Goal: Information Seeking & Learning: Find contact information

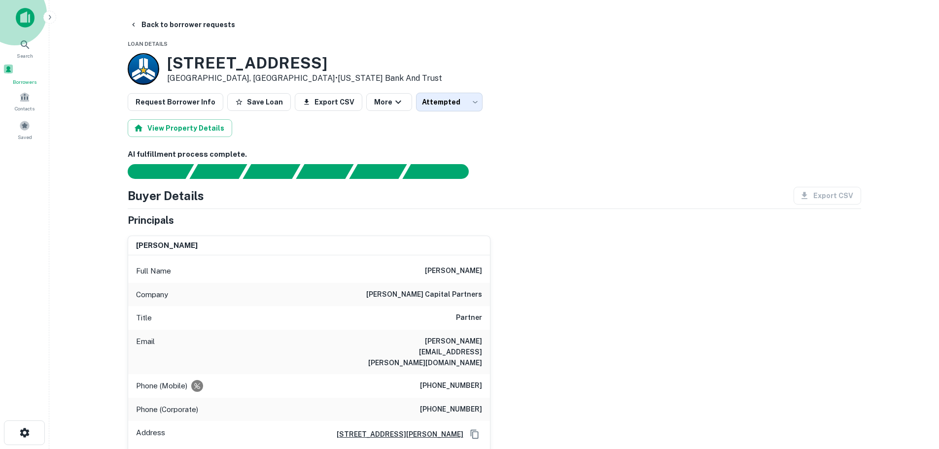
click at [18, 77] on div "Borrowers" at bounding box center [24, 75] width 43 height 22
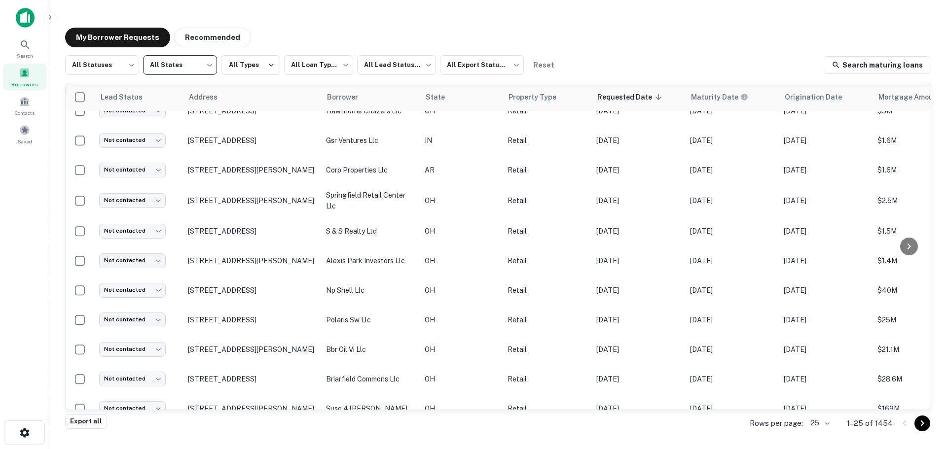
drag, startPoint x: 0, startPoint y: 0, endPoint x: 312, endPoint y: 34, distance: 313.9
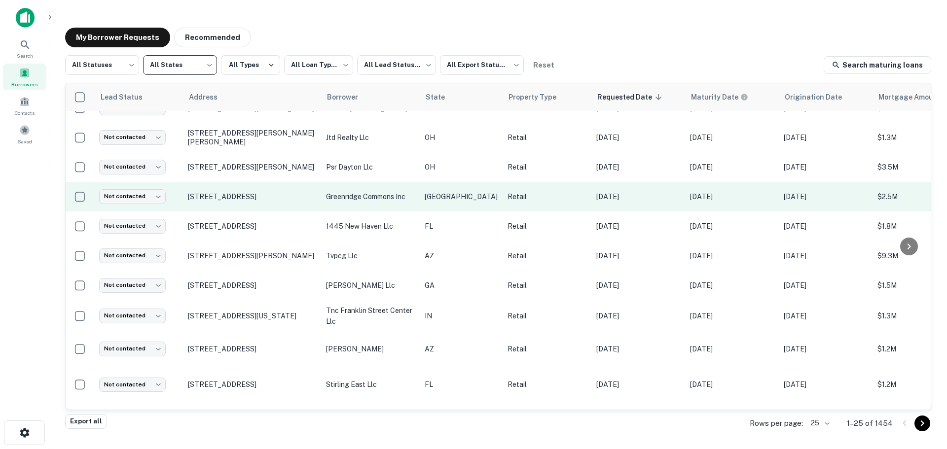
scroll to position [394, 0]
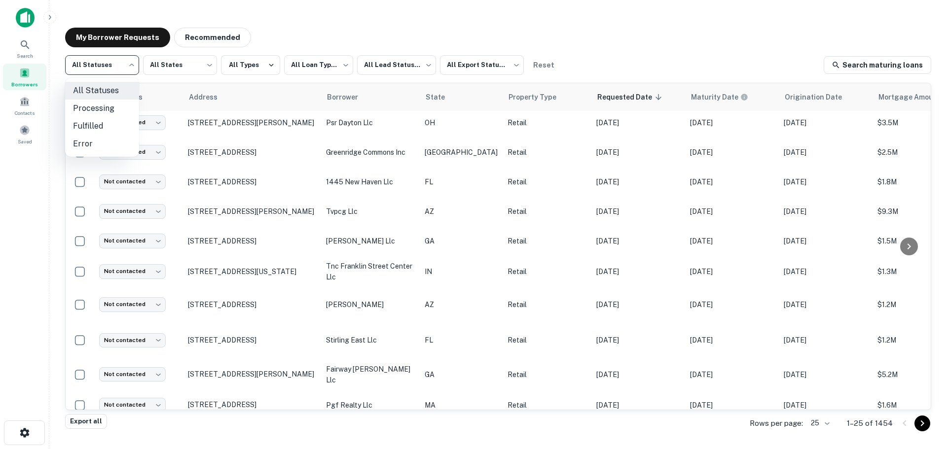
click at [120, 65] on body "**********" at bounding box center [473, 224] width 947 height 449
click at [121, 121] on li "Fulfilled" at bounding box center [102, 126] width 74 height 18
type input "*********"
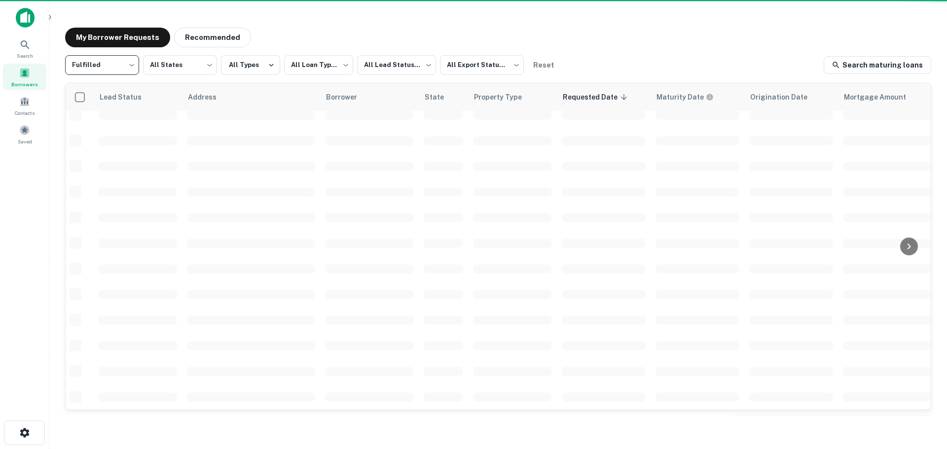
scroll to position [350, 0]
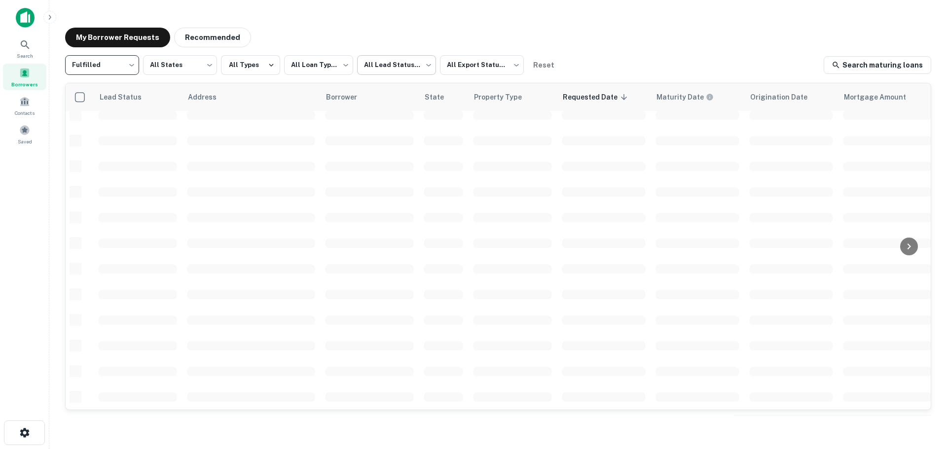
click at [407, 69] on body "**********" at bounding box center [473, 224] width 947 height 449
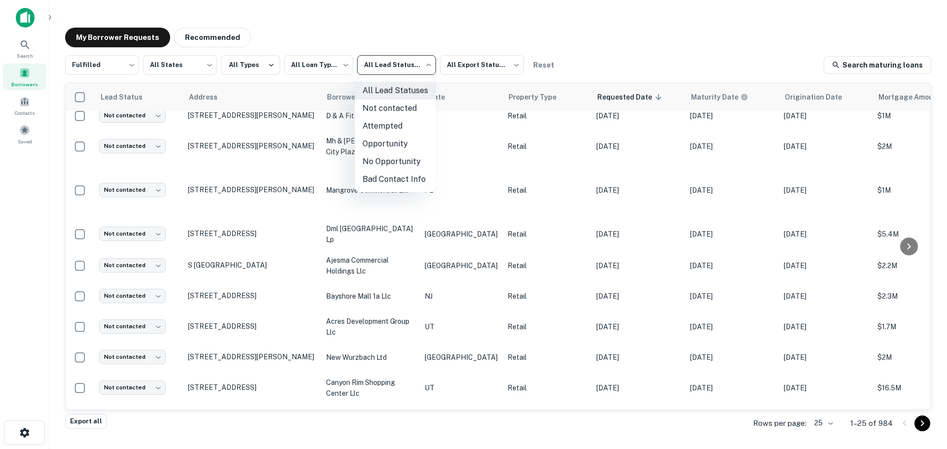
scroll to position [394, 0]
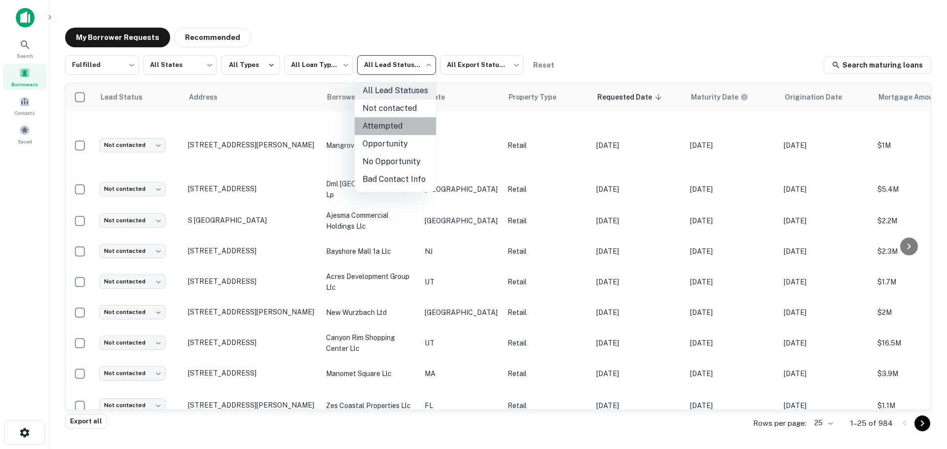
click at [385, 132] on li "Attempted" at bounding box center [394, 126] width 81 height 18
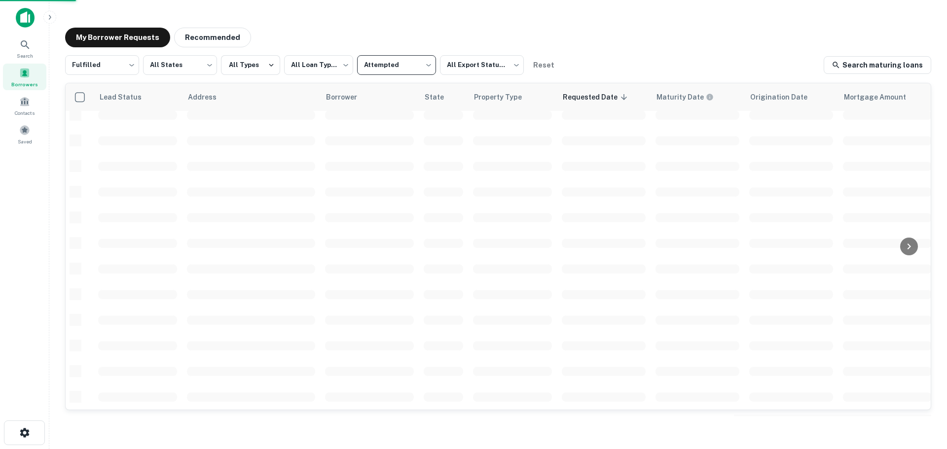
scroll to position [350, 0]
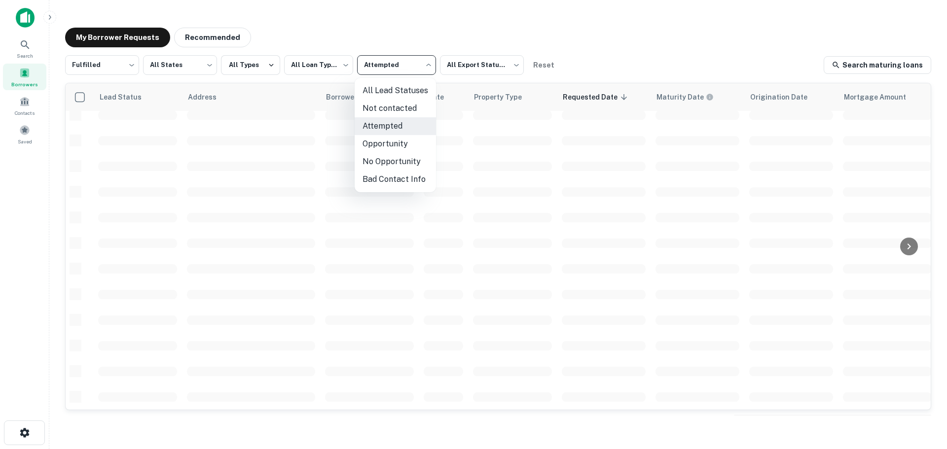
click at [386, 71] on body "**********" at bounding box center [473, 224] width 947 height 449
click at [384, 103] on li "Not contacted" at bounding box center [394, 109] width 81 height 18
type input "****"
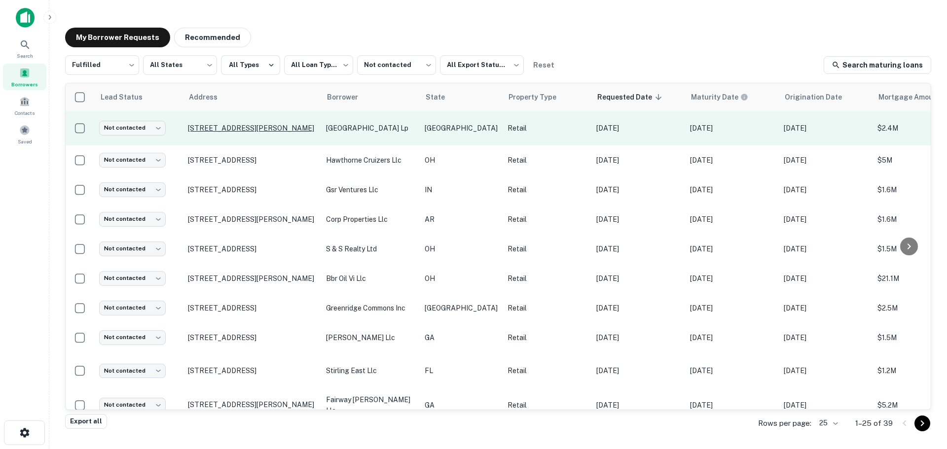
click at [254, 129] on p "[STREET_ADDRESS][PERSON_NAME]" at bounding box center [252, 128] width 128 height 9
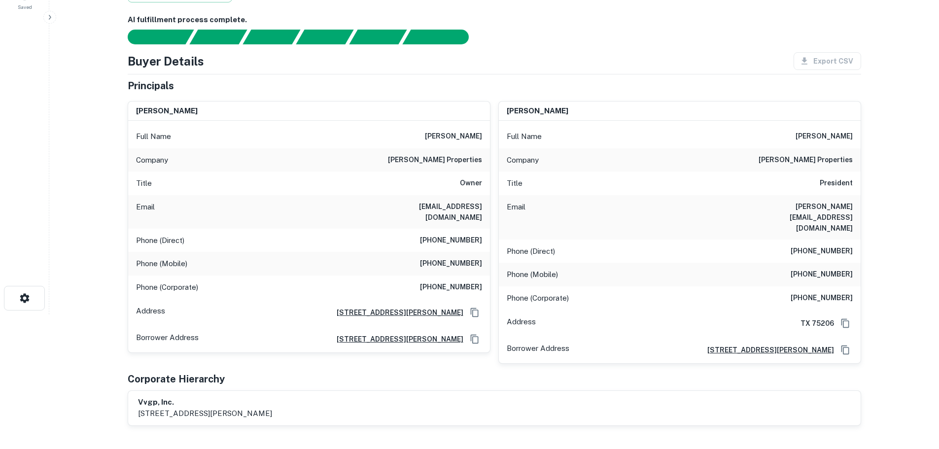
scroll to position [148, 0]
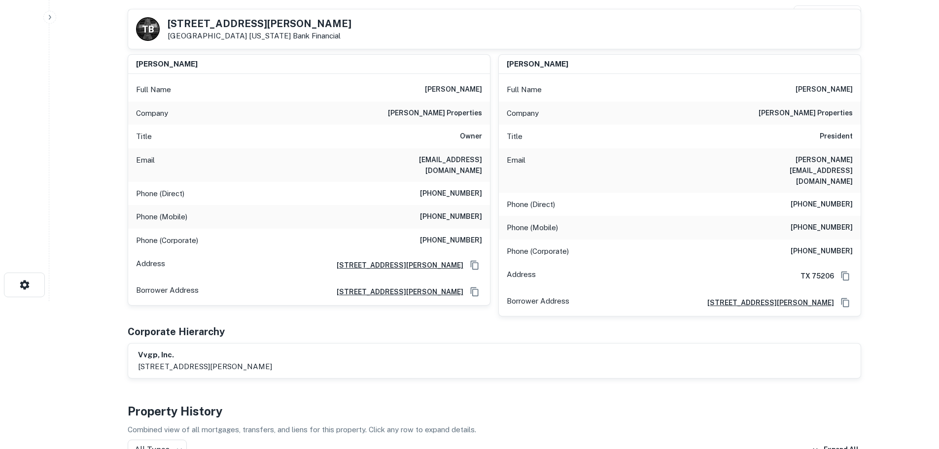
click at [458, 112] on h6 "andres properties" at bounding box center [435, 113] width 94 height 12
copy h6 "andres properties"
drag, startPoint x: 415, startPoint y: 180, endPoint x: 486, endPoint y: 184, distance: 71.1
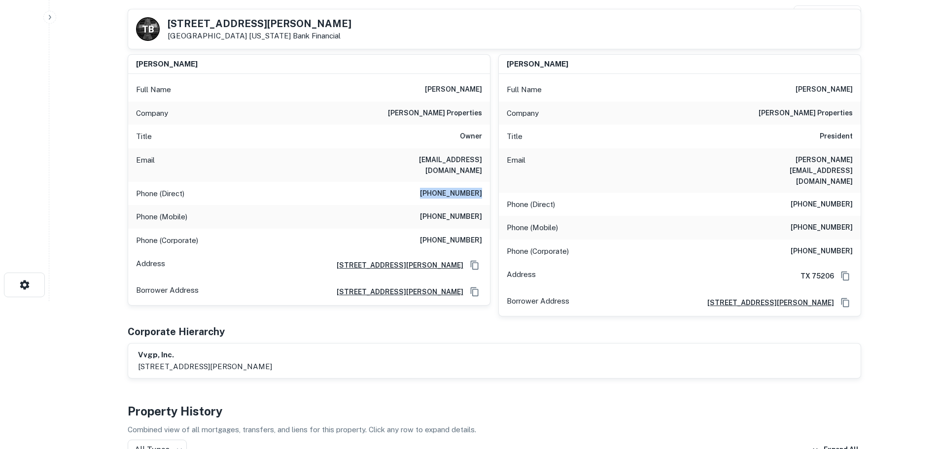
click at [486, 184] on div "Phone (Direct) (214) 821-6087" at bounding box center [309, 194] width 362 height 24
click at [206, 25] on h5 "13260 Josey Ln" at bounding box center [260, 24] width 184 height 10
copy h5 "13260 Josey Ln"
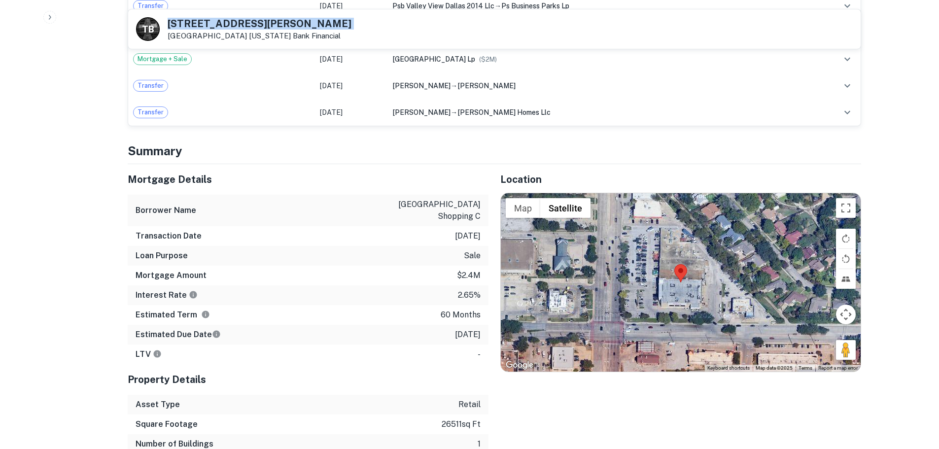
scroll to position [1183, 0]
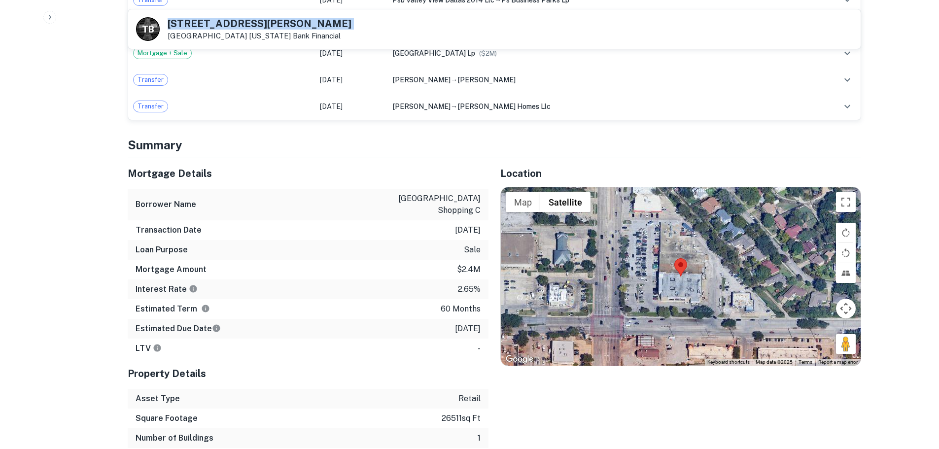
click at [213, 26] on h5 "13260 Josey Ln" at bounding box center [260, 24] width 184 height 10
click at [214, 20] on h5 "13260 Josey Ln" at bounding box center [260, 24] width 184 height 10
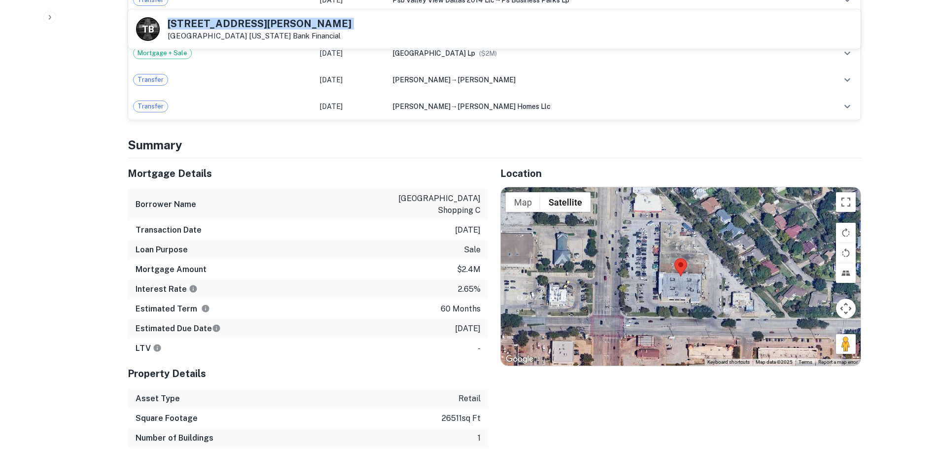
click at [214, 20] on h5 "13260 Josey Ln" at bounding box center [260, 24] width 184 height 10
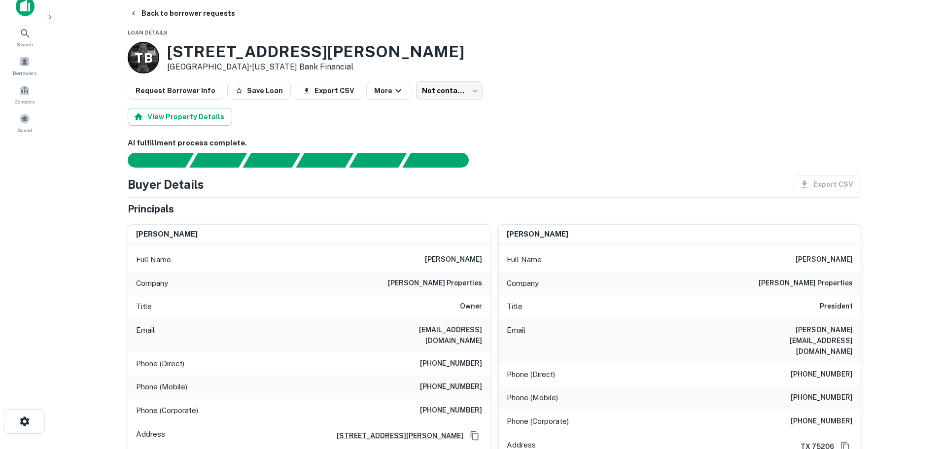
scroll to position [0, 0]
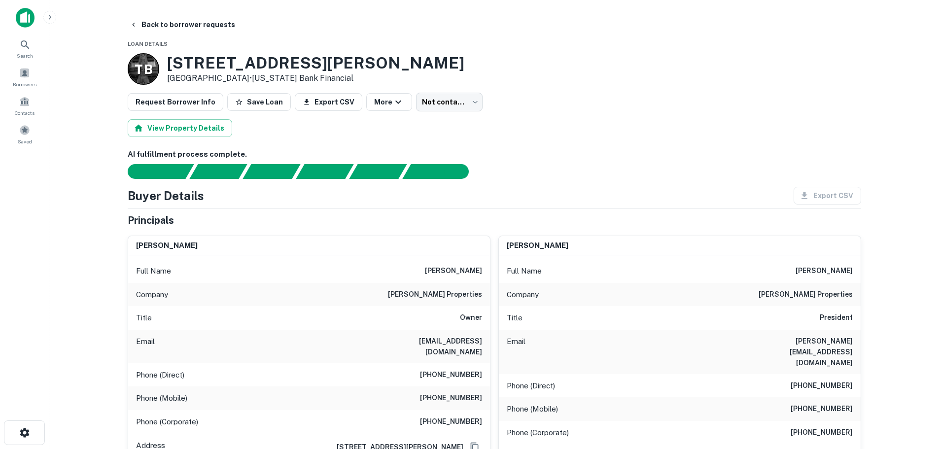
click at [464, 369] on h6 "(214) 821-6087" at bounding box center [451, 375] width 62 height 12
copy h6 "(214) 821-6087"
click at [830, 380] on h6 "(214) 821-6556" at bounding box center [822, 386] width 62 height 12
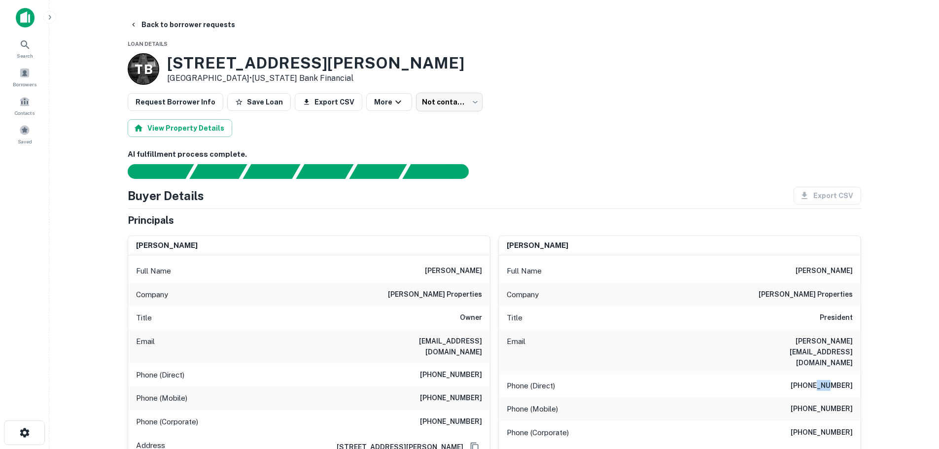
click at [830, 380] on h6 "(214) 821-6556" at bounding box center [822, 386] width 62 height 12
copy h6 "(214) 821-6556"
click at [734, 374] on div "Phone (Direct) (214) 821-6556" at bounding box center [680, 386] width 362 height 24
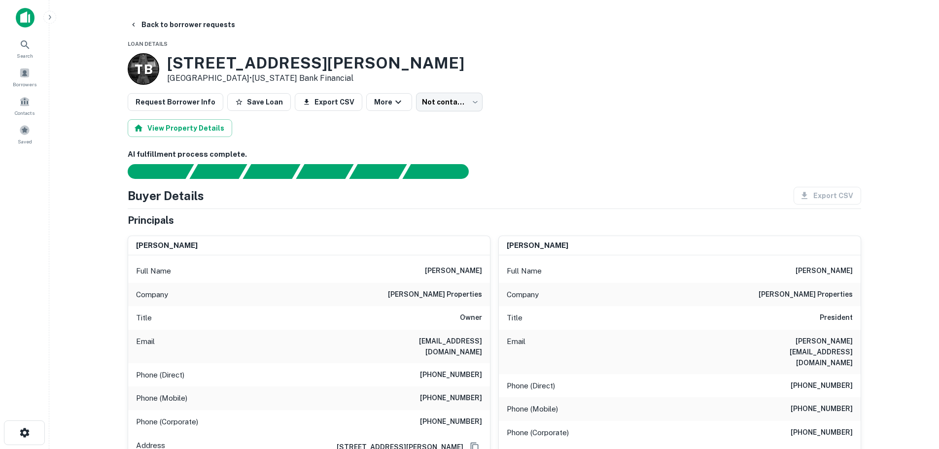
click at [800, 397] on div "Phone (Mobile) (214) 803-6776" at bounding box center [680, 409] width 362 height 24
copy h6 "(214) 803-6776"
click at [217, 25] on button "Back to borrower requests" at bounding box center [182, 25] width 113 height 18
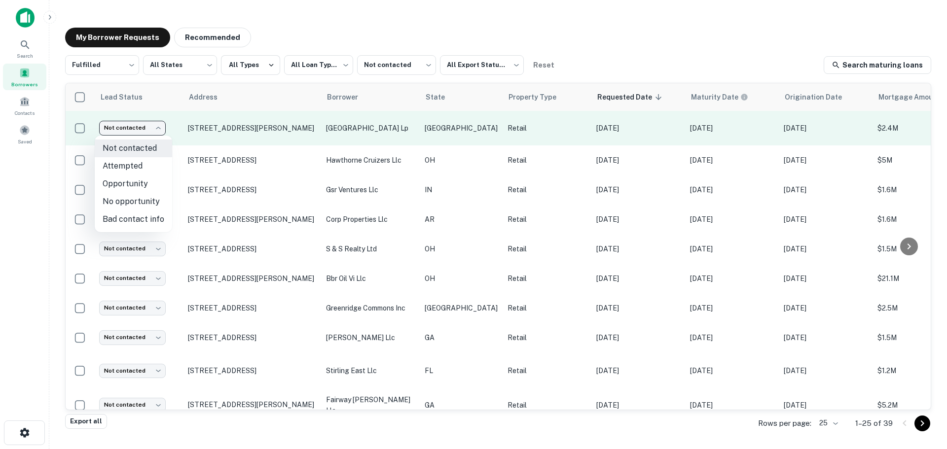
click at [140, 124] on body "**********" at bounding box center [473, 224] width 947 height 449
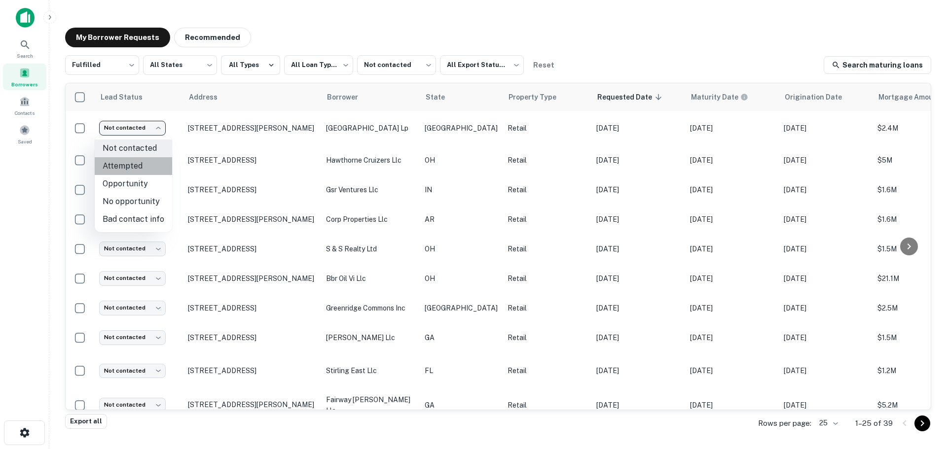
click at [135, 163] on li "Attempted" at bounding box center [133, 166] width 77 height 18
type input "*********"
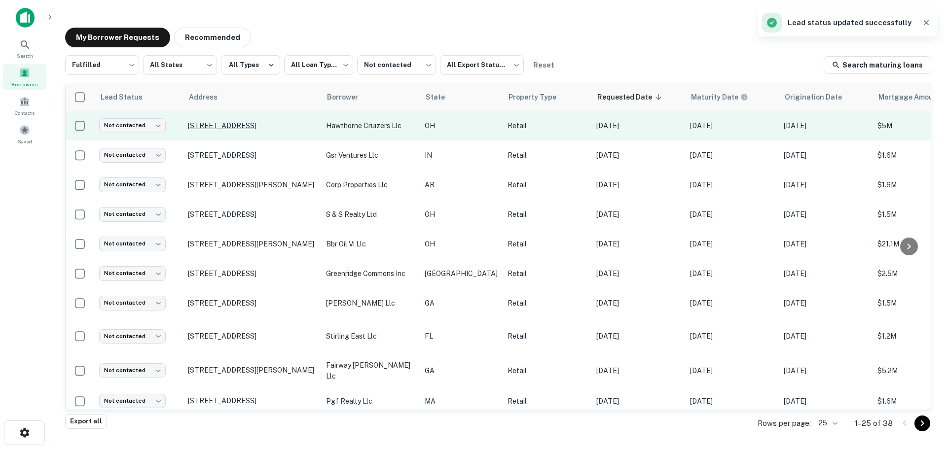
click at [258, 121] on p "[STREET_ADDRESS]" at bounding box center [252, 125] width 128 height 9
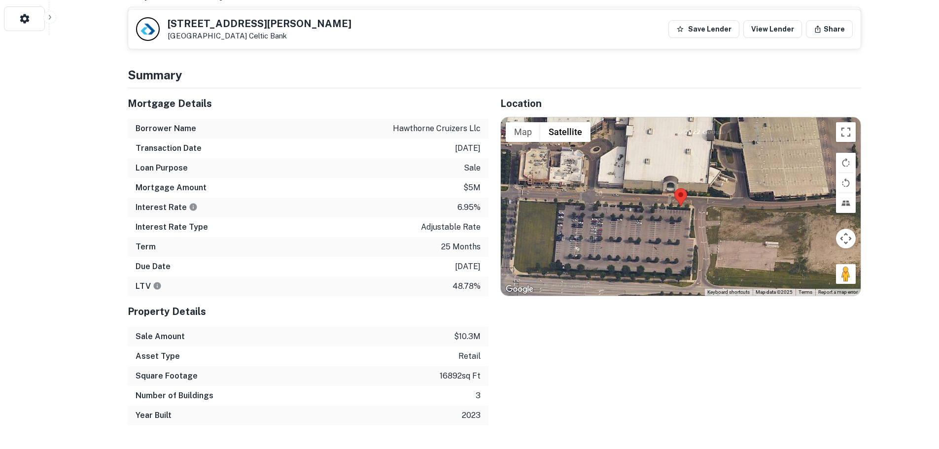
scroll to position [444, 0]
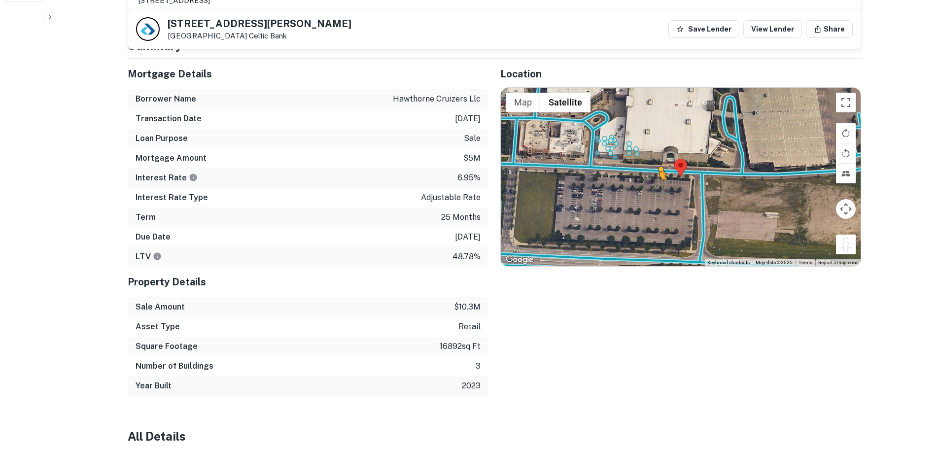
drag, startPoint x: 853, startPoint y: 230, endPoint x: 655, endPoint y: 168, distance: 207.7
click at [655, 168] on div "To activate drag with keyboard, press Alt + Enter. Once in keyboard drag state,…" at bounding box center [681, 177] width 360 height 178
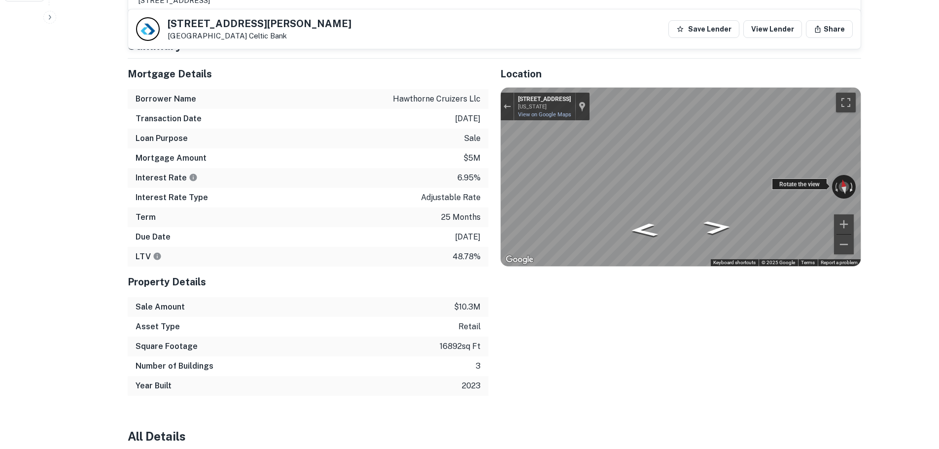
click at [849, 157] on div "← Move left → Move right ↑ Move up ↓ Move down + Zoom in - Zoom out 7660 Blake …" at bounding box center [681, 177] width 360 height 178
click at [416, 178] on div "Mortgage Details Borrower Name hawthorne cruizers llc Transaction Date 1/29/202…" at bounding box center [488, 227] width 745 height 337
click at [348, 175] on div "Mortgage Details Borrower Name hawthorne cruizers llc Transaction Date 1/29/202…" at bounding box center [488, 227] width 745 height 337
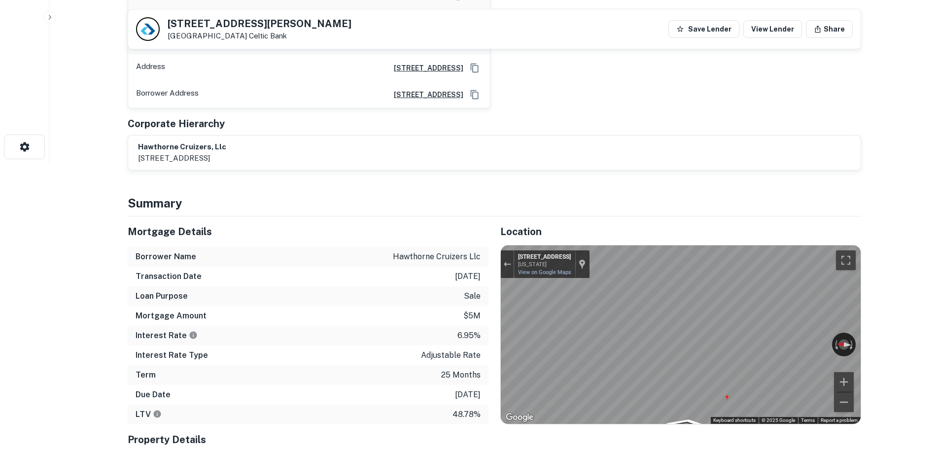
scroll to position [148, 0]
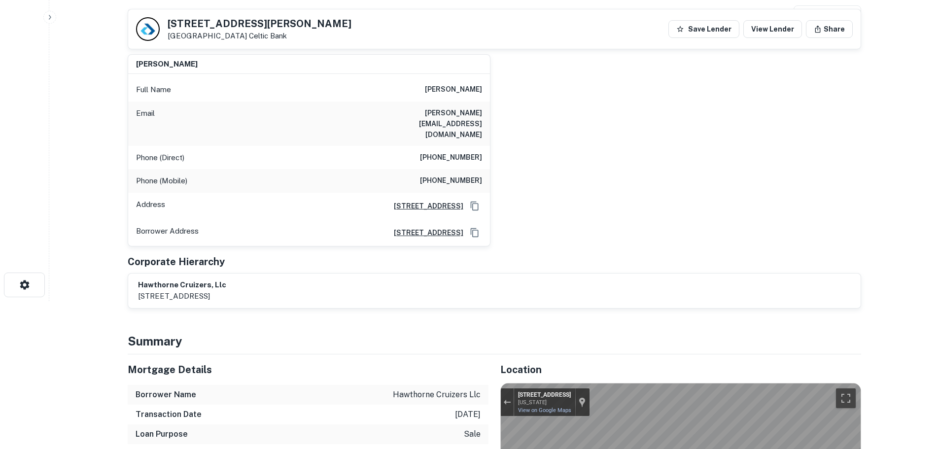
click at [201, 28] on h5 "7669 Blake St" at bounding box center [260, 24] width 184 height 10
copy h5 "7669 Blake St"
click at [474, 86] on h6 "adam rix" at bounding box center [453, 90] width 57 height 12
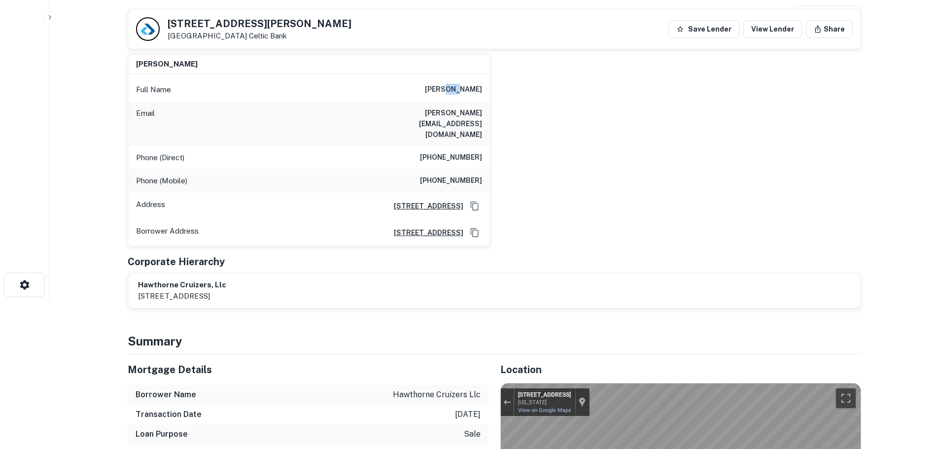
click at [474, 86] on h6 "adam rix" at bounding box center [453, 90] width 57 height 12
copy h6 "adam rix"
click at [474, 152] on h6 "(562) 597-8031" at bounding box center [451, 158] width 62 height 12
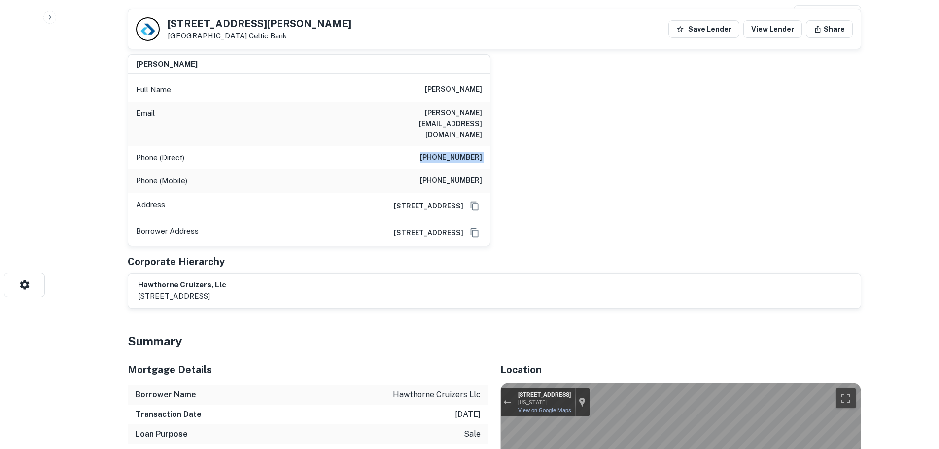
click at [474, 152] on h6 "(562) 597-8031" at bounding box center [451, 158] width 62 height 12
copy h6 "(562) 597-8031"
click at [444, 175] on h6 "(562) 310-0496" at bounding box center [451, 181] width 62 height 12
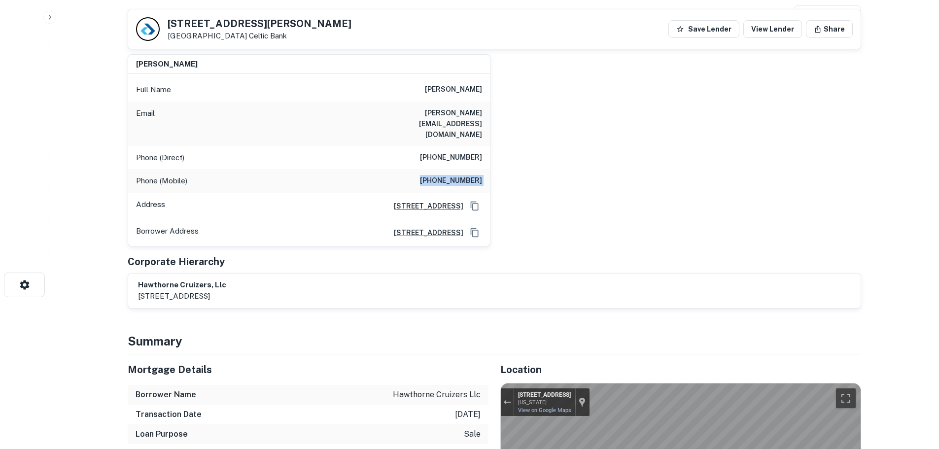
copy h6 "(562) 310-0496"
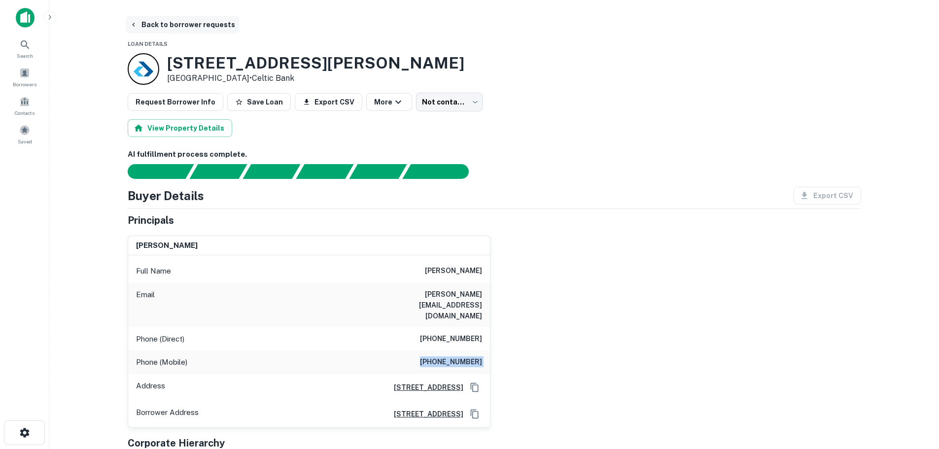
click at [201, 27] on button "Back to borrower requests" at bounding box center [182, 25] width 113 height 18
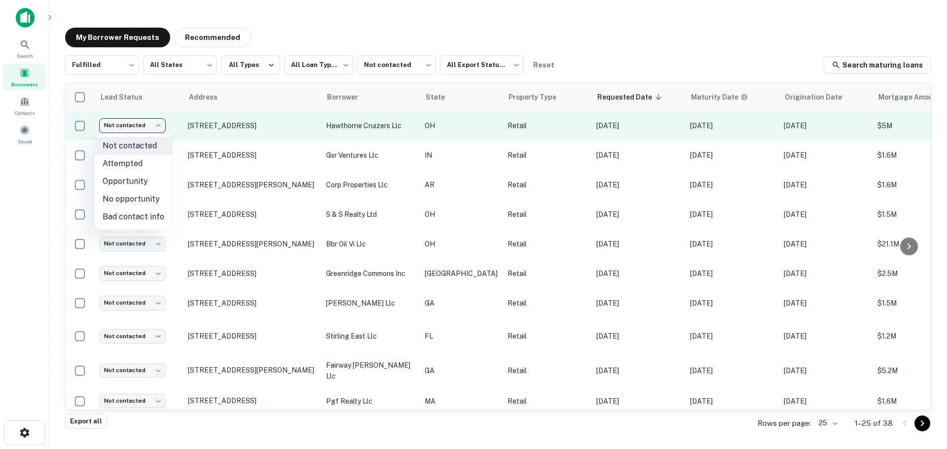
click at [150, 131] on body "**********" at bounding box center [473, 224] width 947 height 449
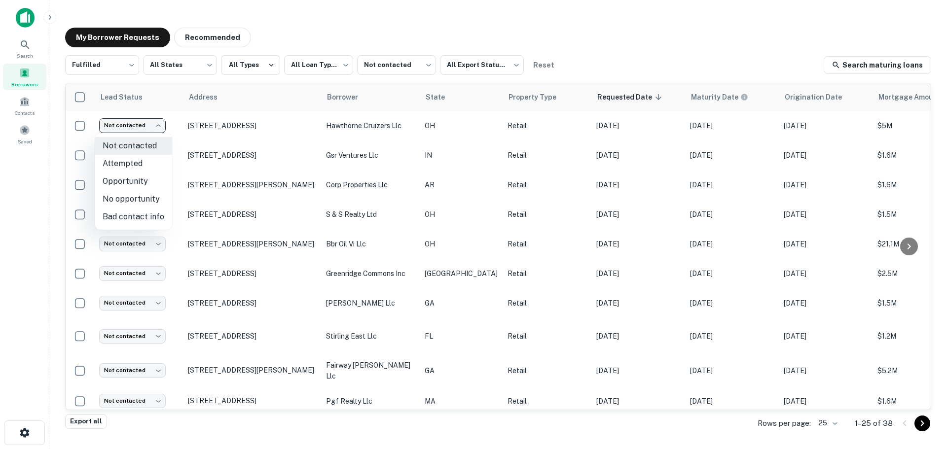
click at [143, 161] on li "Attempted" at bounding box center [133, 164] width 77 height 18
type input "*********"
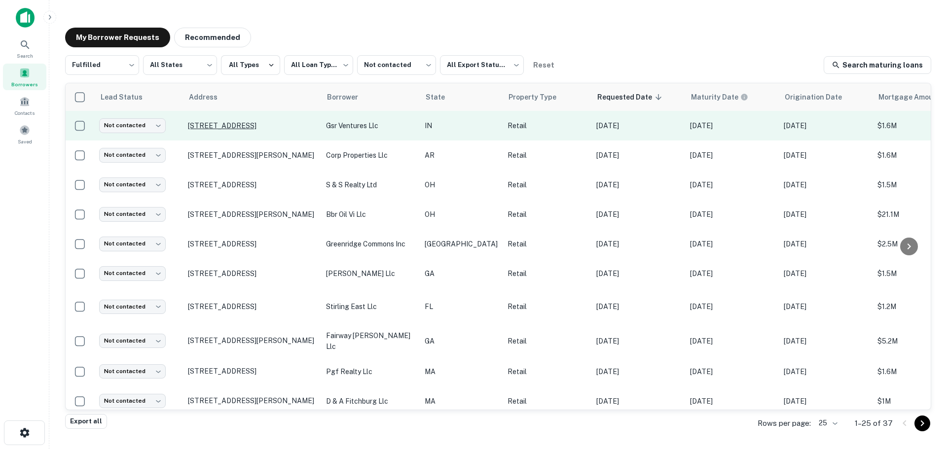
click at [261, 126] on p "5900 E 82nd St Indianapolis, IN 46250" at bounding box center [252, 125] width 128 height 9
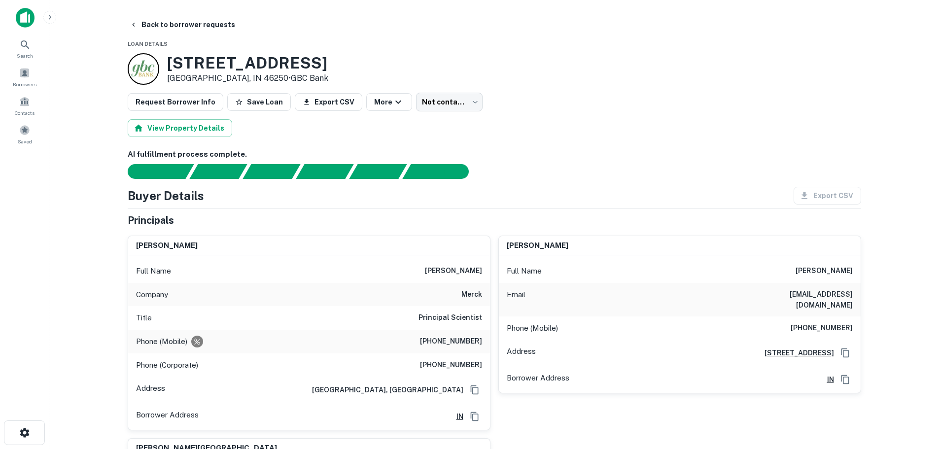
click at [221, 58] on h3 "5900 E 82nd St" at bounding box center [247, 63] width 161 height 19
copy h3 "5900 E 82nd St"
click at [448, 339] on h6 "(301) 606-7814" at bounding box center [451, 342] width 62 height 12
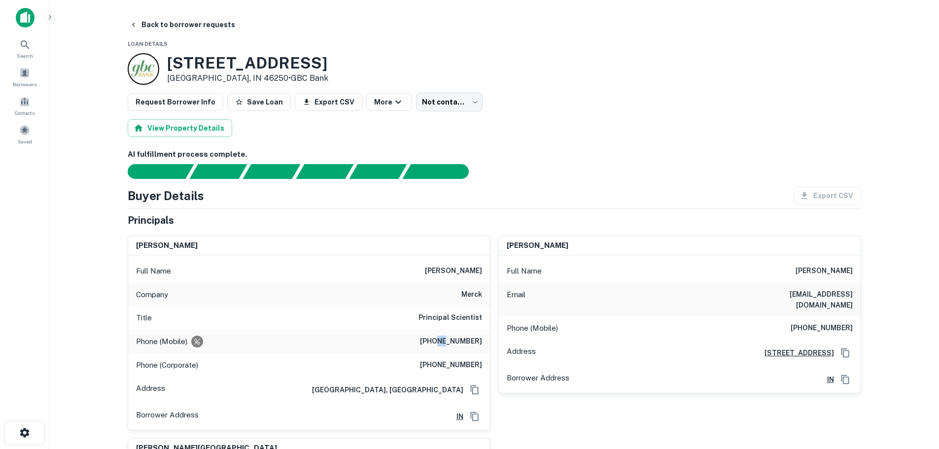
click at [448, 339] on h6 "(301) 606-7814" at bounding box center [451, 342] width 62 height 12
click at [467, 367] on h6 "(908) 740-4000" at bounding box center [451, 365] width 62 height 12
click at [472, 332] on div "Phone (Mobile) (301) 606-7814" at bounding box center [309, 342] width 362 height 24
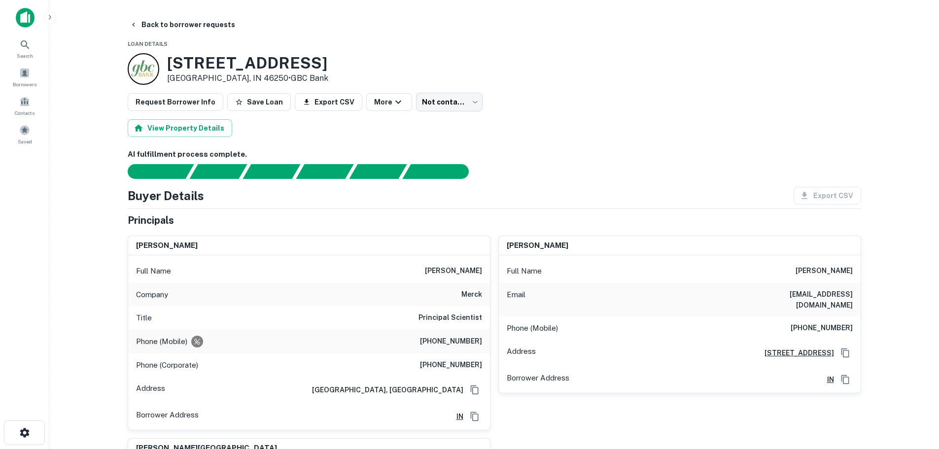
click at [468, 338] on h6 "(301) 606-7814" at bounding box center [451, 342] width 62 height 12
click at [462, 360] on h6 "(908) 740-4000" at bounding box center [451, 365] width 62 height 12
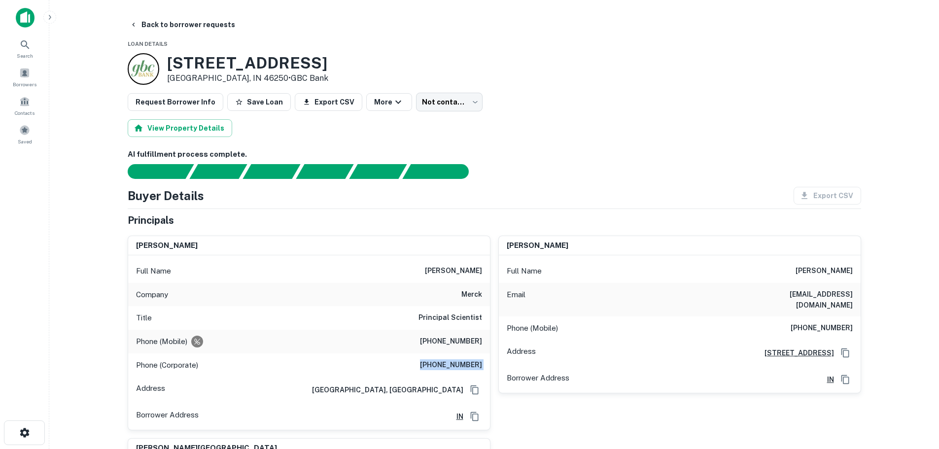
click at [462, 360] on h6 "(908) 740-4000" at bounding box center [451, 365] width 62 height 12
click at [828, 322] on h6 "(812) 344-4870" at bounding box center [822, 328] width 62 height 12
click at [831, 322] on h6 "(812) 344-4870" at bounding box center [822, 328] width 62 height 12
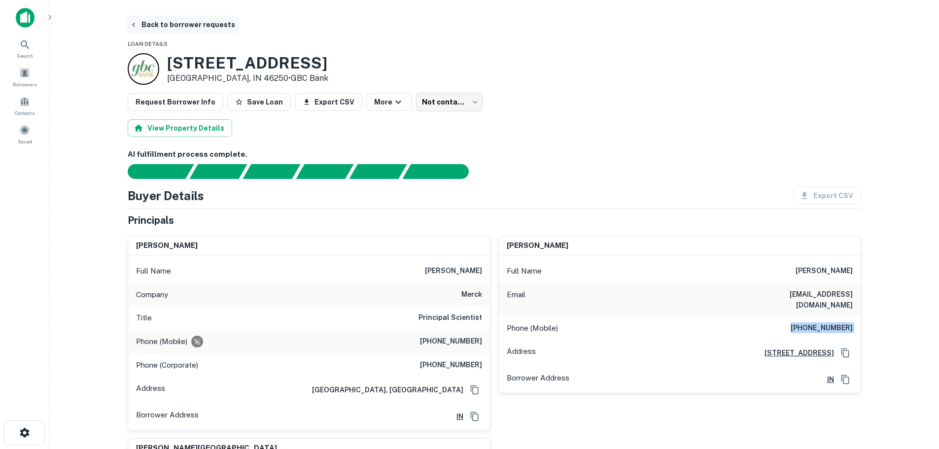
click at [217, 30] on button "Back to borrower requests" at bounding box center [182, 25] width 113 height 18
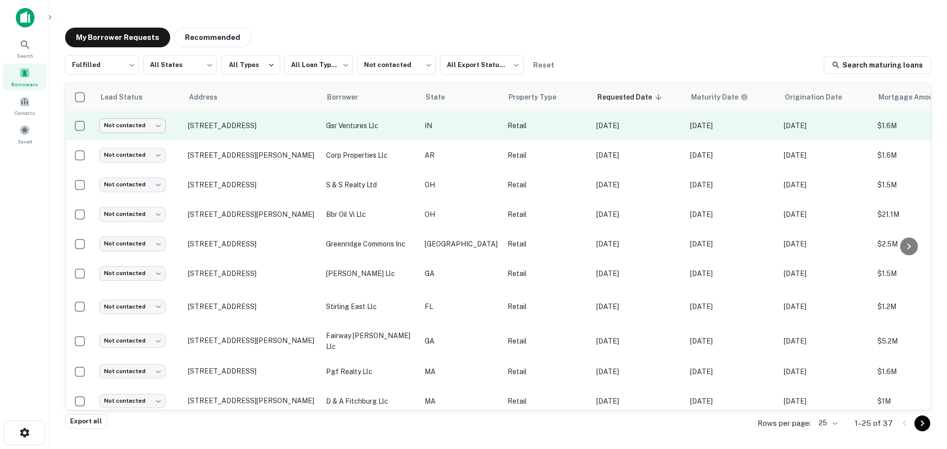
click at [144, 131] on body "**********" at bounding box center [473, 224] width 947 height 449
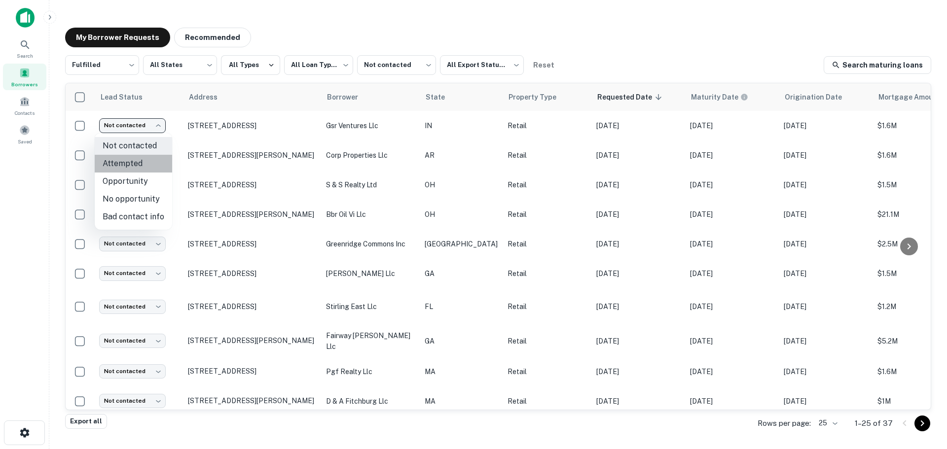
click at [140, 161] on li "Attempted" at bounding box center [133, 164] width 77 height 18
type input "*********"
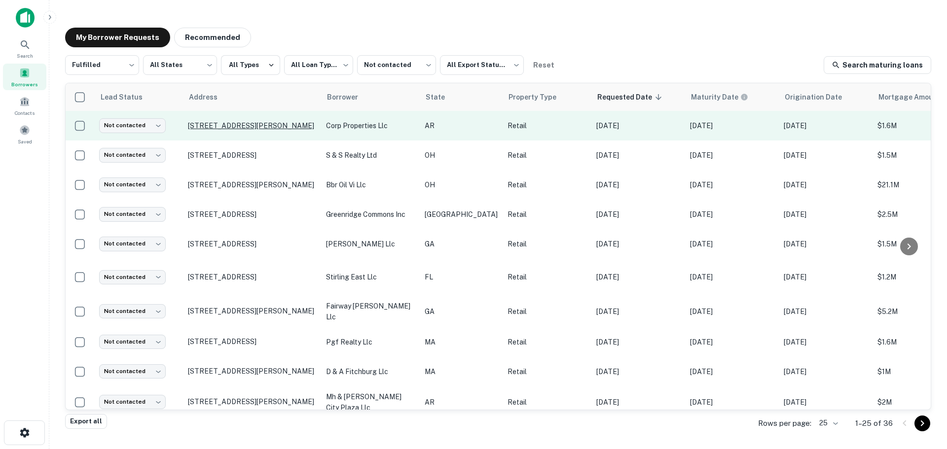
click at [262, 128] on p "3050 Harrison St Batesville, AR 72501" at bounding box center [252, 125] width 128 height 9
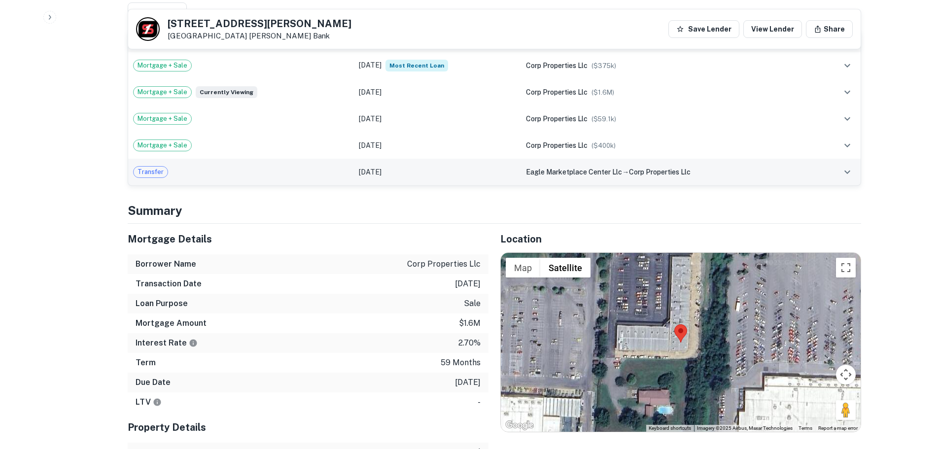
scroll to position [641, 0]
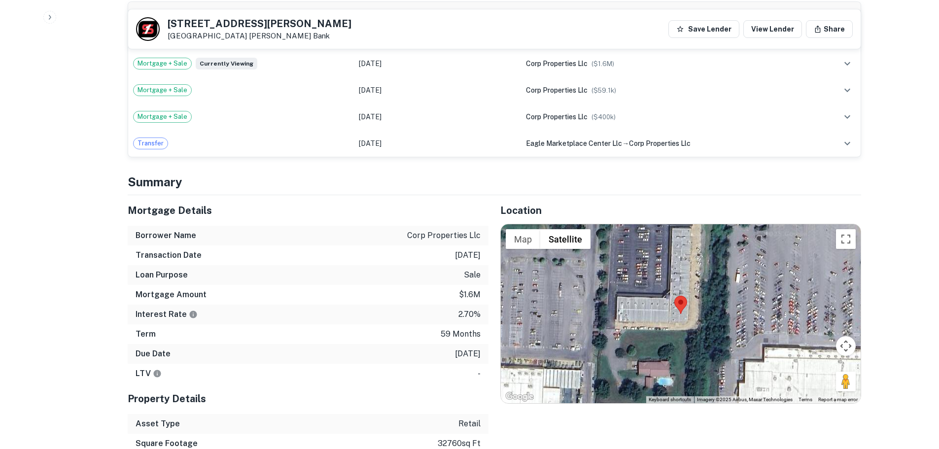
click at [254, 25] on h5 "3050 Harrison St" at bounding box center [260, 24] width 184 height 10
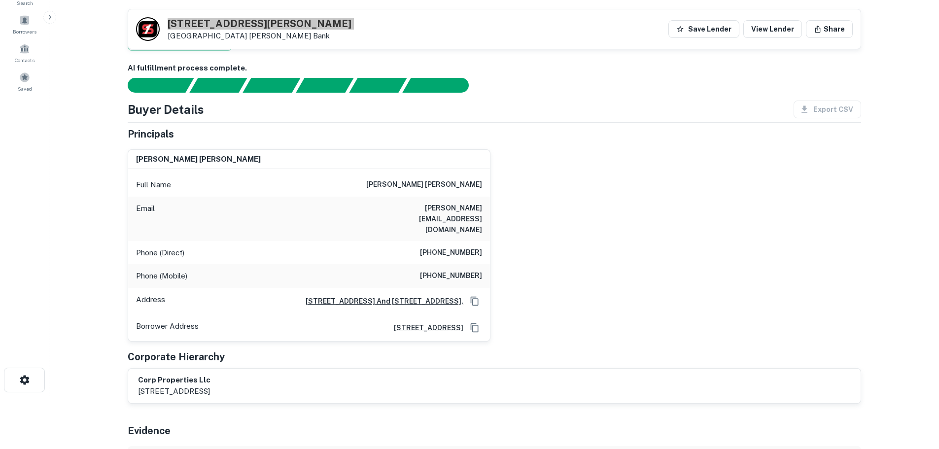
scroll to position [49, 0]
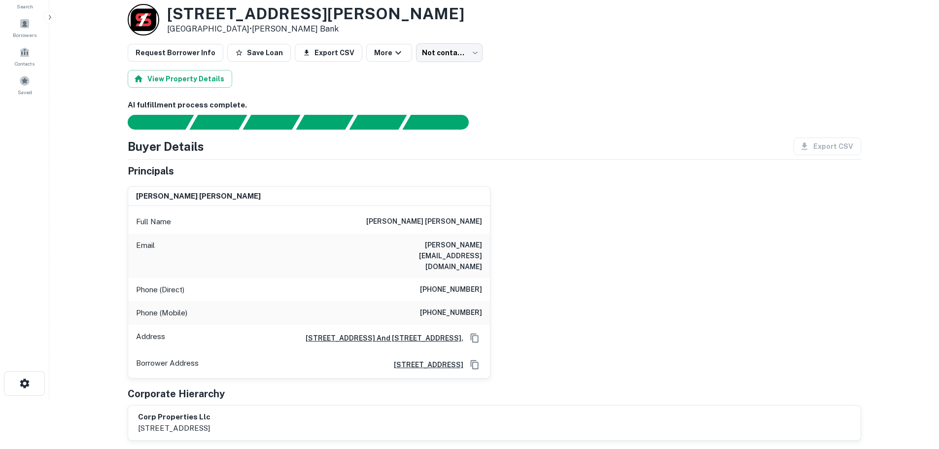
click at [464, 278] on div "Phone (Direct) (501) 278-9321" at bounding box center [309, 290] width 362 height 24
click at [459, 307] on h6 "(501) 278-0778" at bounding box center [451, 313] width 62 height 12
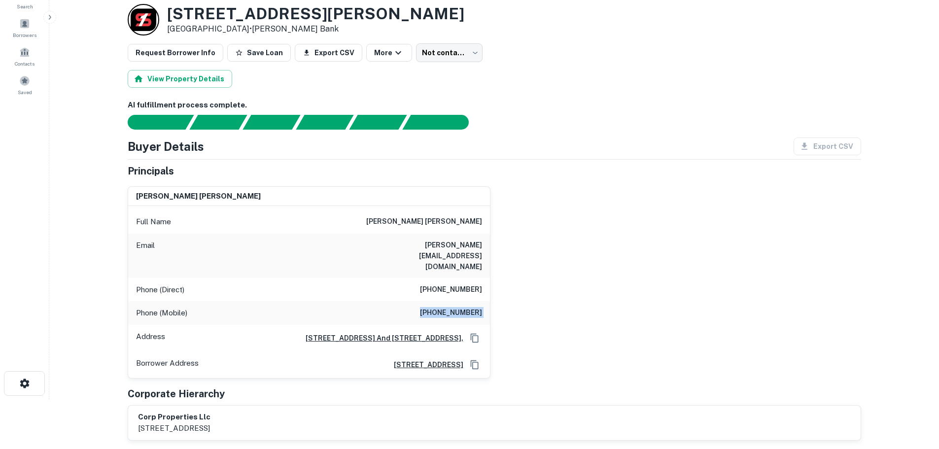
click at [459, 307] on h6 "(501) 278-0778" at bounding box center [451, 313] width 62 height 12
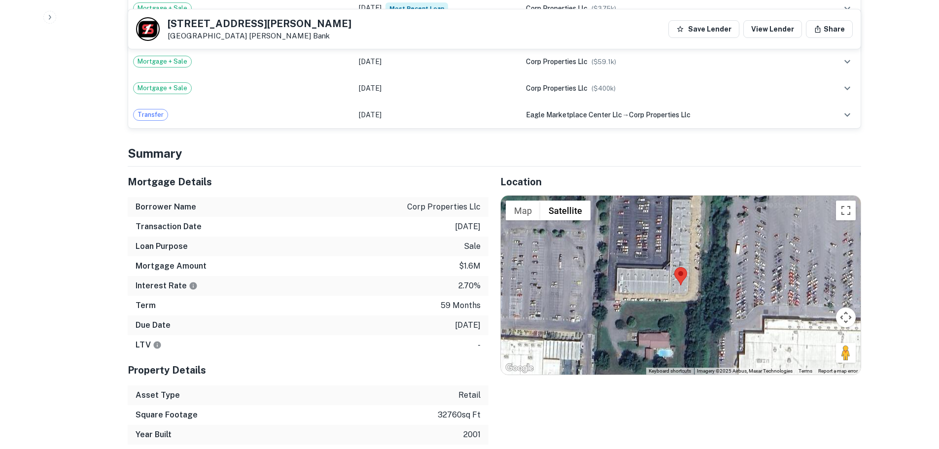
scroll to position [690, 0]
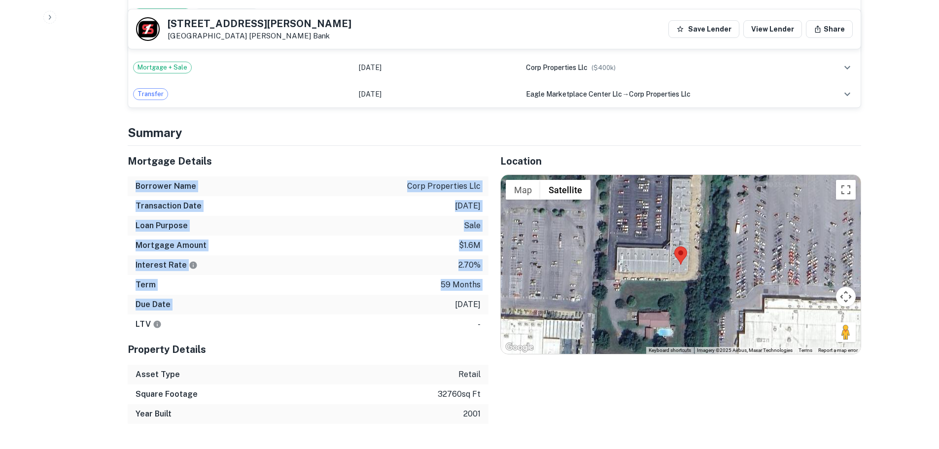
drag, startPoint x: 445, startPoint y: 280, endPoint x: 479, endPoint y: 154, distance: 130.4
click at [479, 154] on div "Mortgage Details Borrower Name corp properties llc Transaction Date 3/21/2021 L…" at bounding box center [308, 240] width 361 height 188
click at [440, 180] on p "corp properties llc" at bounding box center [443, 186] width 73 height 12
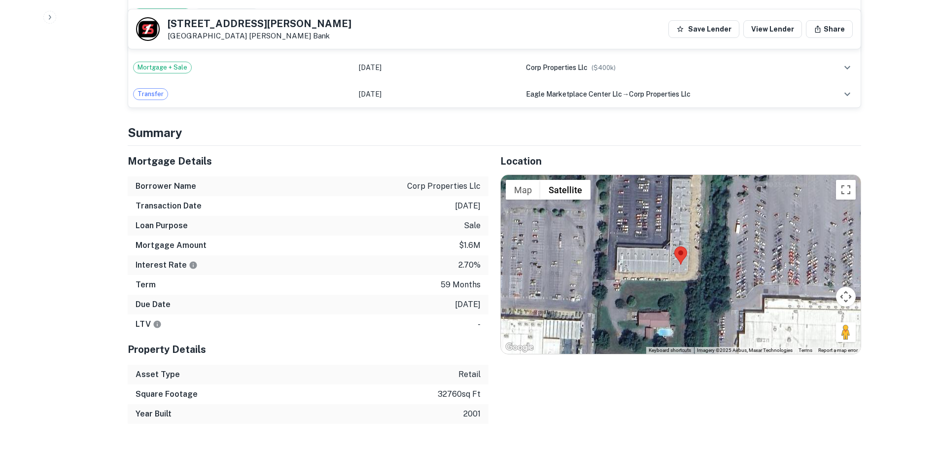
drag, startPoint x: 412, startPoint y: 164, endPoint x: 482, endPoint y: 286, distance: 140.9
click at [482, 286] on div "Mortgage Details Borrower Name corp properties llc Transaction Date 3/21/2021 L…" at bounding box center [308, 240] width 361 height 188
click at [482, 295] on div "Due Date 2/3/2026" at bounding box center [308, 305] width 361 height 20
drag, startPoint x: 482, startPoint y: 285, endPoint x: 414, endPoint y: 156, distance: 146.2
click at [414, 156] on div "Mortgage Details Borrower Name corp properties llc Transaction Date 3/21/2021 L…" at bounding box center [308, 240] width 361 height 188
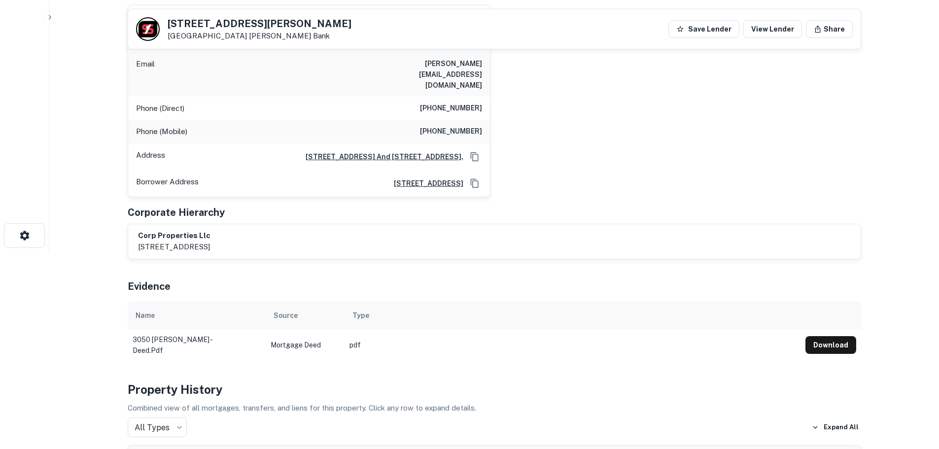
scroll to position [0, 0]
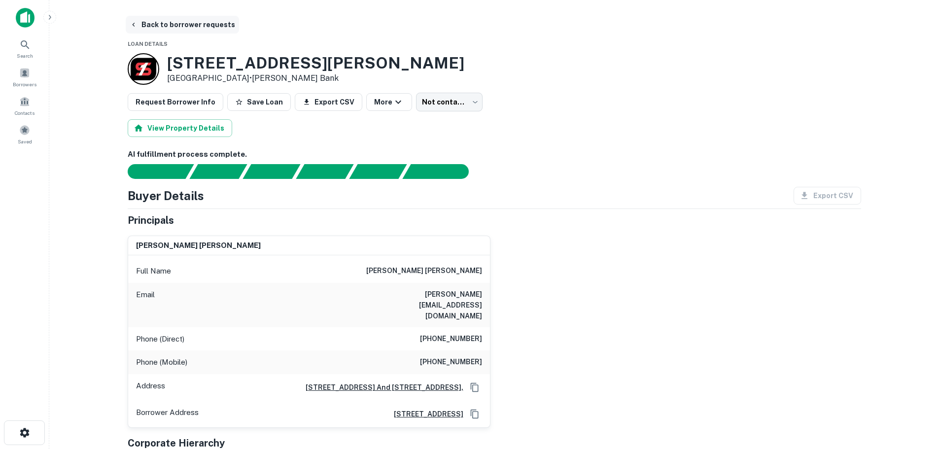
click at [183, 22] on button "Back to borrower requests" at bounding box center [182, 25] width 113 height 18
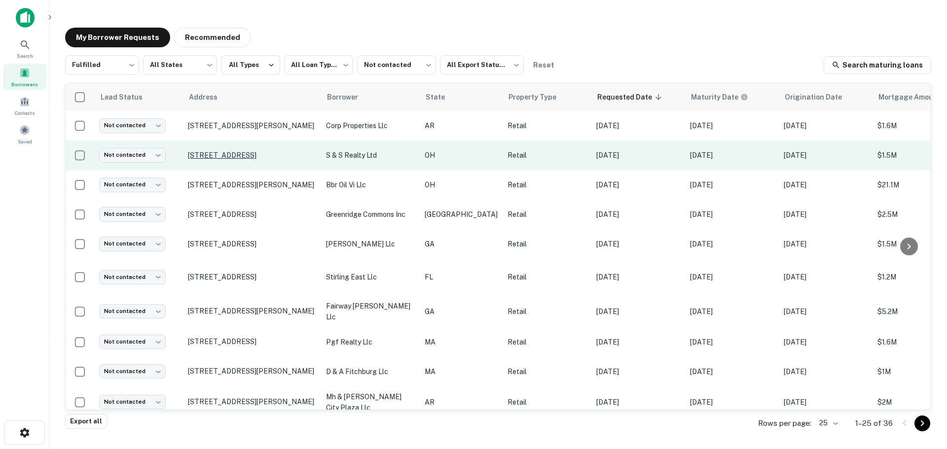
click at [259, 153] on p "1176 Cleveland Rd Sandusky, OH 44870" at bounding box center [252, 155] width 128 height 9
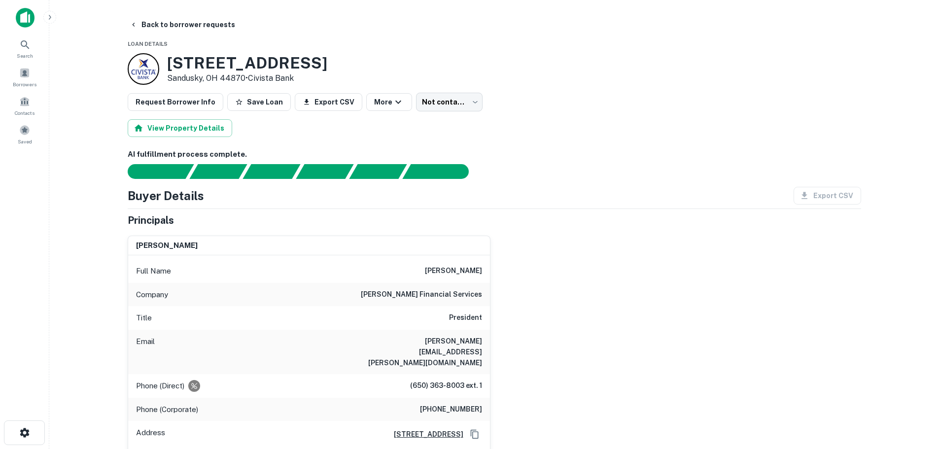
click at [448, 297] on h6 "herzer financial services" at bounding box center [421, 295] width 121 height 12
click at [210, 27] on button "Back to borrower requests" at bounding box center [182, 25] width 113 height 18
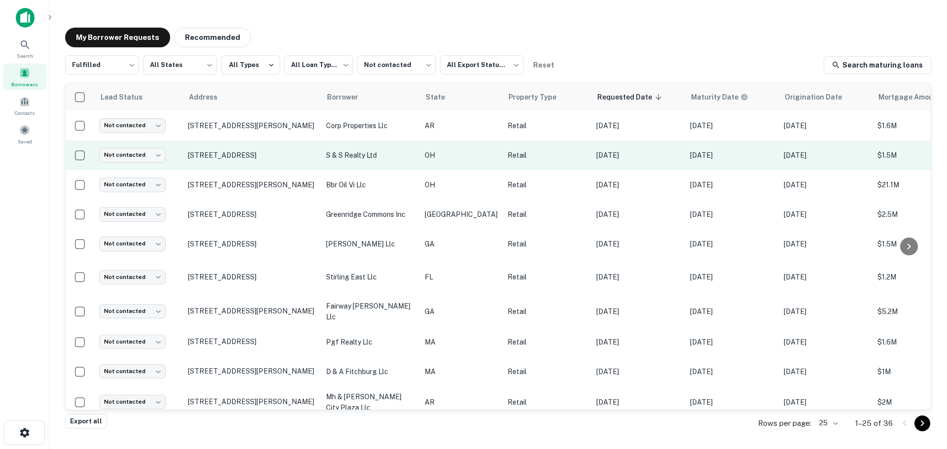
click at [144, 165] on td "Not contacted **** ​" at bounding box center [138, 155] width 89 height 30
click at [145, 161] on body "**********" at bounding box center [473, 224] width 947 height 449
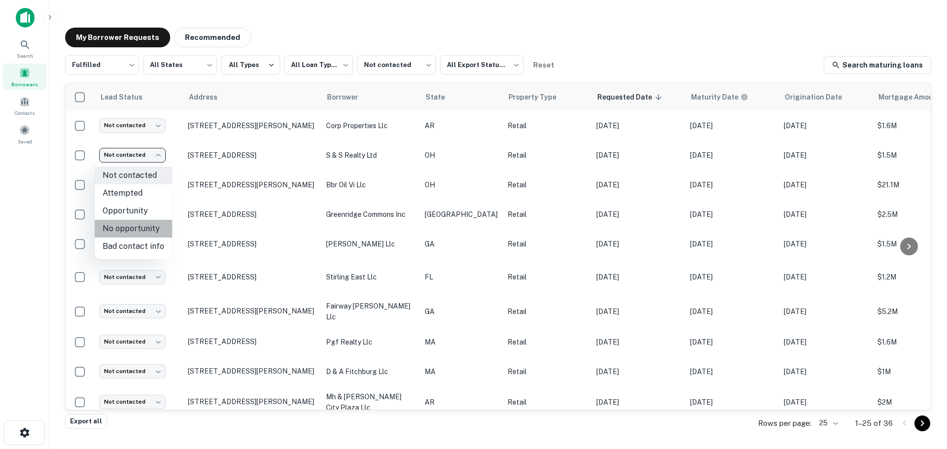
click at [142, 222] on li "No opportunity" at bounding box center [133, 229] width 77 height 18
type input "**********"
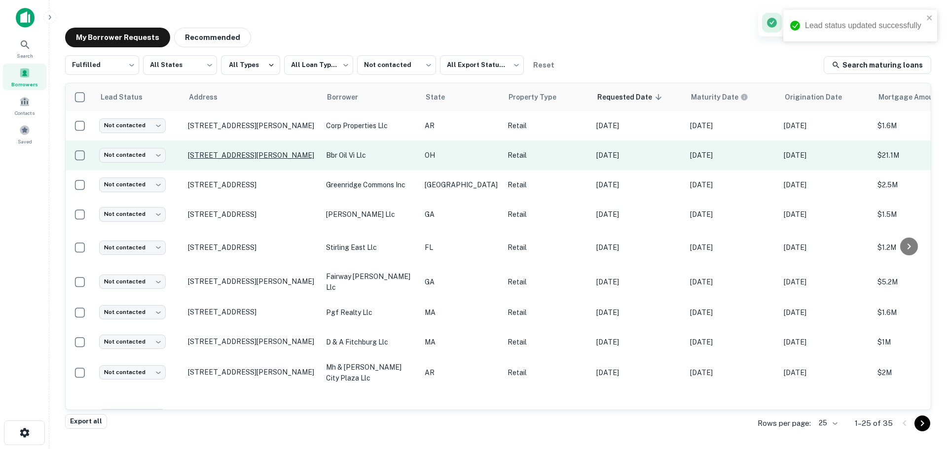
click at [238, 155] on p "1330 Youngstown Warren Rd Niles, OH 44446" at bounding box center [252, 155] width 128 height 9
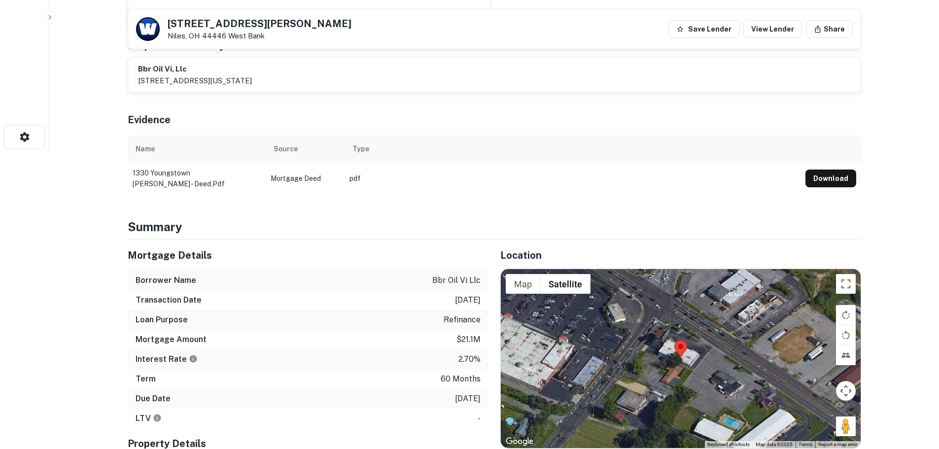
scroll to position [493, 0]
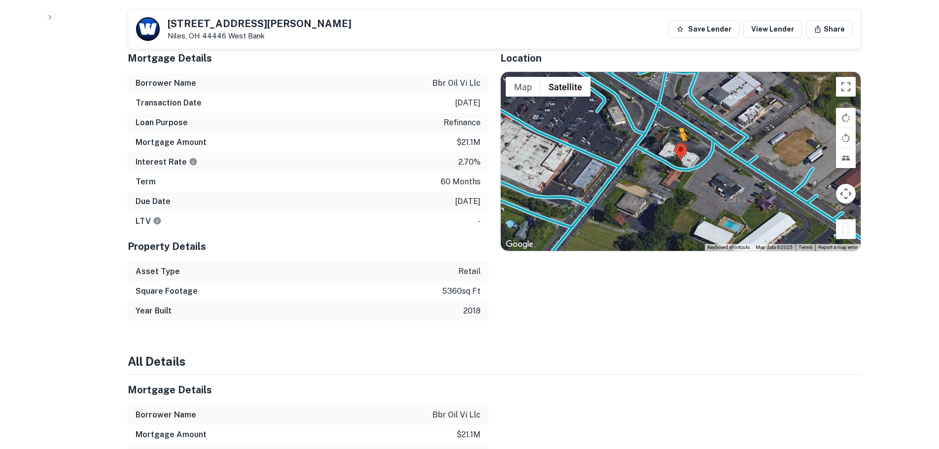
drag, startPoint x: 847, startPoint y: 229, endPoint x: 680, endPoint y: 151, distance: 183.9
click at [680, 151] on div "To activate drag with keyboard, press Alt + Enter. Once in keyboard drag state,…" at bounding box center [681, 161] width 360 height 178
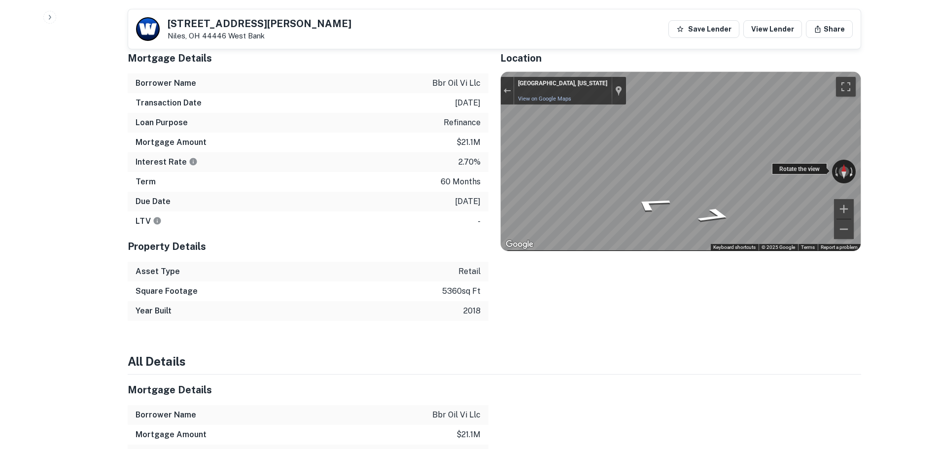
click at [851, 173] on div "← Move left → Move right ↑ Move up ↓ Move down + Zoom in - Zoom out Niles, Ohio…" at bounding box center [681, 161] width 360 height 178
click at [247, 32] on link "West Bank" at bounding box center [246, 36] width 36 height 8
click at [282, 23] on h5 "1330 Youngstown Warren Rd" at bounding box center [260, 24] width 184 height 10
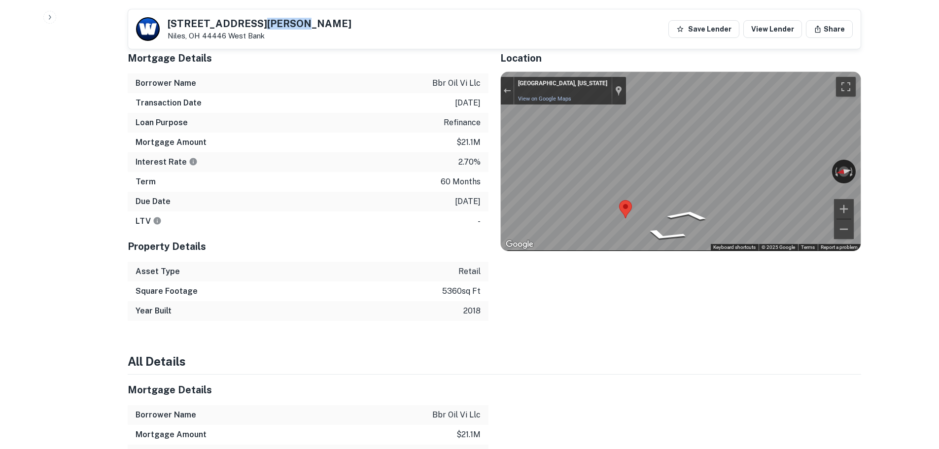
click at [282, 23] on h5 "1330 Youngstown Warren Rd" at bounding box center [260, 24] width 184 height 10
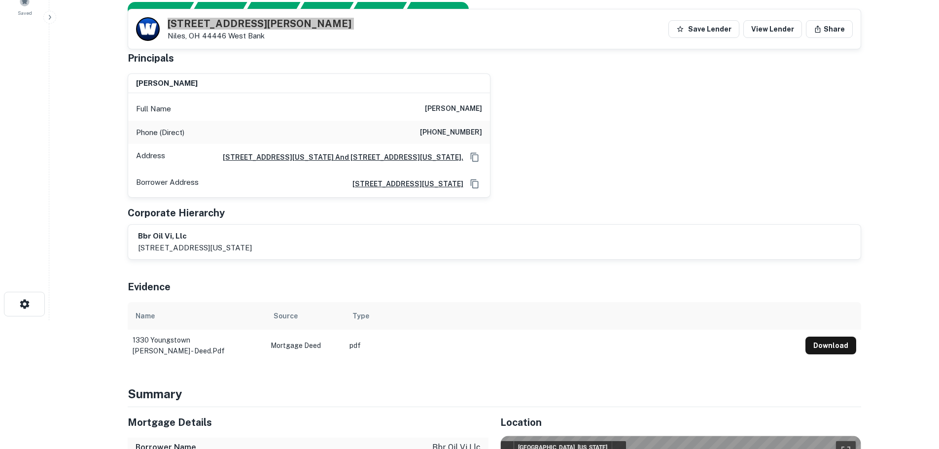
scroll to position [99, 0]
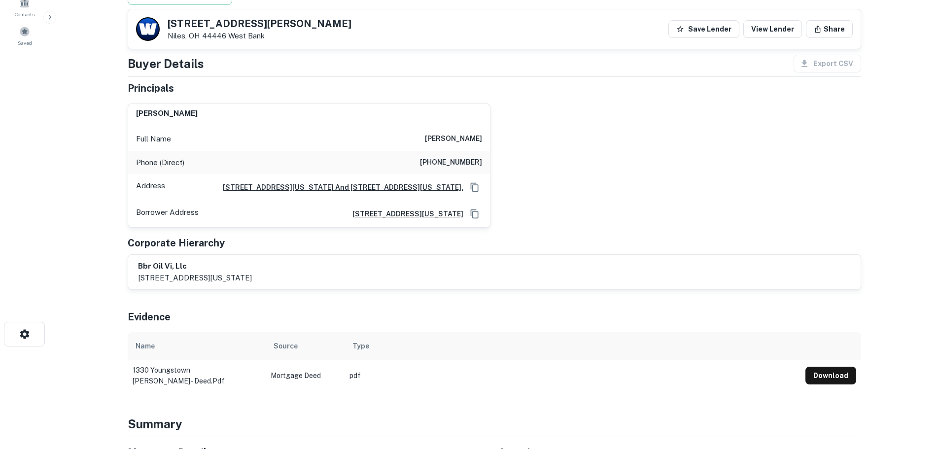
click at [467, 165] on h6 "(319) 530-0260" at bounding box center [451, 163] width 62 height 12
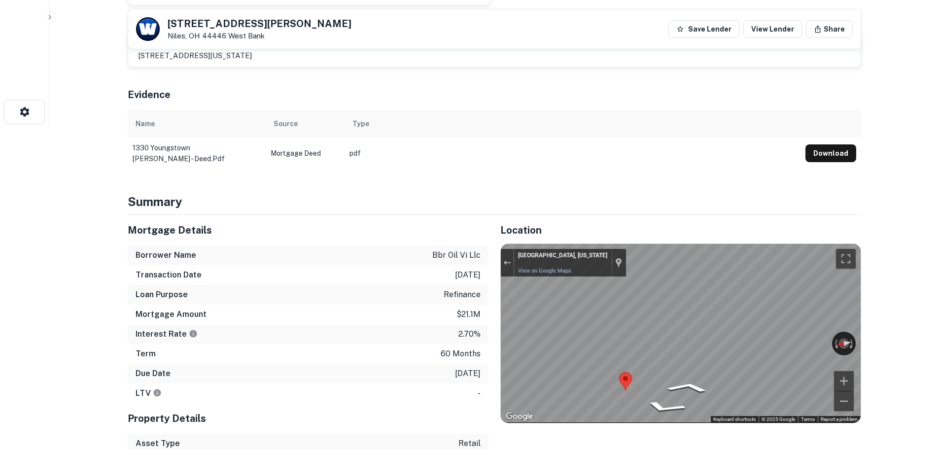
scroll to position [345, 0]
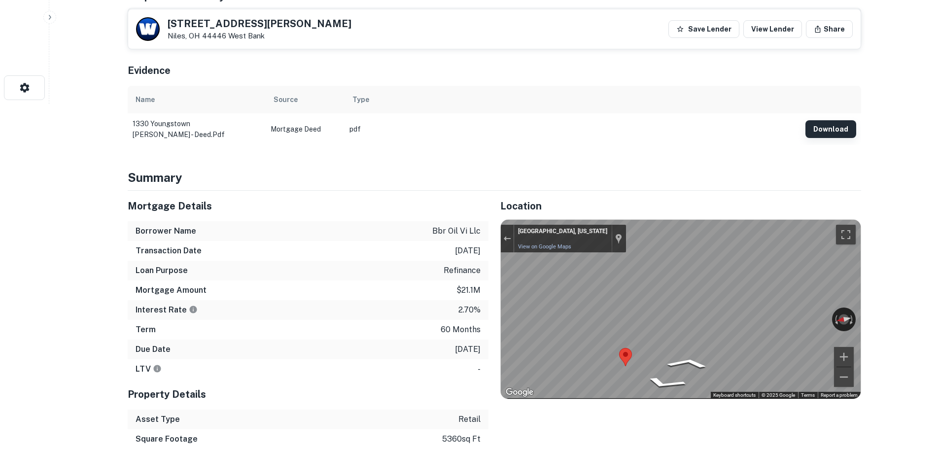
click at [834, 130] on button "Download" at bounding box center [831, 129] width 51 height 18
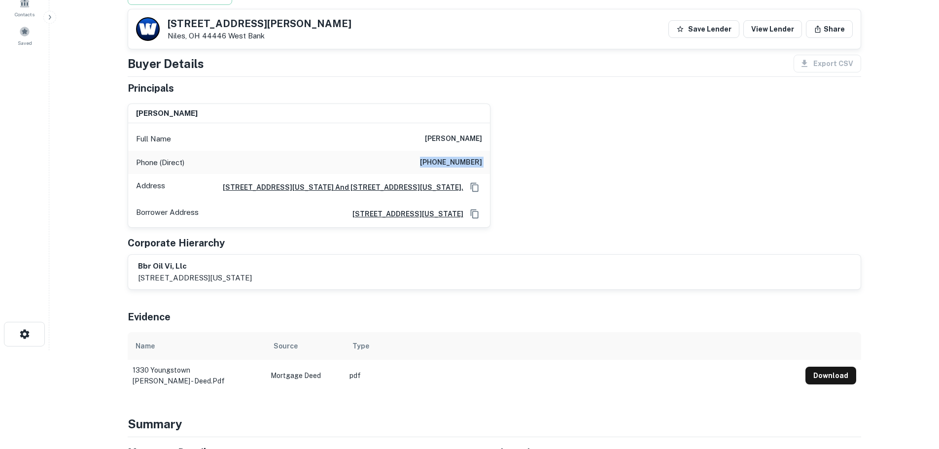
scroll to position [0, 0]
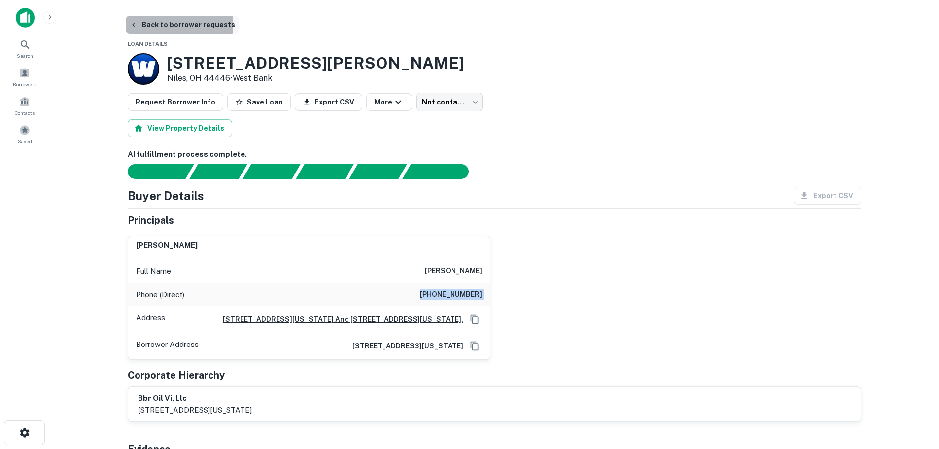
click at [162, 24] on button "Back to borrower requests" at bounding box center [182, 25] width 113 height 18
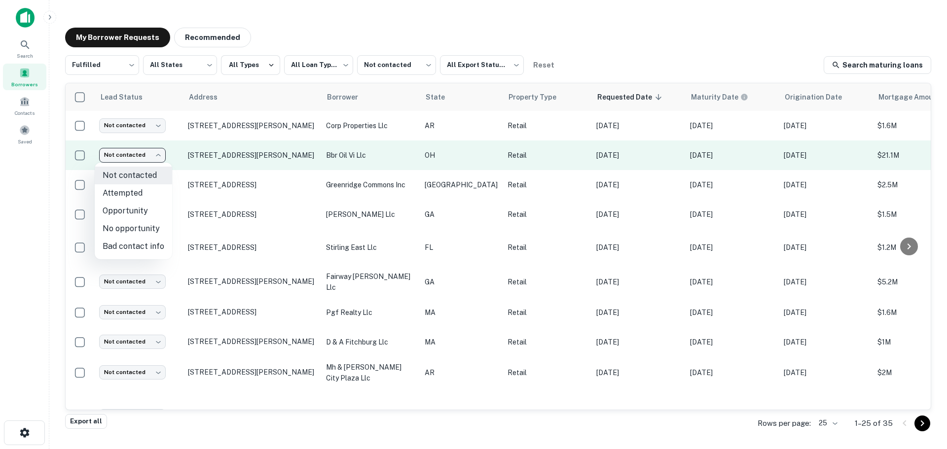
click at [156, 153] on body "**********" at bounding box center [473, 224] width 947 height 449
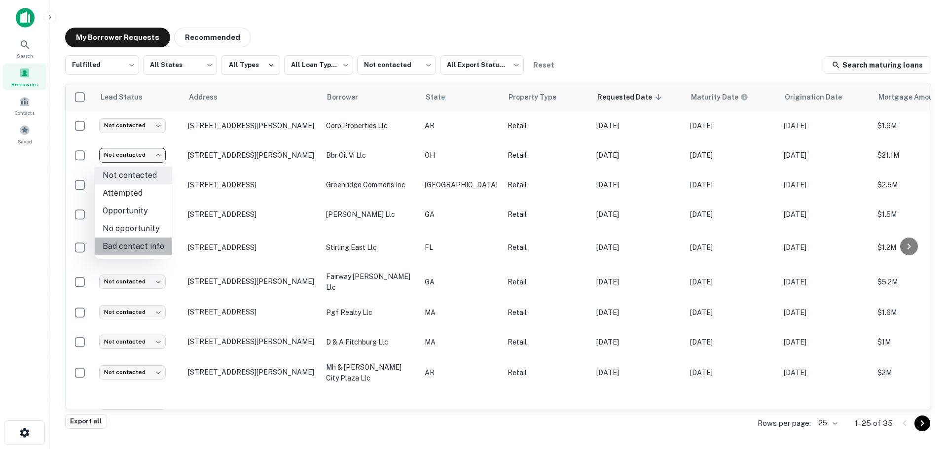
click at [145, 246] on li "Bad contact info" at bounding box center [133, 247] width 77 height 18
type input "**********"
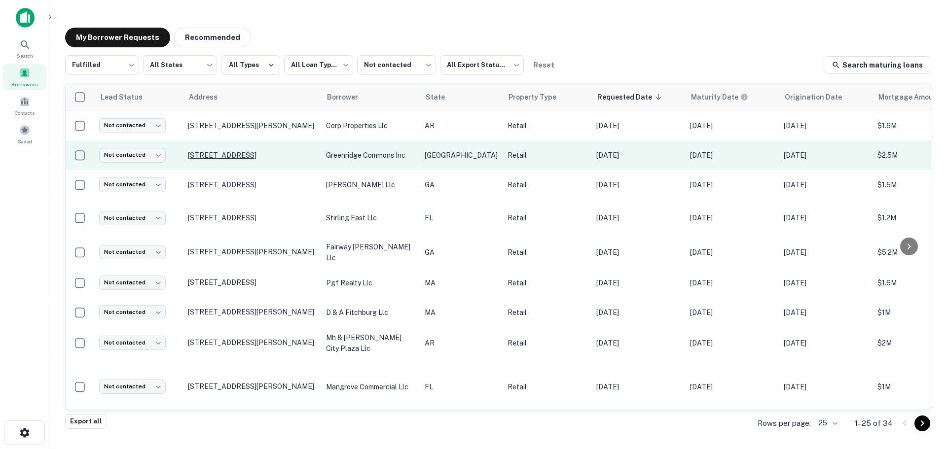
click at [249, 152] on p "11401 North Fwy Houston, TX 77060" at bounding box center [252, 155] width 128 height 9
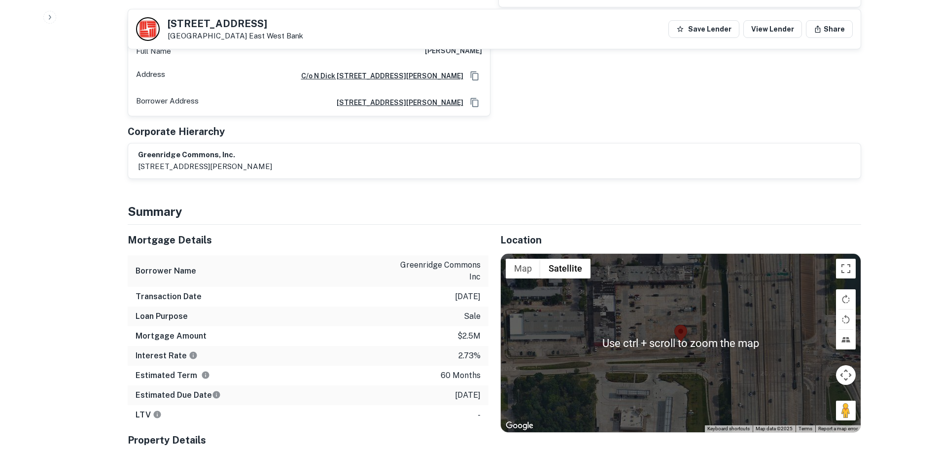
scroll to position [690, 0]
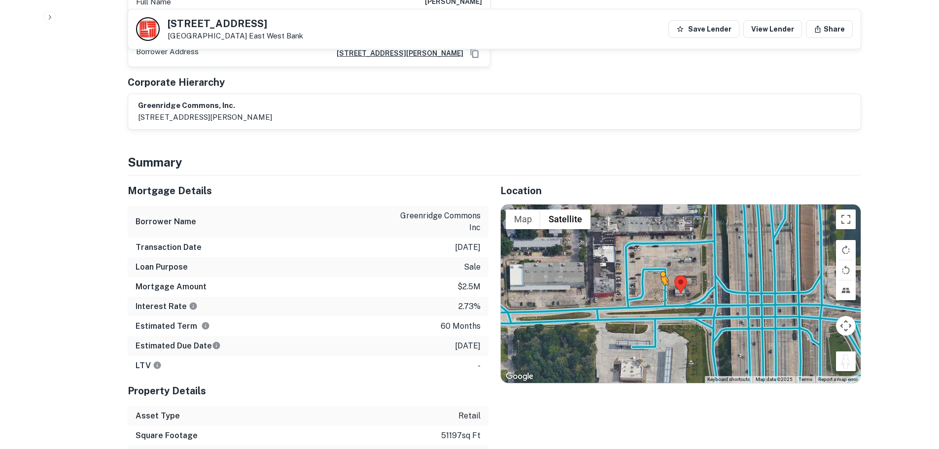
drag, startPoint x: 851, startPoint y: 354, endPoint x: 660, endPoint y: 284, distance: 203.7
click at [660, 284] on div "To activate drag with keyboard, press Alt + Enter. Once in keyboard drag state,…" at bounding box center [681, 294] width 360 height 178
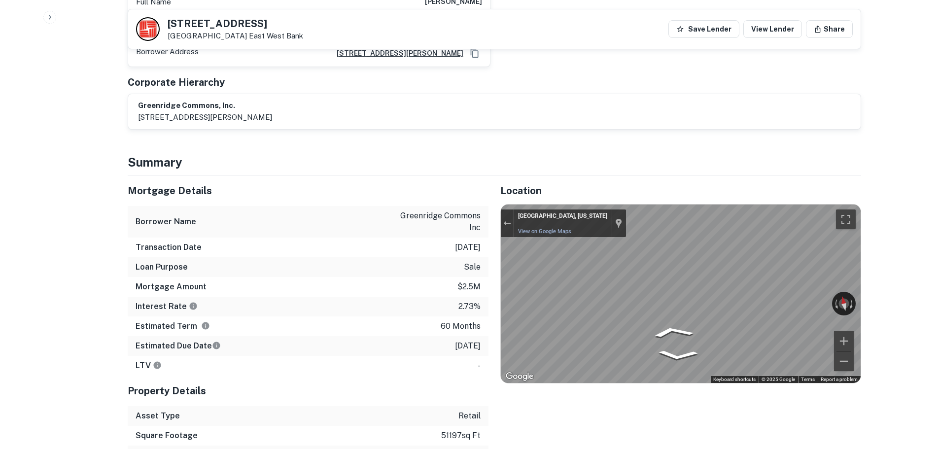
click at [400, 296] on div "Mortgage Details Borrower Name greenridge commons inc Transaction Date 3/24/202…" at bounding box center [488, 330] width 745 height 310
click at [374, 290] on div "Mortgage Details Borrower Name greenridge commons inc Transaction Date 3/24/202…" at bounding box center [488, 330] width 745 height 310
click at [341, 260] on div "Mortgage Details Borrower Name greenridge commons inc Transaction Date 3/24/202…" at bounding box center [488, 330] width 745 height 310
click at [245, 25] on h5 "11401 North Fwy" at bounding box center [236, 24] width 136 height 10
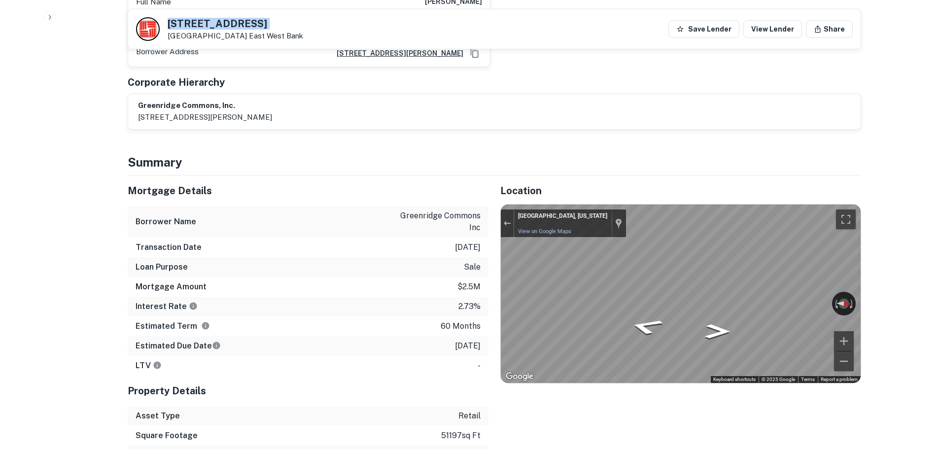
click at [245, 25] on h5 "11401 North Fwy" at bounding box center [236, 24] width 136 height 10
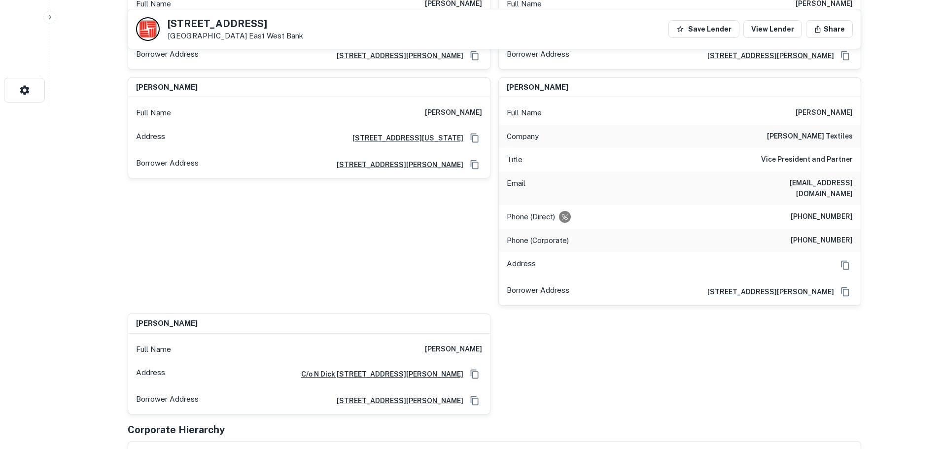
scroll to position [345, 0]
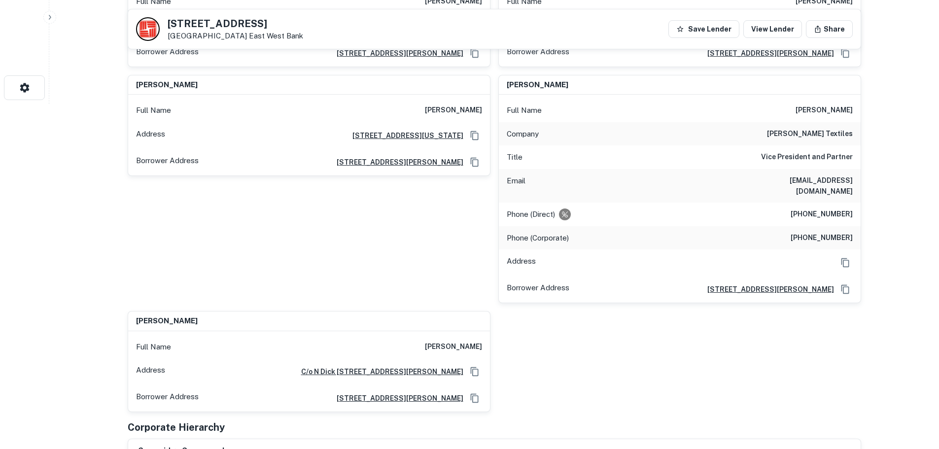
click at [831, 203] on div "Phone (Direct) (732) 280-8181" at bounding box center [680, 215] width 362 height 24
click at [826, 226] on div "Phone (Corporate) (213) 624-0802" at bounding box center [680, 238] width 362 height 24
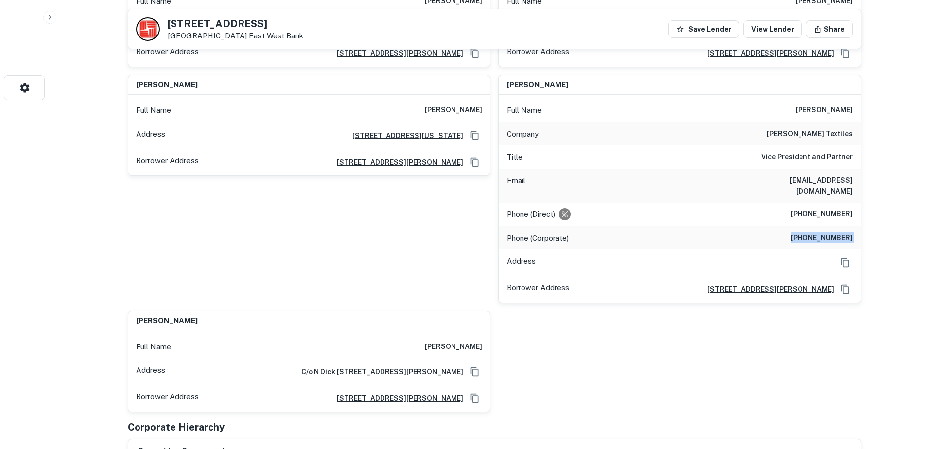
click at [826, 226] on div "Phone (Corporate) (213) 624-0802" at bounding box center [680, 238] width 362 height 24
click at [829, 203] on div "Phone (Direct) (732) 280-8181" at bounding box center [680, 215] width 362 height 24
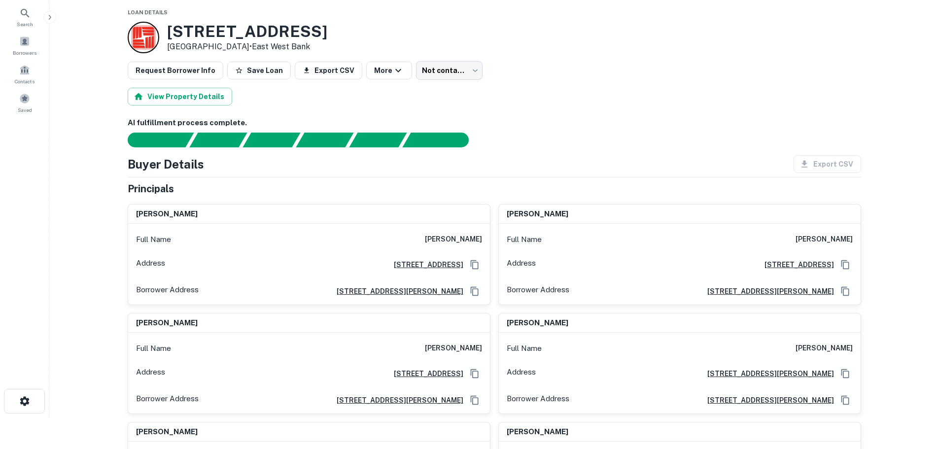
scroll to position [0, 0]
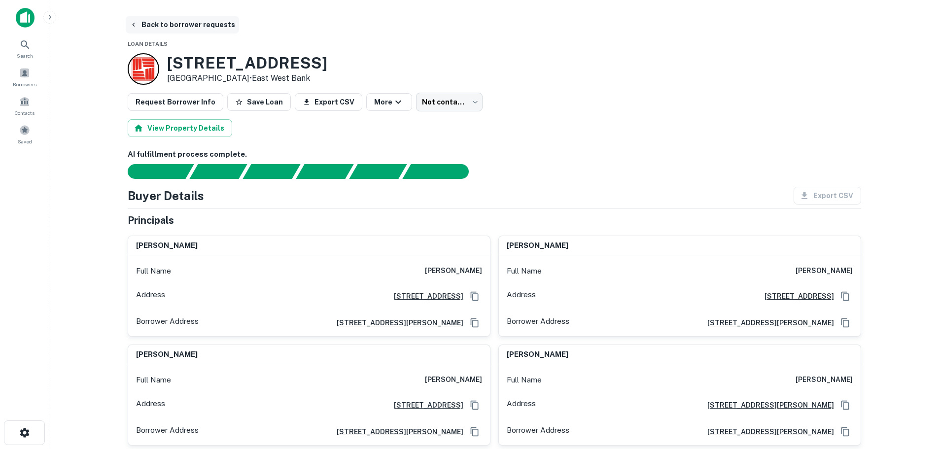
click at [179, 26] on button "Back to borrower requests" at bounding box center [182, 25] width 113 height 18
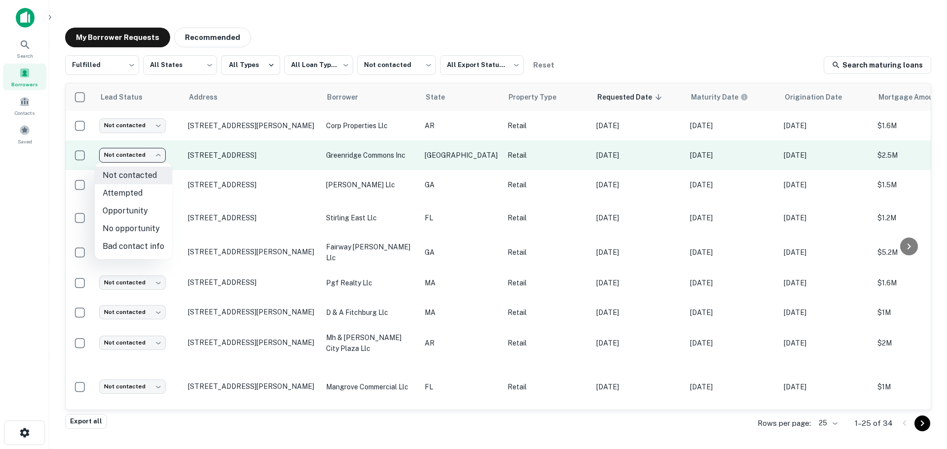
click at [133, 159] on body "**********" at bounding box center [473, 224] width 947 height 449
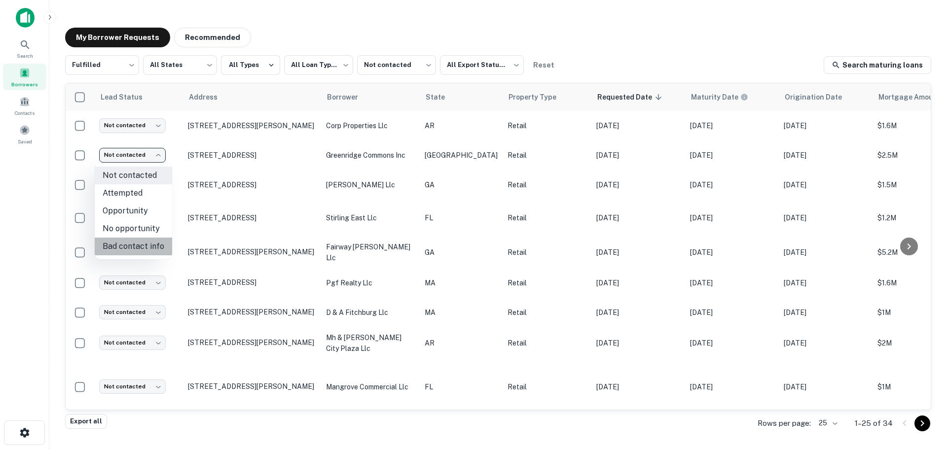
click at [144, 249] on li "Bad contact info" at bounding box center [133, 247] width 77 height 18
type input "**********"
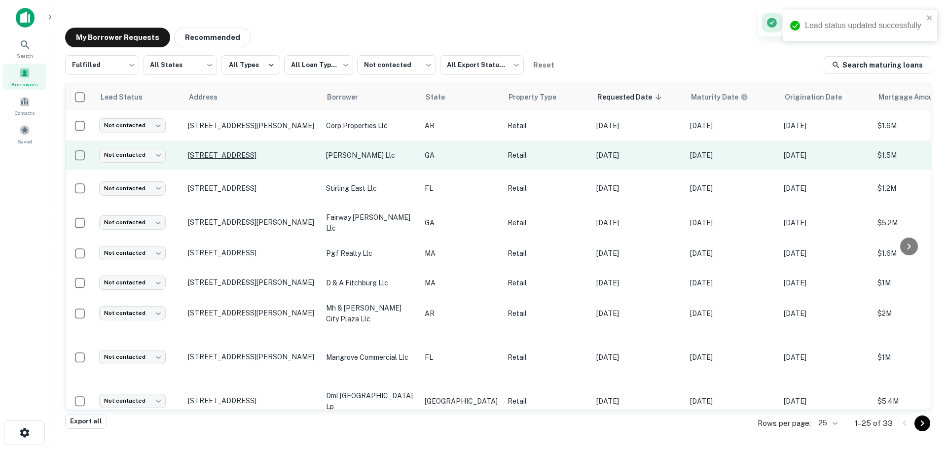
click at [251, 157] on p "304 Veterans Memorial Blvd Cumming, GA 30040" at bounding box center [252, 155] width 128 height 9
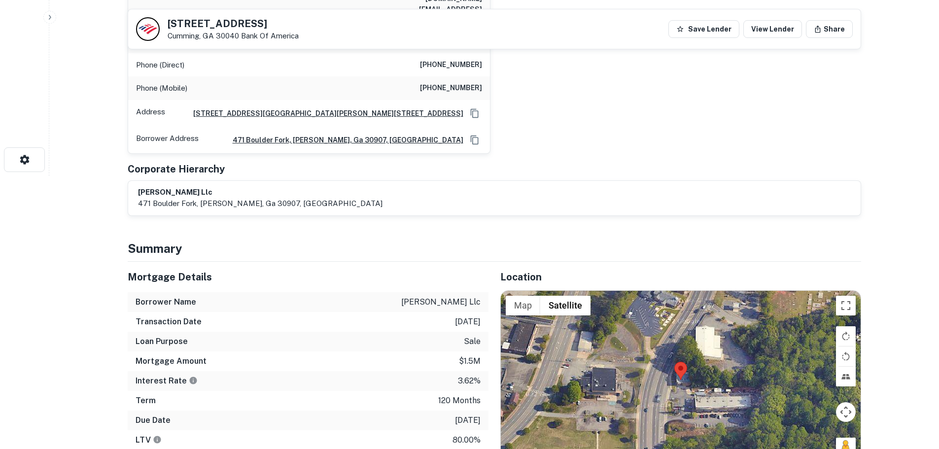
scroll to position [296, 0]
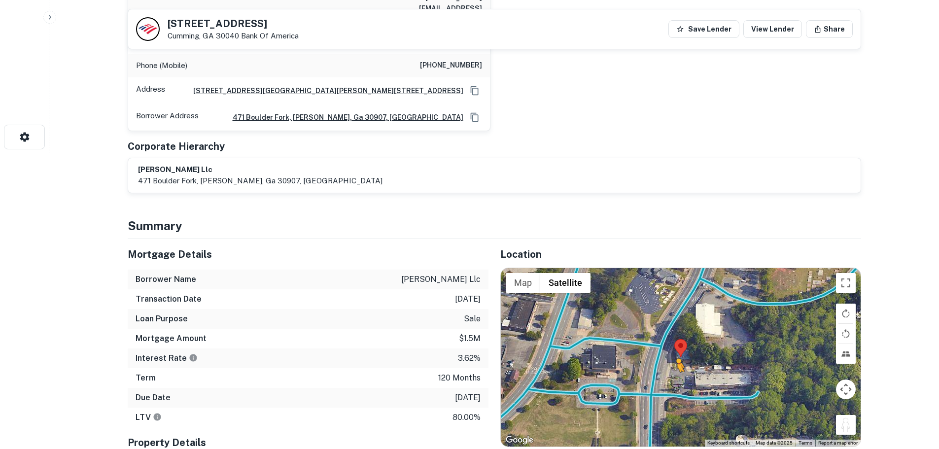
drag, startPoint x: 839, startPoint y: 398, endPoint x: 675, endPoint y: 354, distance: 169.6
click at [675, 354] on div "To activate drag with keyboard, press Alt + Enter. Once in keyboard drag state,…" at bounding box center [681, 357] width 360 height 178
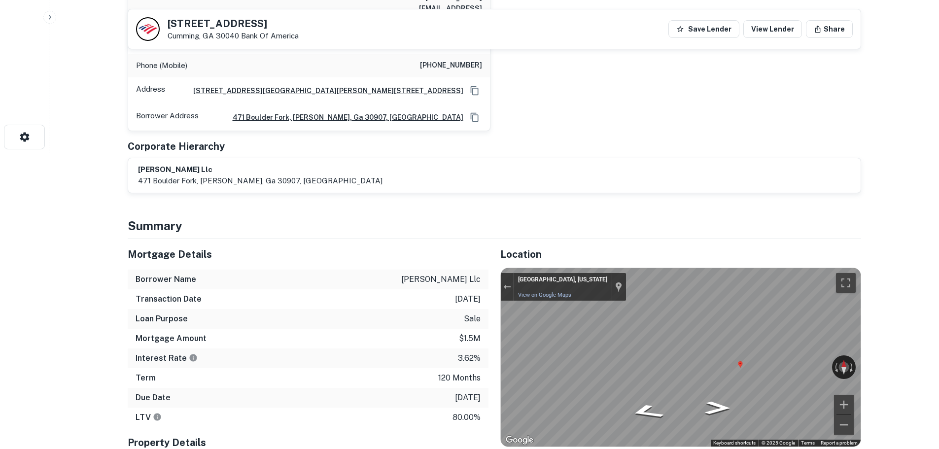
click at [223, 23] on h5 "304 Veterans Memorial Blvd" at bounding box center [233, 24] width 131 height 10
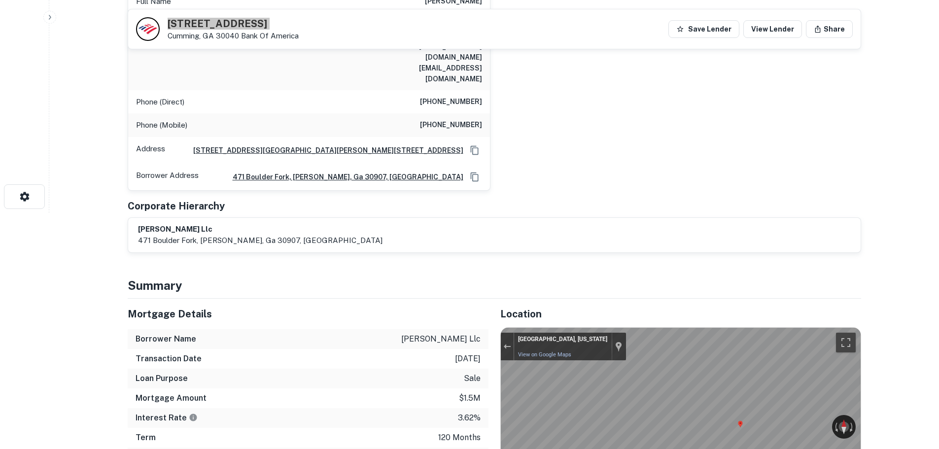
scroll to position [148, 0]
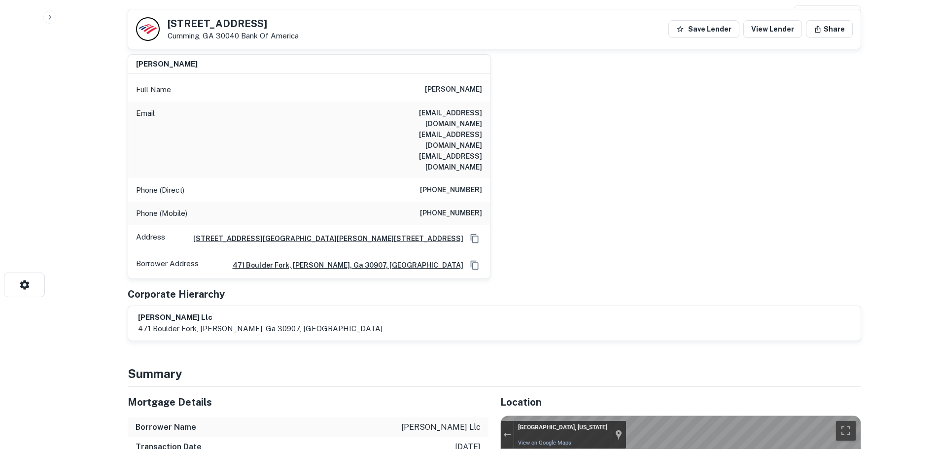
click at [457, 184] on h6 "(770) 205-6151" at bounding box center [451, 190] width 62 height 12
click at [454, 208] on h6 "(770) 596-2505" at bounding box center [451, 214] width 62 height 12
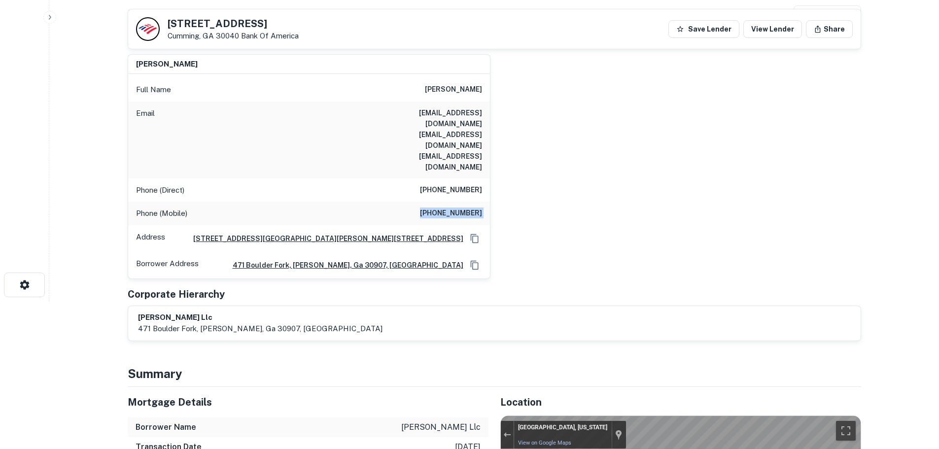
click at [454, 208] on h6 "(770) 596-2505" at bounding box center [451, 214] width 62 height 12
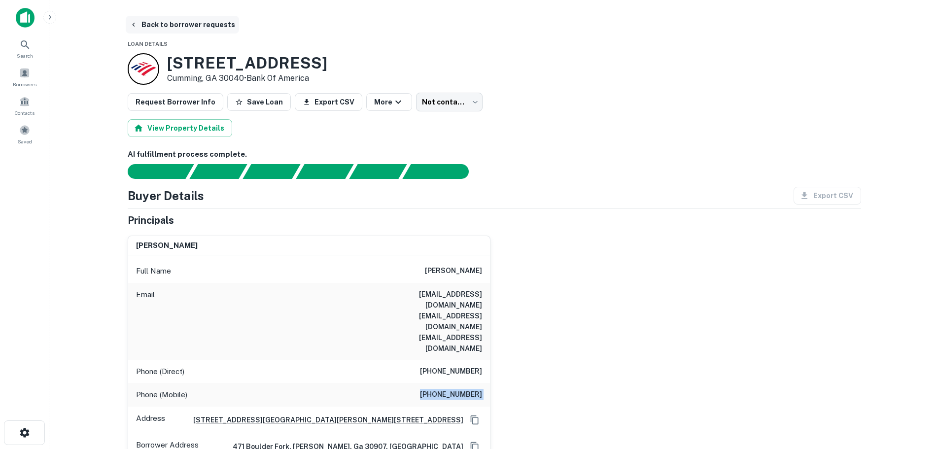
click at [194, 24] on button "Back to borrower requests" at bounding box center [182, 25] width 113 height 18
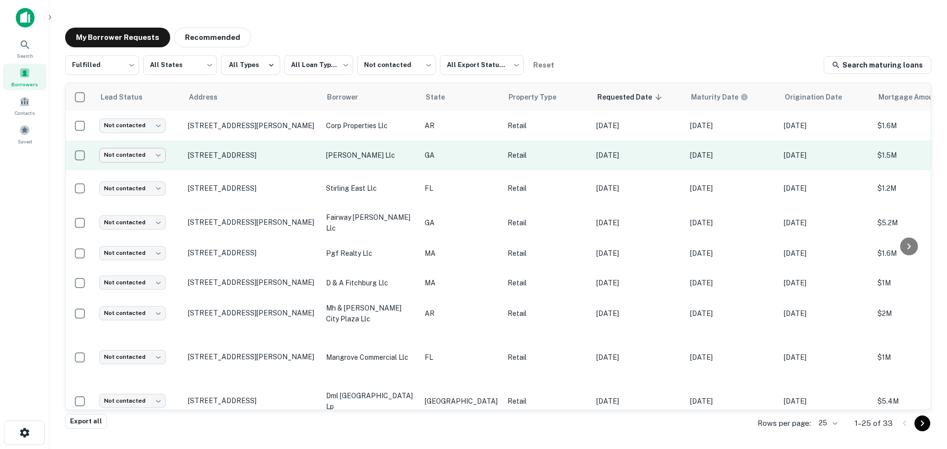
click at [138, 157] on body "**********" at bounding box center [473, 224] width 947 height 449
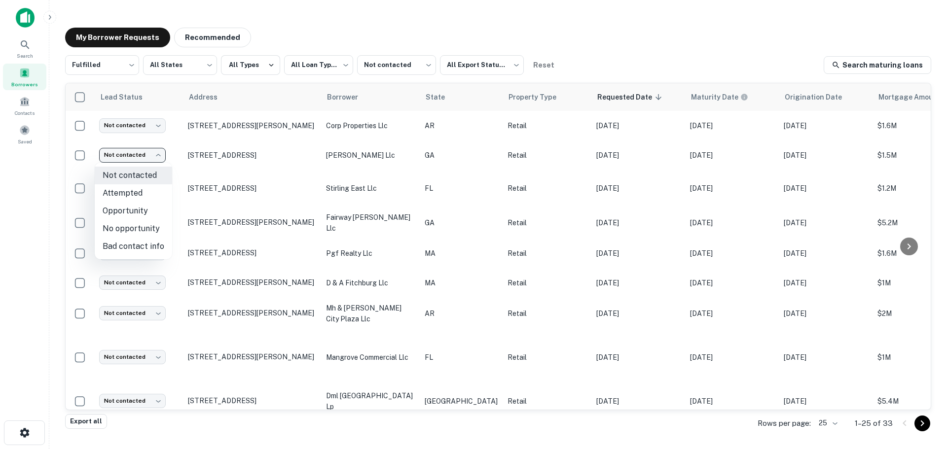
click at [152, 197] on li "Attempted" at bounding box center [133, 193] width 77 height 18
type input "*********"
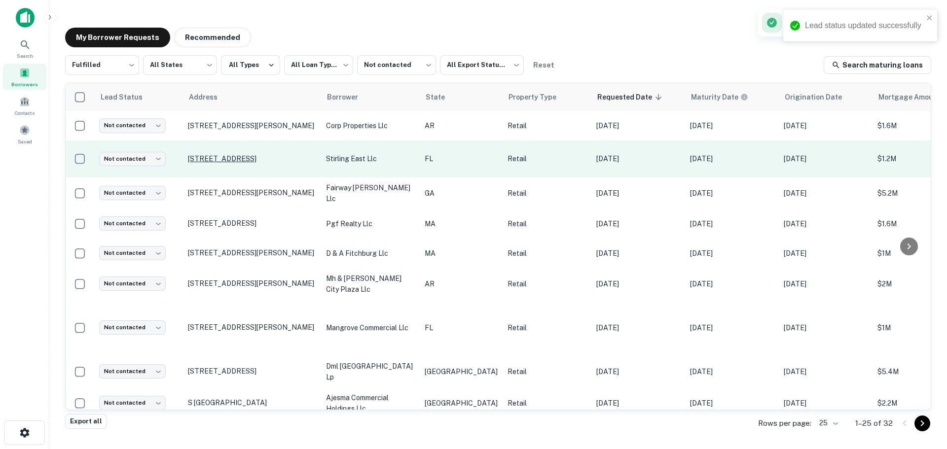
click at [268, 157] on p "715 Broadway Dunedin, FL 34698" at bounding box center [252, 158] width 128 height 9
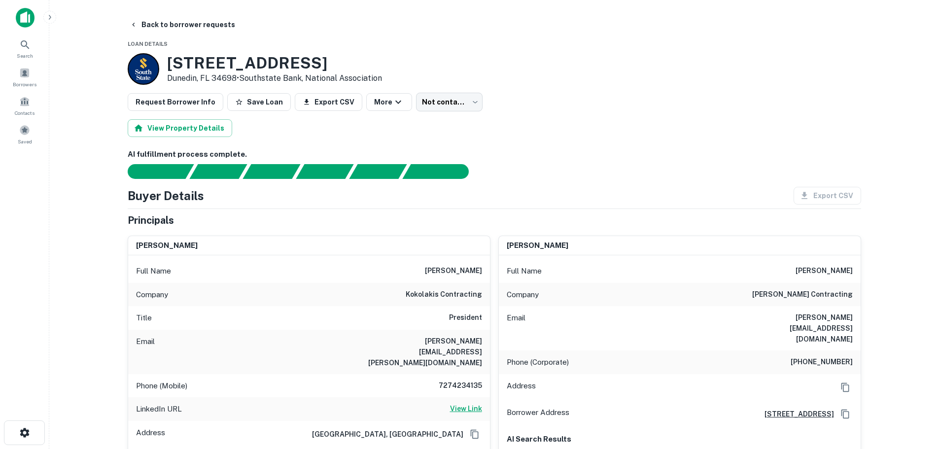
click at [469, 403] on h6 "View Link" at bounding box center [466, 408] width 32 height 11
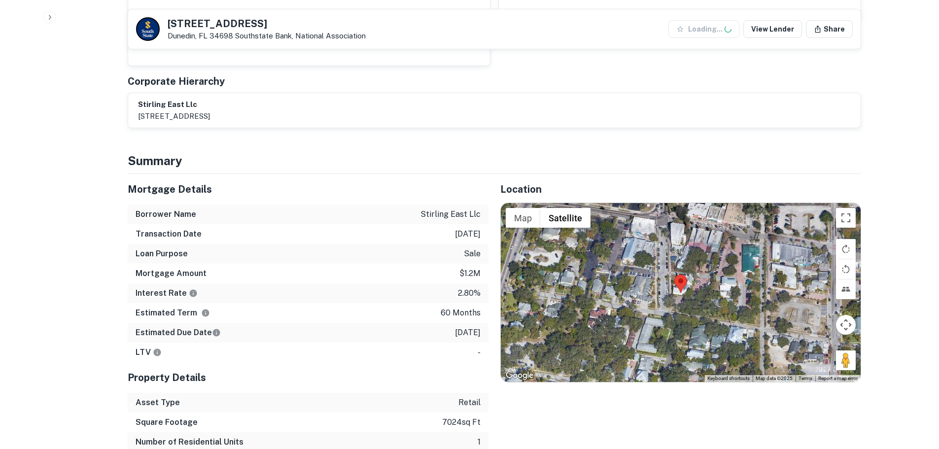
scroll to position [493, 0]
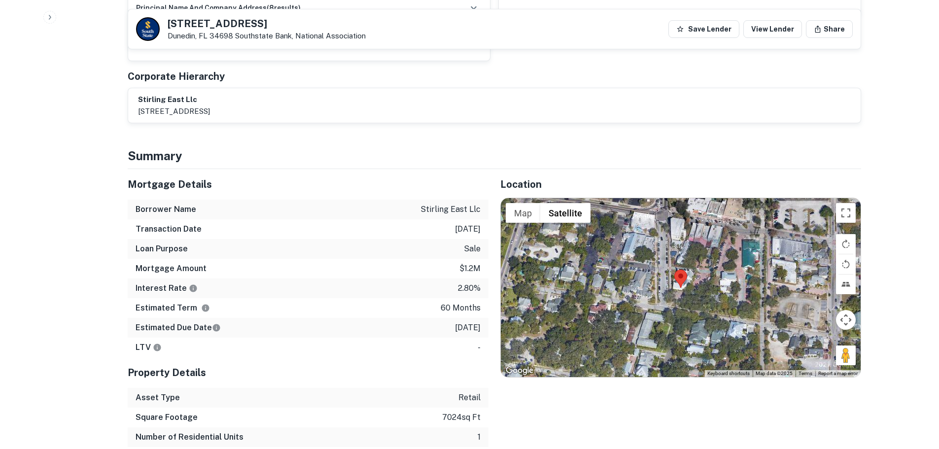
click at [206, 26] on h5 "715 Broadway" at bounding box center [267, 24] width 198 height 10
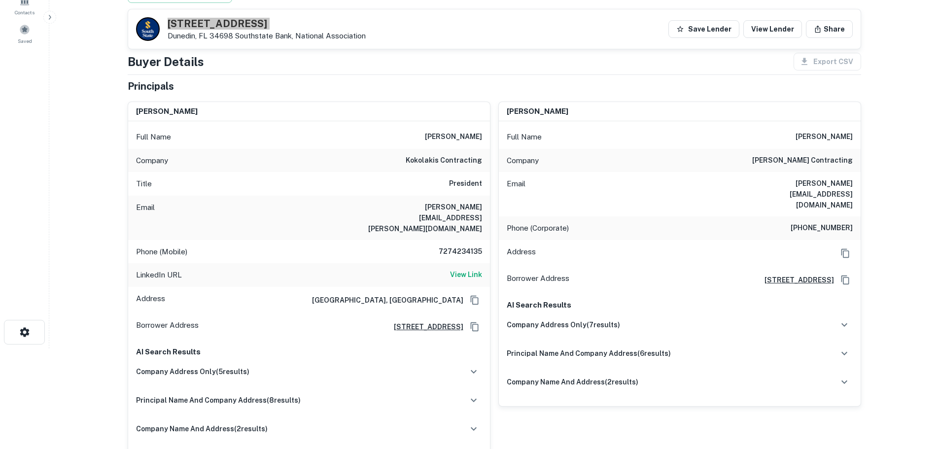
scroll to position [99, 0]
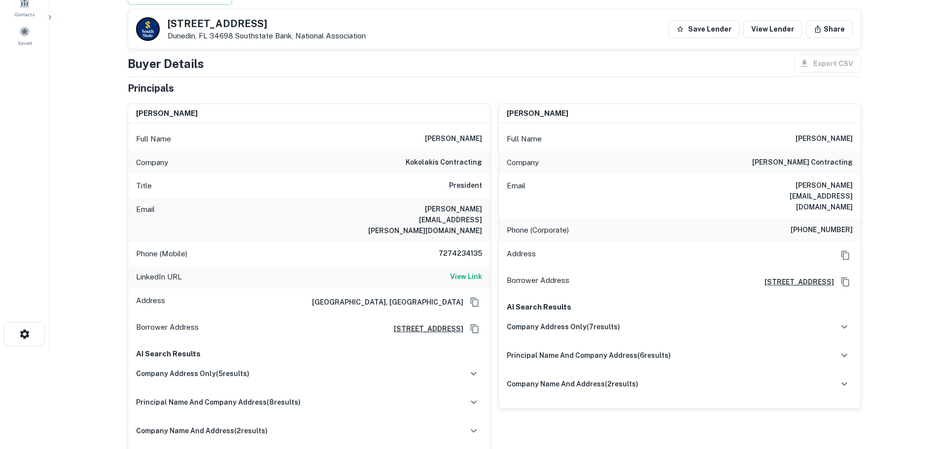
click at [476, 248] on h6 "7274234135" at bounding box center [452, 254] width 59 height 12
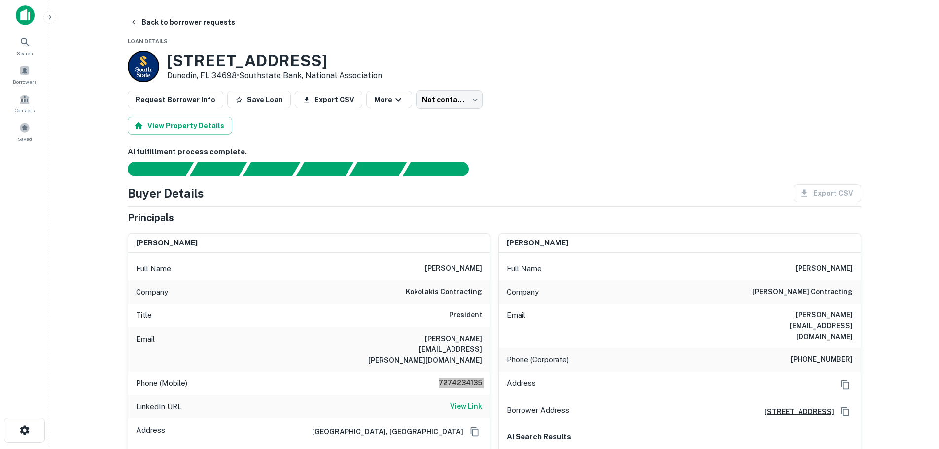
scroll to position [0, 0]
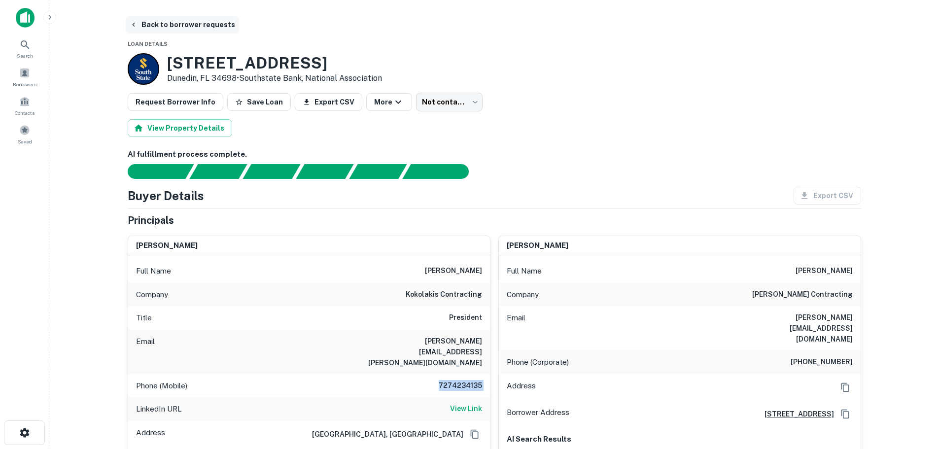
click at [188, 25] on button "Back to borrower requests" at bounding box center [182, 25] width 113 height 18
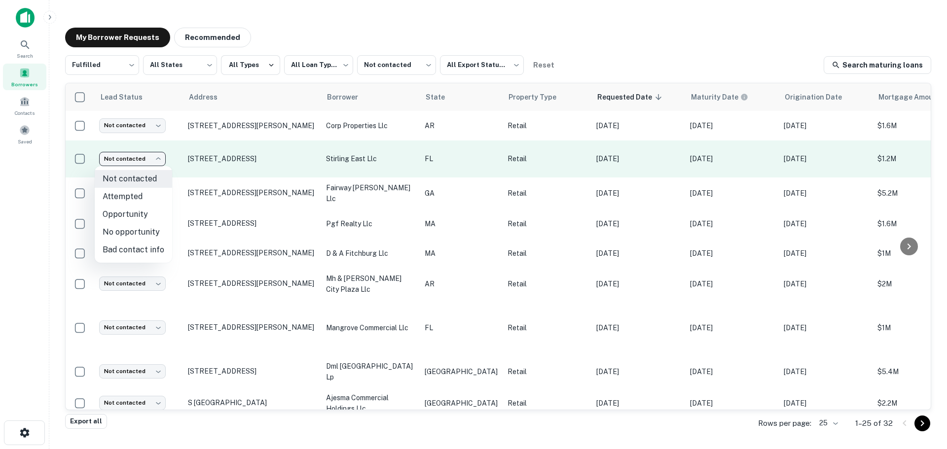
click at [153, 154] on body "**********" at bounding box center [473, 224] width 947 height 449
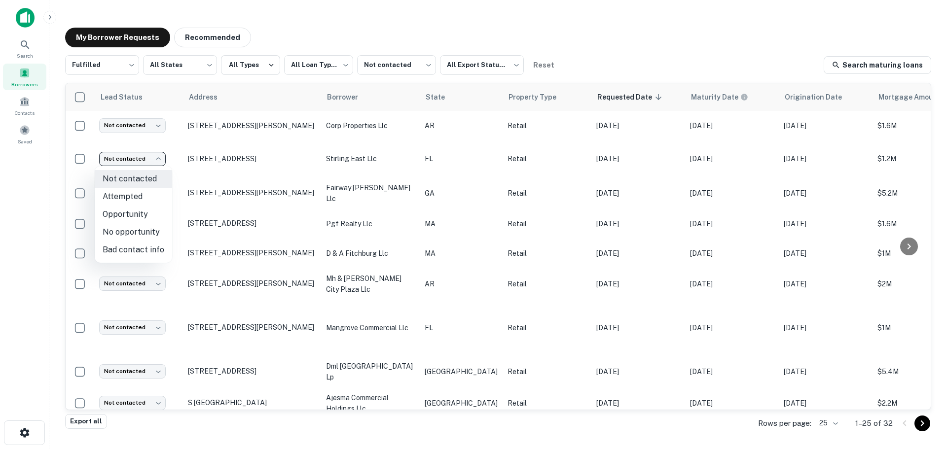
click at [149, 193] on li "Attempted" at bounding box center [133, 197] width 77 height 18
type input "*********"
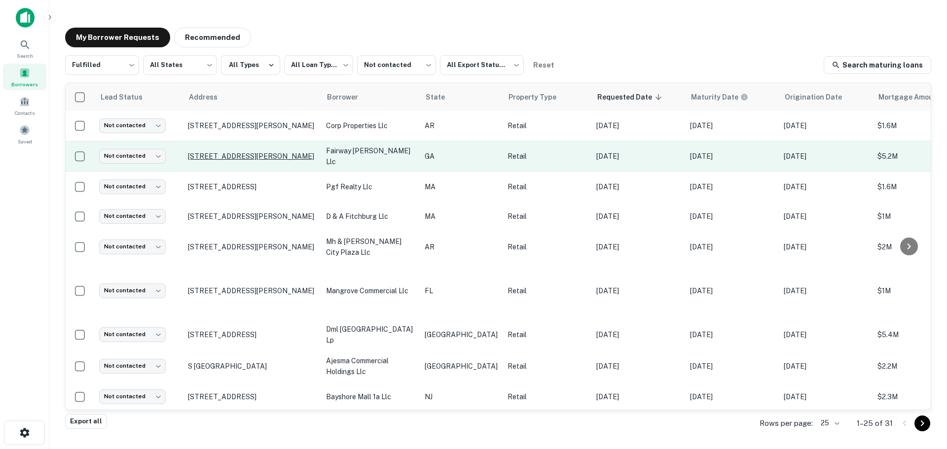
click at [274, 152] on p "1615 Ridenour Blvd Nw Kennesaw, GA 30152" at bounding box center [252, 156] width 128 height 9
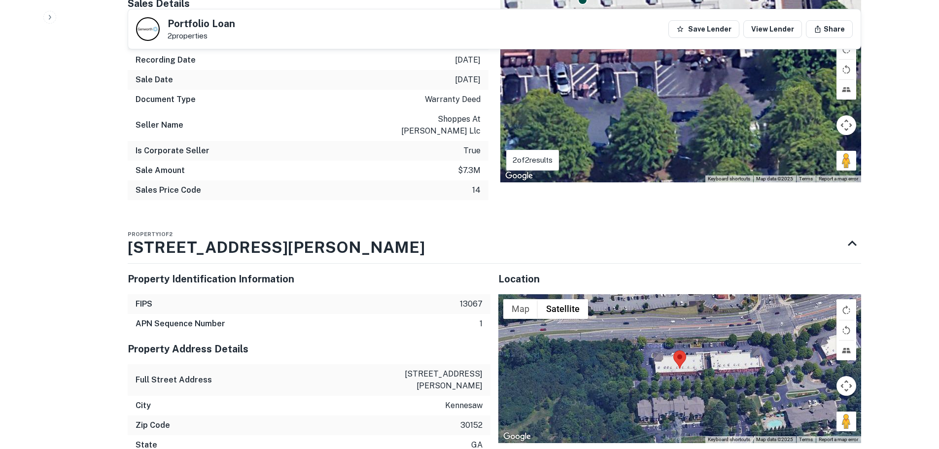
scroll to position [1427, 0]
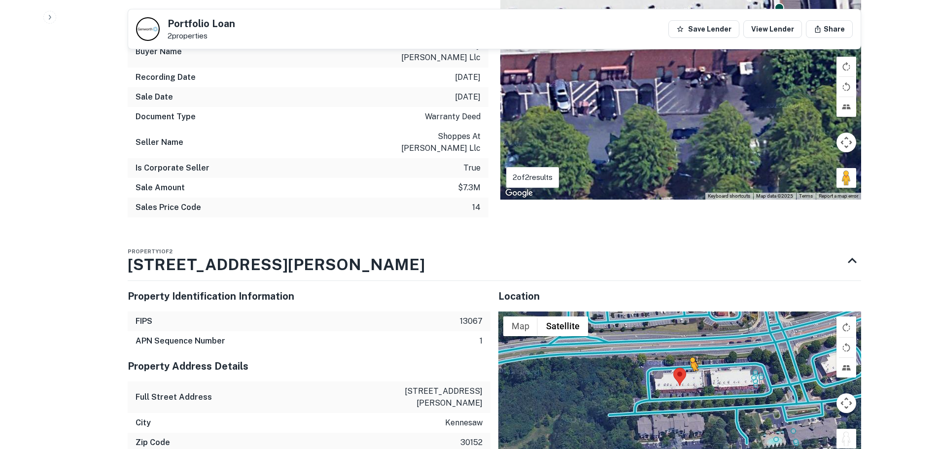
drag, startPoint x: 848, startPoint y: 414, endPoint x: 691, endPoint y: 345, distance: 171.7
click at [691, 345] on div "To activate drag with keyboard, press Alt + Enter. Once in keyboard drag state,…" at bounding box center [679, 386] width 363 height 149
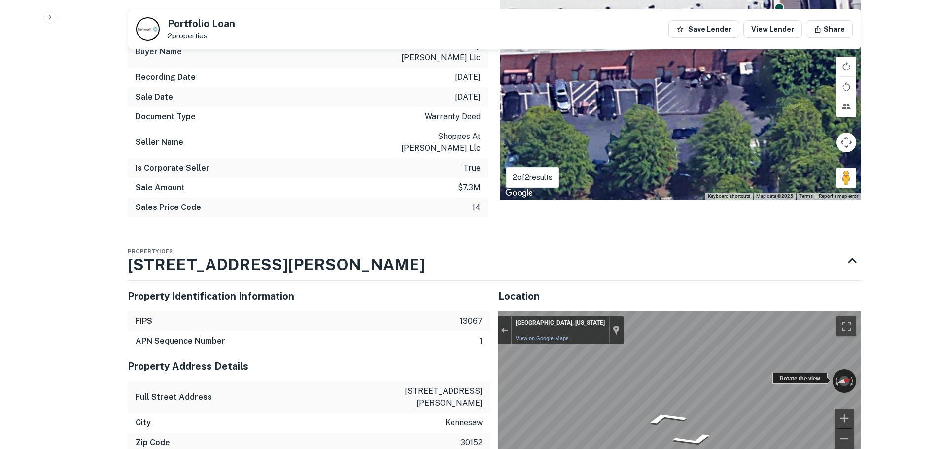
click at [784, 348] on div "← Move left → Move right ↑ Move up ↓ Move down + Zoom in - Zoom out Kennesaw, G…" at bounding box center [679, 386] width 363 height 149
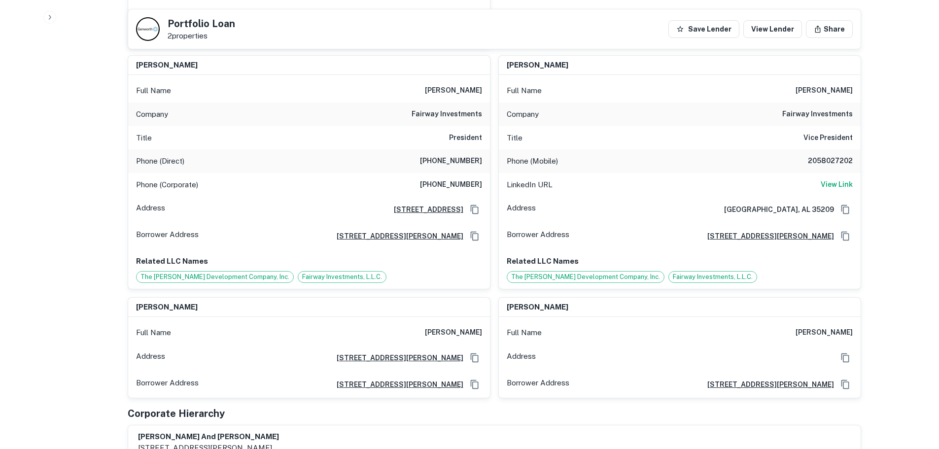
scroll to position [391, 0]
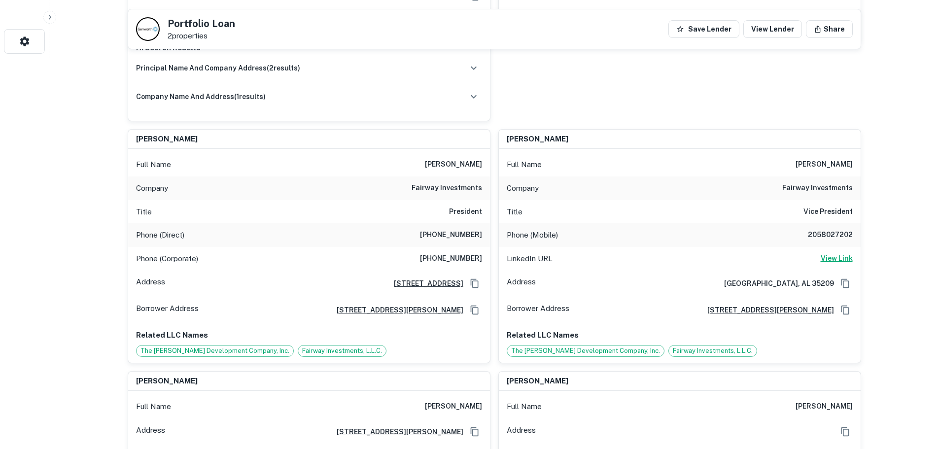
click at [828, 253] on h6 "View Link" at bounding box center [837, 258] width 32 height 11
click at [813, 182] on h6 "fairway investments" at bounding box center [817, 188] width 70 height 12
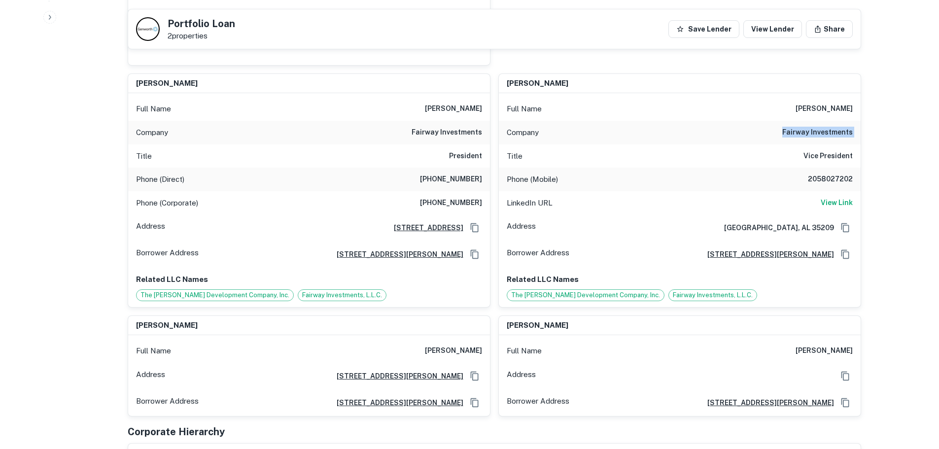
scroll to position [441, 0]
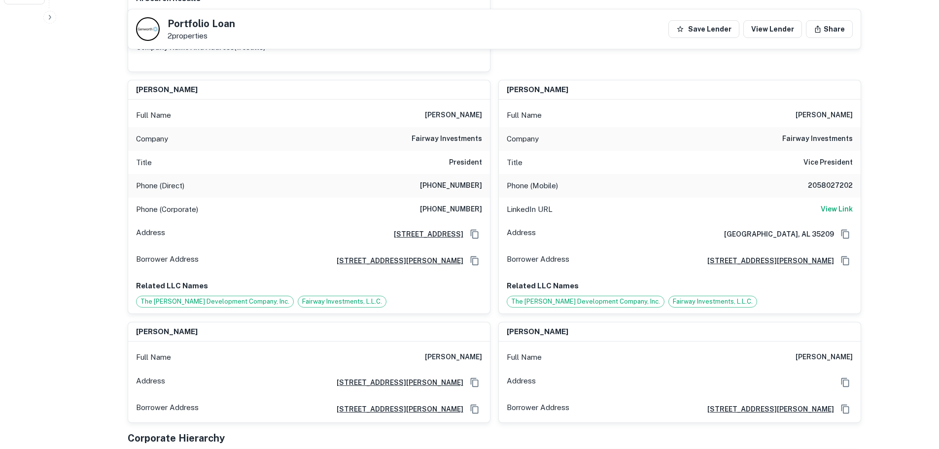
click at [833, 180] on h6 "2058027202" at bounding box center [823, 186] width 59 height 12
click at [463, 180] on h6 "(205) 802-7272" at bounding box center [451, 186] width 62 height 12
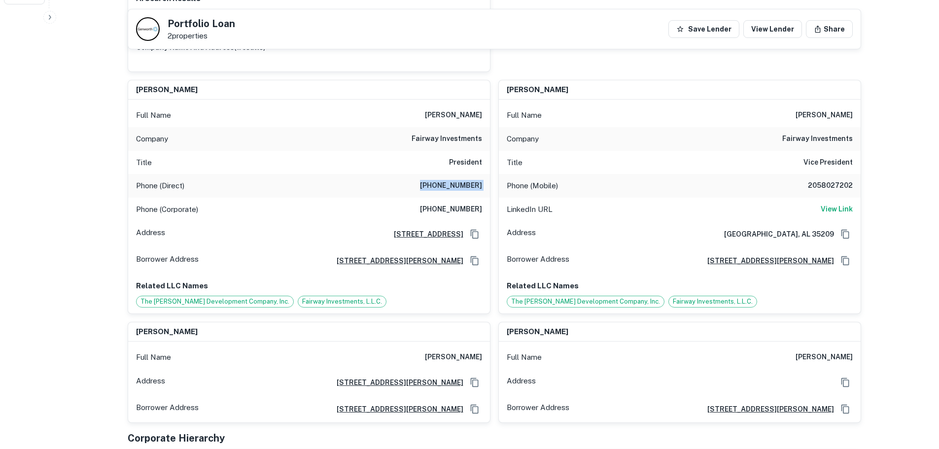
click at [463, 180] on h6 "(205) 802-7272" at bounding box center [451, 186] width 62 height 12
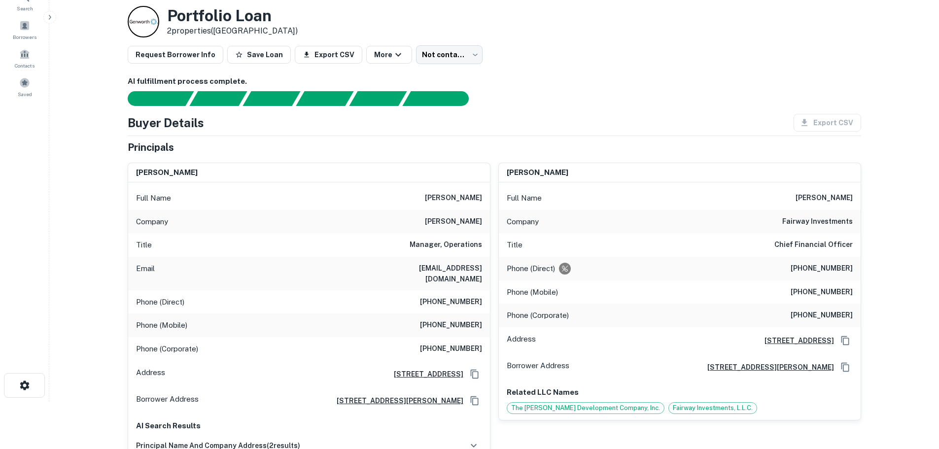
scroll to position [46, 0]
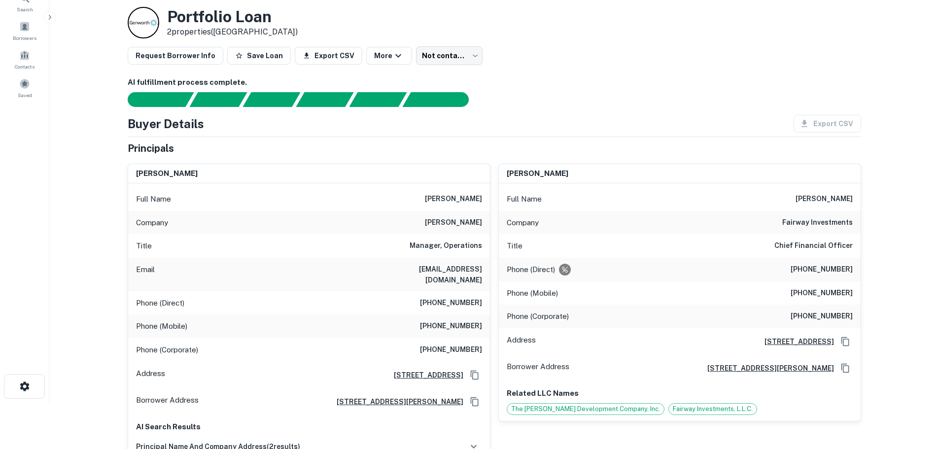
click at [839, 274] on h6 "(205) 802-7204" at bounding box center [822, 270] width 62 height 12
click at [830, 296] on h6 "(205) 329-3761" at bounding box center [822, 293] width 62 height 12
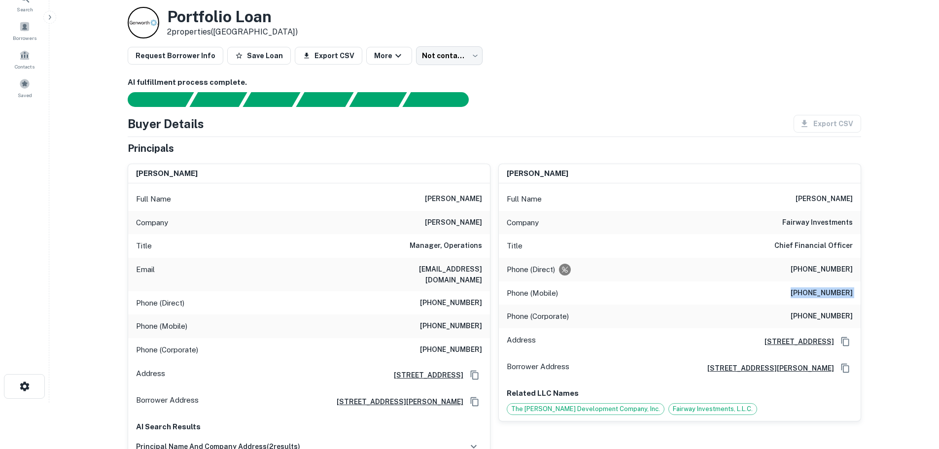
click at [830, 296] on h6 "(205) 329-3761" at bounding box center [822, 293] width 62 height 12
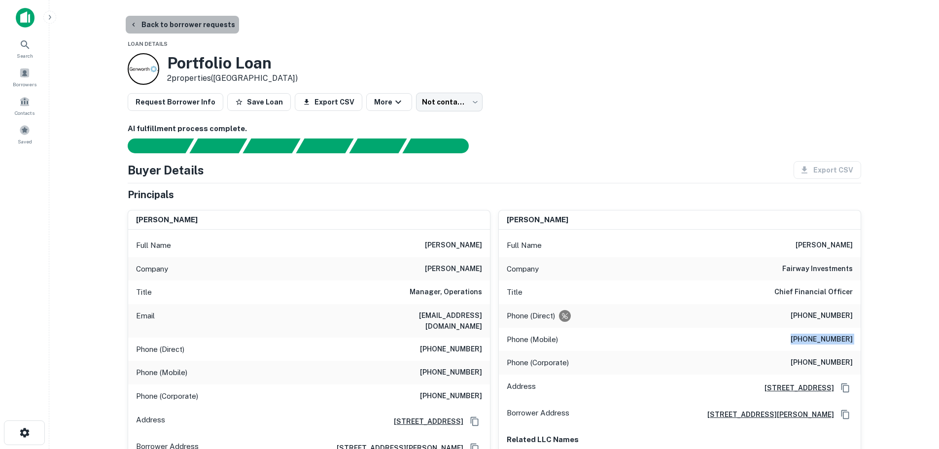
click at [198, 30] on button "Back to borrower requests" at bounding box center [182, 25] width 113 height 18
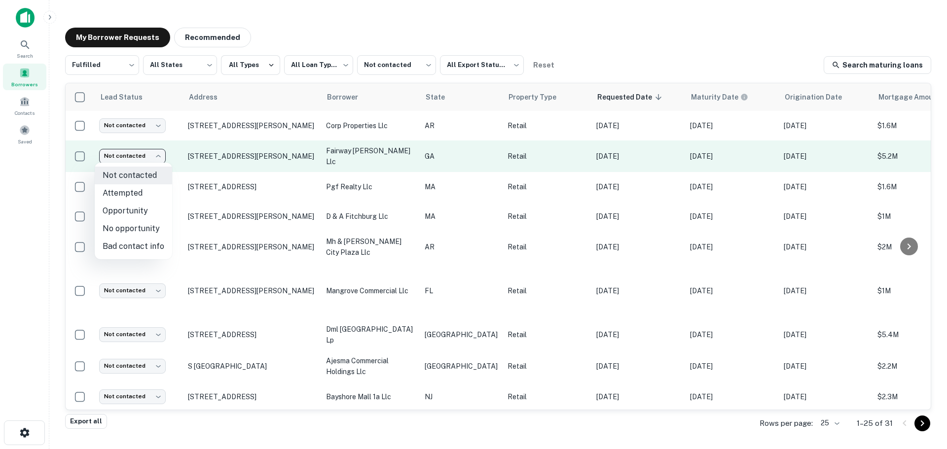
click at [136, 158] on body "**********" at bounding box center [473, 224] width 947 height 449
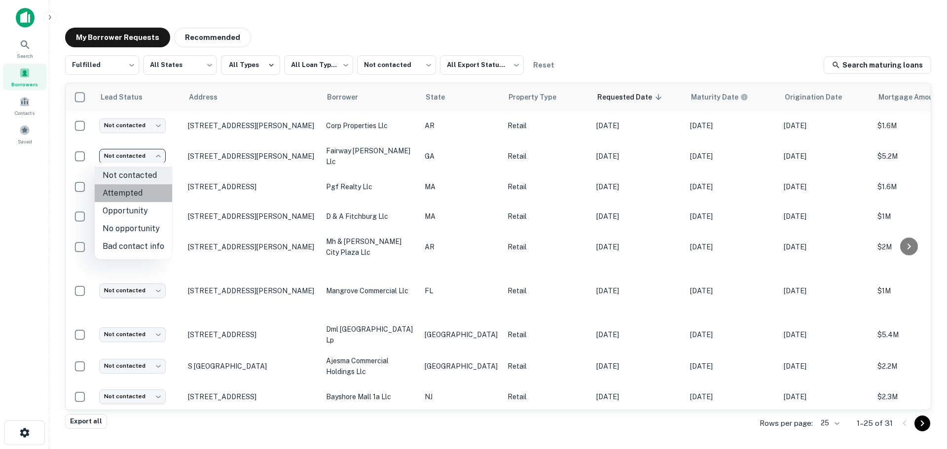
click at [148, 195] on li "Attempted" at bounding box center [133, 193] width 77 height 18
type input "*********"
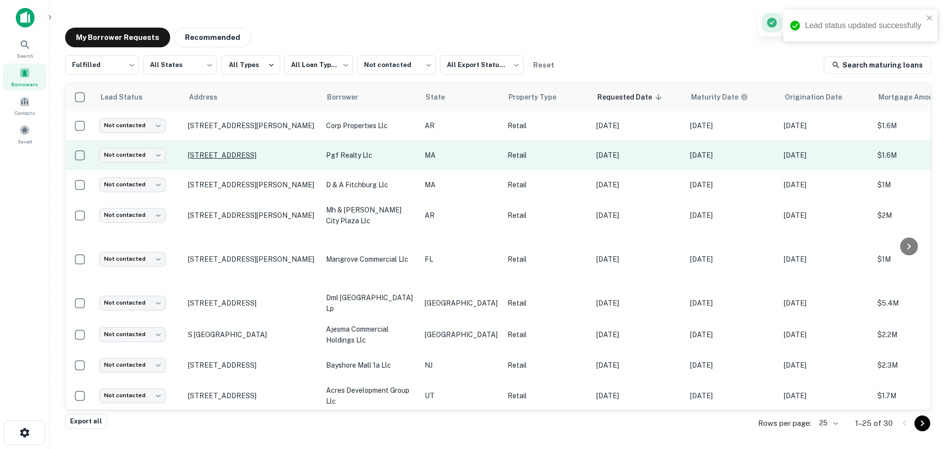
click at [243, 155] on p "181 Route 137 Harwich, MA 02645" at bounding box center [252, 155] width 128 height 9
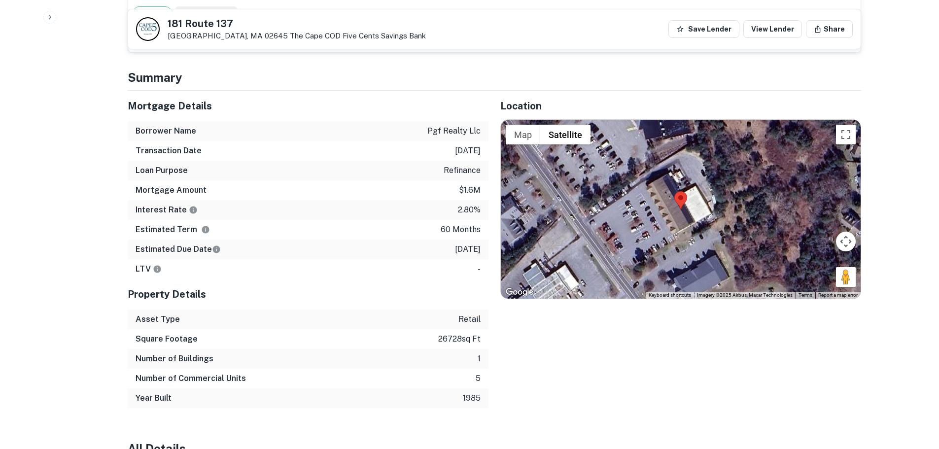
scroll to position [887, 0]
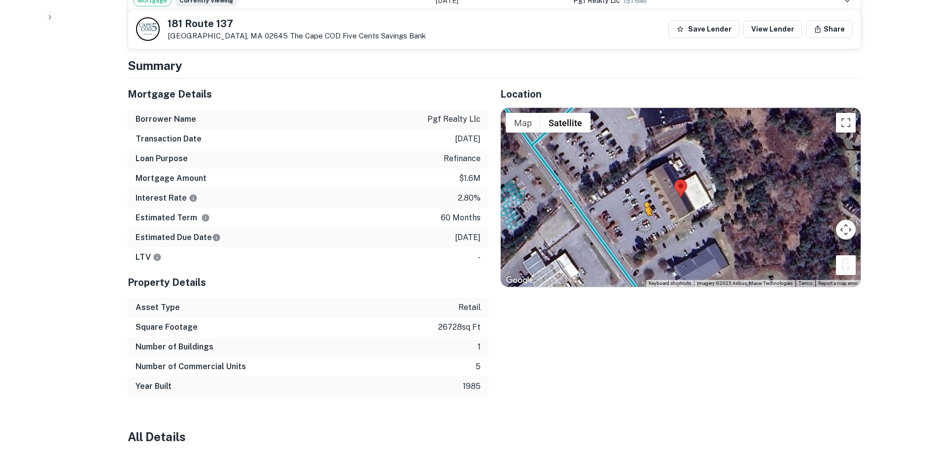
drag, startPoint x: 849, startPoint y: 245, endPoint x: 643, endPoint y: 205, distance: 209.9
click at [643, 205] on div "To activate drag with keyboard, press Alt + Enter. Once in keyboard drag state,…" at bounding box center [681, 197] width 360 height 178
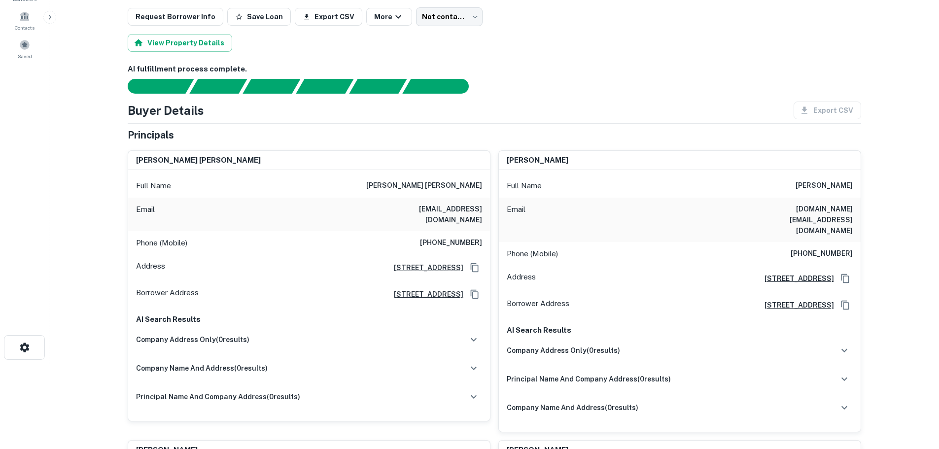
scroll to position [0, 0]
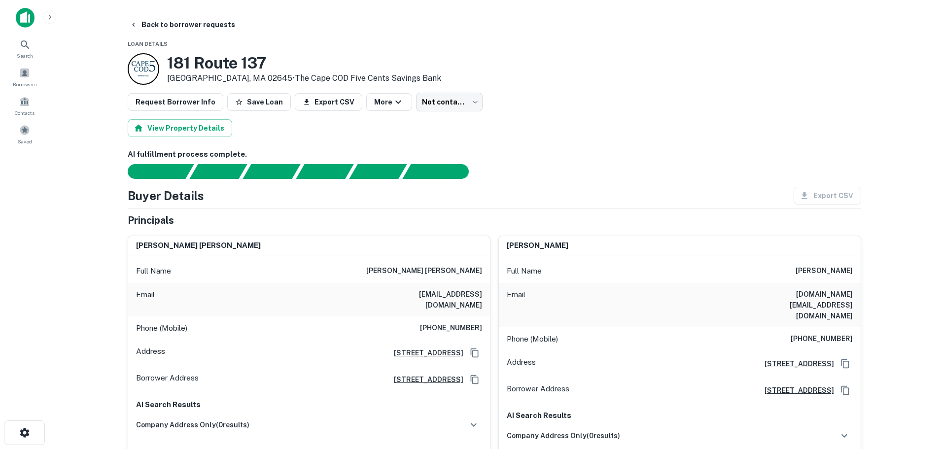
click at [470, 322] on h6 "(508) 951-6064" at bounding box center [451, 328] width 62 height 12
click at [472, 322] on h6 "(508) 951-6064" at bounding box center [451, 328] width 62 height 12
click at [822, 333] on h6 "(508) 237-0787" at bounding box center [822, 339] width 62 height 12
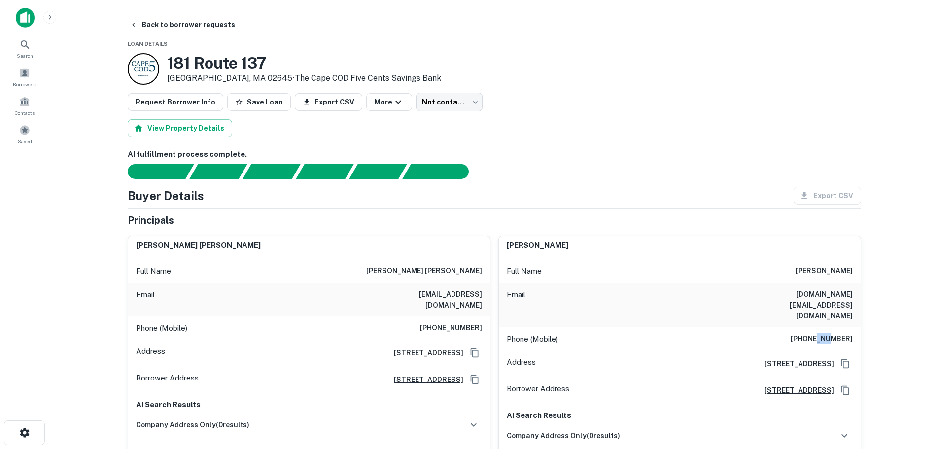
click at [822, 333] on h6 "(508) 237-0787" at bounding box center [822, 339] width 62 height 12
click at [435, 322] on h6 "(508) 951-6064" at bounding box center [451, 328] width 62 height 12
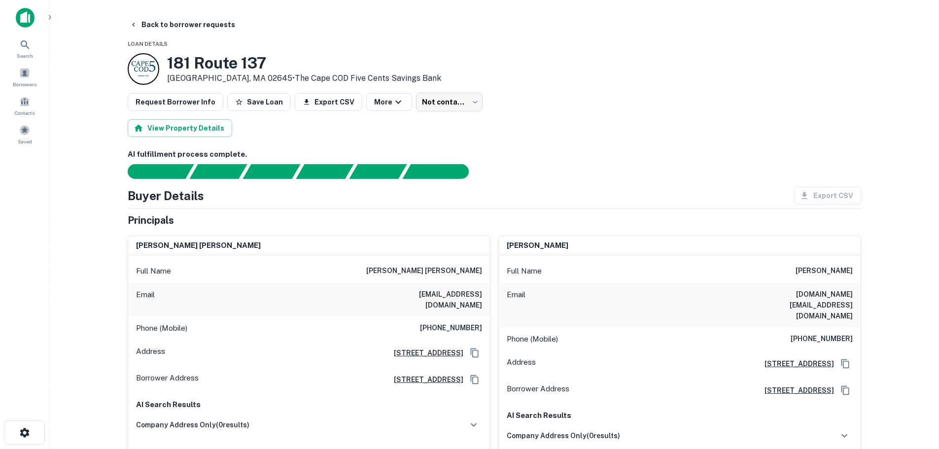
click at [833, 327] on div "Phone (Mobile) (508) 237-0787" at bounding box center [680, 339] width 362 height 24
click at [833, 333] on h6 "(508) 237-0787" at bounding box center [822, 339] width 62 height 12
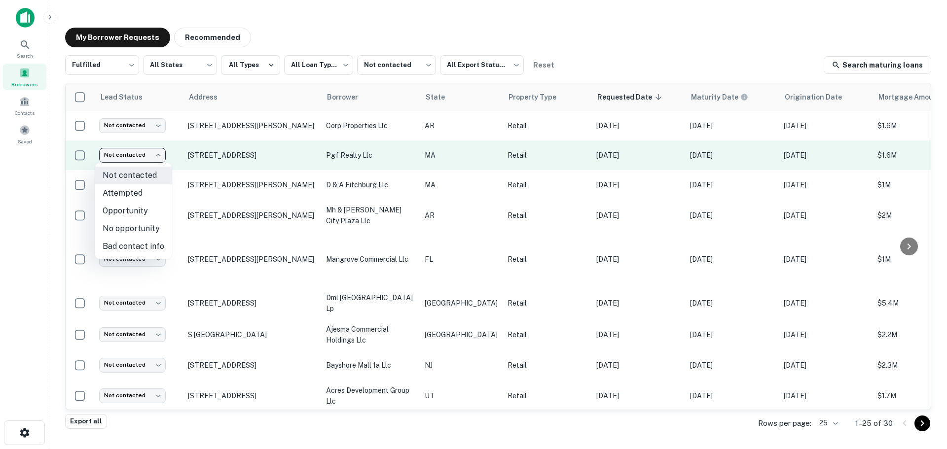
click at [142, 155] on body "**********" at bounding box center [473, 224] width 947 height 449
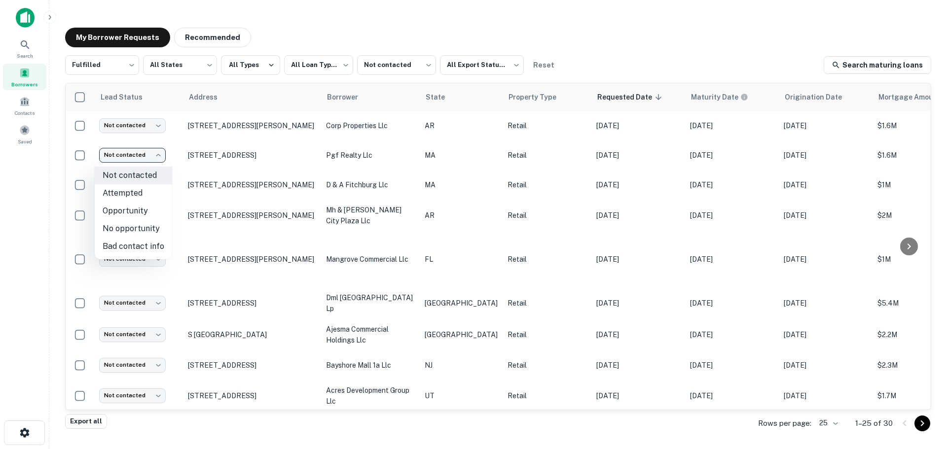
click at [139, 186] on li "Attempted" at bounding box center [133, 193] width 77 height 18
type input "*********"
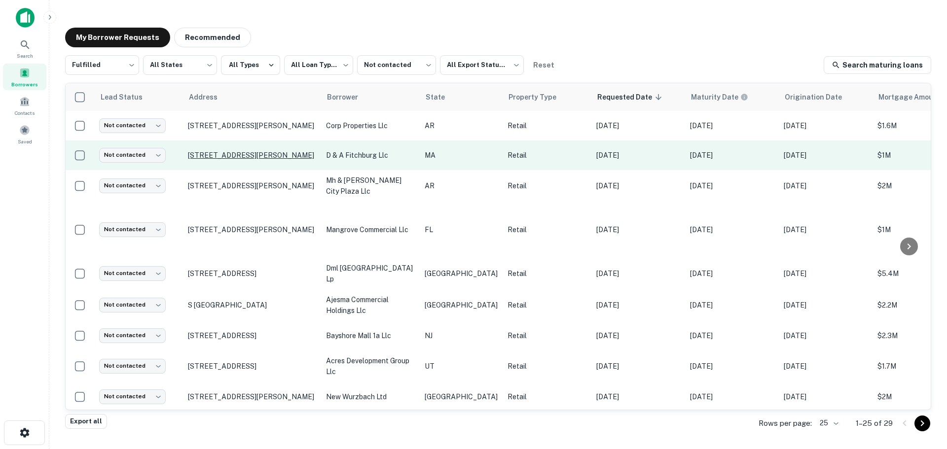
click at [260, 154] on p "22 Ashby State Rd Fitchburg, MA 01420" at bounding box center [252, 155] width 128 height 9
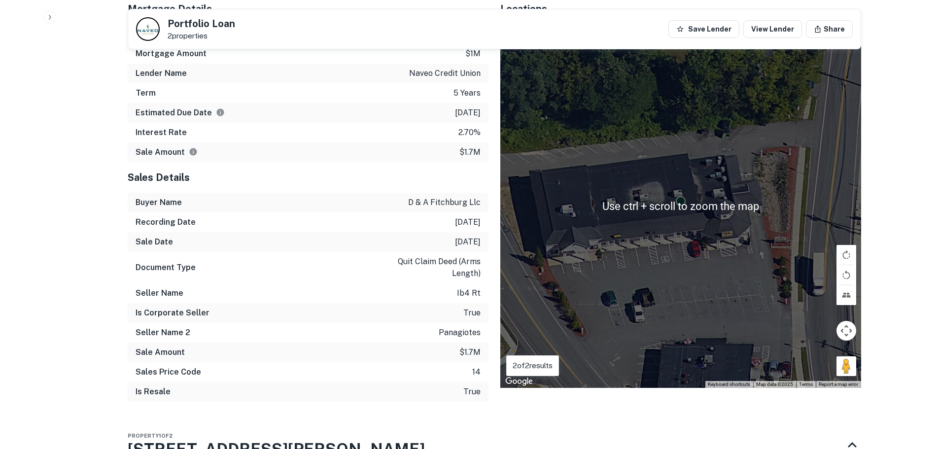
scroll to position [1447, 0]
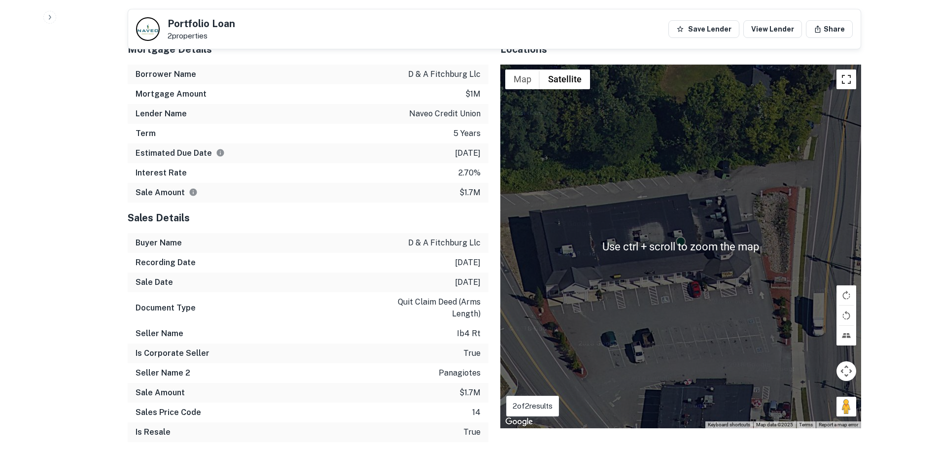
click at [848, 70] on button "Toggle fullscreen view" at bounding box center [847, 80] width 20 height 20
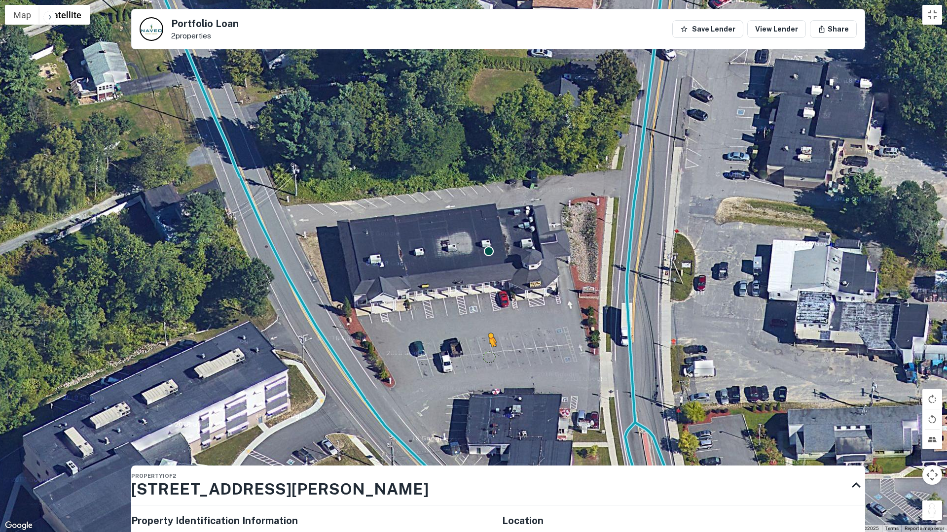
drag, startPoint x: 929, startPoint y: 511, endPoint x: 490, endPoint y: 356, distance: 465.9
click at [490, 356] on div "To activate drag with keyboard, press Alt + Enter. Once in keyboard drag state,…" at bounding box center [473, 266] width 947 height 532
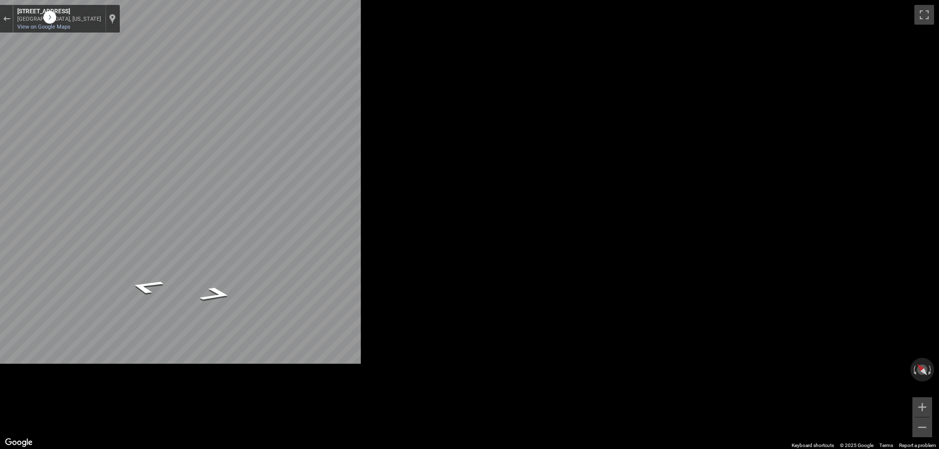
scroll to position [0, 0]
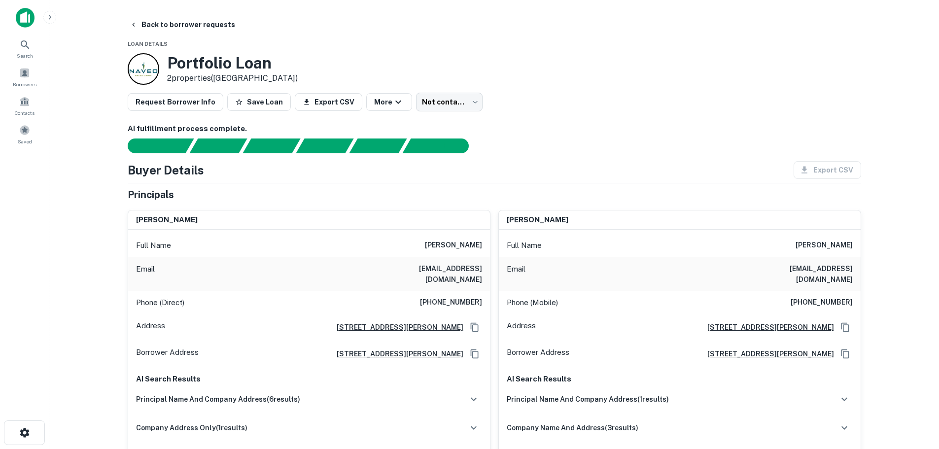
click at [453, 297] on h6 "(781) 414-9956" at bounding box center [451, 303] width 62 height 12
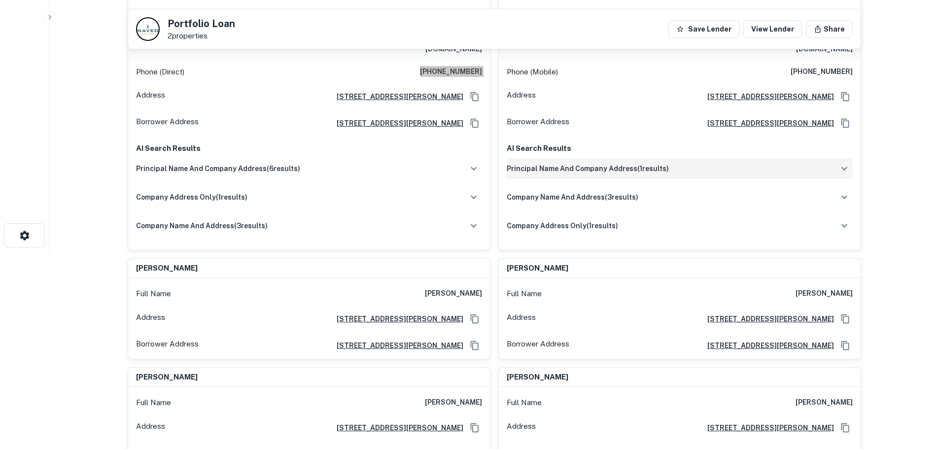
scroll to position [148, 0]
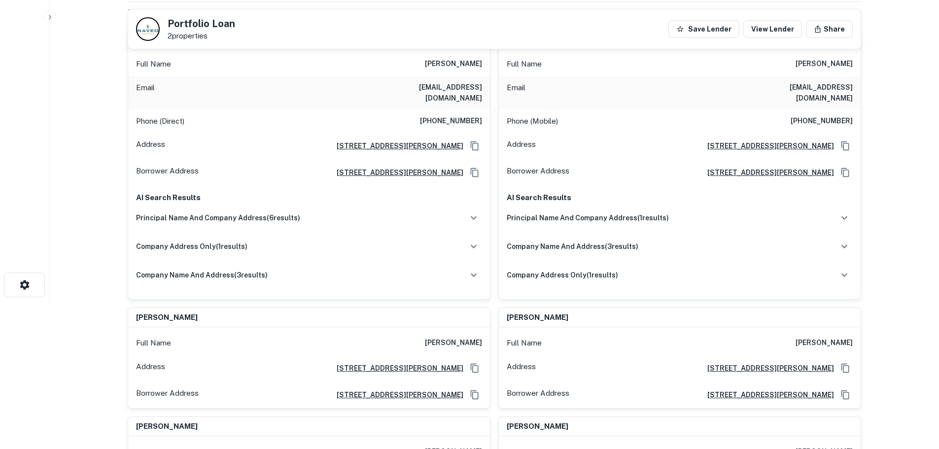
click at [815, 115] on h6 "(617) 778-4954" at bounding box center [822, 121] width 62 height 12
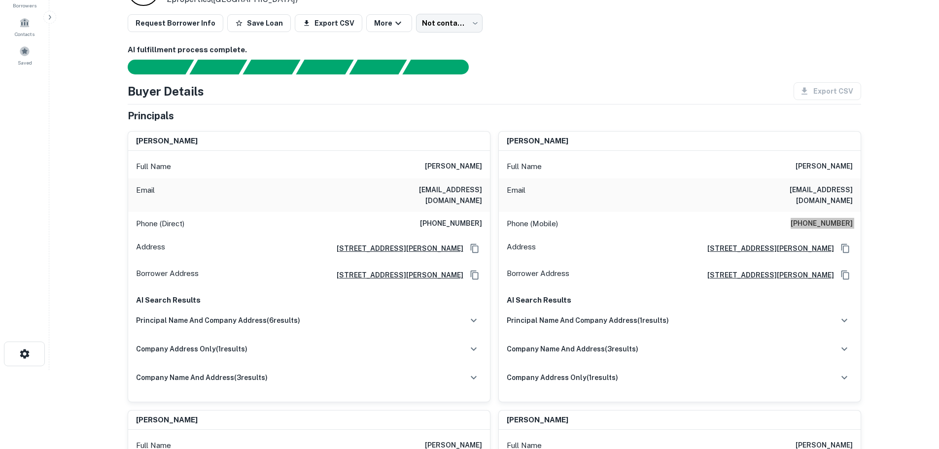
scroll to position [0, 0]
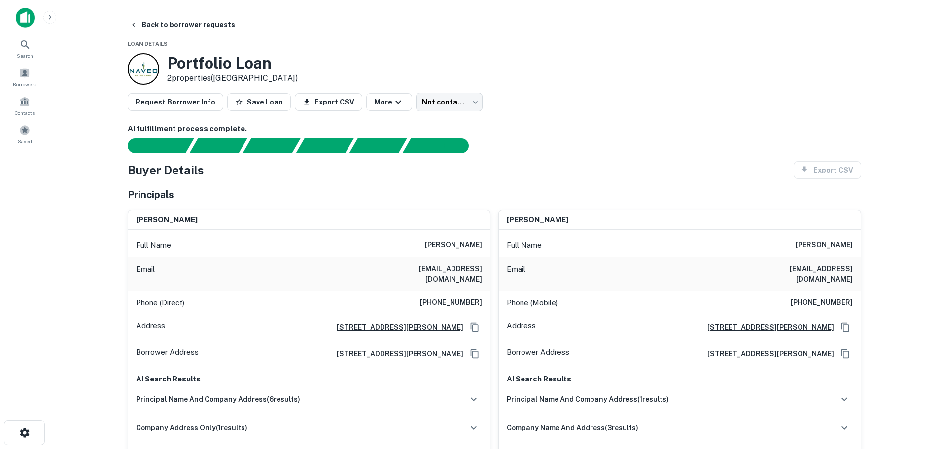
click at [478, 297] on h6 "(781) 414-9956" at bounding box center [451, 303] width 62 height 12
drag, startPoint x: 205, startPoint y: 25, endPoint x: 195, endPoint y: 35, distance: 14.6
click at [205, 25] on button "Back to borrower requests" at bounding box center [182, 25] width 113 height 18
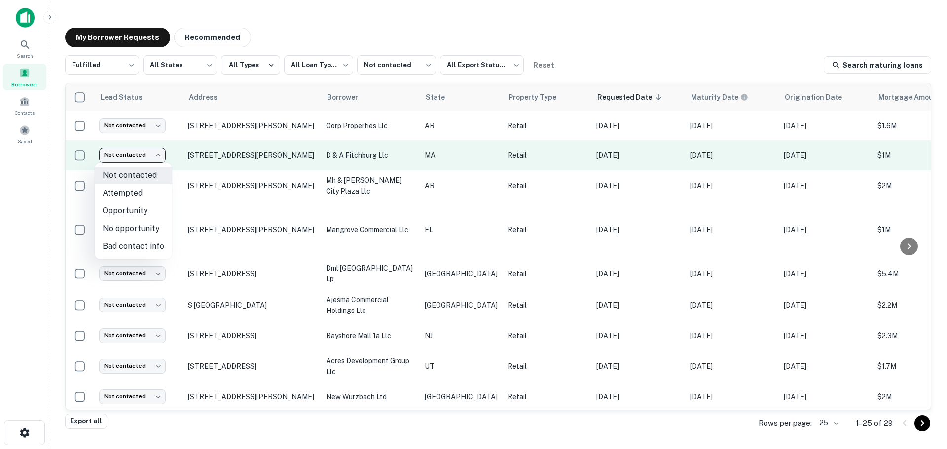
click at [141, 151] on body "**********" at bounding box center [473, 224] width 947 height 449
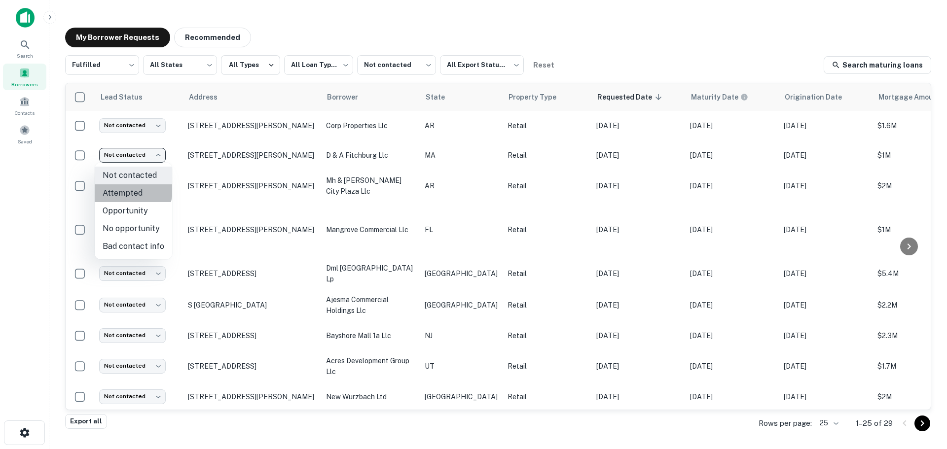
click at [124, 189] on li "Attempted" at bounding box center [133, 193] width 77 height 18
type input "*********"
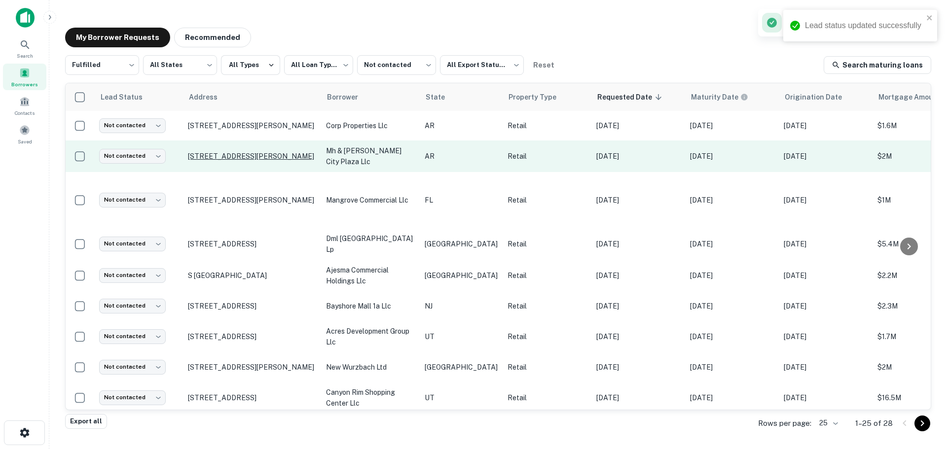
click at [256, 156] on p "201 Deadrick Rd Forrest City, AR 72335" at bounding box center [252, 156] width 128 height 9
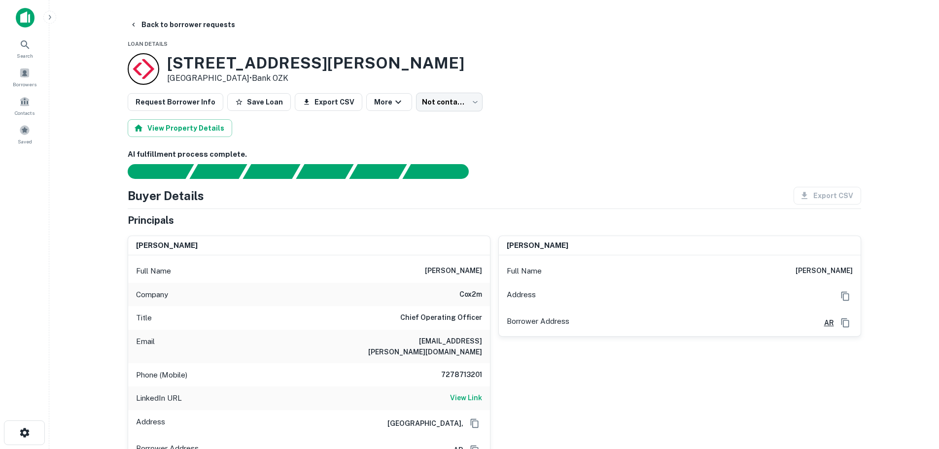
scroll to position [49, 0]
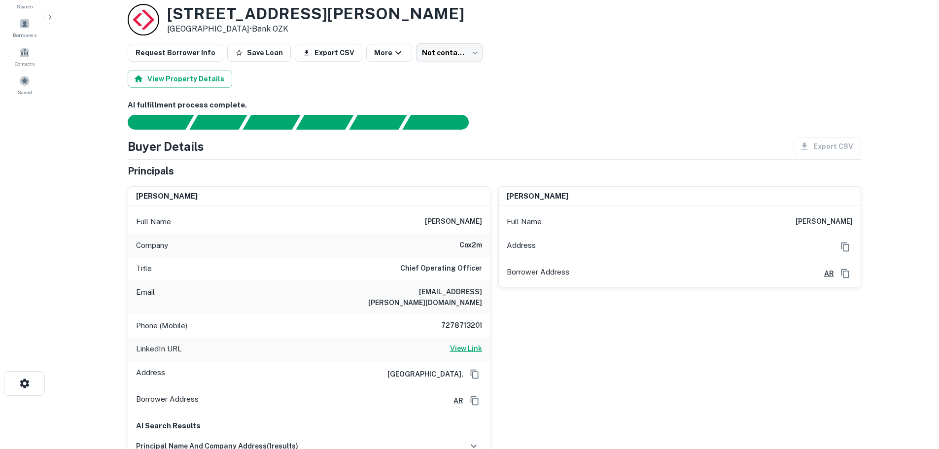
click at [468, 343] on h6 "View Link" at bounding box center [466, 348] width 32 height 11
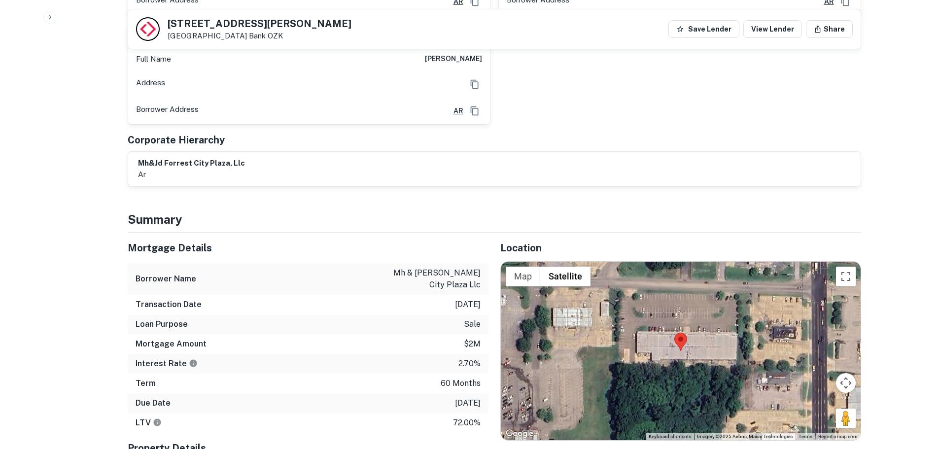
scroll to position [641, 0]
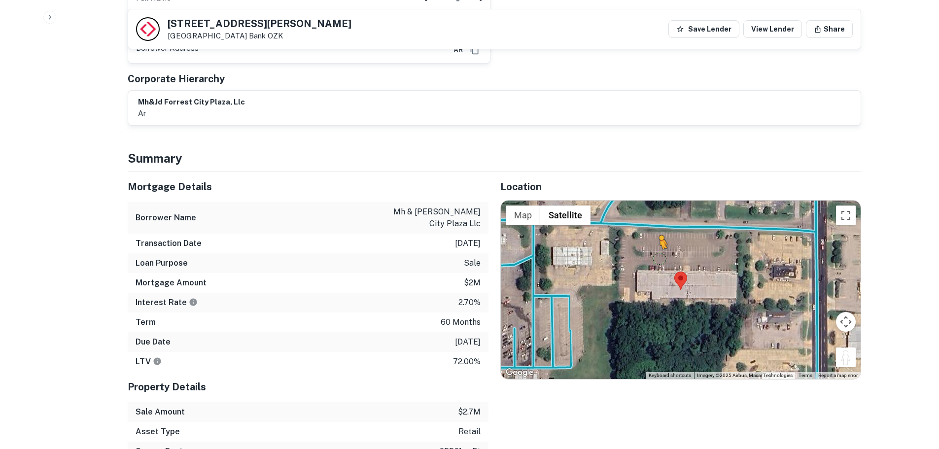
drag, startPoint x: 852, startPoint y: 350, endPoint x: 656, endPoint y: 243, distance: 223.5
click at [656, 243] on div "To activate drag with keyboard, press Alt + Enter. Once in keyboard drag state,…" at bounding box center [681, 290] width 360 height 178
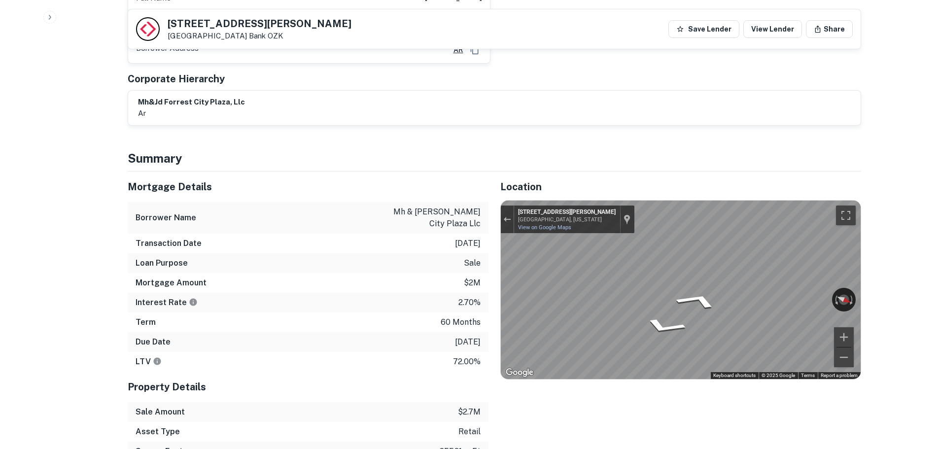
click at [195, 20] on h5 "201 Deadrick Rd" at bounding box center [260, 24] width 184 height 10
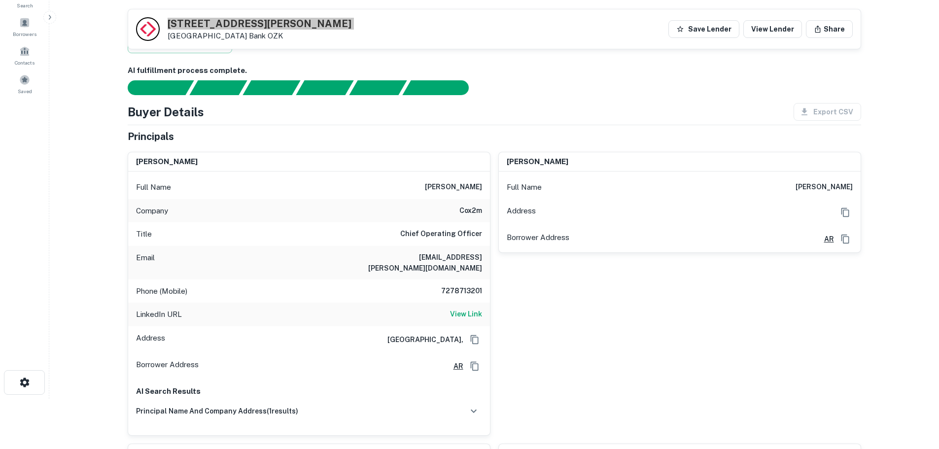
scroll to position [49, 0]
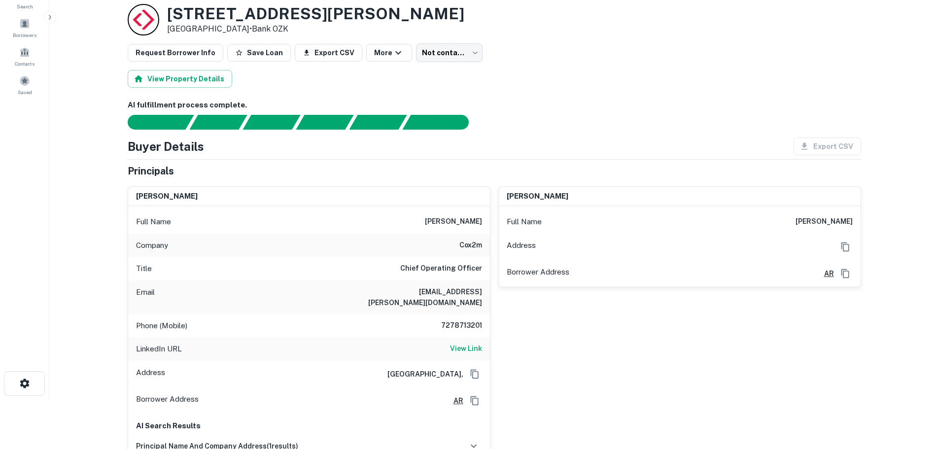
click at [463, 320] on h6 "7278713201" at bounding box center [452, 326] width 59 height 12
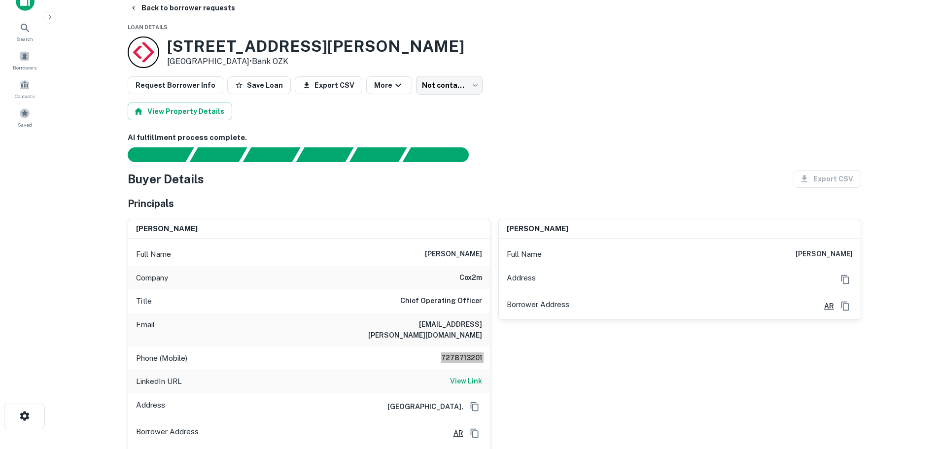
scroll to position [0, 0]
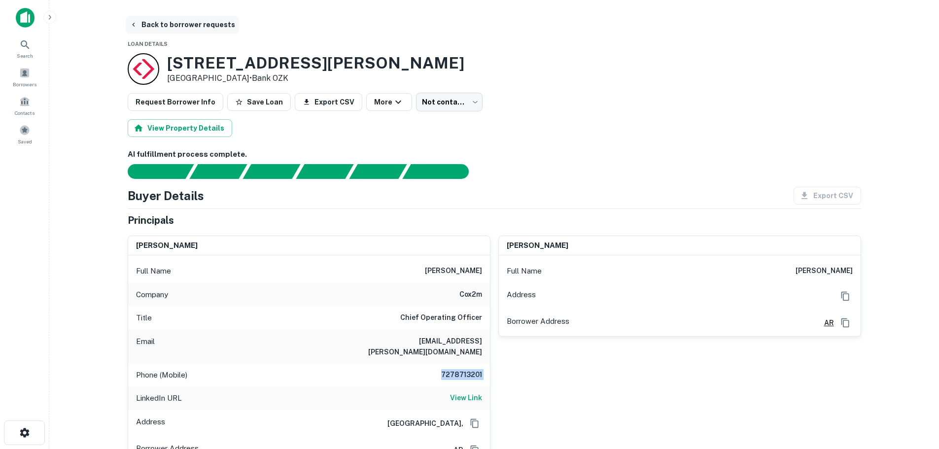
click at [162, 23] on button "Back to borrower requests" at bounding box center [182, 25] width 113 height 18
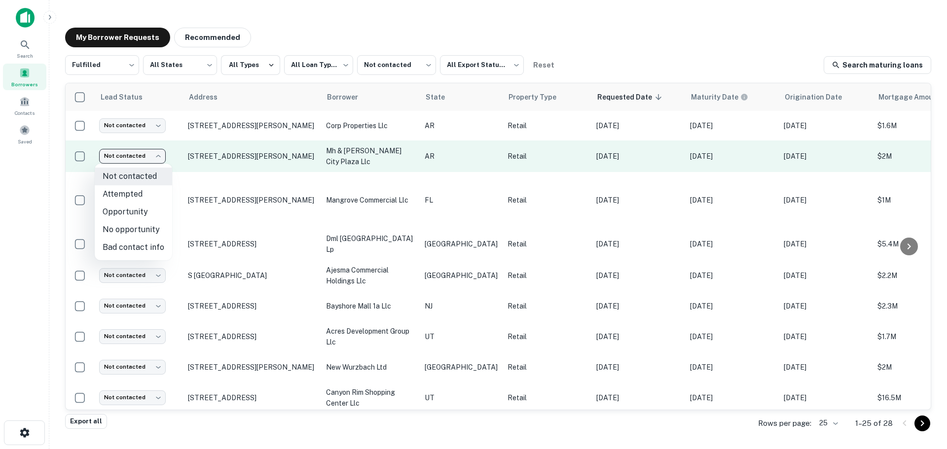
click at [142, 159] on body "**********" at bounding box center [473, 224] width 947 height 449
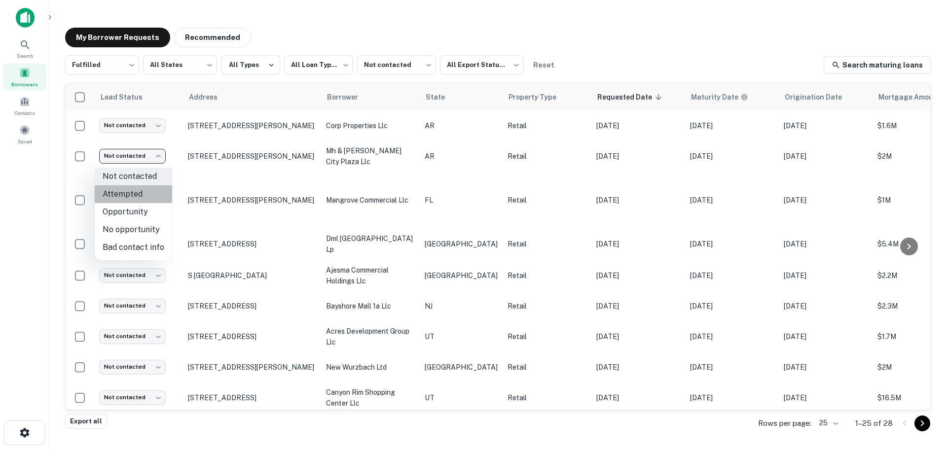
click at [141, 195] on li "Attempted" at bounding box center [133, 194] width 77 height 18
type input "*********"
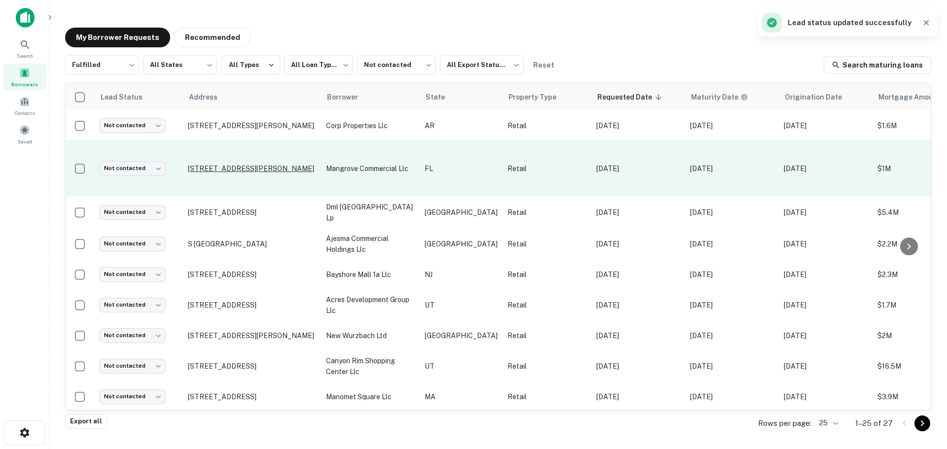
click at [265, 164] on p "3642 Henderson Blvd Tampa, FL 33609" at bounding box center [252, 168] width 128 height 9
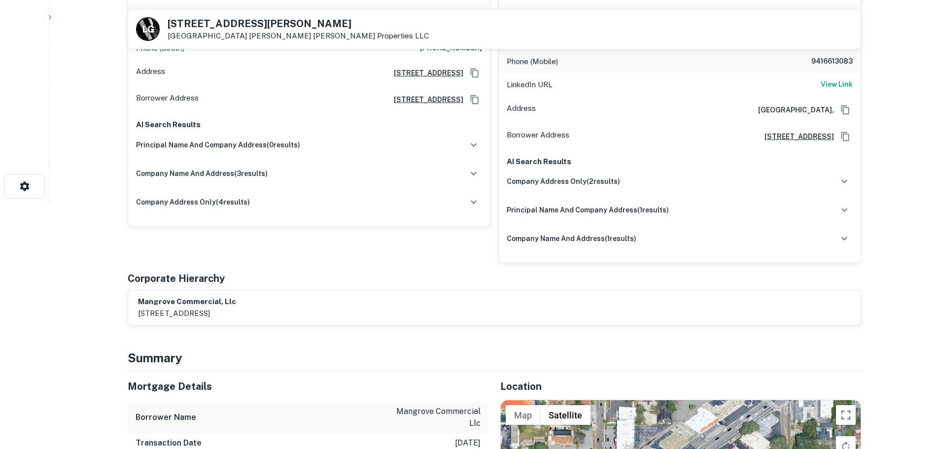
scroll to position [444, 0]
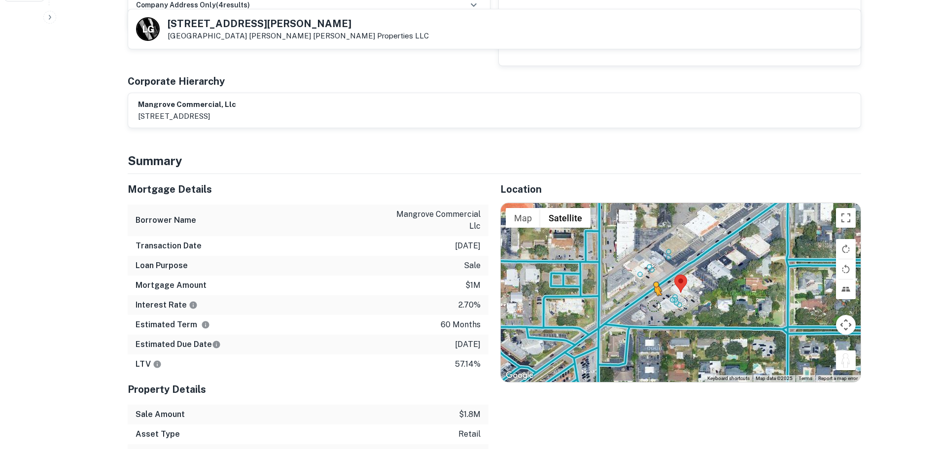
drag, startPoint x: 849, startPoint y: 366, endPoint x: 653, endPoint y: 305, distance: 205.4
click at [653, 305] on div "To activate drag with keyboard, press Alt + Enter. Once in keyboard drag state,…" at bounding box center [681, 292] width 360 height 178
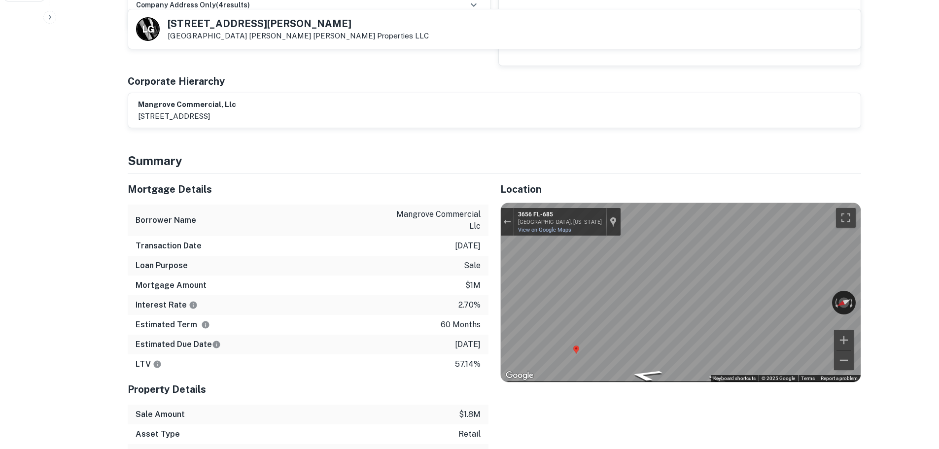
click at [489, 346] on div "Location ← Move left → Move right ↑ Move up ↓ Move down + Zoom in - Zoom out Ho…" at bounding box center [675, 348] width 373 height 349
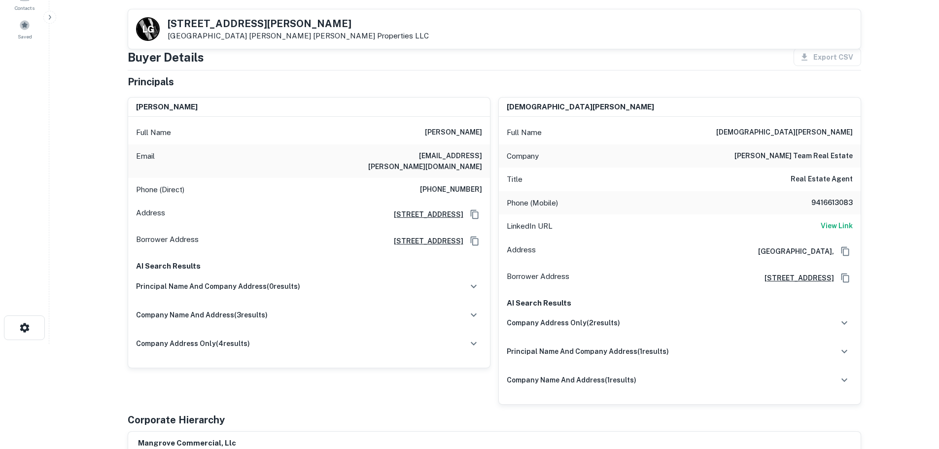
scroll to position [49, 0]
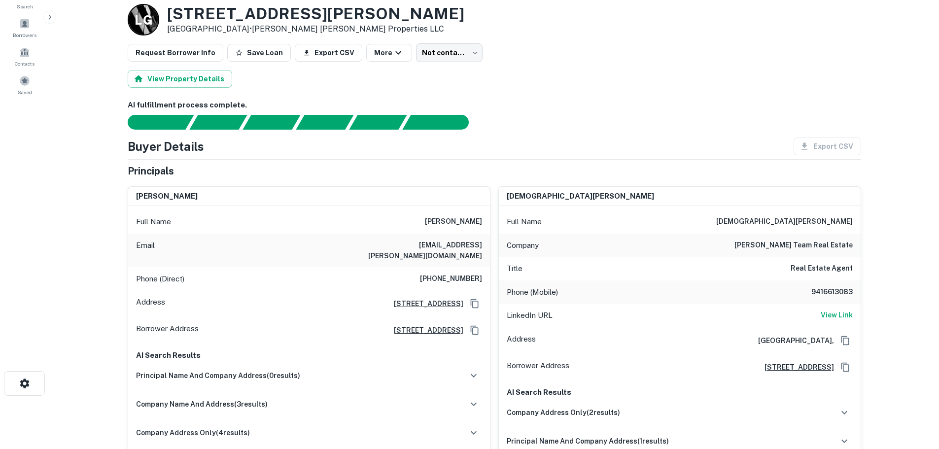
click at [234, 9] on h3 "3642 Henderson Blvd" at bounding box center [315, 13] width 297 height 19
click at [236, 9] on h3 "3642 Henderson Blvd" at bounding box center [315, 13] width 297 height 19
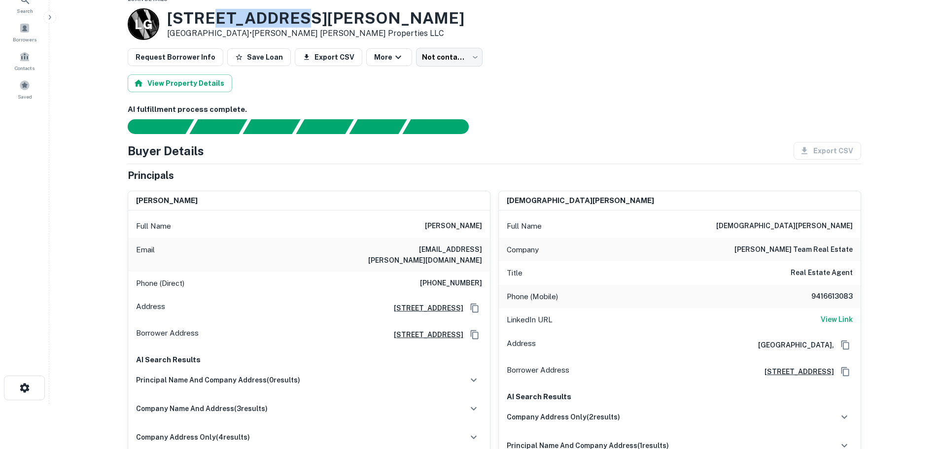
click at [236, 9] on h3 "3642 Henderson Blvd" at bounding box center [315, 18] width 297 height 19
click at [455, 278] on h6 "(813) 400-9733" at bounding box center [451, 284] width 62 height 12
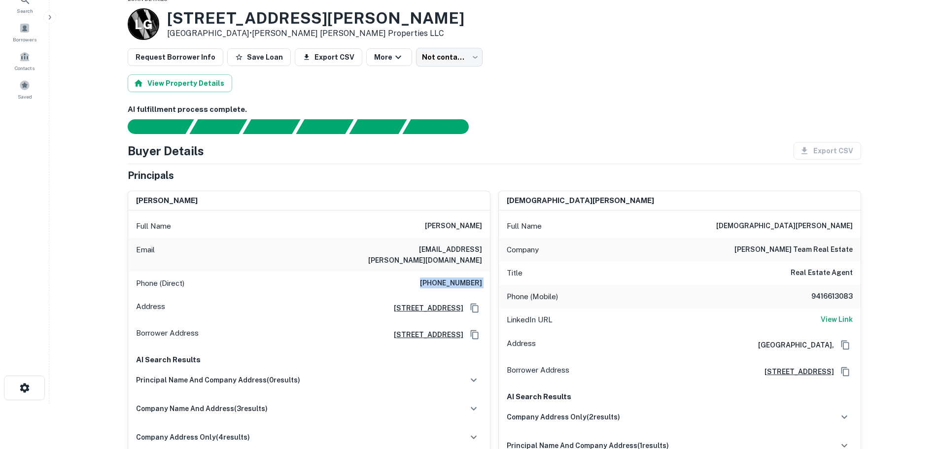
click at [455, 278] on h6 "(813) 400-9733" at bounding box center [451, 284] width 62 height 12
click at [834, 296] on h6 "9416613083" at bounding box center [823, 297] width 59 height 12
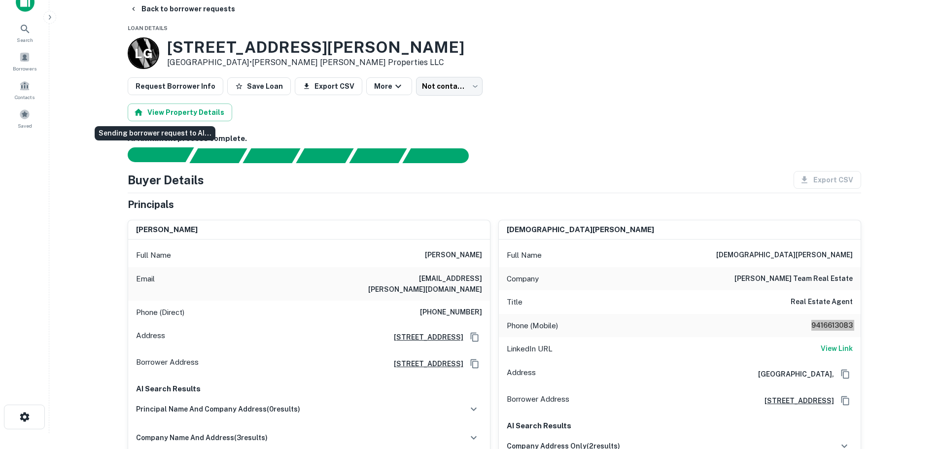
scroll to position [0, 0]
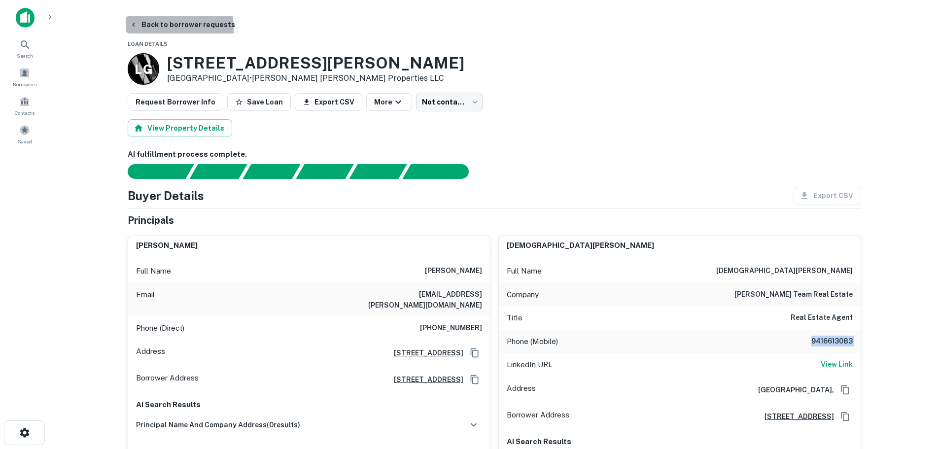
click at [168, 28] on button "Back to borrower requests" at bounding box center [182, 25] width 113 height 18
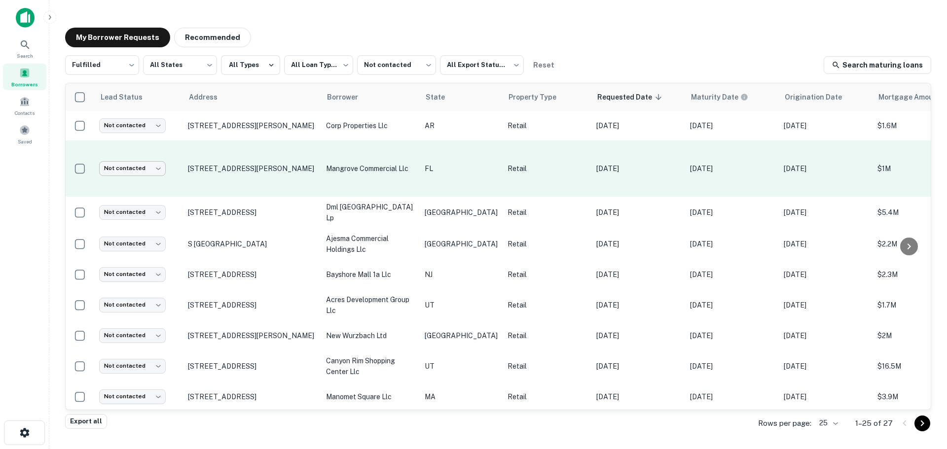
click at [134, 170] on body "**********" at bounding box center [473, 224] width 947 height 449
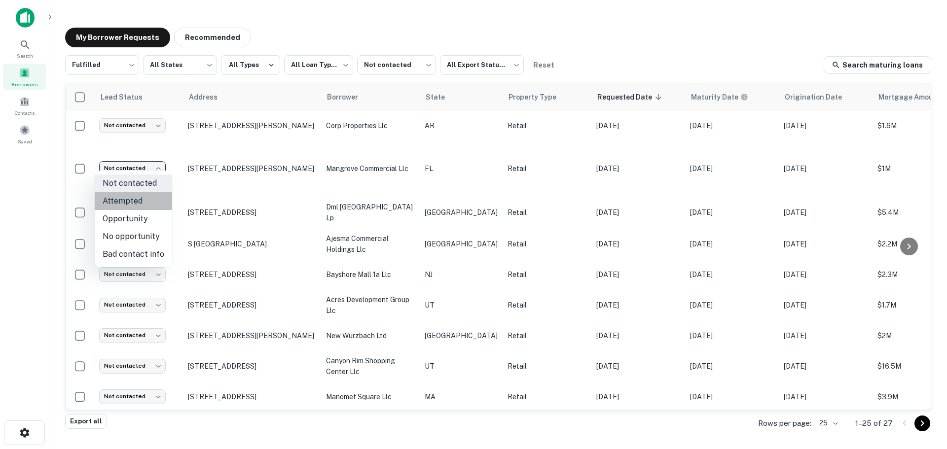
click at [135, 207] on li "Attempted" at bounding box center [133, 201] width 77 height 18
type input "*********"
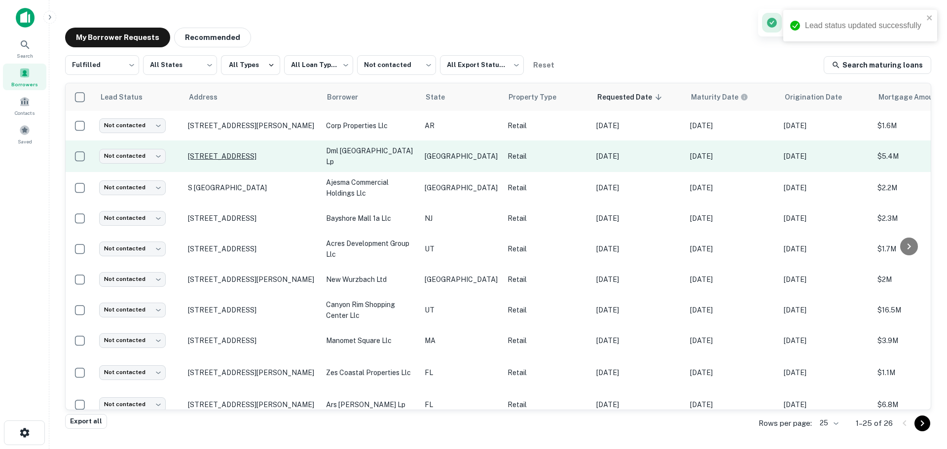
click at [245, 155] on p "8703 W Bellfort Ave Houston, TX 77031" at bounding box center [252, 156] width 128 height 9
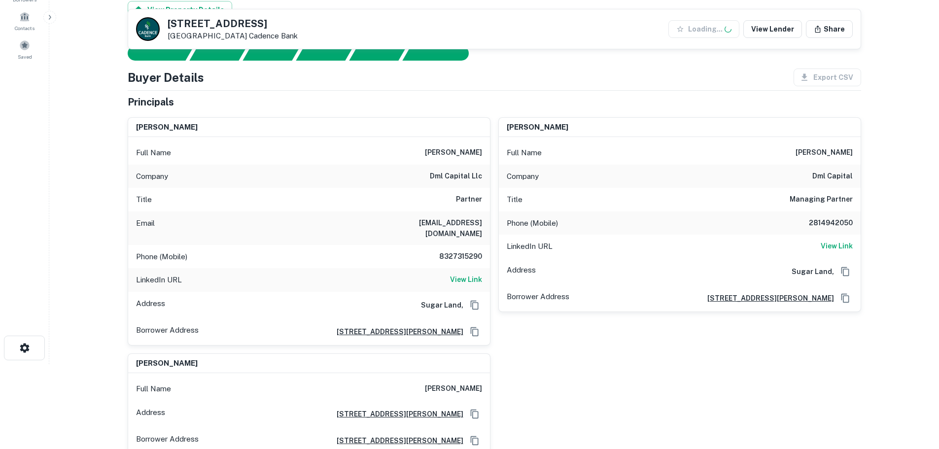
scroll to position [148, 0]
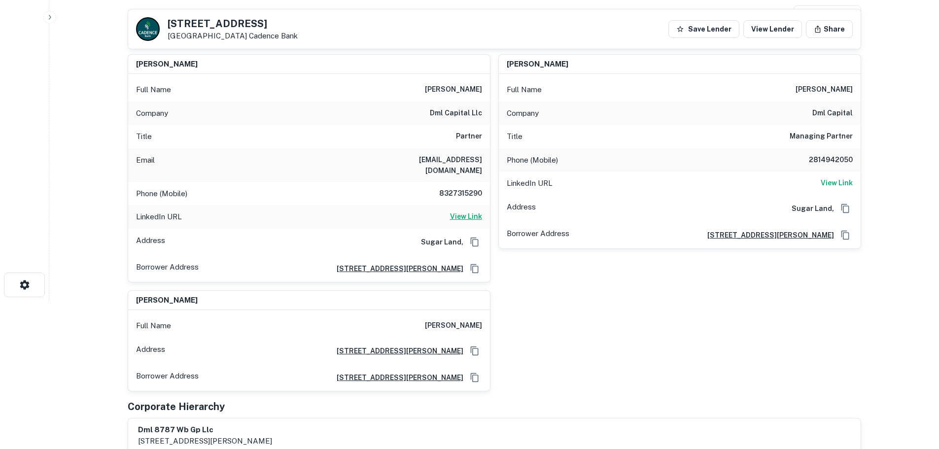
click at [467, 211] on h6 "View Link" at bounding box center [466, 216] width 32 height 11
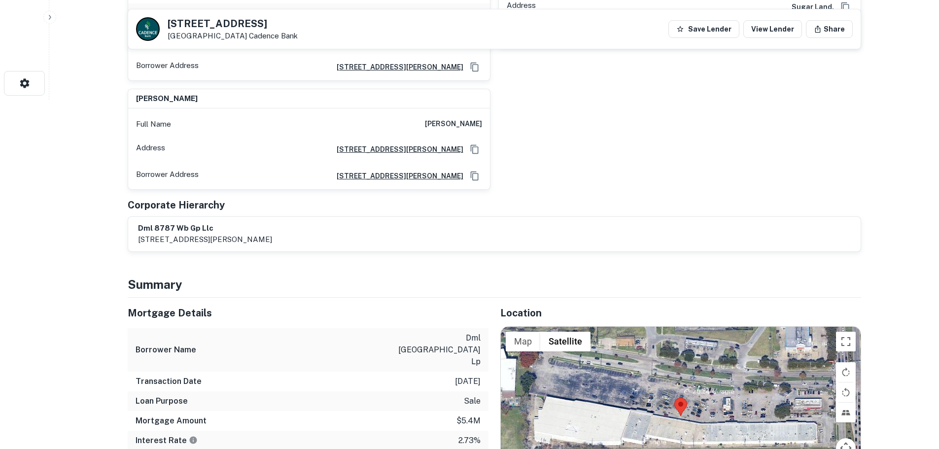
scroll to position [444, 0]
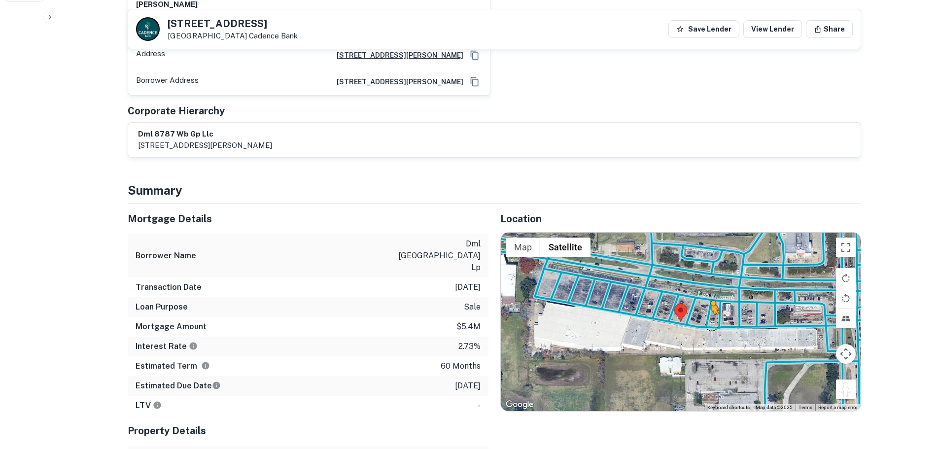
drag, startPoint x: 848, startPoint y: 386, endPoint x: 708, endPoint y: 310, distance: 158.6
click at [708, 310] on div "To activate drag with keyboard, press Alt + Enter. Once in keyboard drag state,…" at bounding box center [681, 322] width 360 height 178
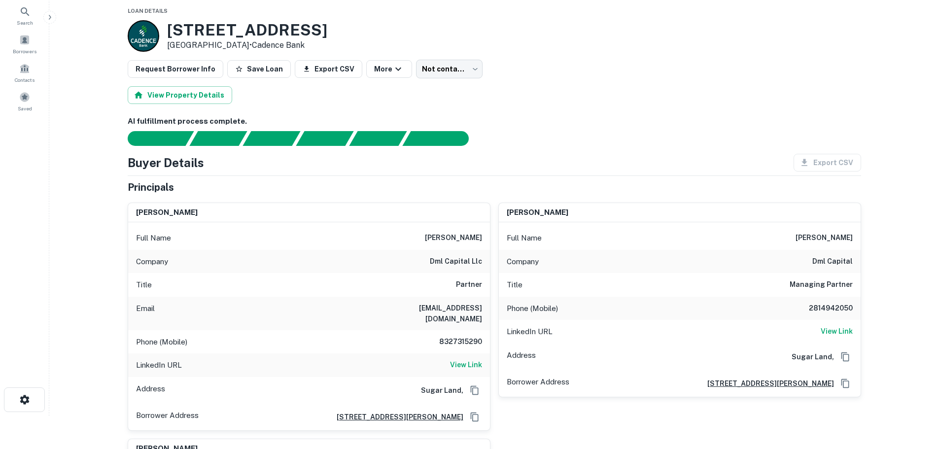
scroll to position [0, 0]
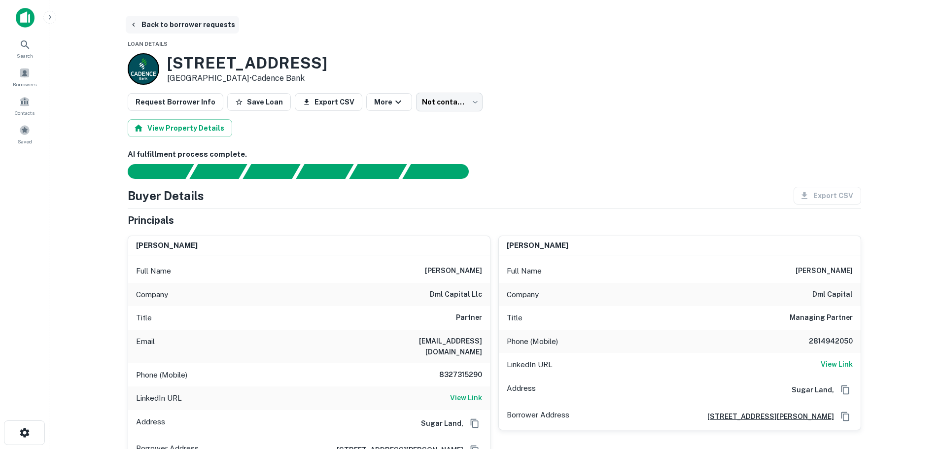
click at [173, 19] on button "Back to borrower requests" at bounding box center [182, 25] width 113 height 18
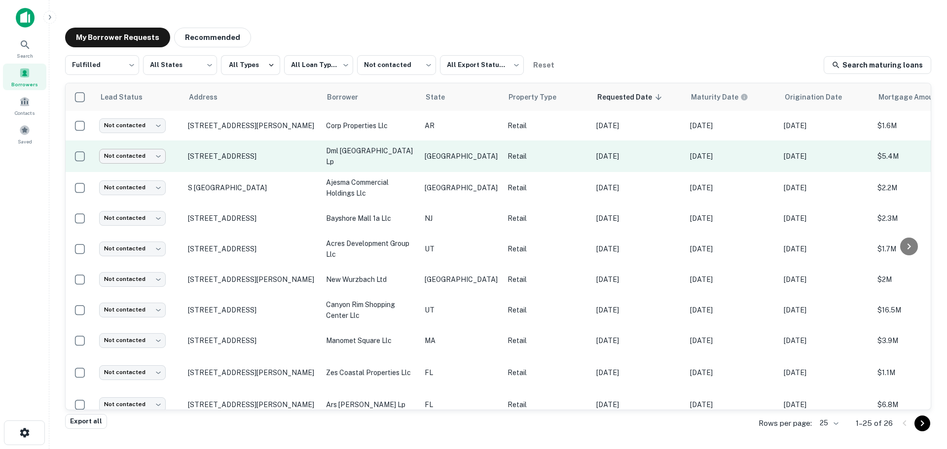
click at [154, 158] on body "**********" at bounding box center [473, 224] width 947 height 449
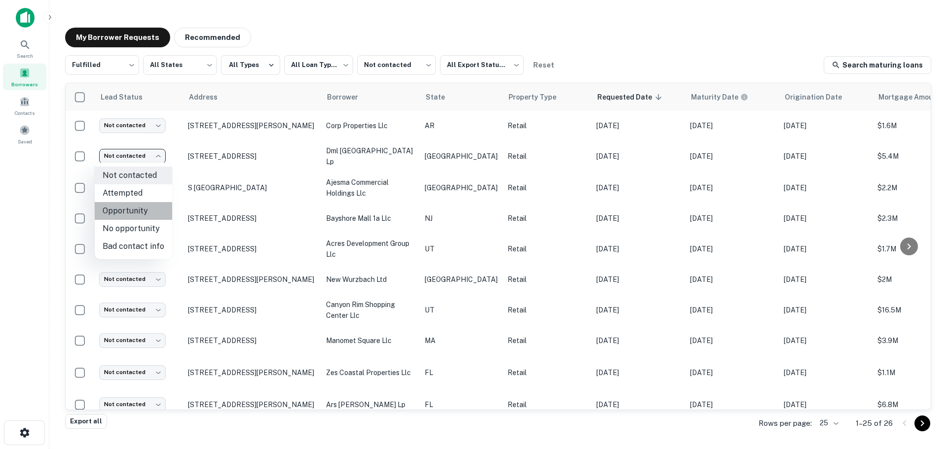
click at [148, 210] on li "Opportunity" at bounding box center [133, 211] width 77 height 18
type input "**********"
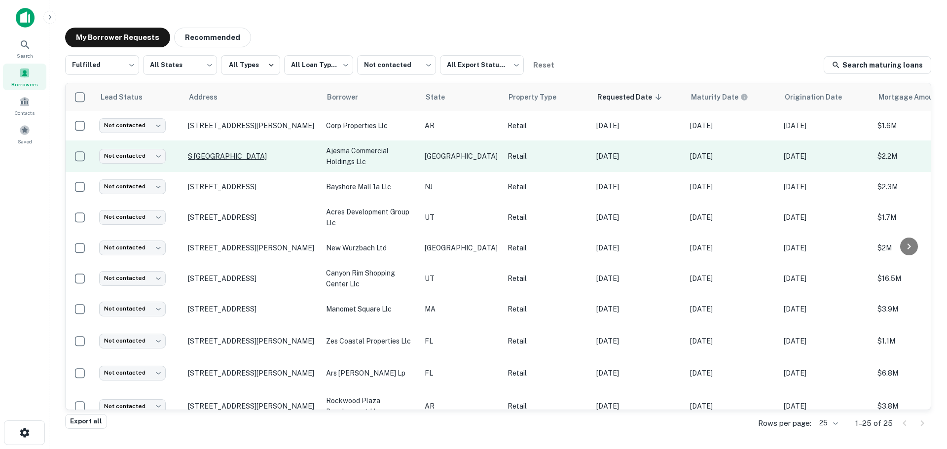
click at [229, 152] on p "S Heatherwilde Blvd Pflugerville, TX 78660" at bounding box center [252, 156] width 128 height 9
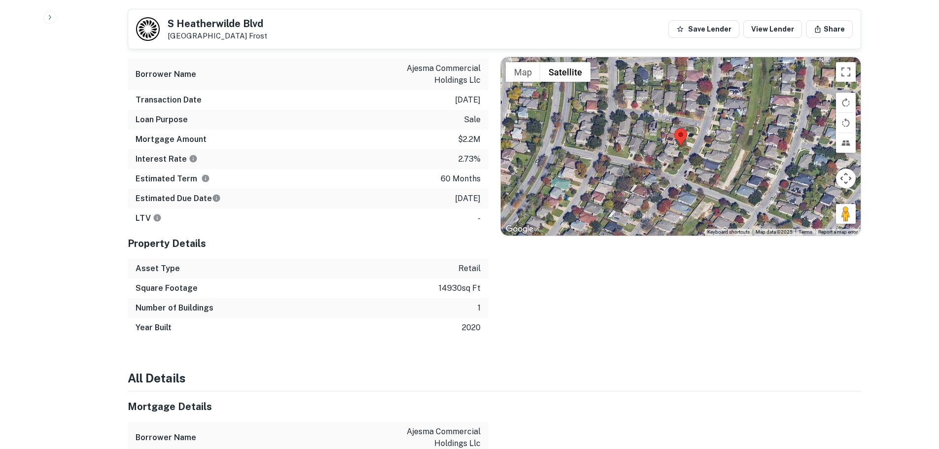
scroll to position [690, 0]
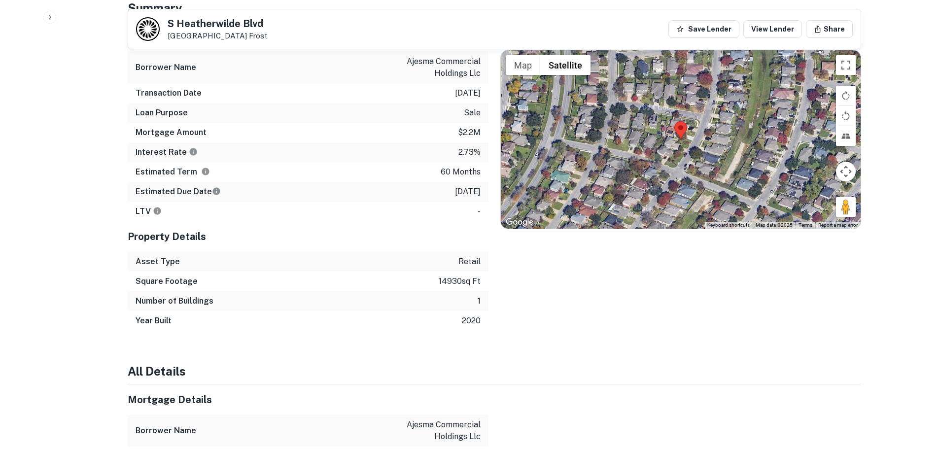
click at [241, 22] on h5 "S Heatherwilde Blvd" at bounding box center [218, 24] width 100 height 10
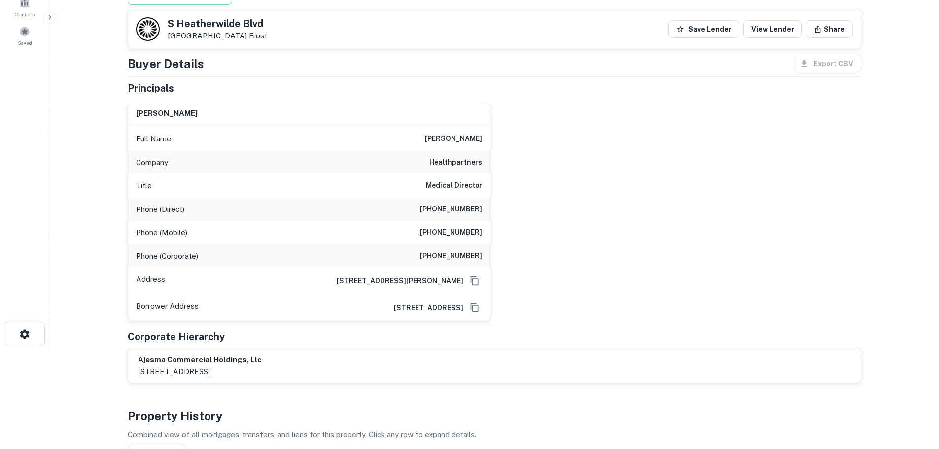
scroll to position [0, 0]
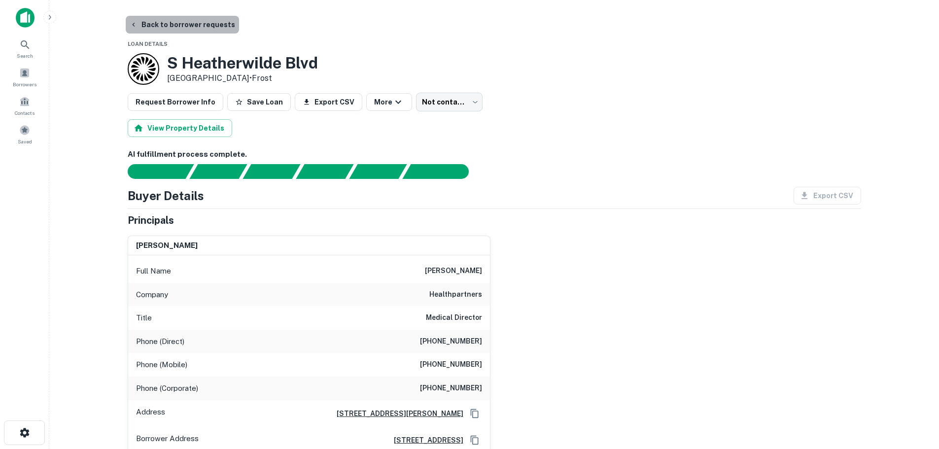
click at [196, 27] on button "Back to borrower requests" at bounding box center [182, 25] width 113 height 18
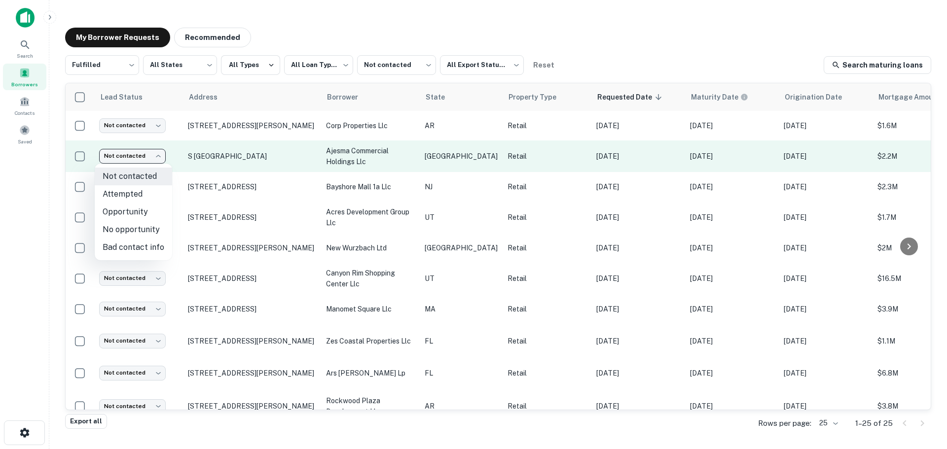
click at [149, 161] on body "**********" at bounding box center [473, 224] width 947 height 449
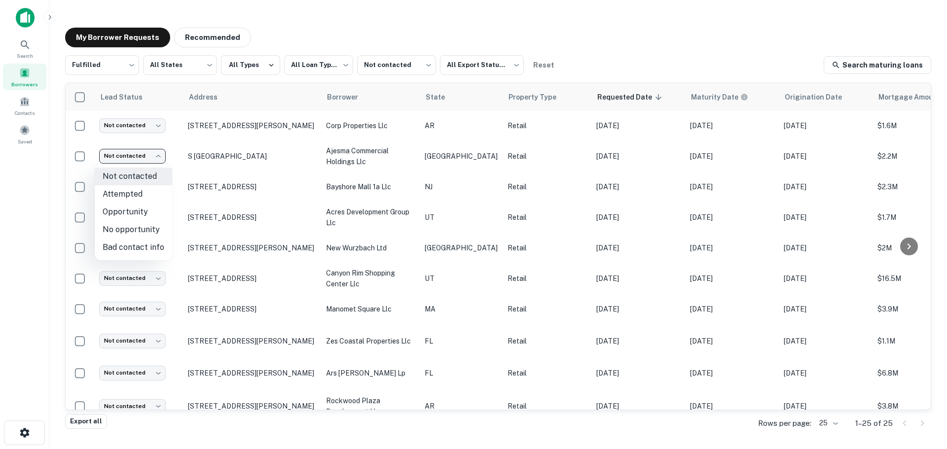
click at [147, 236] on li "No opportunity" at bounding box center [133, 230] width 77 height 18
type input "**********"
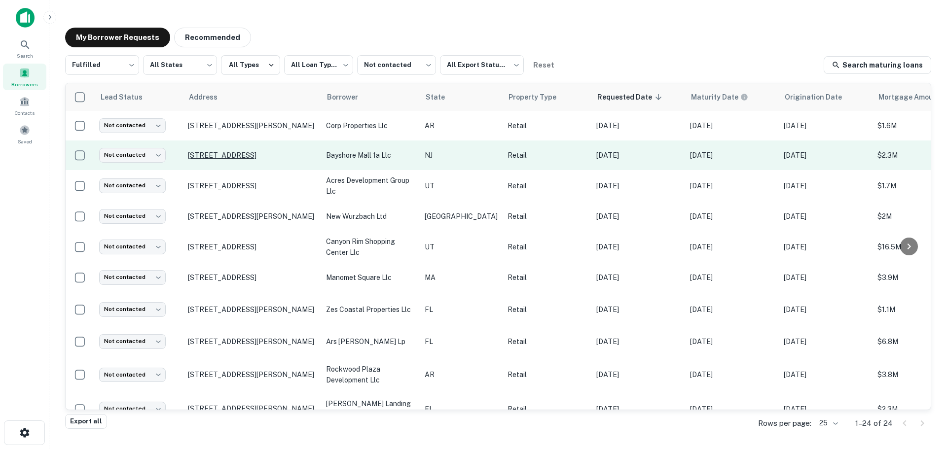
click at [225, 156] on p "3845 Bayshore Rd Cape May, NJ 08204" at bounding box center [252, 155] width 128 height 9
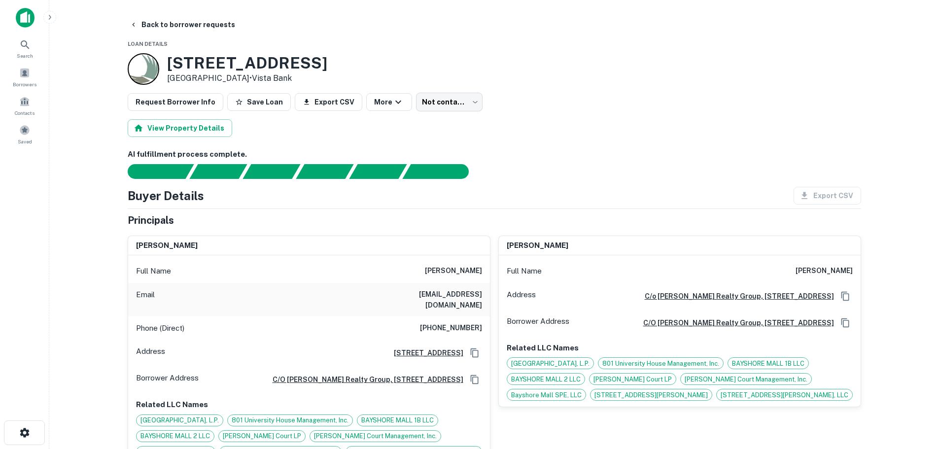
click at [245, 59] on h3 "3845 Bayshore Rd" at bounding box center [247, 63] width 160 height 19
click at [458, 323] on h6 "(215) 432-4112" at bounding box center [451, 328] width 62 height 12
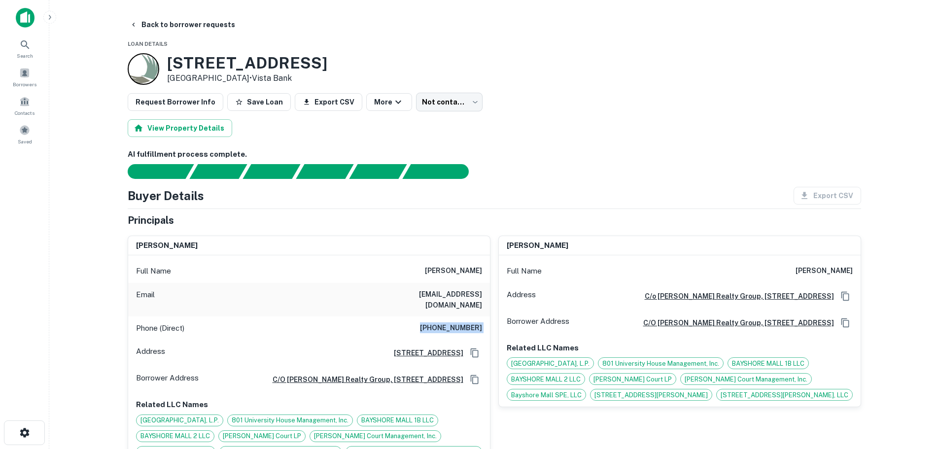
click at [458, 323] on h6 "(215) 432-4112" at bounding box center [451, 328] width 62 height 12
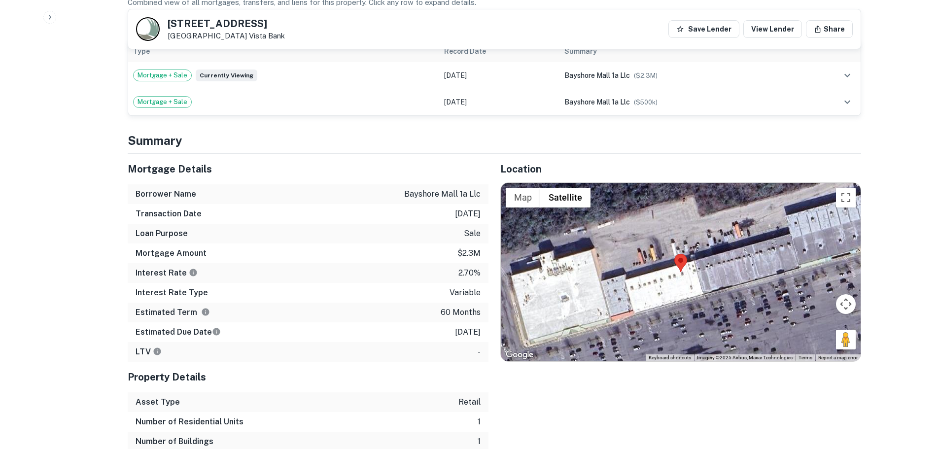
scroll to position [789, 0]
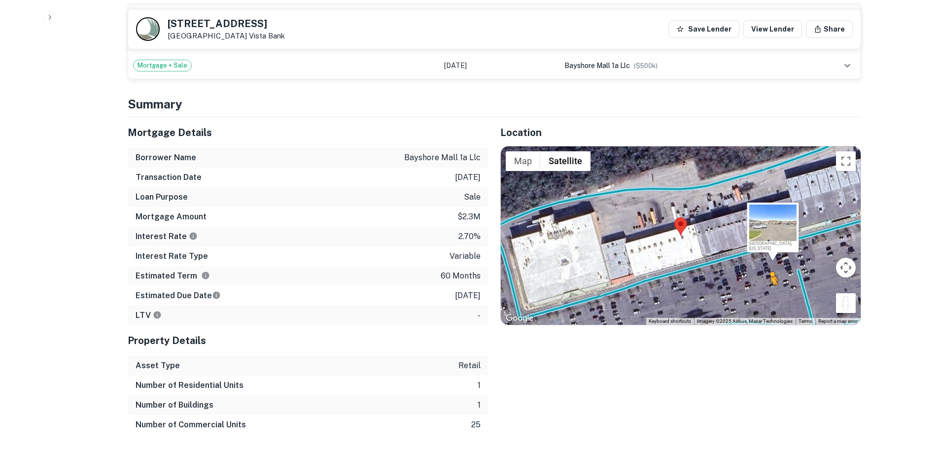
drag, startPoint x: 845, startPoint y: 307, endPoint x: 767, endPoint y: 291, distance: 80.1
click at [767, 291] on div "To activate drag with keyboard, press Alt + Enter. Once in keyboard drag state,…" at bounding box center [681, 235] width 360 height 178
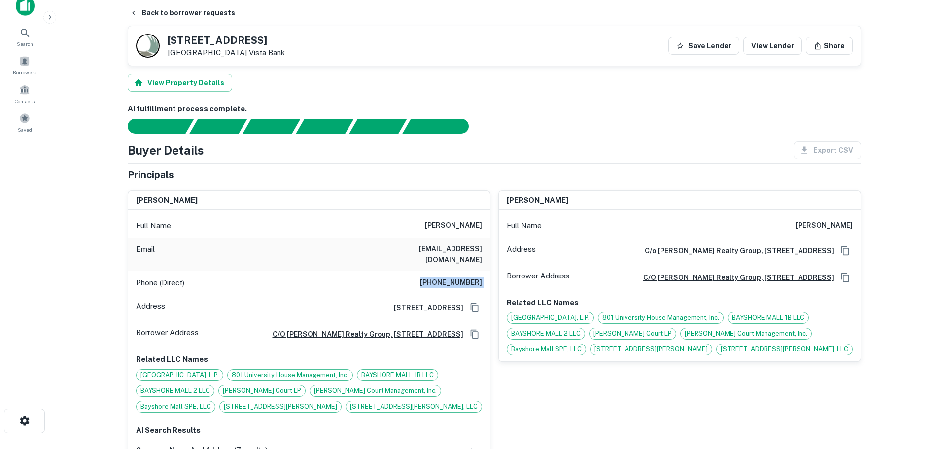
scroll to position [0, 0]
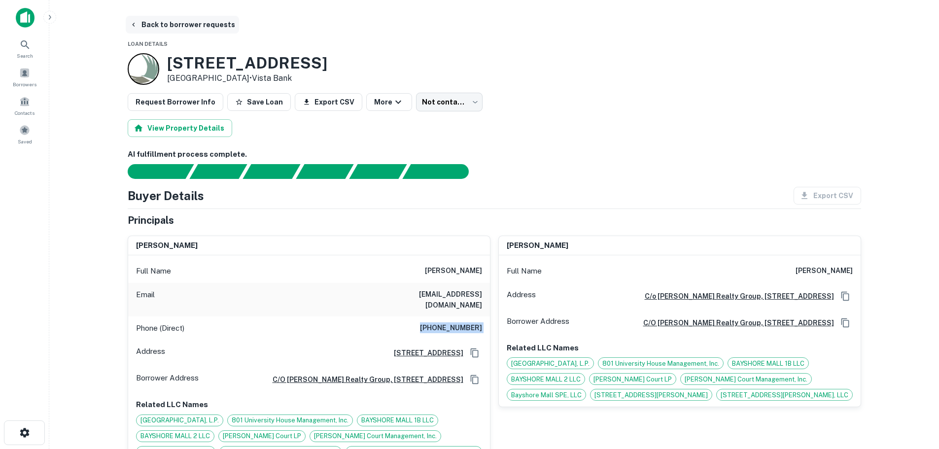
click at [202, 19] on button "Back to borrower requests" at bounding box center [182, 25] width 113 height 18
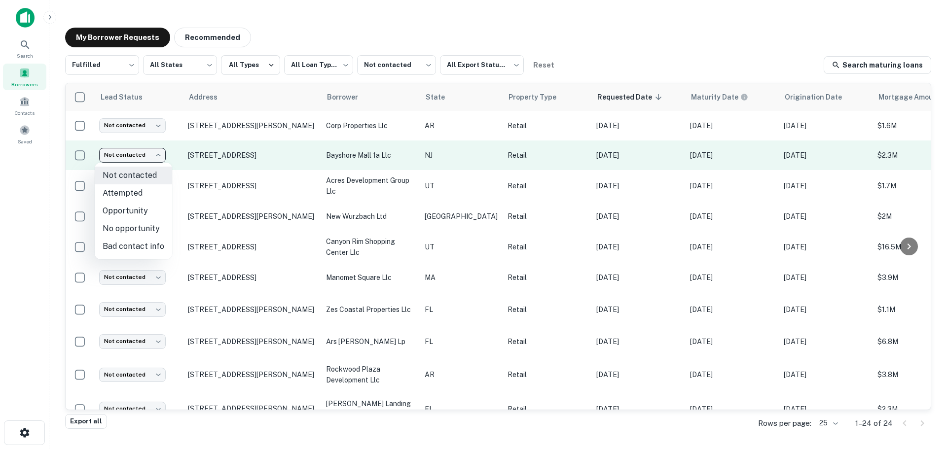
click at [142, 157] on body "**********" at bounding box center [473, 224] width 947 height 449
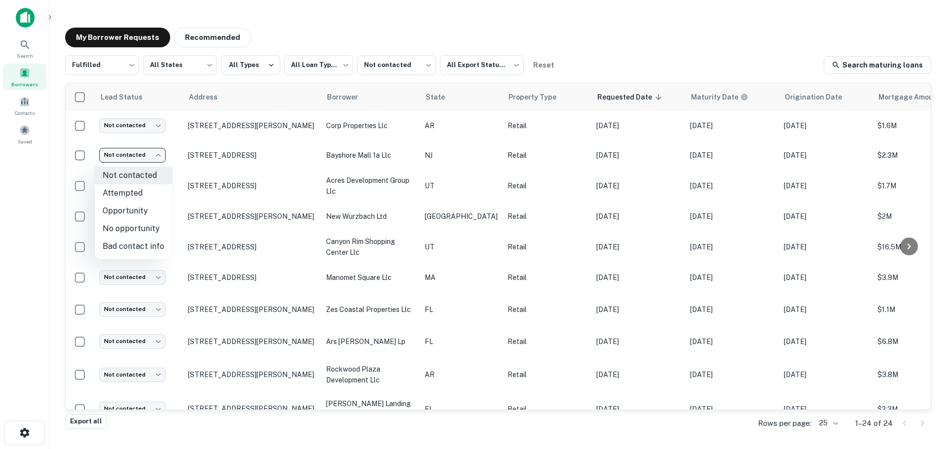
click at [141, 223] on li "No opportunity" at bounding box center [133, 229] width 77 height 18
type input "**********"
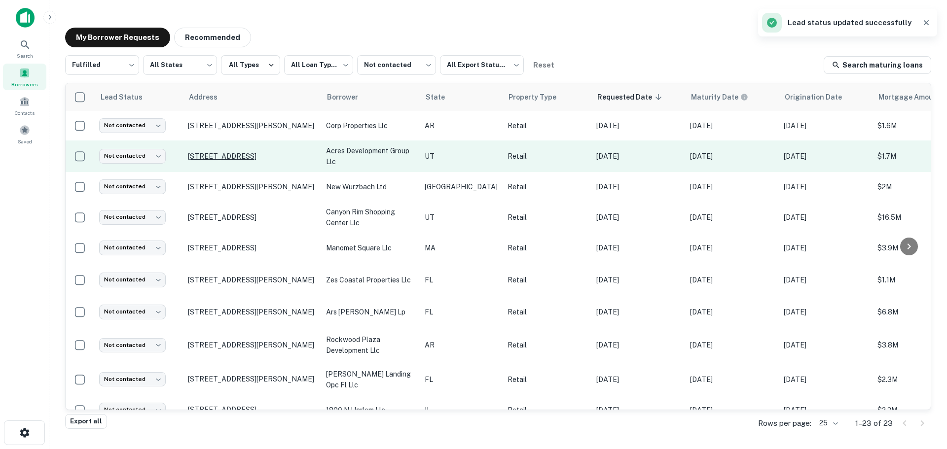
click at [259, 159] on p "1352 E Eagle Mountain Blvd Eagle Mountain, UT 84005" at bounding box center [252, 156] width 128 height 9
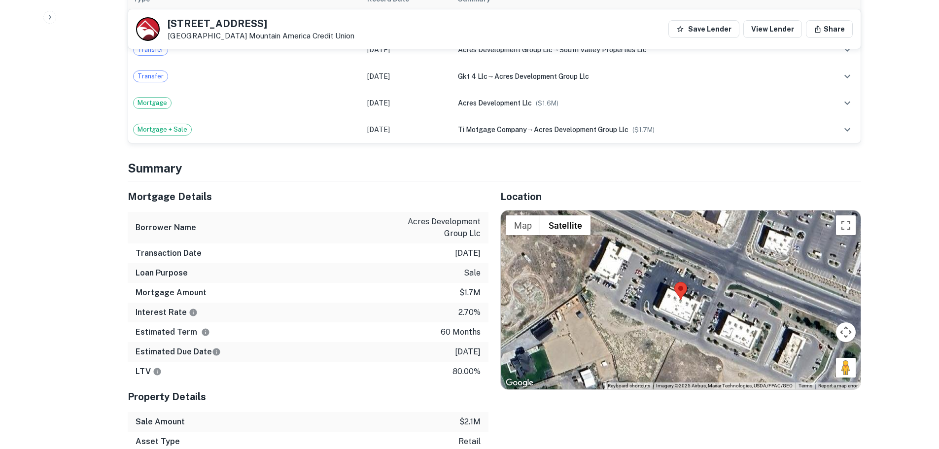
scroll to position [739, 0]
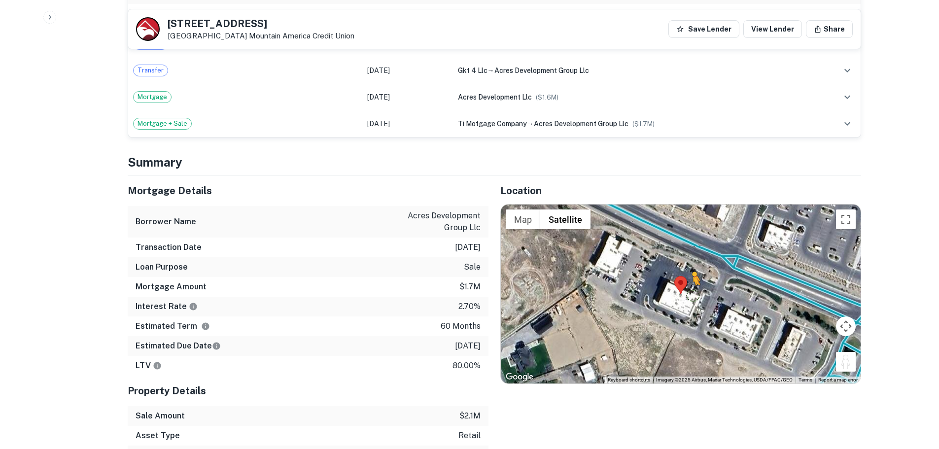
drag, startPoint x: 853, startPoint y: 359, endPoint x: 692, endPoint y: 284, distance: 178.0
click at [692, 284] on div "To activate drag with keyboard, press Alt + Enter. Once in keyboard drag state,…" at bounding box center [681, 294] width 360 height 178
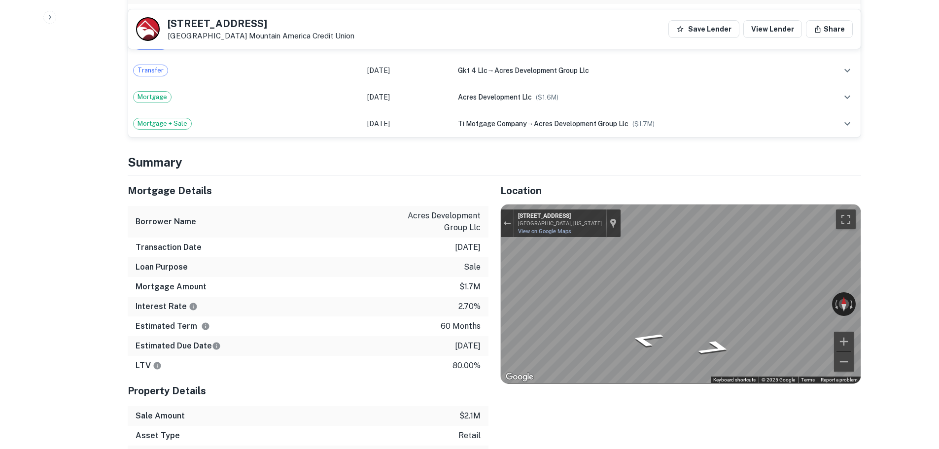
click at [216, 26] on h5 "1352 E Eagle Mountain Blvd" at bounding box center [261, 24] width 187 height 10
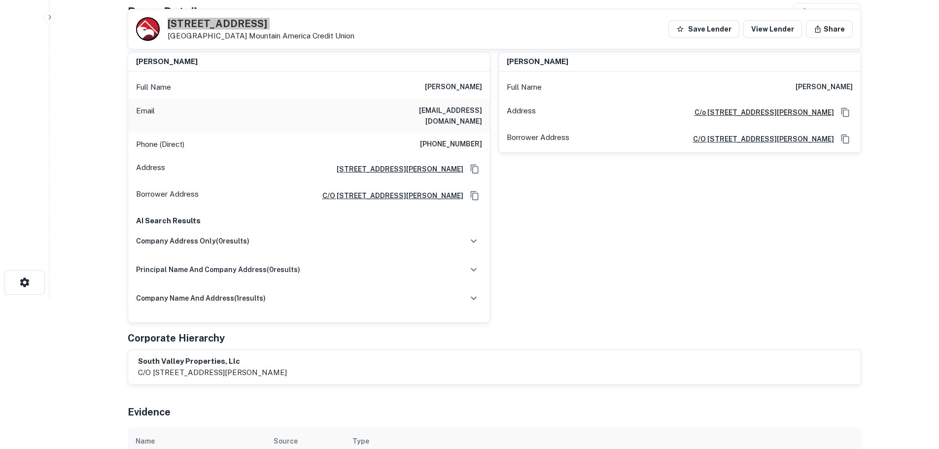
scroll to position [0, 0]
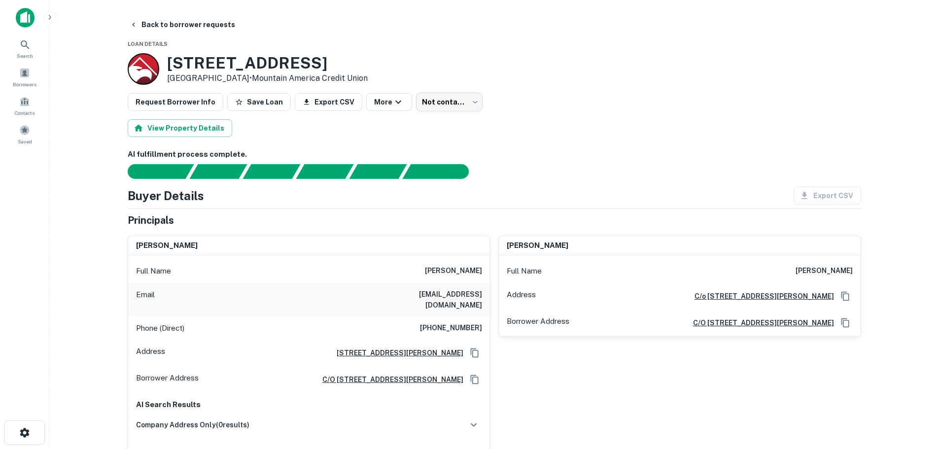
click at [463, 322] on h6 "(801) 599-5025" at bounding box center [451, 328] width 62 height 12
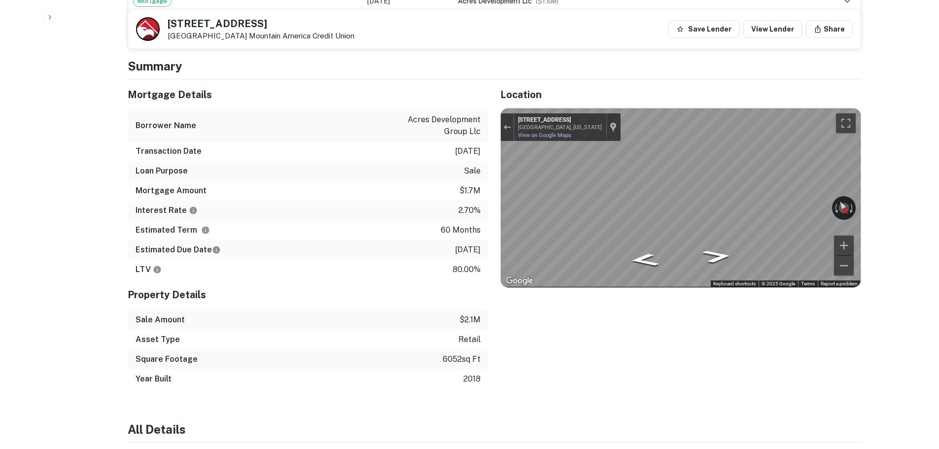
scroll to position [838, 0]
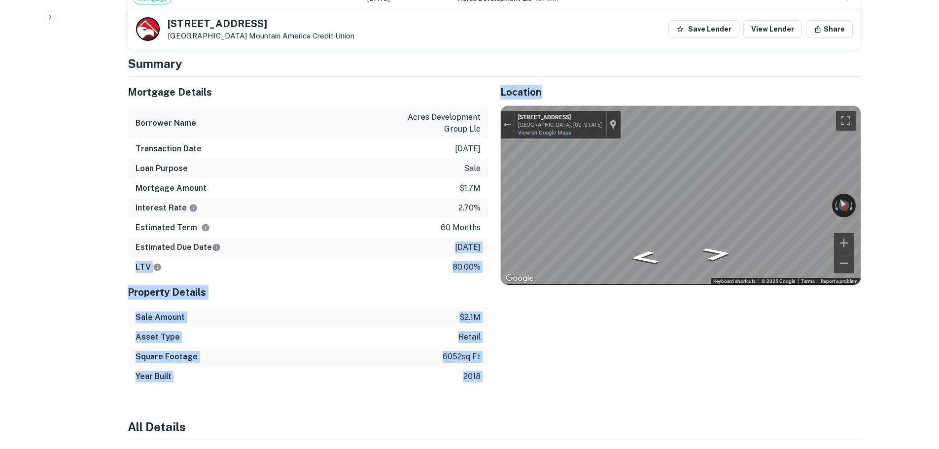
drag, startPoint x: 432, startPoint y: 233, endPoint x: 489, endPoint y: 227, distance: 56.5
click at [489, 227] on div "Mortgage Details Borrower Name acres development group llc Transaction Date 3/1…" at bounding box center [488, 232] width 745 height 310
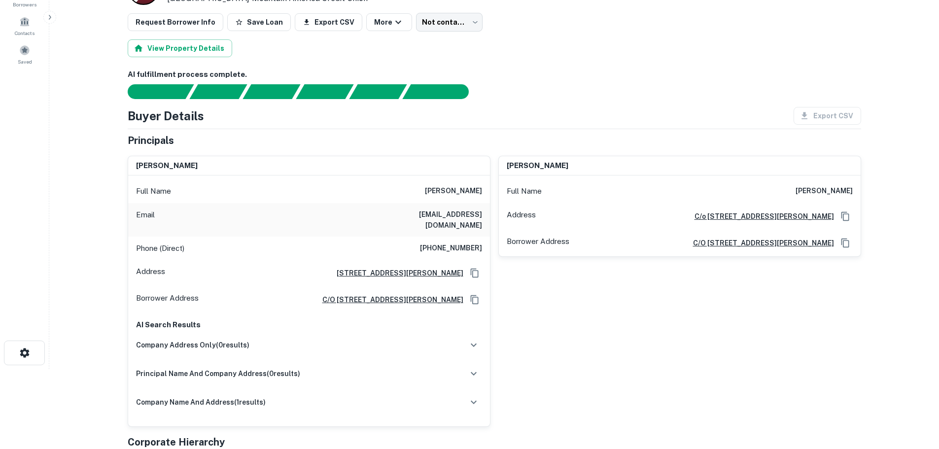
scroll to position [0, 0]
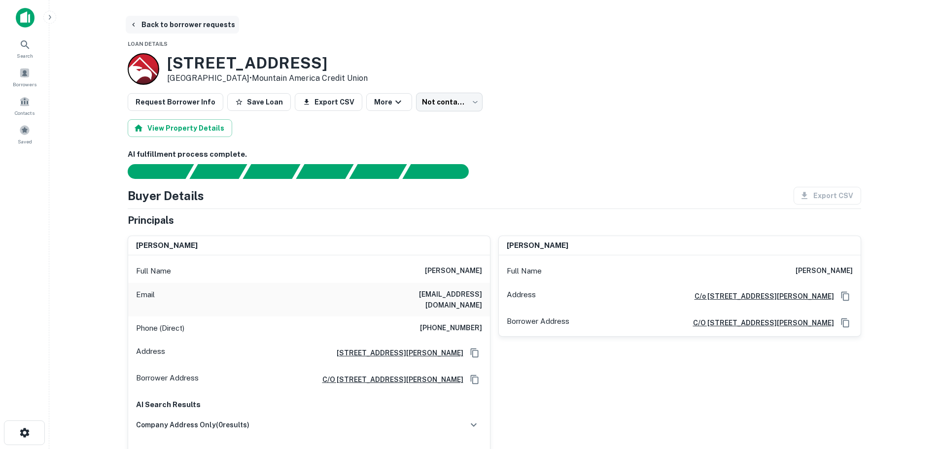
click at [186, 18] on button "Back to borrower requests" at bounding box center [182, 25] width 113 height 18
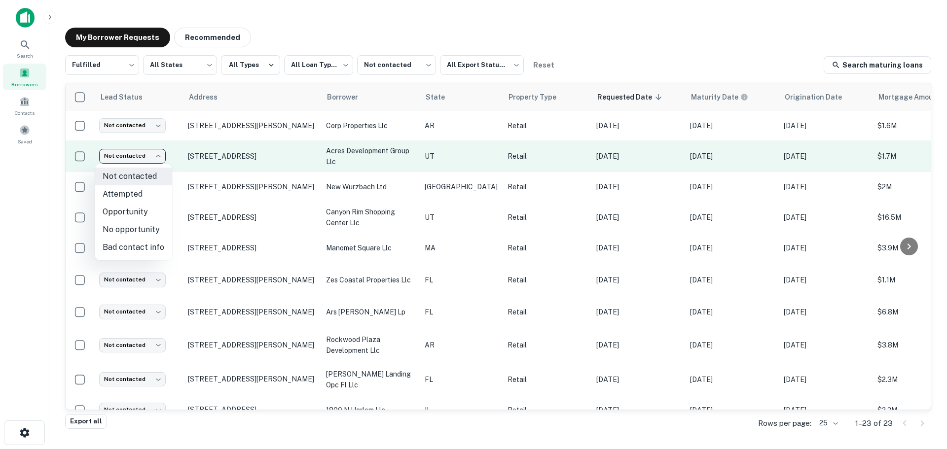
click at [137, 160] on body "**********" at bounding box center [473, 224] width 947 height 449
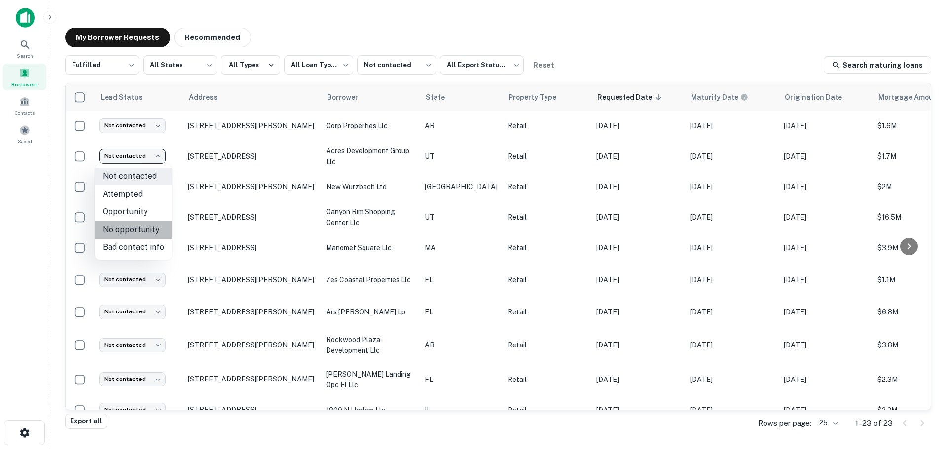
click at [139, 223] on li "No opportunity" at bounding box center [133, 230] width 77 height 18
type input "**********"
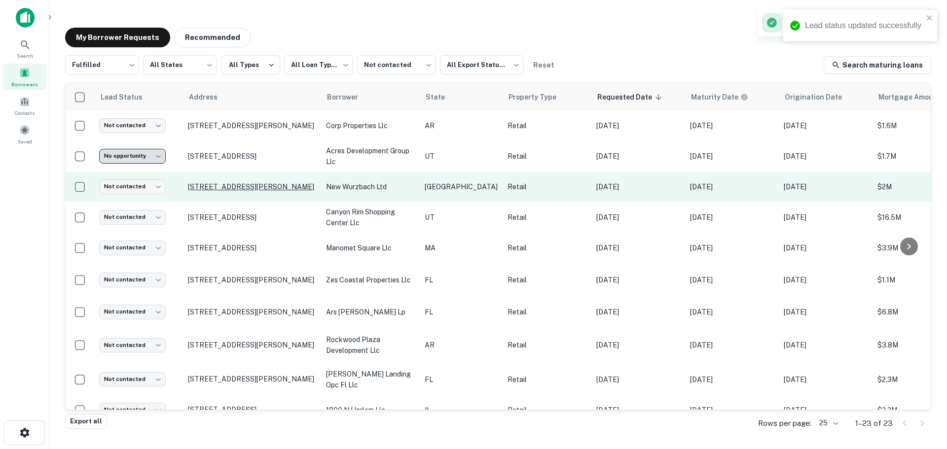
click at [231, 182] on p "8746 Wurzbach Rd San Antonio, TX 78240" at bounding box center [252, 186] width 128 height 9
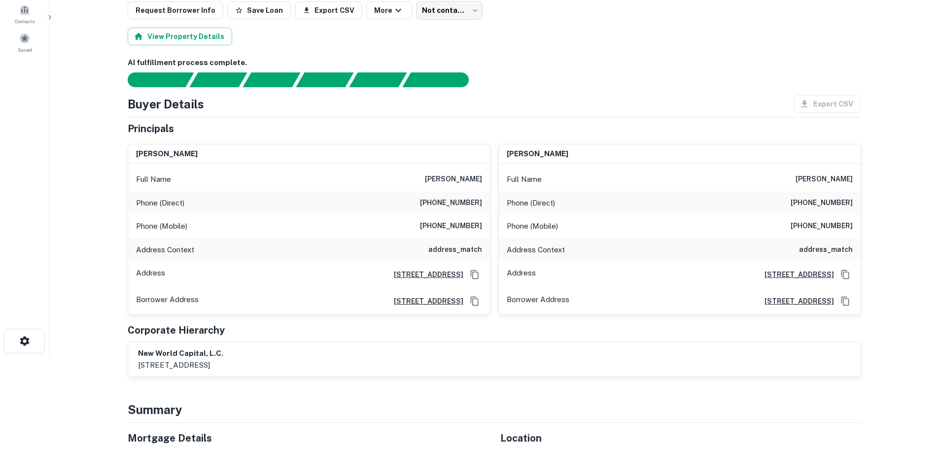
scroll to position [296, 0]
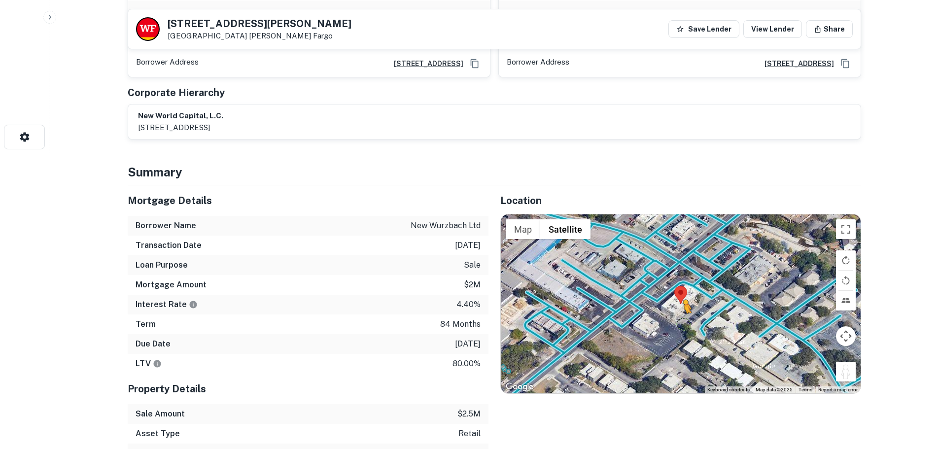
drag, startPoint x: 845, startPoint y: 368, endPoint x: 685, endPoint y: 323, distance: 166.9
click at [685, 323] on div "To activate drag with keyboard, press Alt + Enter. Once in keyboard drag state,…" at bounding box center [681, 303] width 360 height 178
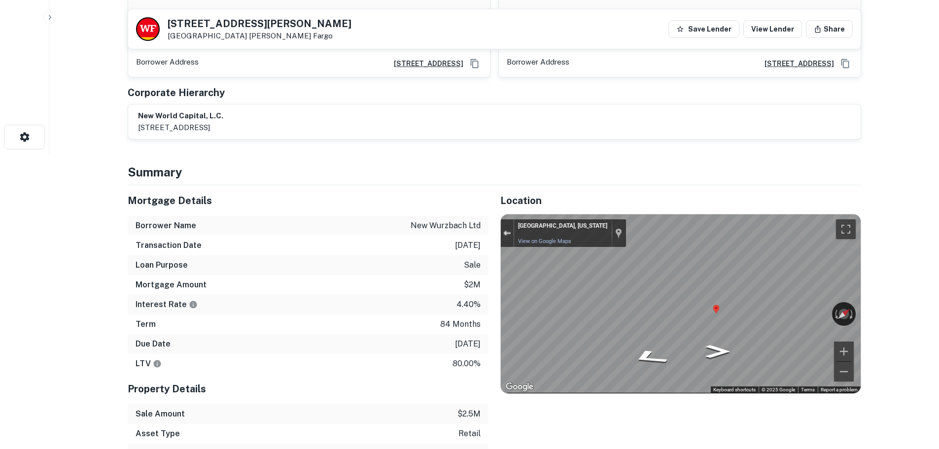
click at [501, 233] on button "Exit the Street View" at bounding box center [507, 233] width 13 height 13
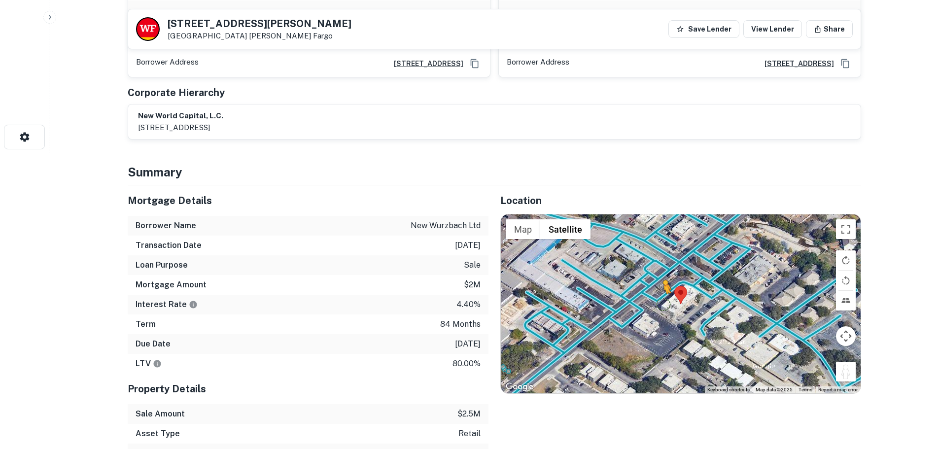
drag, startPoint x: 850, startPoint y: 370, endPoint x: 665, endPoint y: 303, distance: 196.5
click at [665, 303] on div "To activate drag with keyboard, press Alt + Enter. Once in keyboard drag state,…" at bounding box center [681, 303] width 360 height 178
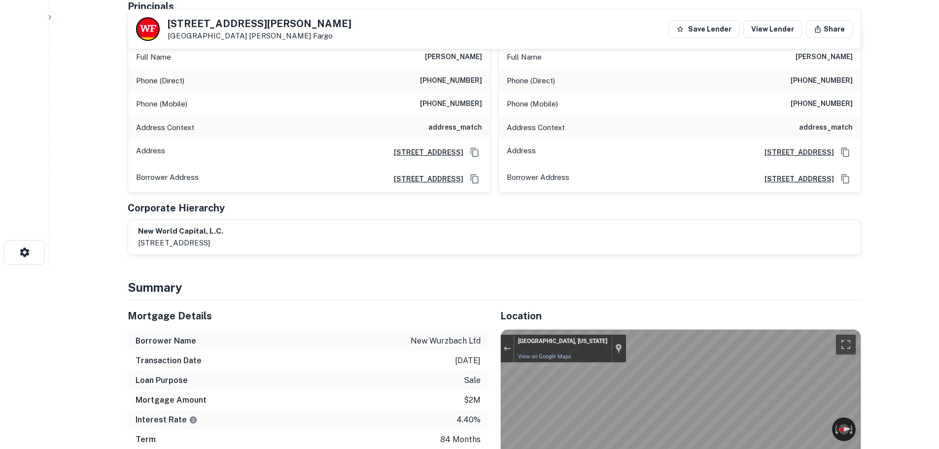
scroll to position [49, 0]
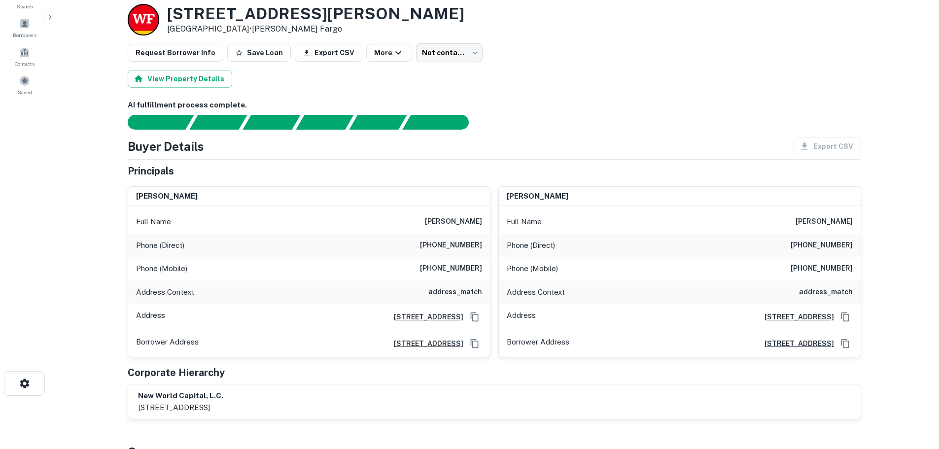
click at [444, 245] on h6 "(210) 340-7944" at bounding box center [451, 246] width 62 height 12
click at [433, 275] on div "Phone (Mobile) (210) 602-9688" at bounding box center [309, 269] width 362 height 24
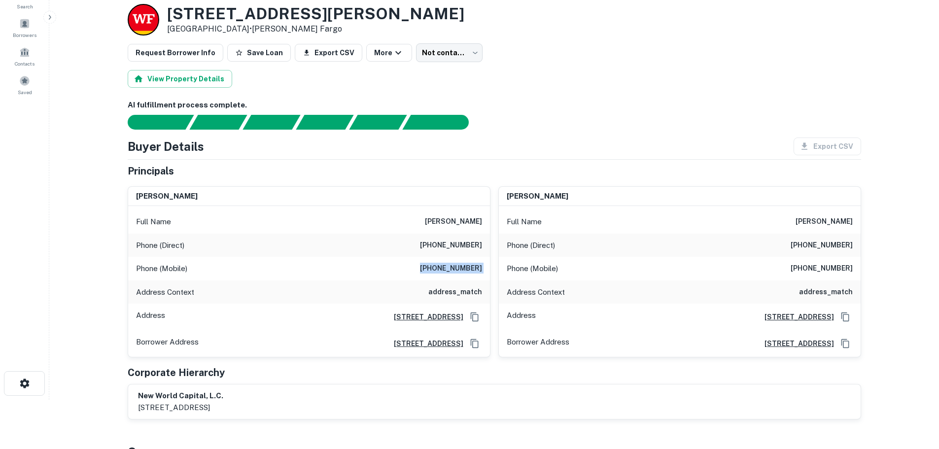
click at [433, 275] on div "Phone (Mobile) (210) 602-9688" at bounding box center [309, 269] width 362 height 24
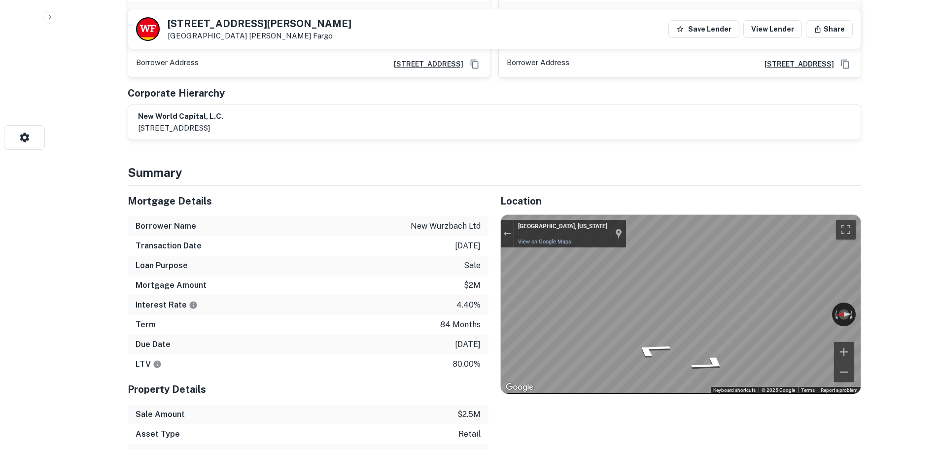
scroll to position [296, 0]
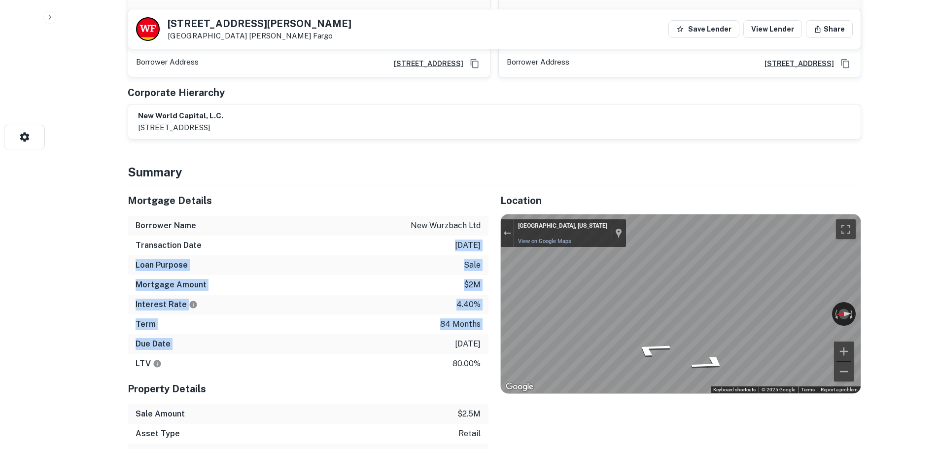
drag, startPoint x: 425, startPoint y: 350, endPoint x: 439, endPoint y: 245, distance: 105.9
click at [439, 245] on div "Mortgage Details Borrower Name new wurzbach ltd Transaction Date 2/28/2019 Loan…" at bounding box center [308, 279] width 361 height 188
click at [439, 245] on div "Transaction Date 2/28/2019" at bounding box center [308, 246] width 361 height 20
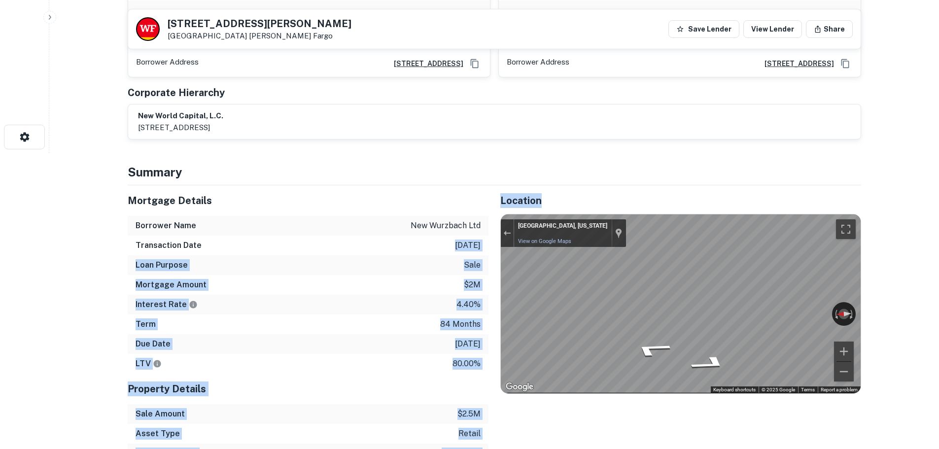
drag, startPoint x: 439, startPoint y: 245, endPoint x: 498, endPoint y: 369, distance: 137.6
click at [498, 369] on div "Mortgage Details Borrower Name new wurzbach ltd Transaction Date 2/28/2019 Loan…" at bounding box center [488, 353] width 745 height 337
click at [498, 369] on div "Location ← Move left → Move right ↑ Move up ↓ Move down + Zoom in - Zoom out Ho…" at bounding box center [675, 353] width 373 height 337
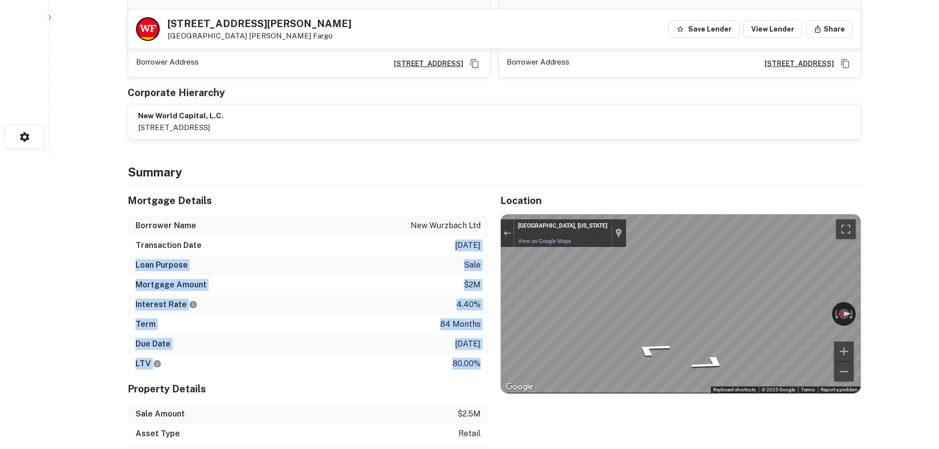
drag, startPoint x: 479, startPoint y: 372, endPoint x: 440, endPoint y: 242, distance: 135.4
click at [440, 242] on div "Mortgage Details Borrower Name new wurzbach ltd Transaction Date 2/28/2019 Loan…" at bounding box center [308, 279] width 361 height 188
click at [440, 242] on div "Transaction Date 2/28/2019" at bounding box center [308, 246] width 361 height 20
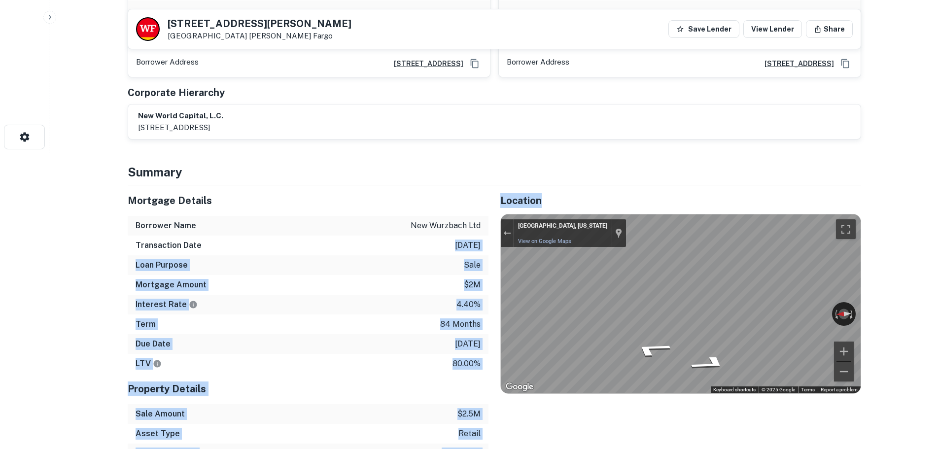
drag, startPoint x: 436, startPoint y: 246, endPoint x: 491, endPoint y: 371, distance: 136.8
click at [491, 371] on div "Mortgage Details Borrower Name new wurzbach ltd Transaction Date 2/28/2019 Loan…" at bounding box center [488, 353] width 745 height 337
click at [472, 380] on div "Property Details" at bounding box center [308, 389] width 361 height 31
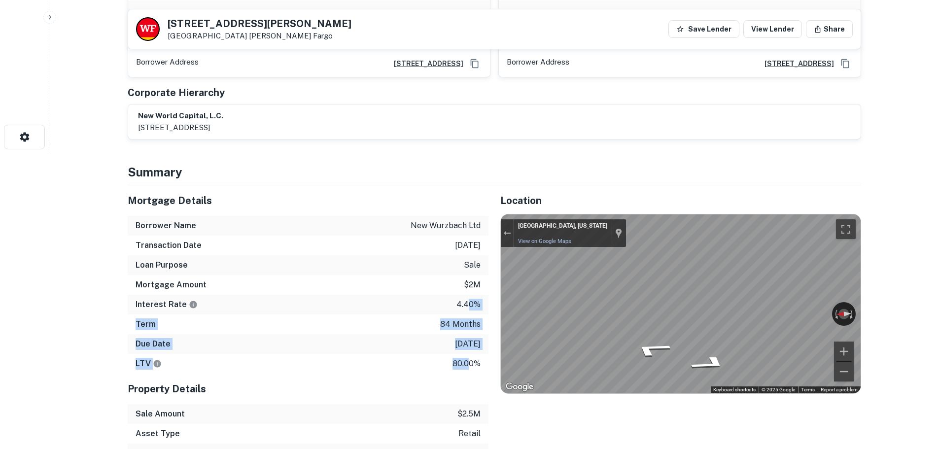
drag, startPoint x: 467, startPoint y: 373, endPoint x: 467, endPoint y: 310, distance: 62.6
click at [467, 310] on div "Mortgage Details Borrower Name new wurzbach ltd Transaction Date 2/28/2019 Loan…" at bounding box center [308, 279] width 361 height 188
click at [489, 367] on div "Location ← Move left → Move right ↑ Move up ↓ Move down + Zoom in - Zoom out Ho…" at bounding box center [675, 353] width 373 height 337
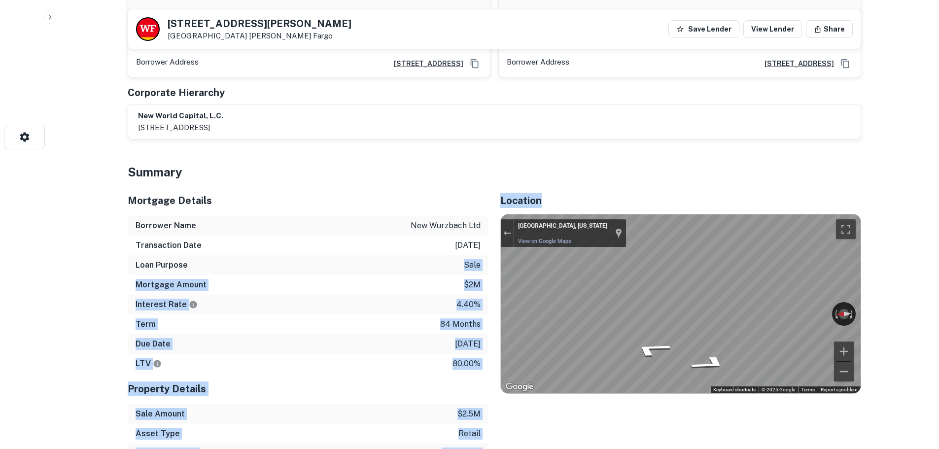
drag, startPoint x: 488, startPoint y: 367, endPoint x: 440, endPoint y: 273, distance: 105.8
click at [440, 273] on div "Mortgage Details Borrower Name new wurzbach ltd Transaction Date 2/28/2019 Loan…" at bounding box center [488, 353] width 745 height 337
click at [450, 356] on div "LTV 80.00%" at bounding box center [308, 364] width 361 height 20
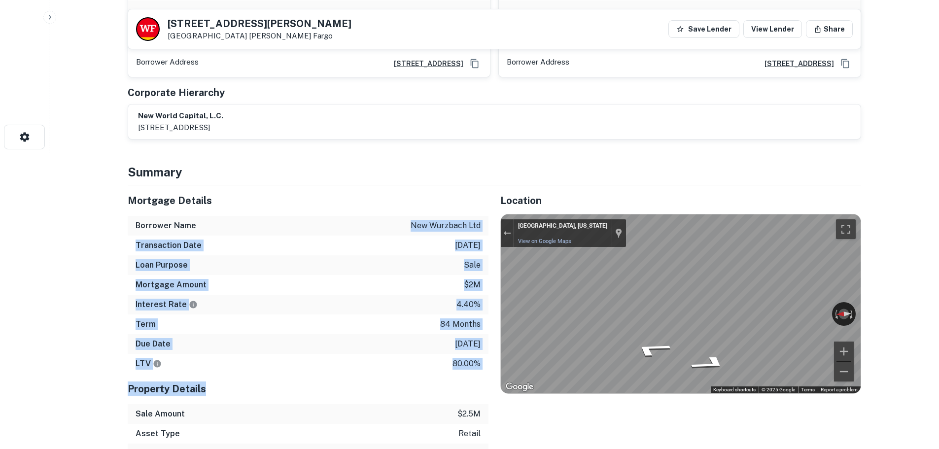
drag, startPoint x: 464, startPoint y: 400, endPoint x: 407, endPoint y: 225, distance: 183.8
click at [407, 223] on div "Mortgage Details Borrower Name new wurzbach ltd Transaction Date 2/28/2019 Loan…" at bounding box center [308, 353] width 361 height 337
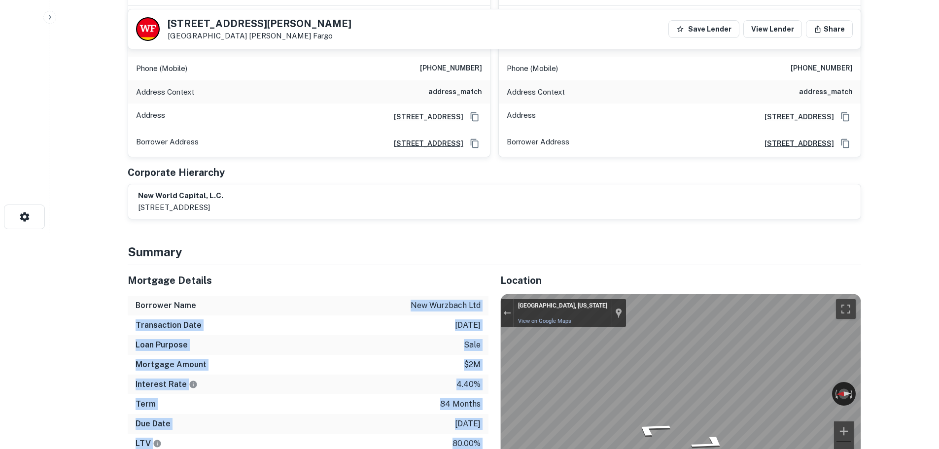
scroll to position [99, 0]
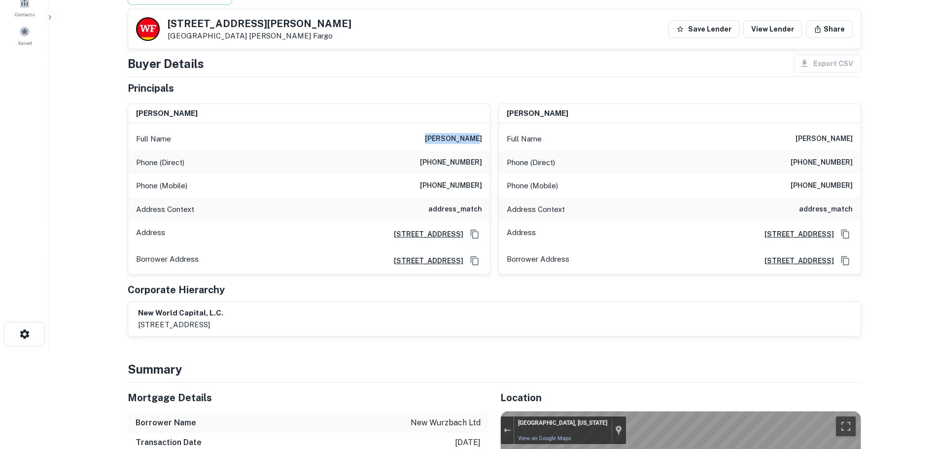
drag, startPoint x: 438, startPoint y: 138, endPoint x: 485, endPoint y: 142, distance: 46.6
click at [485, 142] on div "Full Name maurice huey" at bounding box center [309, 139] width 362 height 24
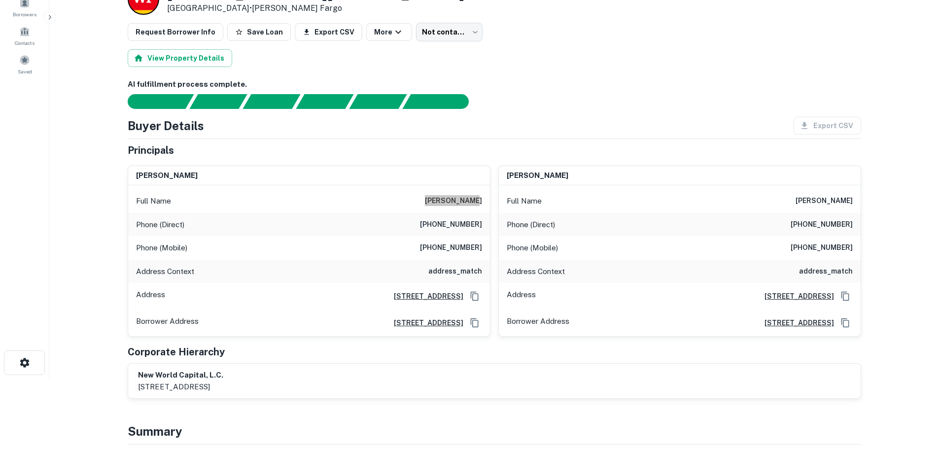
scroll to position [0, 0]
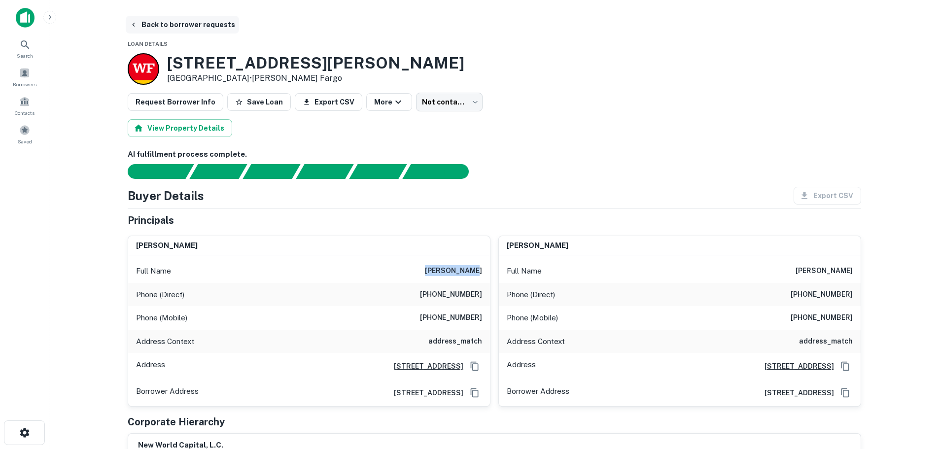
click at [173, 25] on button "Back to borrower requests" at bounding box center [182, 25] width 113 height 18
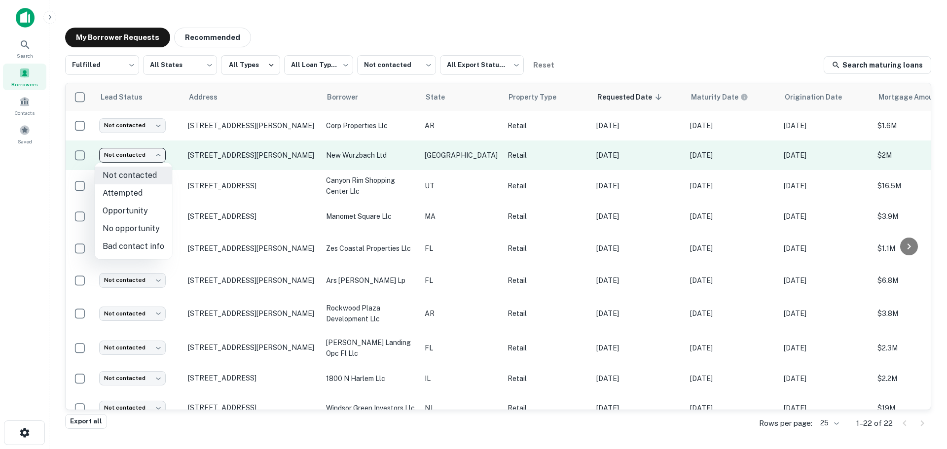
click at [124, 152] on body "**********" at bounding box center [473, 224] width 947 height 449
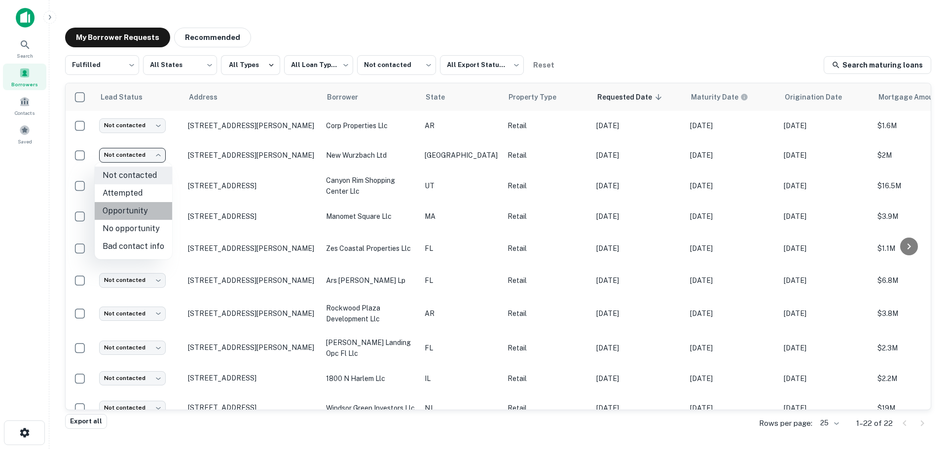
click at [137, 213] on li "Opportunity" at bounding box center [133, 211] width 77 height 18
type input "**********"
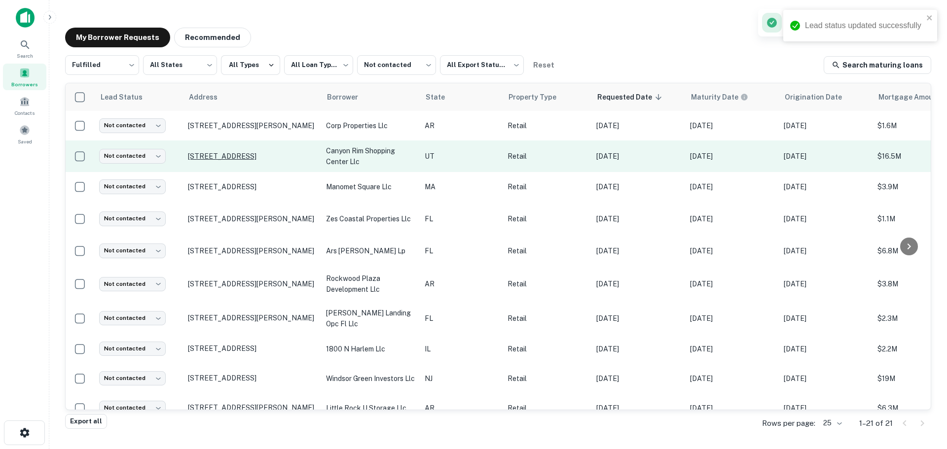
click at [232, 160] on p "3195 E 3300 S Salt Lake City, UT 84109" at bounding box center [252, 156] width 128 height 9
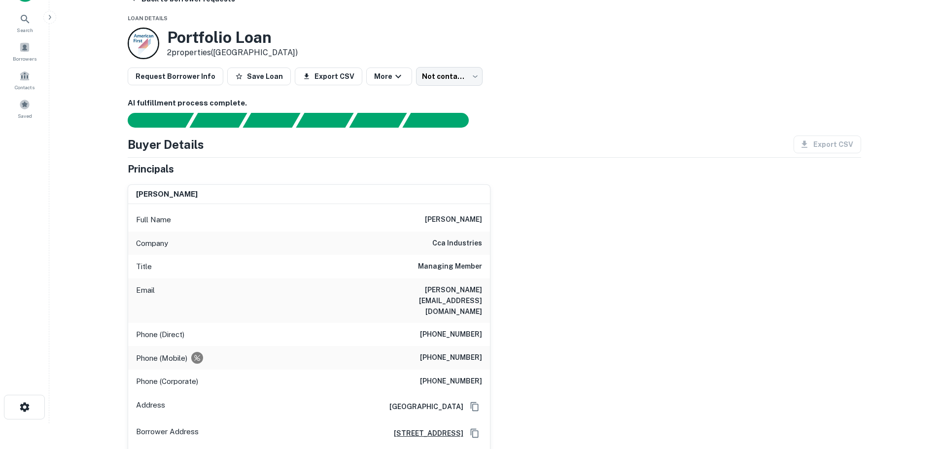
scroll to position [49, 0]
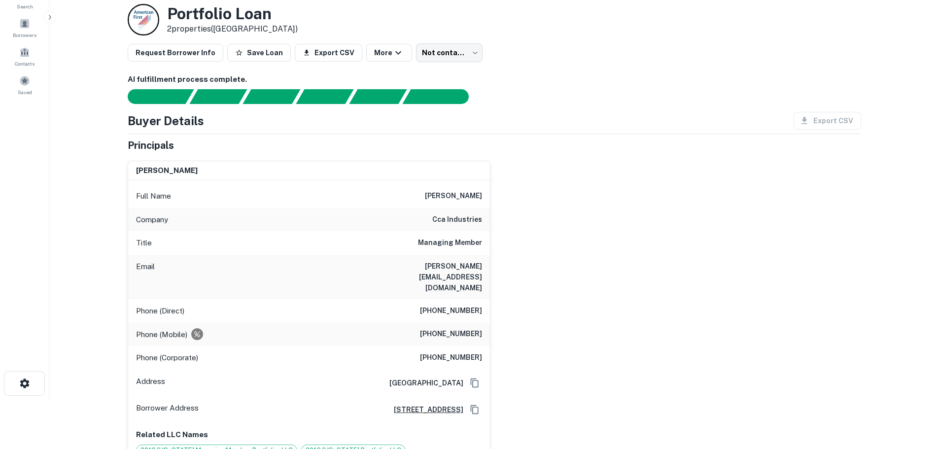
click at [458, 221] on h6 "cca industries" at bounding box center [457, 220] width 50 height 12
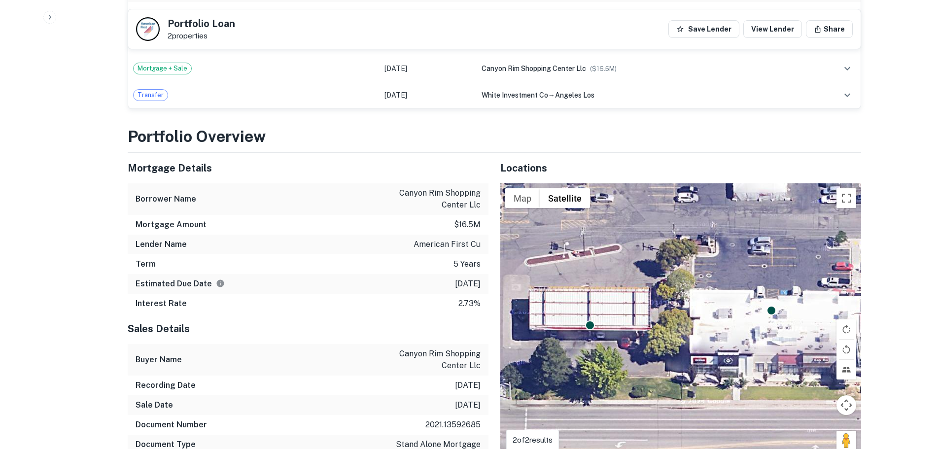
scroll to position [789, 0]
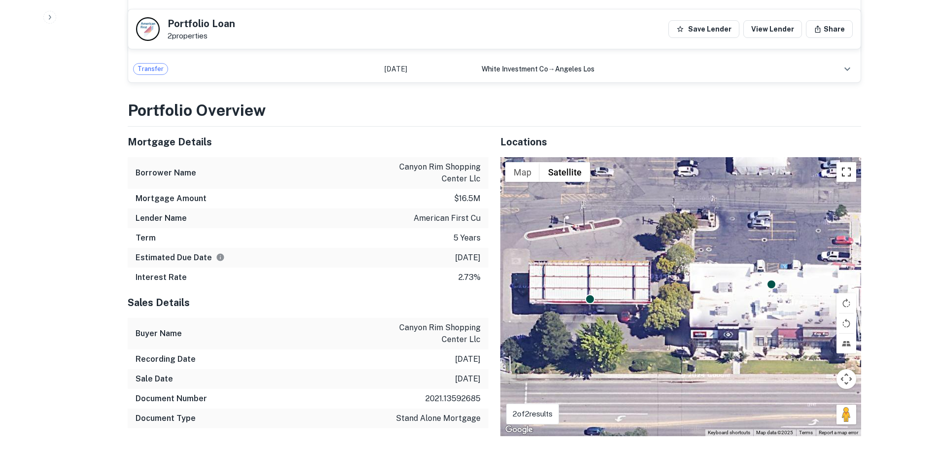
click at [850, 162] on button "Toggle fullscreen view" at bounding box center [847, 172] width 20 height 20
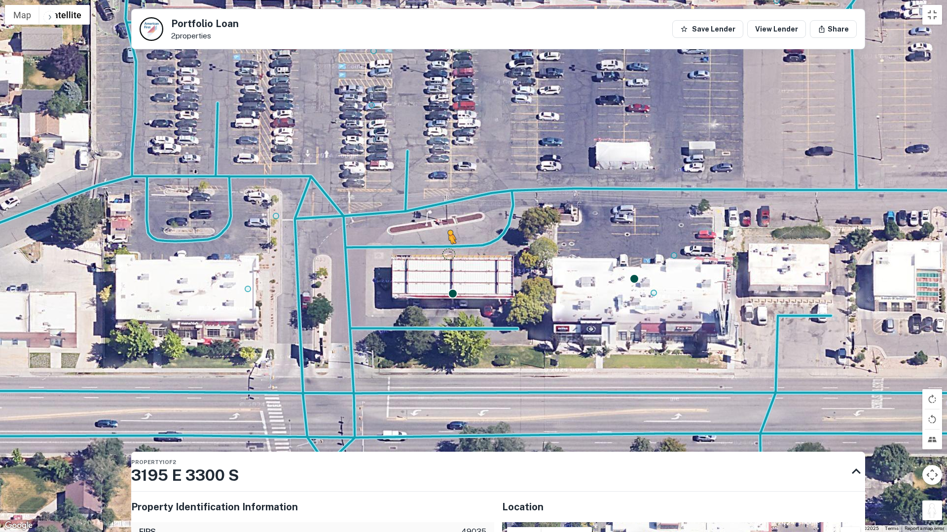
drag, startPoint x: 938, startPoint y: 511, endPoint x: 447, endPoint y: 254, distance: 554.3
click at [447, 254] on div "To activate drag with keyboard, press Alt + Enter. Once in keyboard drag state,…" at bounding box center [473, 266] width 947 height 532
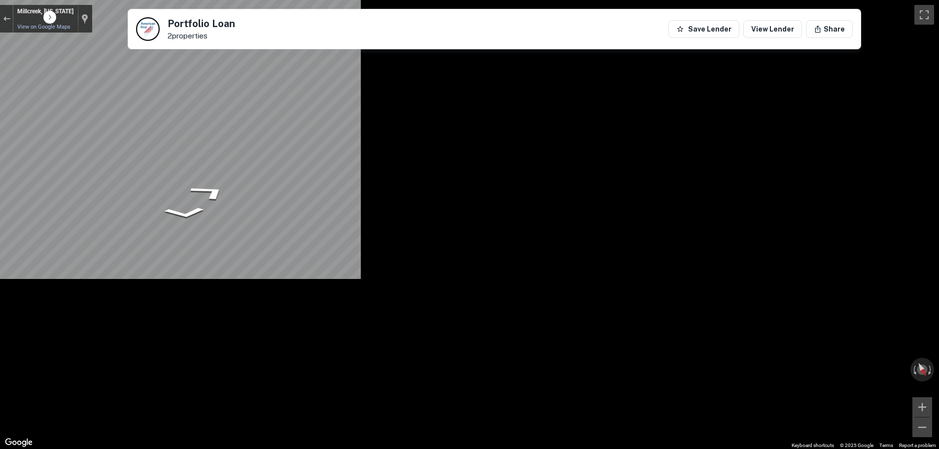
scroll to position [155, 0]
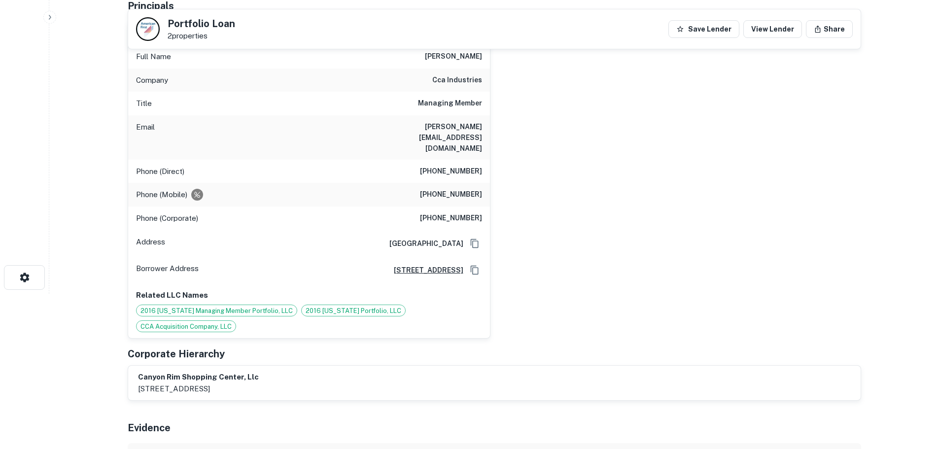
click at [477, 166] on h6 "(323) 955-1090" at bounding box center [451, 172] width 62 height 12
click at [467, 55] on h6 "steven usdan" at bounding box center [453, 57] width 57 height 12
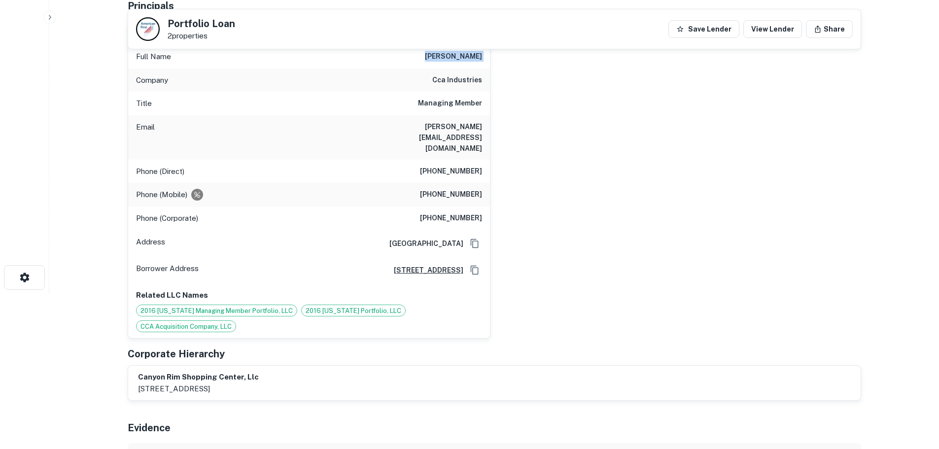
click at [467, 55] on h6 "steven usdan" at bounding box center [453, 57] width 57 height 12
copy h6 "steven usdan"
click at [459, 166] on h6 "(323) 955-1090" at bounding box center [451, 172] width 62 height 12
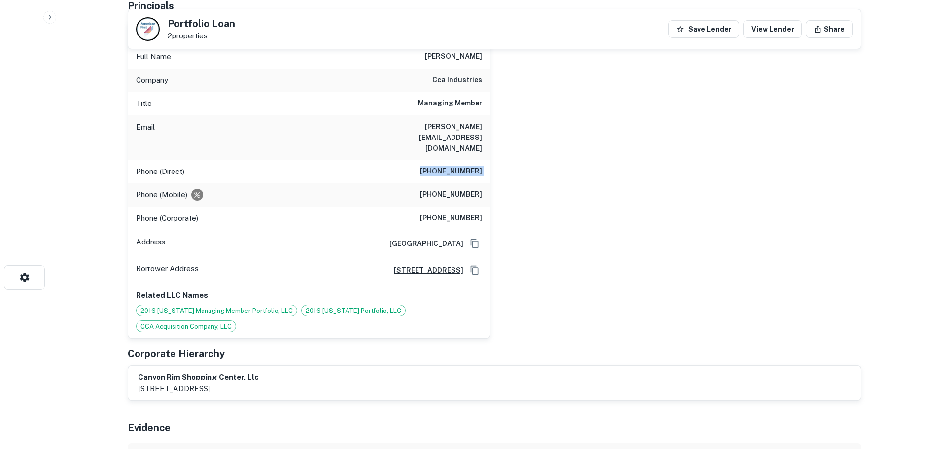
copy h6 "(323) 955-1090"
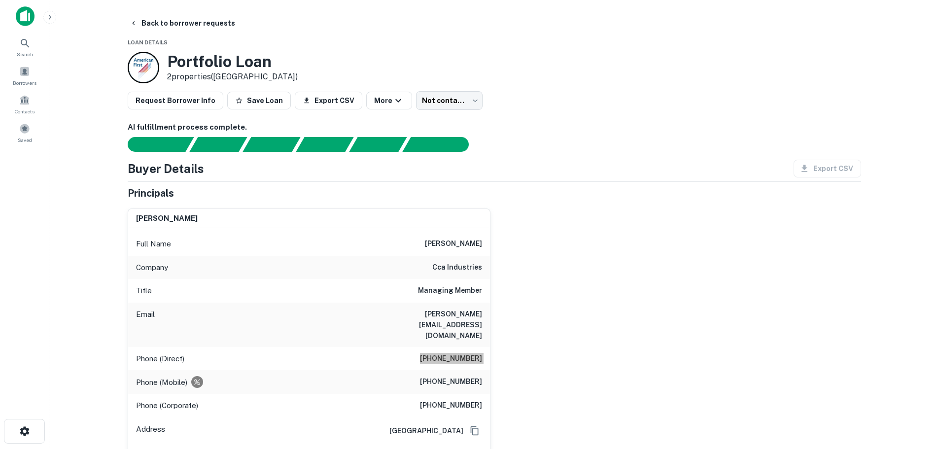
scroll to position [0, 0]
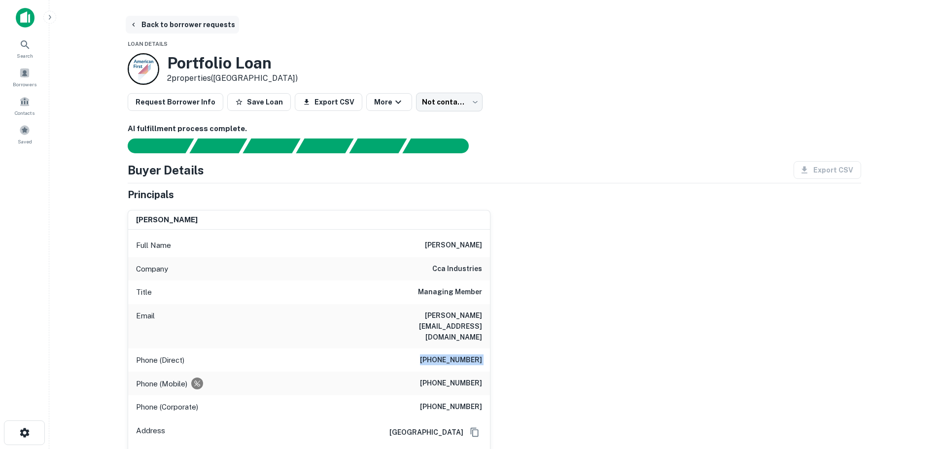
click at [193, 30] on button "Back to borrower requests" at bounding box center [182, 25] width 113 height 18
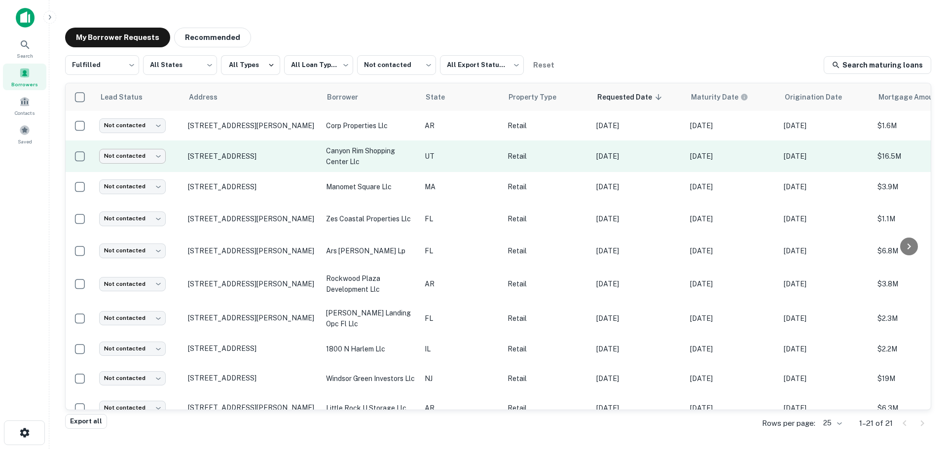
click at [144, 161] on body "**********" at bounding box center [473, 224] width 947 height 449
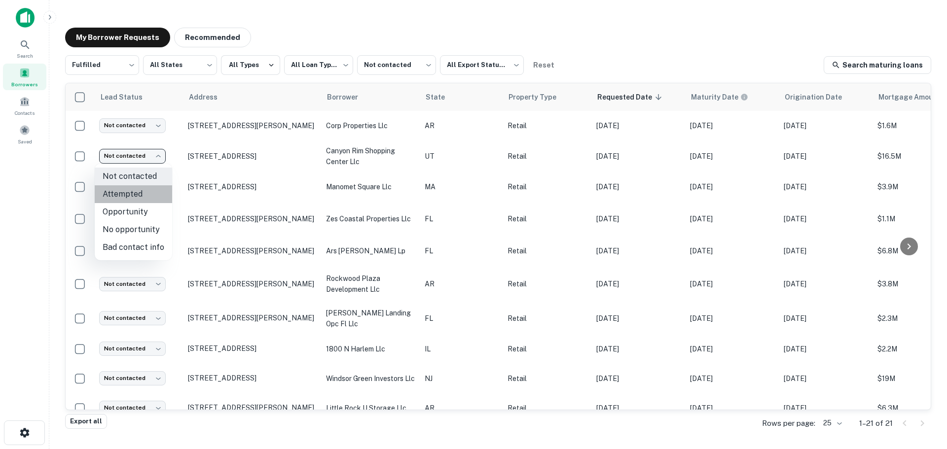
click at [137, 191] on li "Attempted" at bounding box center [133, 194] width 77 height 18
type input "*********"
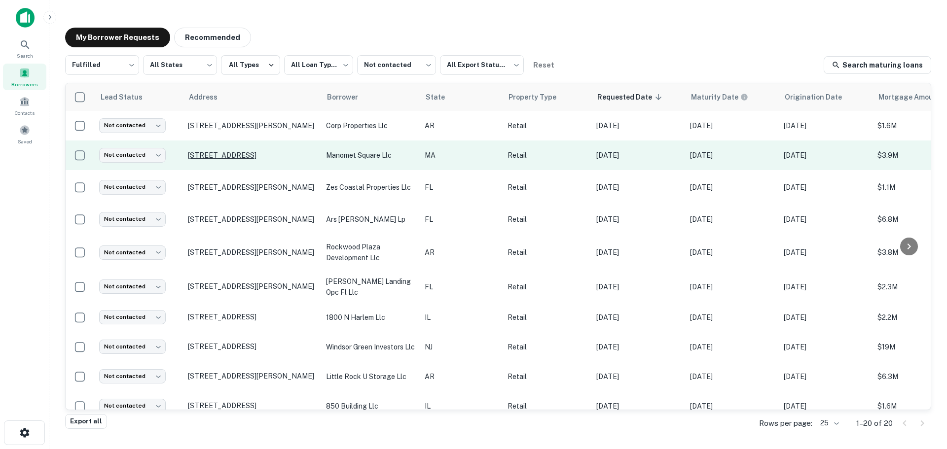
click at [231, 152] on p "709 State Rd Plymouth, MA 02360" at bounding box center [252, 155] width 128 height 9
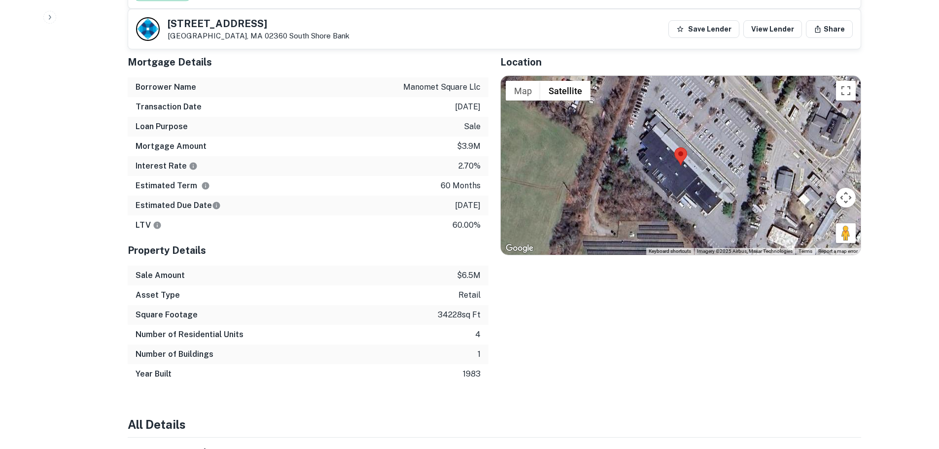
scroll to position [592, 0]
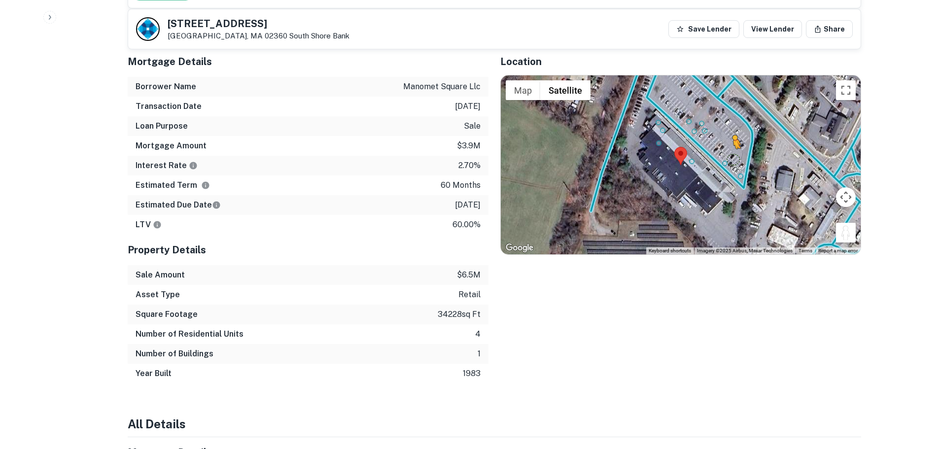
drag, startPoint x: 855, startPoint y: 233, endPoint x: 704, endPoint y: 163, distance: 165.9
click at [704, 163] on div "To activate drag with keyboard, press Alt + Enter. Once in keyboard drag state,…" at bounding box center [681, 164] width 360 height 178
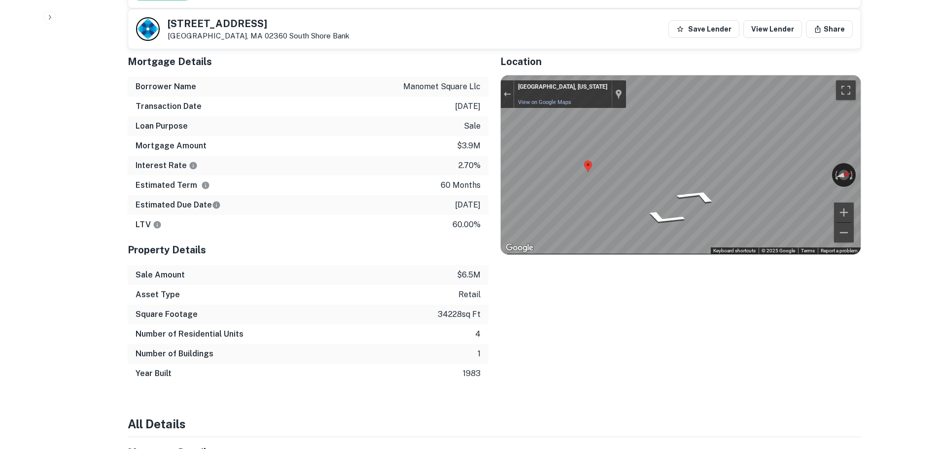
click at [223, 112] on div "Mortgage Details Borrower Name manomet square llc Transaction Date 3/8/2021 Loa…" at bounding box center [488, 214] width 745 height 337
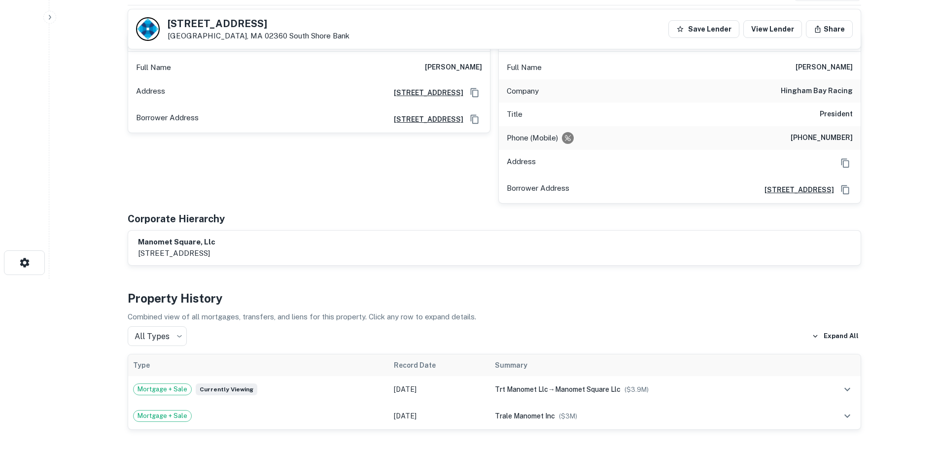
scroll to position [49, 0]
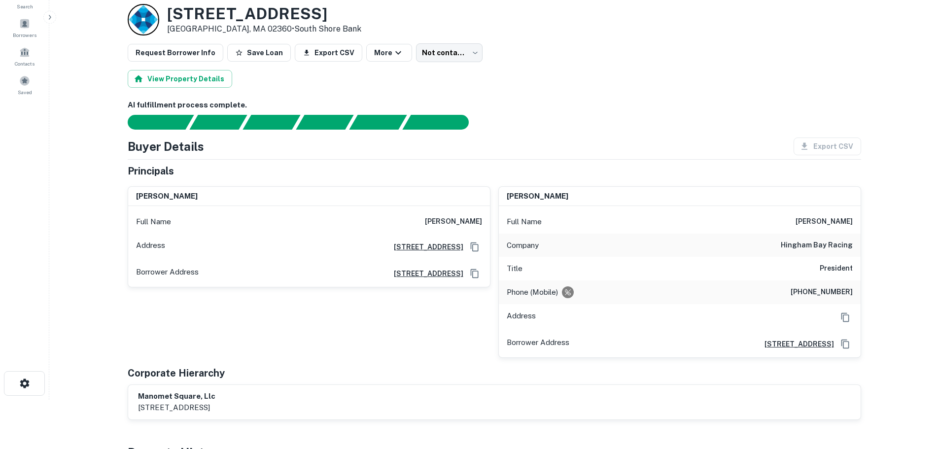
click at [826, 293] on h6 "[PHONE_NUMBER]" at bounding box center [822, 292] width 62 height 12
copy h6 "[PHONE_NUMBER]"
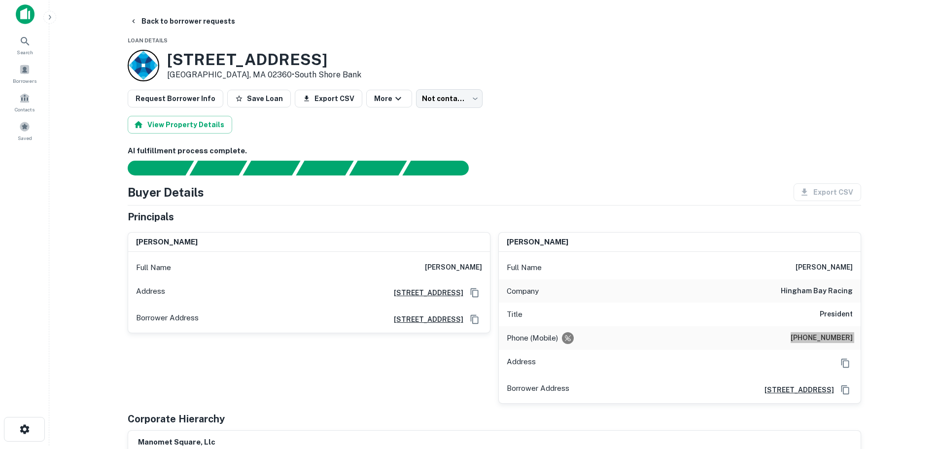
scroll to position [0, 0]
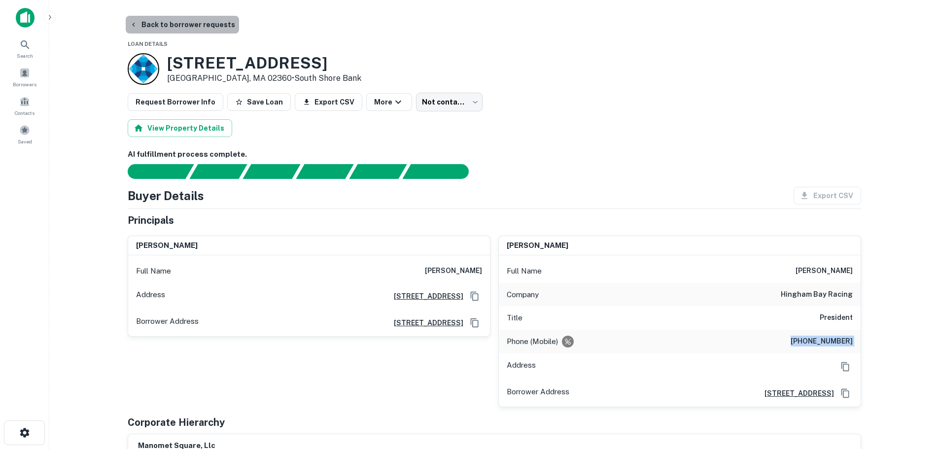
click at [198, 24] on button "Back to borrower requests" at bounding box center [182, 25] width 113 height 18
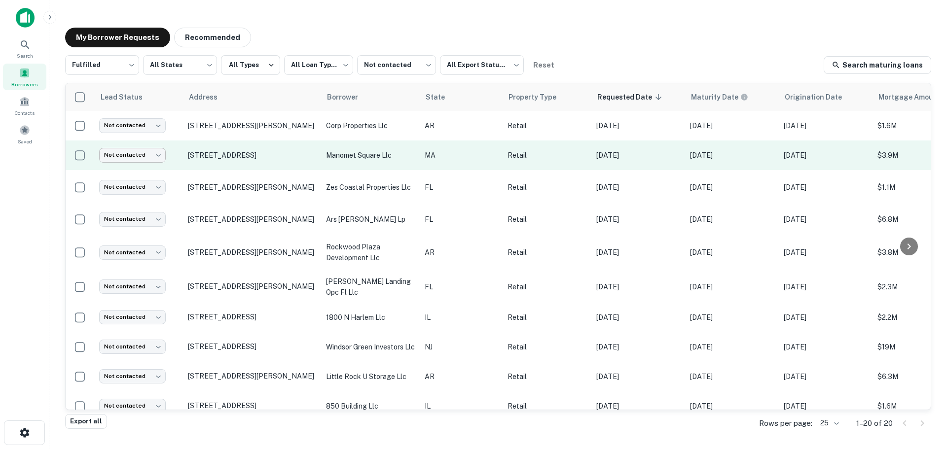
click at [141, 159] on body "**********" at bounding box center [473, 224] width 947 height 449
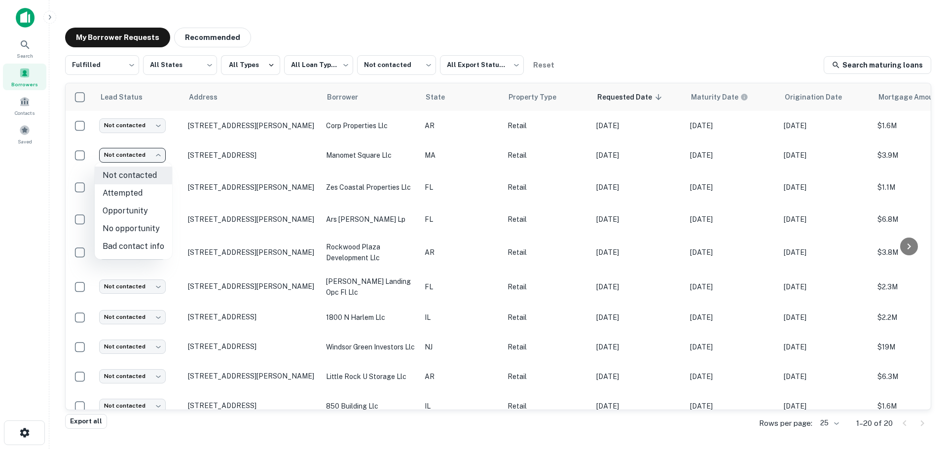
click at [44, 223] on div at bounding box center [473, 224] width 947 height 449
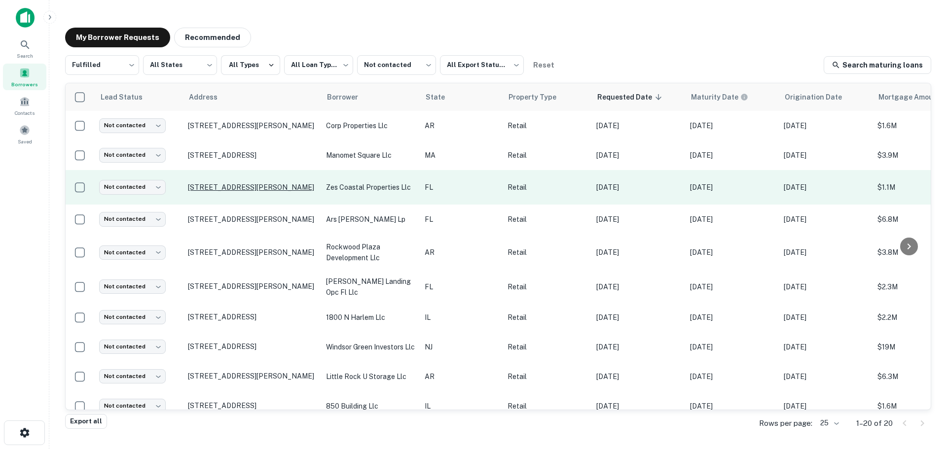
click at [252, 184] on p "[STREET_ADDRESS][PERSON_NAME]" at bounding box center [252, 187] width 128 height 9
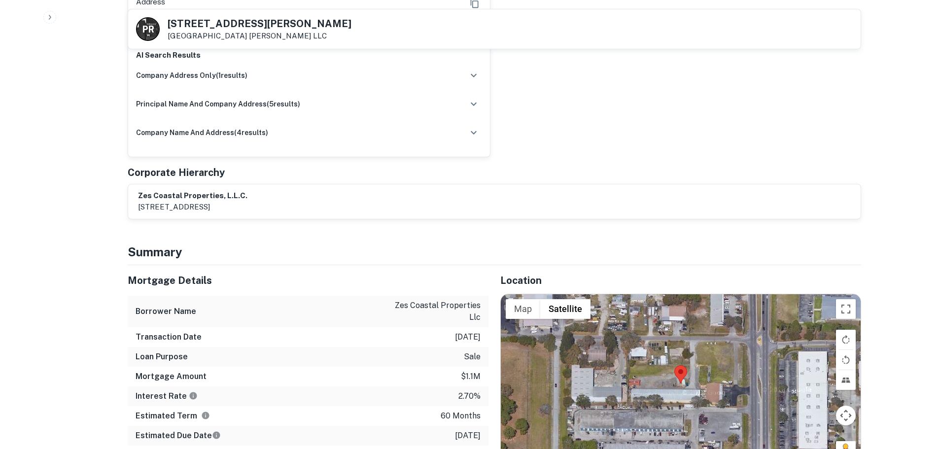
scroll to position [690, 0]
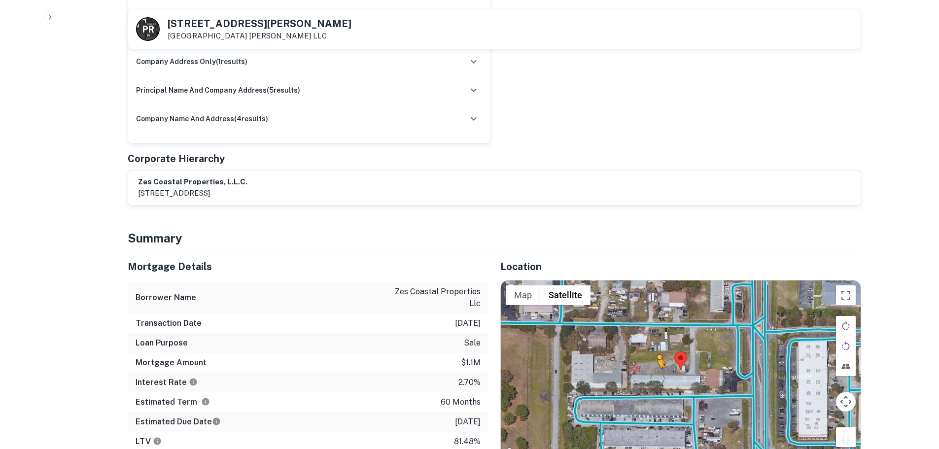
drag, startPoint x: 848, startPoint y: 413, endPoint x: 657, endPoint y: 346, distance: 203.3
click at [657, 346] on div "To activate drag with keyboard, press Alt + Enter. Once in keyboard drag state,…" at bounding box center [681, 370] width 360 height 178
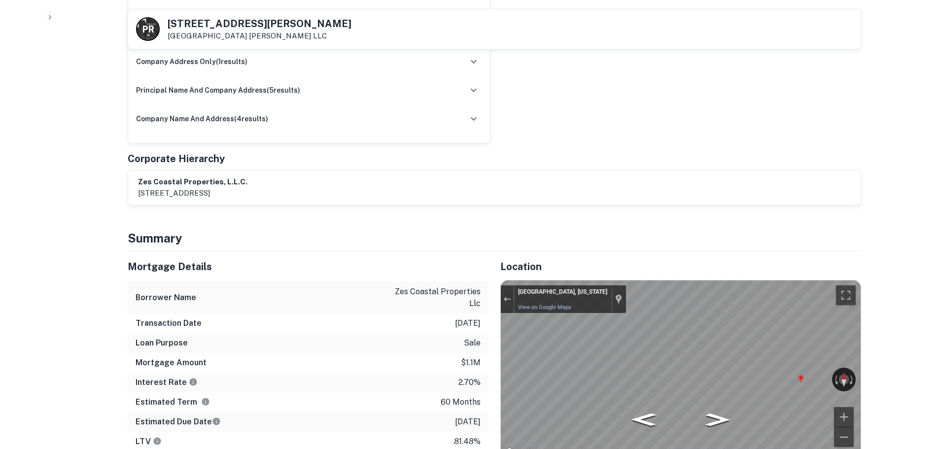
click at [217, 20] on div "P R 12950 Starkey Rd Largo, FL 33773 Peterson Rommel LLC" at bounding box center [494, 28] width 733 height 39
click at [217, 20] on h5 "12950 Starkey Rd" at bounding box center [260, 24] width 184 height 10
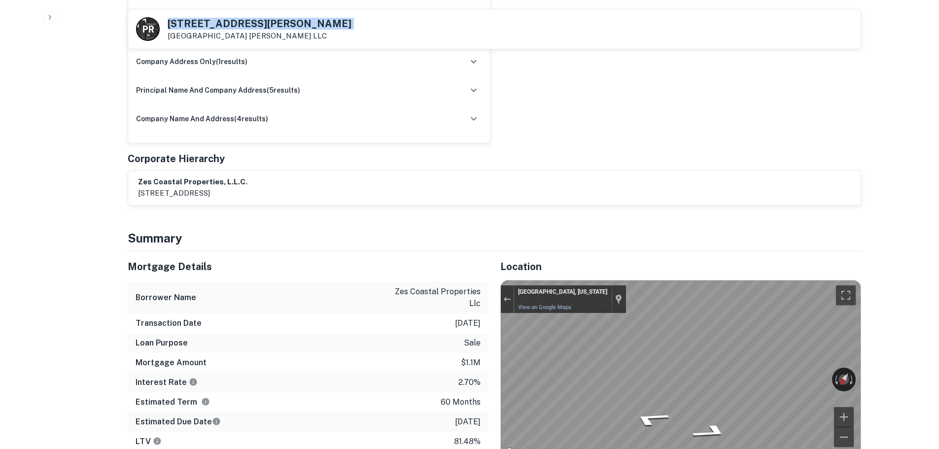
click at [217, 20] on h5 "12950 Starkey Rd" at bounding box center [260, 24] width 184 height 10
copy h5 "12950 Starkey Rd"
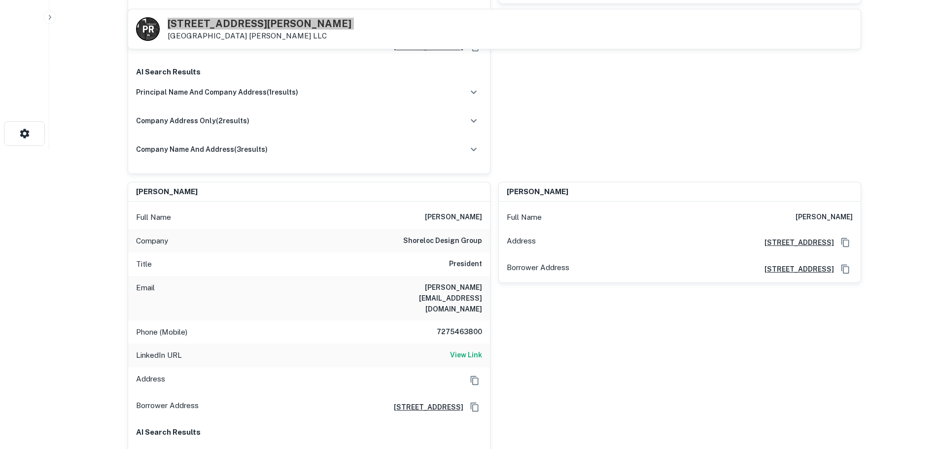
scroll to position [296, 0]
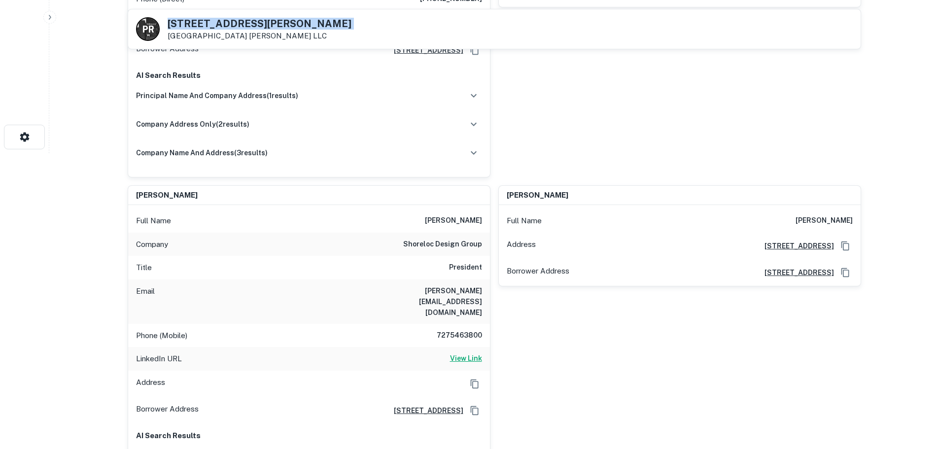
drag, startPoint x: 457, startPoint y: 328, endPoint x: 460, endPoint y: 323, distance: 6.0
click at [457, 353] on h6 "View Link" at bounding box center [466, 358] width 32 height 11
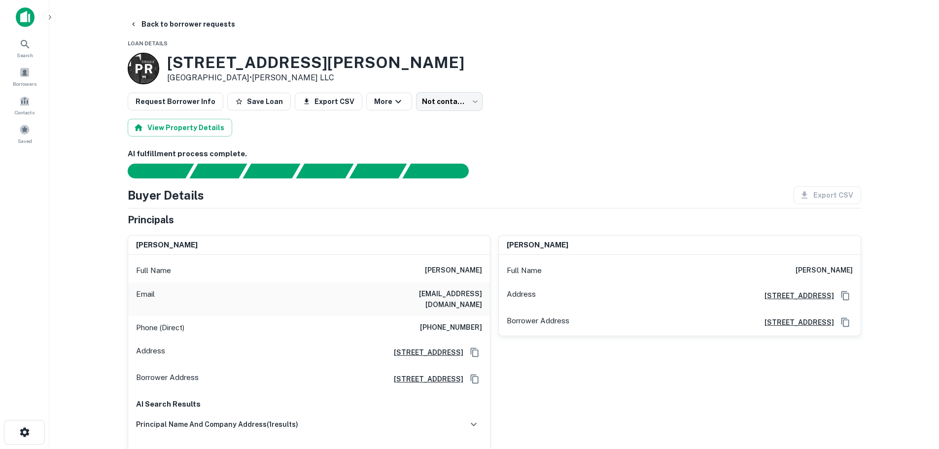
scroll to position [0, 0]
click at [459, 322] on h6 "(727) 599-1696" at bounding box center [451, 328] width 62 height 12
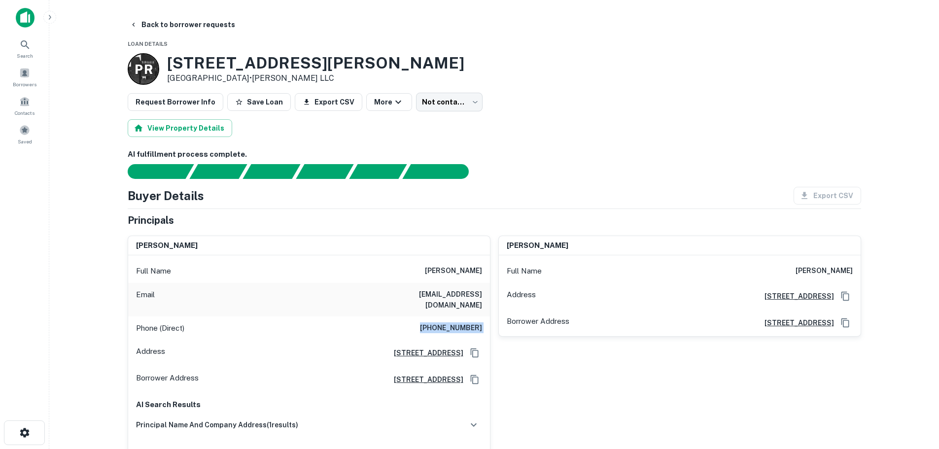
click at [459, 322] on h6 "(727) 599-1696" at bounding box center [451, 328] width 62 height 12
copy h6 "(727) 599-1696"
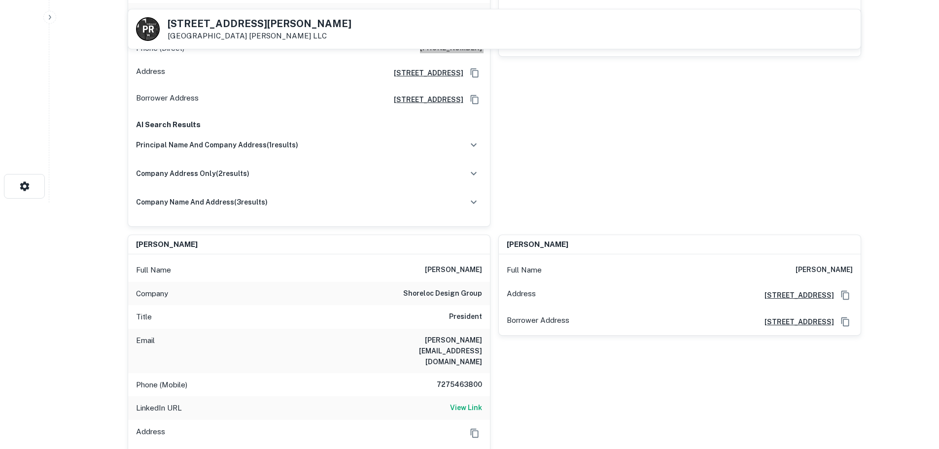
scroll to position [394, 0]
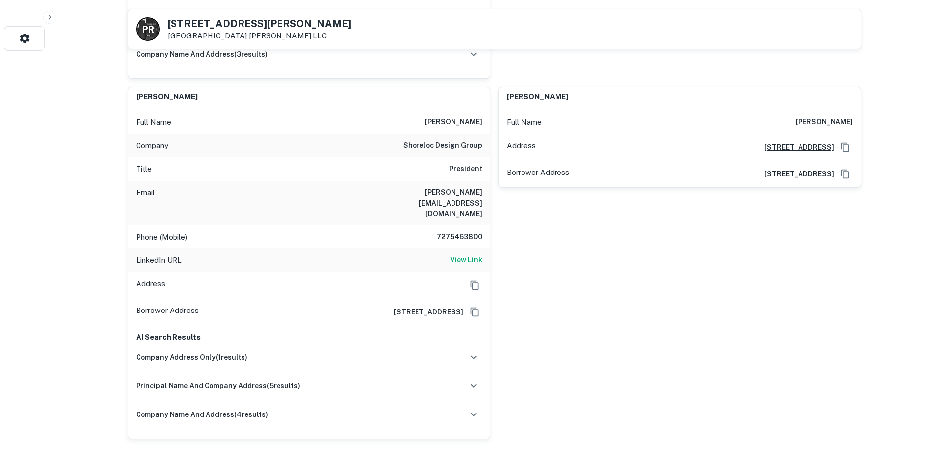
click at [456, 248] on div "LinkedIn URL View Link" at bounding box center [309, 260] width 362 height 24
click at [460, 231] on h6 "7275463800" at bounding box center [452, 237] width 59 height 12
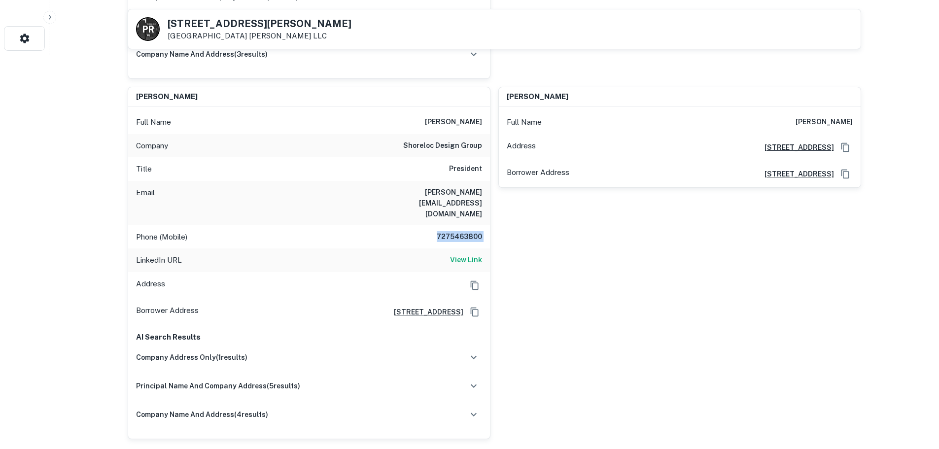
click at [460, 231] on h6 "7275463800" at bounding box center [452, 237] width 59 height 12
copy h6 "7275463800"
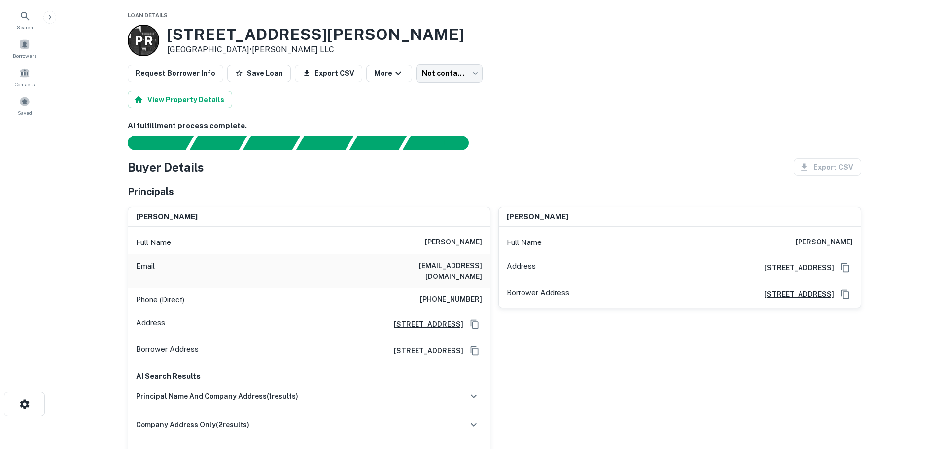
scroll to position [0, 0]
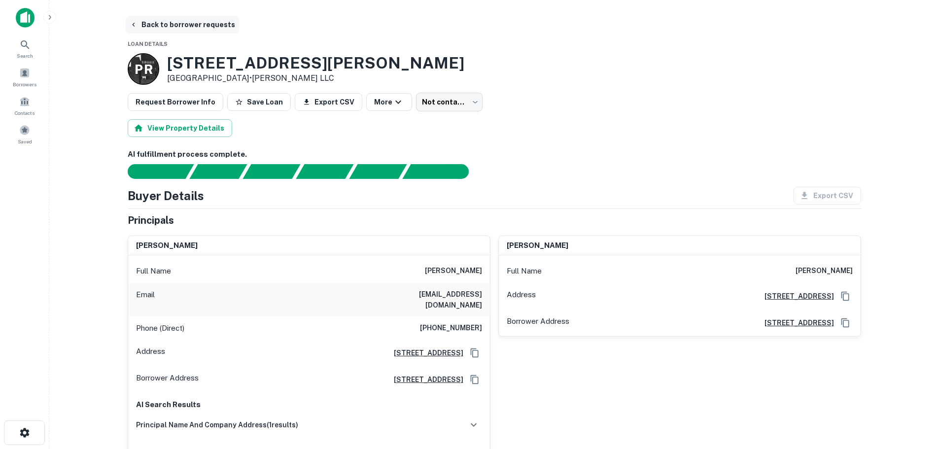
drag, startPoint x: 199, startPoint y: 21, endPoint x: 193, endPoint y: 28, distance: 9.1
click at [197, 24] on button "Back to borrower requests" at bounding box center [182, 25] width 113 height 18
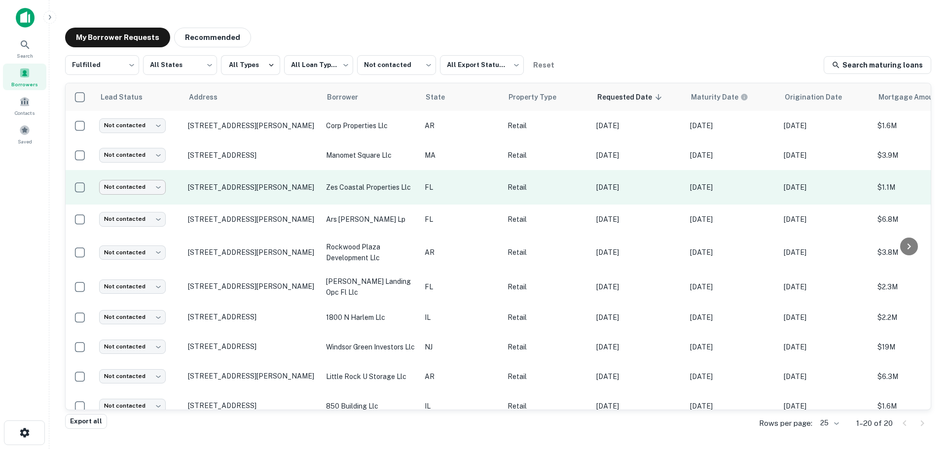
click at [135, 184] on body "**********" at bounding box center [473, 224] width 947 height 449
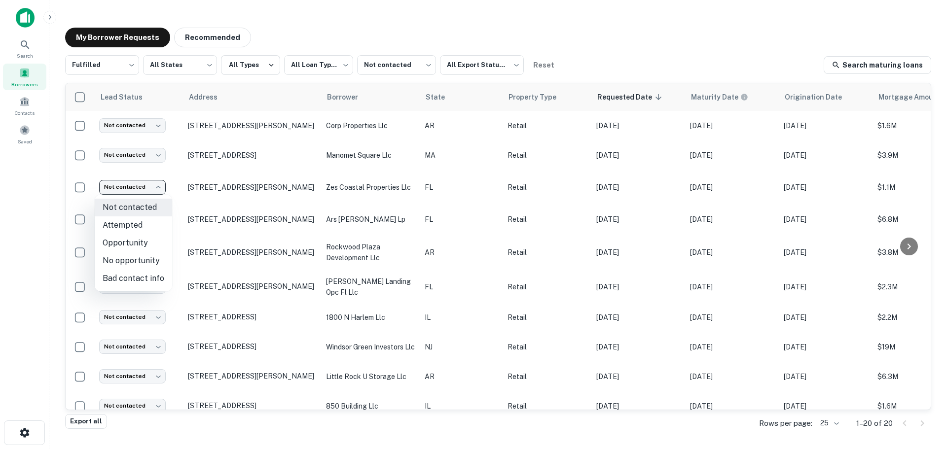
click at [158, 221] on li "Attempted" at bounding box center [133, 225] width 77 height 18
type input "*********"
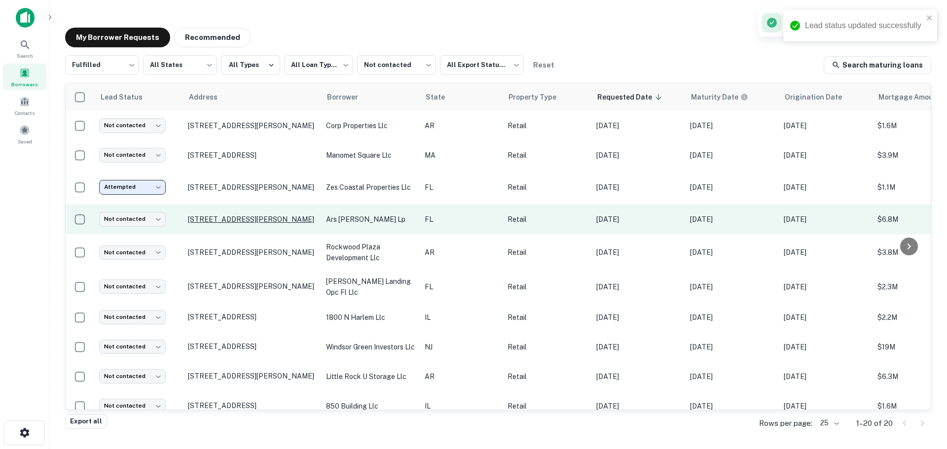
click at [210, 218] on p "[STREET_ADDRESS][PERSON_NAME]" at bounding box center [252, 219] width 128 height 9
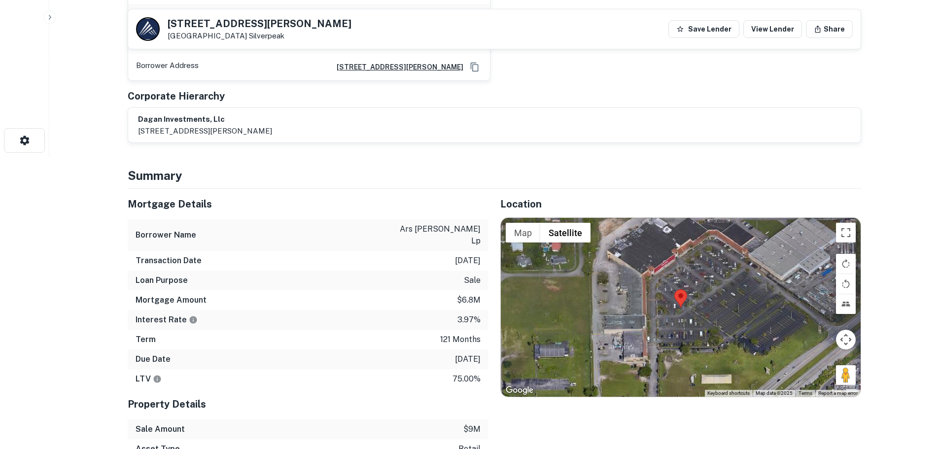
scroll to position [345, 0]
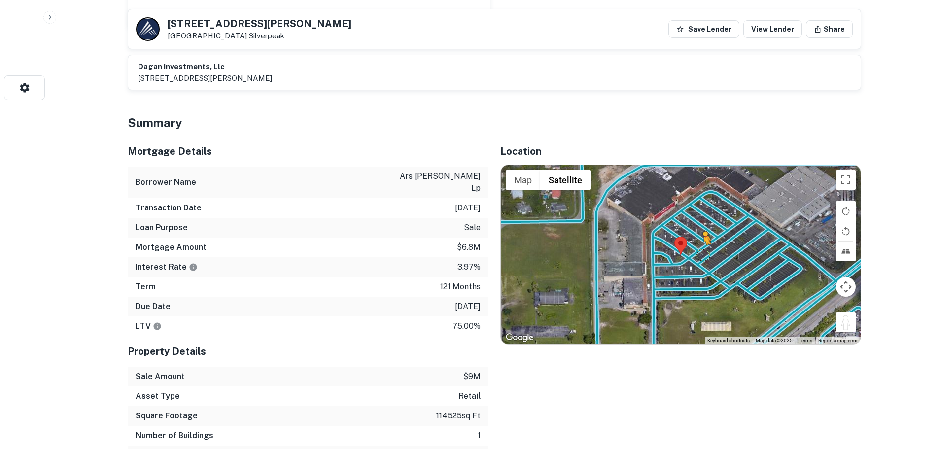
drag, startPoint x: 837, startPoint y: 325, endPoint x: 701, endPoint y: 254, distance: 153.5
click at [701, 254] on div "To activate drag with keyboard, press Alt + Enter. Once in keyboard drag state,…" at bounding box center [681, 254] width 360 height 178
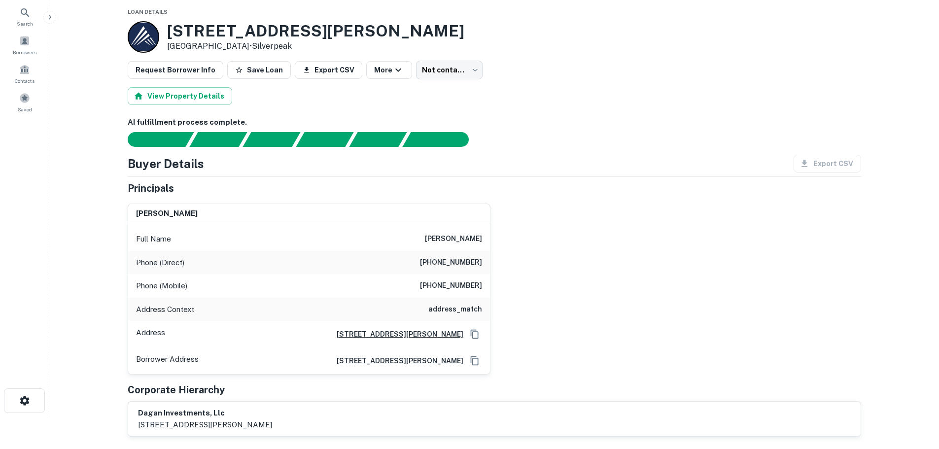
scroll to position [0, 0]
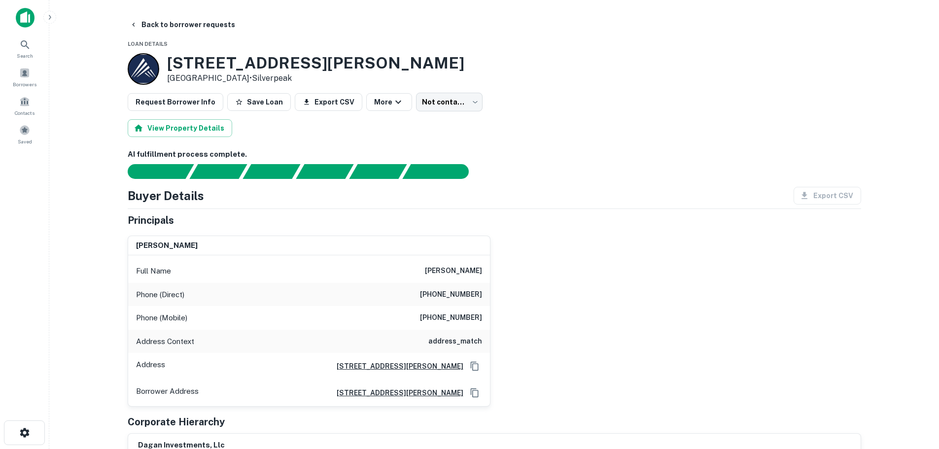
click at [462, 294] on h6 "[PHONE_NUMBER]" at bounding box center [451, 295] width 62 height 12
copy h6 "[PHONE_NUMBER]"
click at [450, 321] on h6 "[PHONE_NUMBER]" at bounding box center [451, 318] width 62 height 12
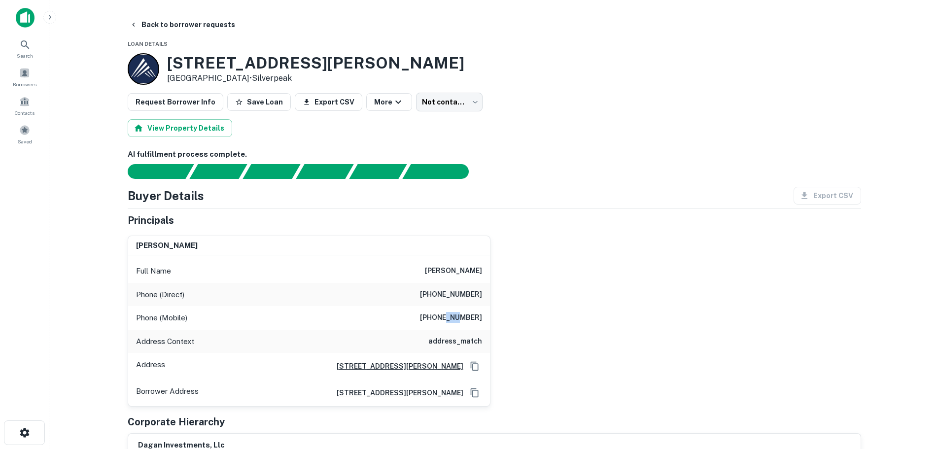
click at [450, 321] on h6 "[PHONE_NUMBER]" at bounding box center [451, 318] width 62 height 12
copy h6 "[PHONE_NUMBER]"
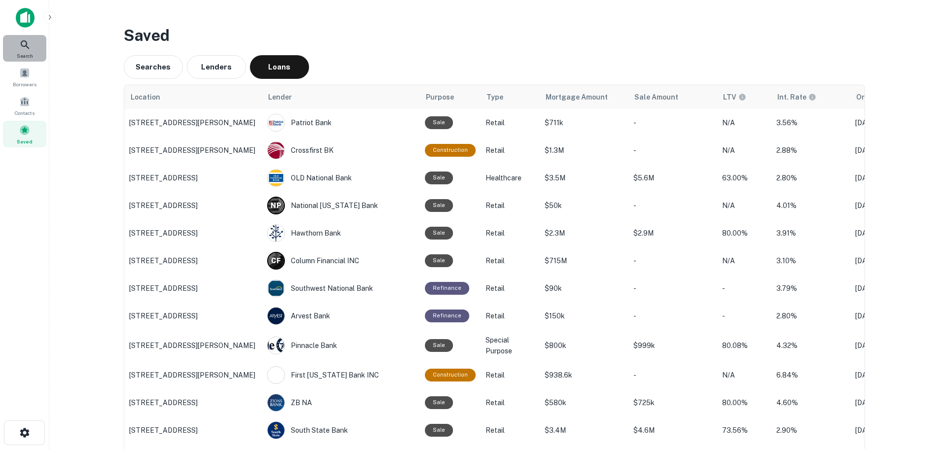
click at [30, 50] on icon at bounding box center [25, 45] width 12 height 12
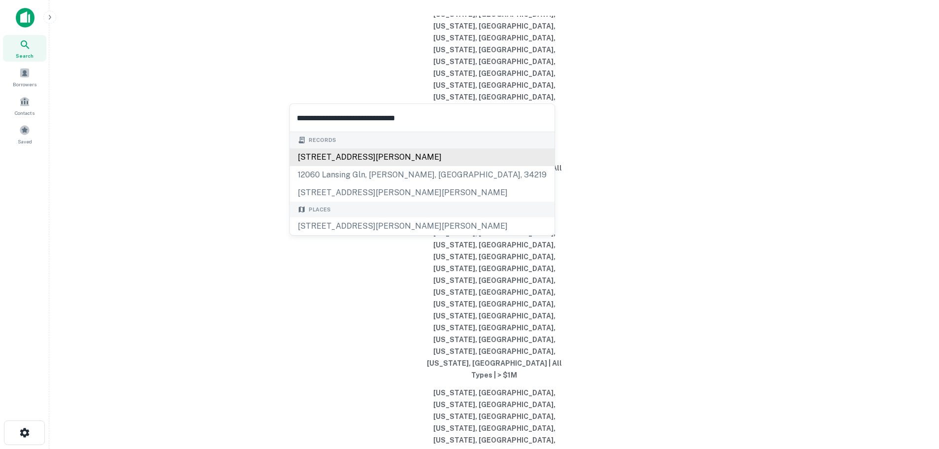
type input "**********"
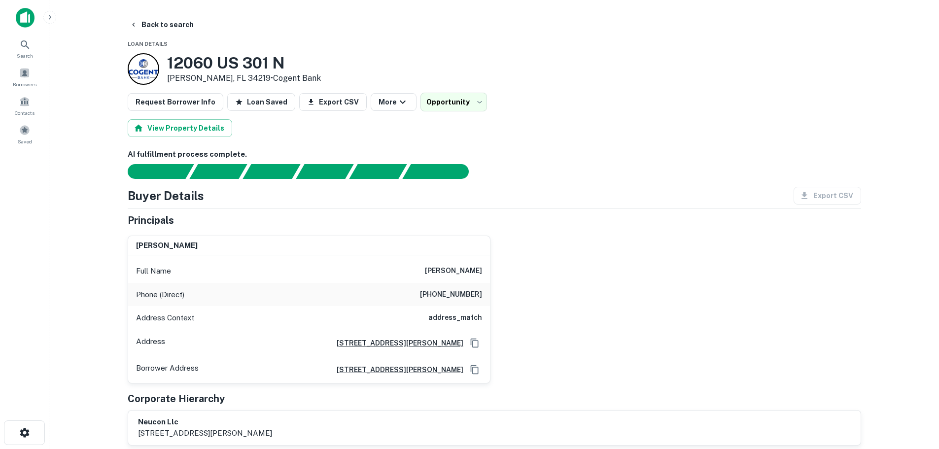
drag, startPoint x: 417, startPoint y: 270, endPoint x: 504, endPoint y: 257, distance: 87.8
click at [502, 258] on div "[PERSON_NAME] Full Name [PERSON_NAME] Phone (Direct) [PHONE_NUMBER] Address Con…" at bounding box center [490, 306] width 741 height 156
click at [525, 251] on div "[PERSON_NAME] Full Name [PERSON_NAME] Phone (Direct) [PHONE_NUMBER] Address Con…" at bounding box center [490, 306] width 741 height 156
drag, startPoint x: 405, startPoint y: 267, endPoint x: 510, endPoint y: 277, distance: 105.0
click at [506, 287] on div "[PERSON_NAME] Full Name [PERSON_NAME] Phone (Direct) [PHONE_NUMBER] Address Con…" at bounding box center [490, 306] width 741 height 156
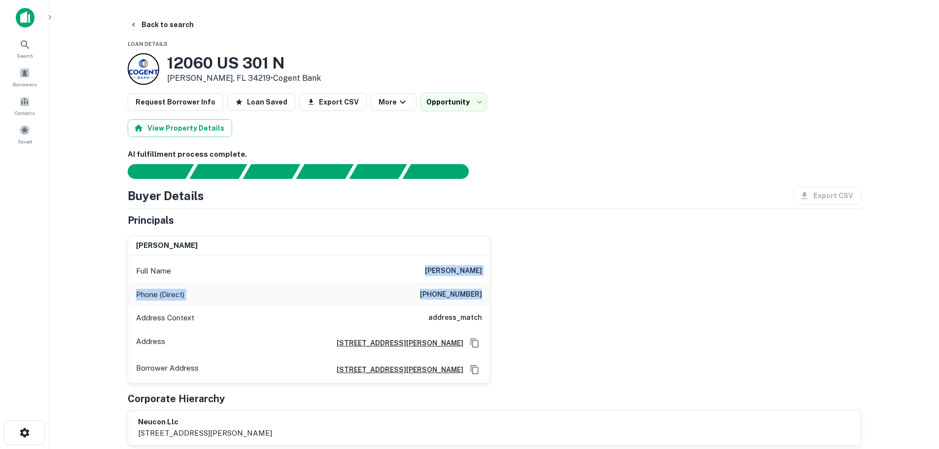
click at [512, 271] on div "[PERSON_NAME] Full Name [PERSON_NAME] Phone (Direct) [PHONE_NUMBER] Address Con…" at bounding box center [490, 306] width 741 height 156
drag, startPoint x: 412, startPoint y: 269, endPoint x: 485, endPoint y: 320, distance: 89.9
click at [485, 320] on div "Full Name nicole h dovgopolyi Phone (Direct) (941) 918-9011 Address Context add…" at bounding box center [309, 319] width 362 height 128
click at [502, 317] on div "nicole h dovgopolyi Full Name nicole h dovgopolyi Phone (Direct) (941) 918-9011…" at bounding box center [490, 306] width 741 height 156
drag, startPoint x: 485, startPoint y: 321, endPoint x: 415, endPoint y: 270, distance: 87.2
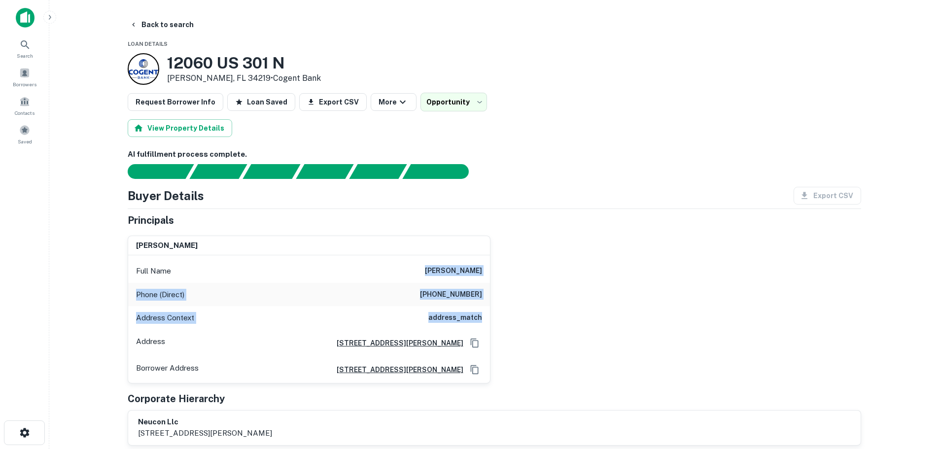
click at [415, 270] on div "Full Name nicole h dovgopolyi Phone (Direct) (941) 918-9011 Address Context add…" at bounding box center [309, 319] width 362 height 128
click at [415, 270] on div "Full Name nicole h dovgopolyi" at bounding box center [309, 271] width 362 height 24
drag, startPoint x: 415, startPoint y: 270, endPoint x: 499, endPoint y: 328, distance: 102.7
click at [499, 328] on div "nicole h dovgopolyi Full Name nicole h dovgopolyi Phone (Direct) (941) 918-9011…" at bounding box center [490, 306] width 741 height 156
click at [499, 327] on div "nicole h dovgopolyi Full Name nicole h dovgopolyi Phone (Direct) (941) 918-9011…" at bounding box center [490, 306] width 741 height 156
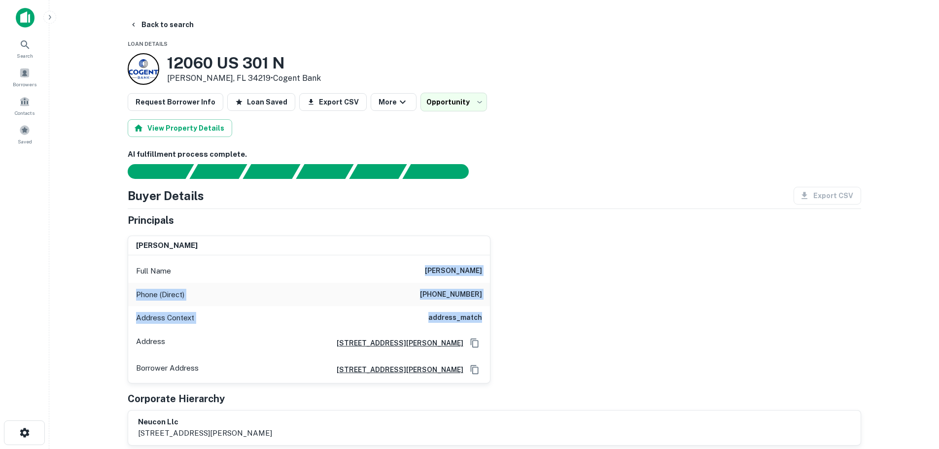
drag, startPoint x: 493, startPoint y: 326, endPoint x: 408, endPoint y: 270, distance: 102.1
click at [408, 270] on div "nicole h dovgopolyi Full Name nicole h dovgopolyi Phone (Direct) (941) 918-9011…" at bounding box center [490, 306] width 741 height 156
click at [510, 310] on div "nicole h dovgopolyi Full Name nicole h dovgopolyi Phone (Direct) (941) 918-9011…" at bounding box center [490, 306] width 741 height 156
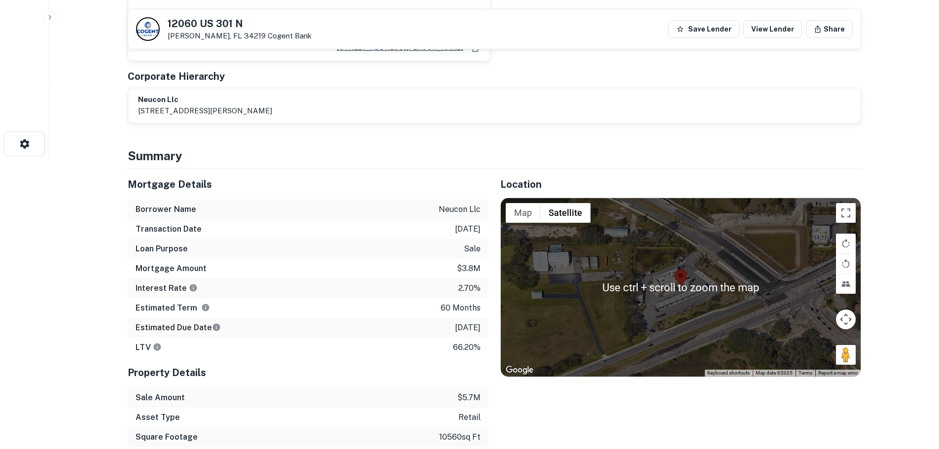
scroll to position [296, 0]
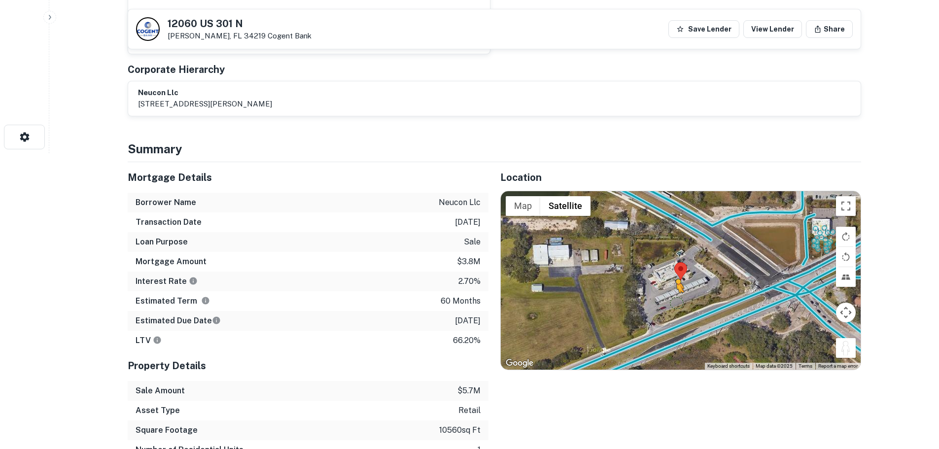
drag, startPoint x: 850, startPoint y: 350, endPoint x: 677, endPoint y: 306, distance: 178.2
click at [676, 305] on div "To activate drag with keyboard, press Alt + Enter. Once in keyboard drag state,…" at bounding box center [681, 280] width 360 height 178
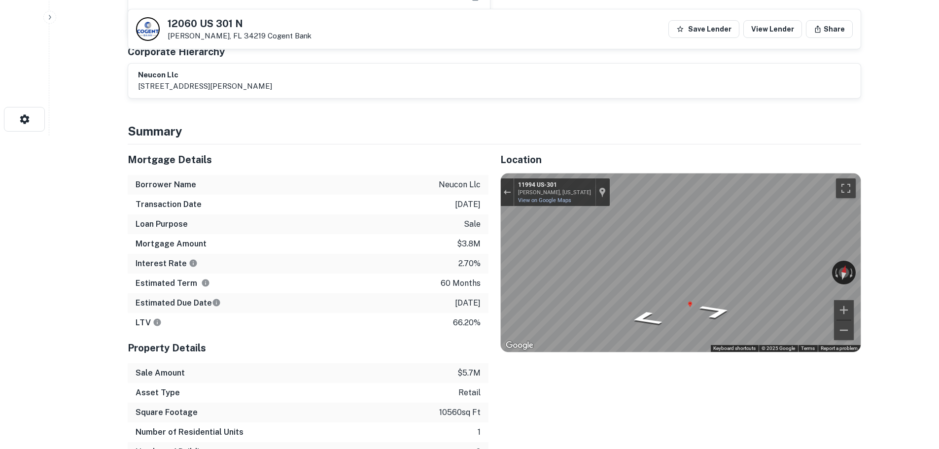
scroll to position [345, 0]
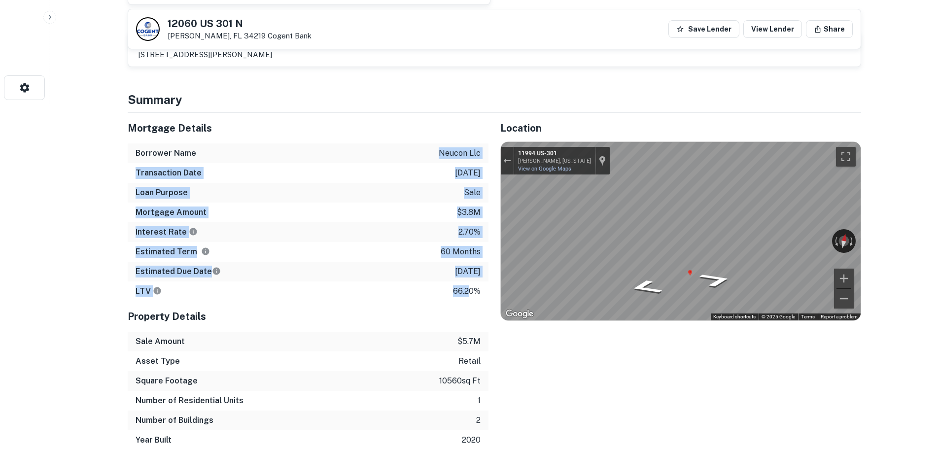
drag, startPoint x: 469, startPoint y: 294, endPoint x: 434, endPoint y: 149, distance: 149.1
click at [434, 149] on div "Mortgage Details Borrower Name neucon llc Transaction Date 1/6/2021 Loan Purpos…" at bounding box center [308, 207] width 361 height 188
click at [434, 149] on div "Borrower Name neucon llc" at bounding box center [308, 153] width 361 height 20
drag, startPoint x: 434, startPoint y: 149, endPoint x: 481, endPoint y: 289, distance: 147.8
click at [481, 289] on div "Mortgage Details Borrower Name neucon llc Transaction Date 1/6/2021 Loan Purpos…" at bounding box center [308, 207] width 361 height 188
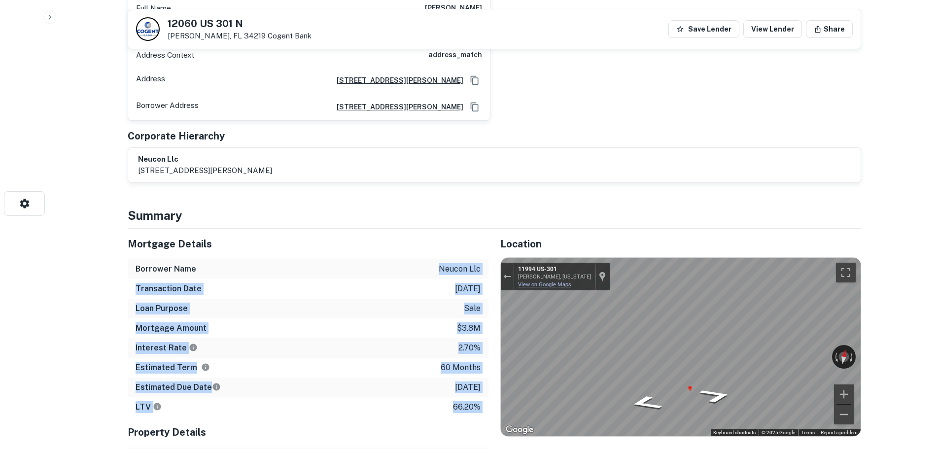
scroll to position [246, 0]
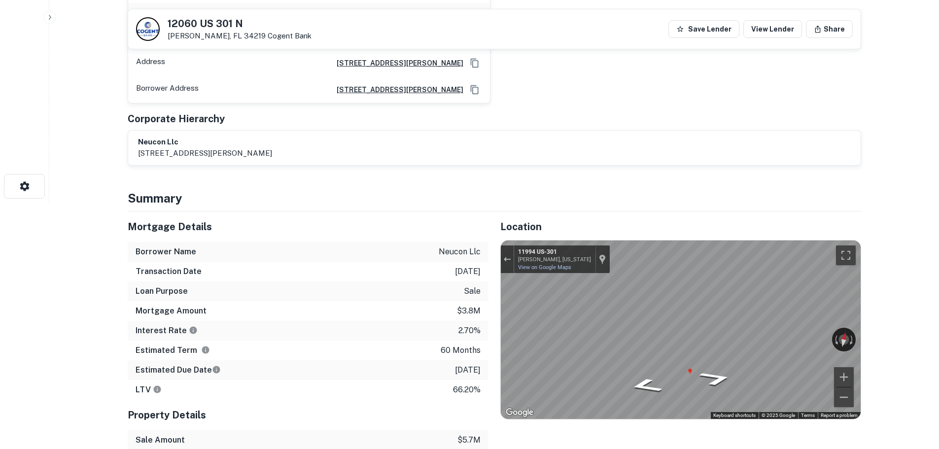
click at [432, 215] on div "Mortgage Details" at bounding box center [308, 226] width 361 height 31
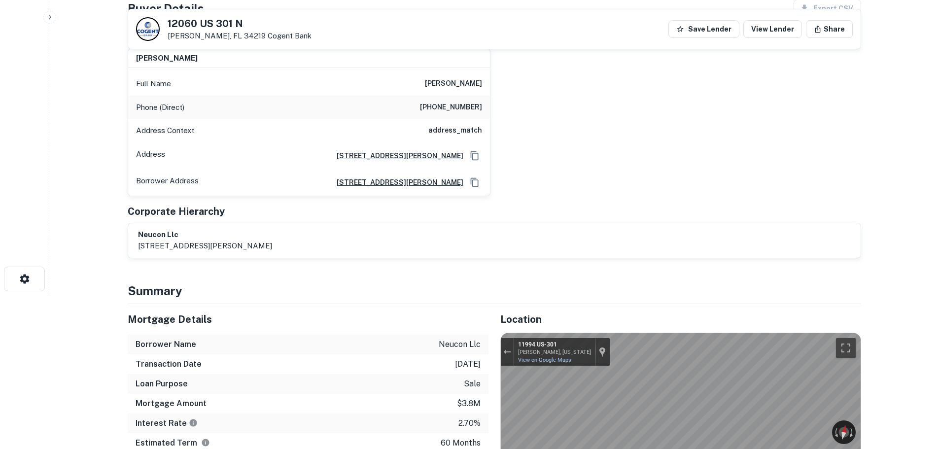
scroll to position [0, 0]
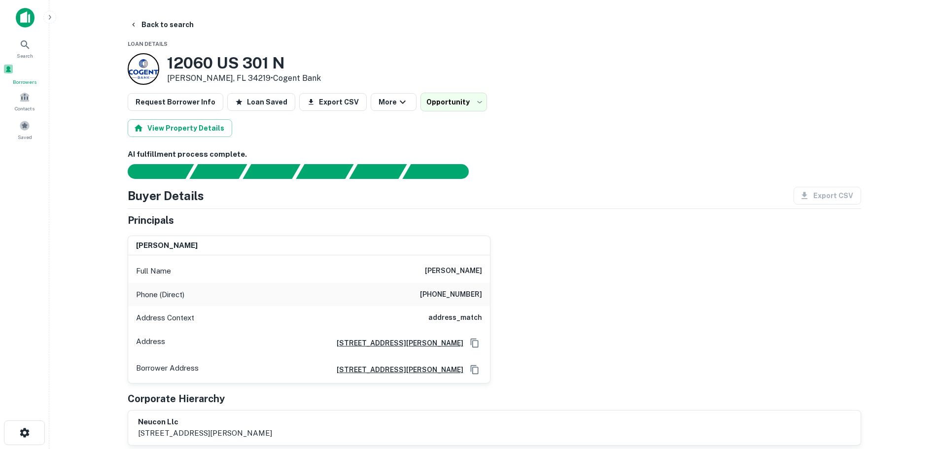
click at [8, 79] on div "Borrowers" at bounding box center [24, 75] width 43 height 22
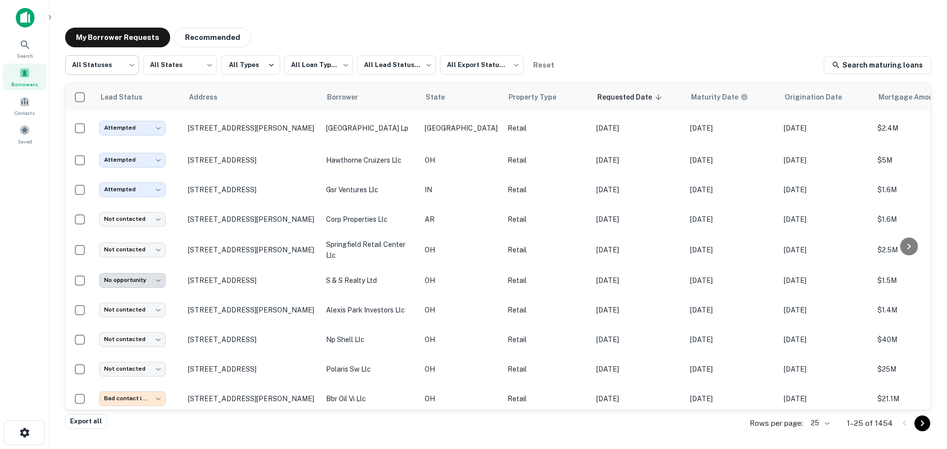
click at [109, 69] on body "**********" at bounding box center [473, 224] width 947 height 449
click at [107, 122] on li "Fulfilled" at bounding box center [102, 126] width 74 height 18
type input "*********"
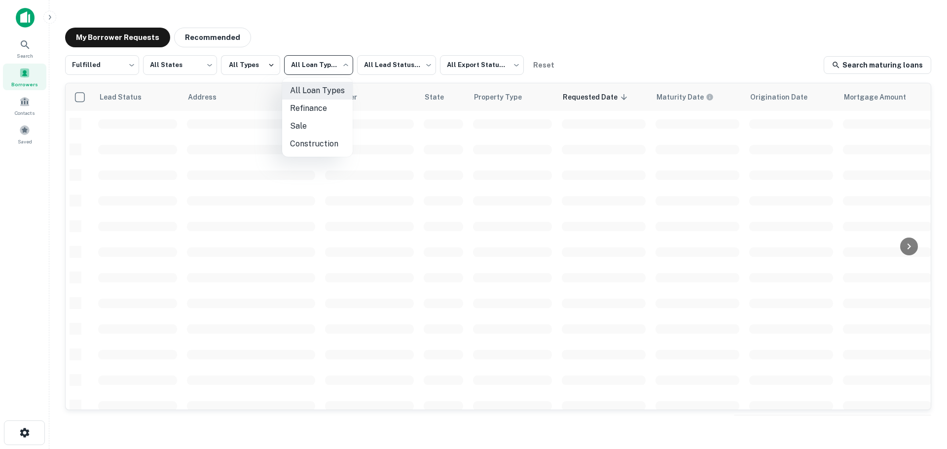
click at [317, 73] on body "**********" at bounding box center [473, 224] width 947 height 449
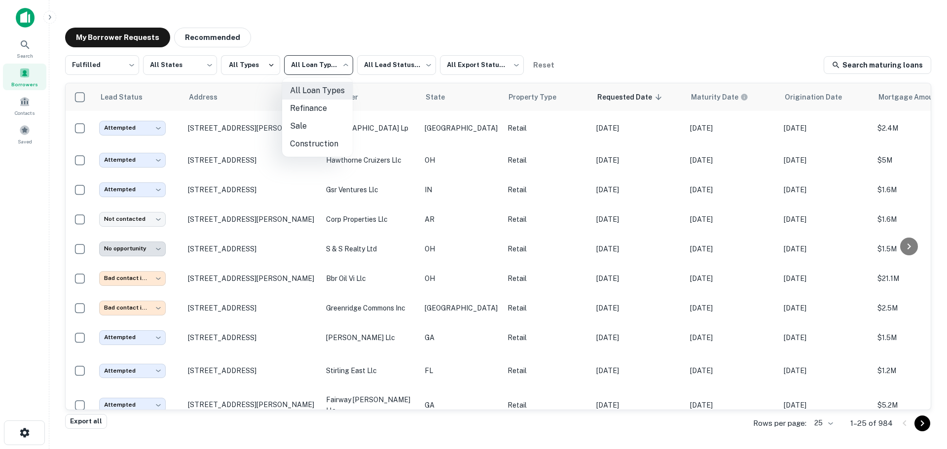
click at [383, 68] on div at bounding box center [473, 224] width 947 height 449
click at [405, 65] on body "**********" at bounding box center [473, 224] width 947 height 449
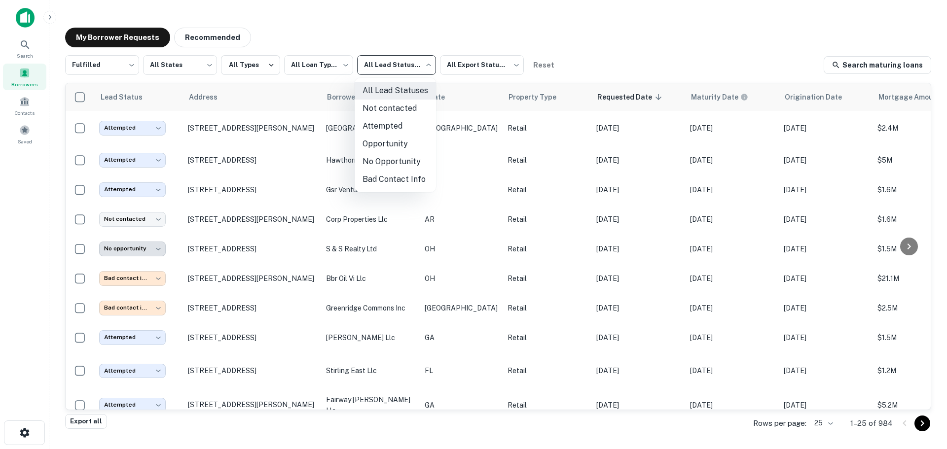
click at [385, 110] on li "Not contacted" at bounding box center [394, 109] width 81 height 18
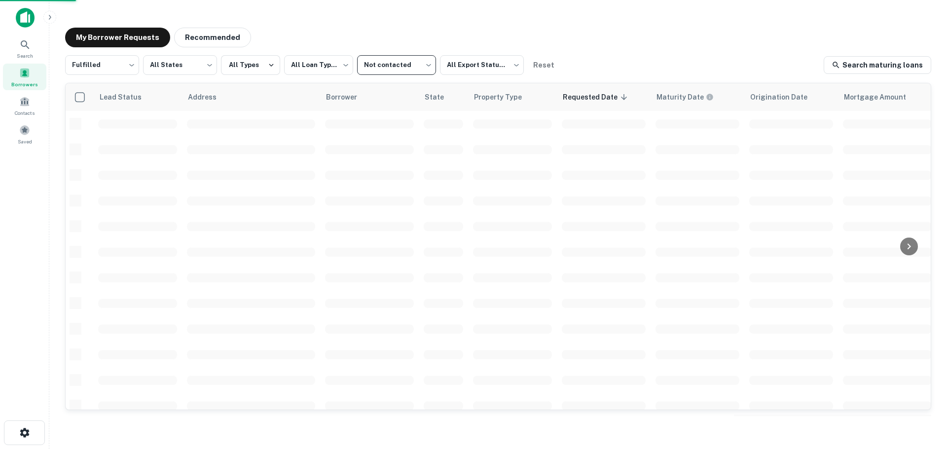
type input "****"
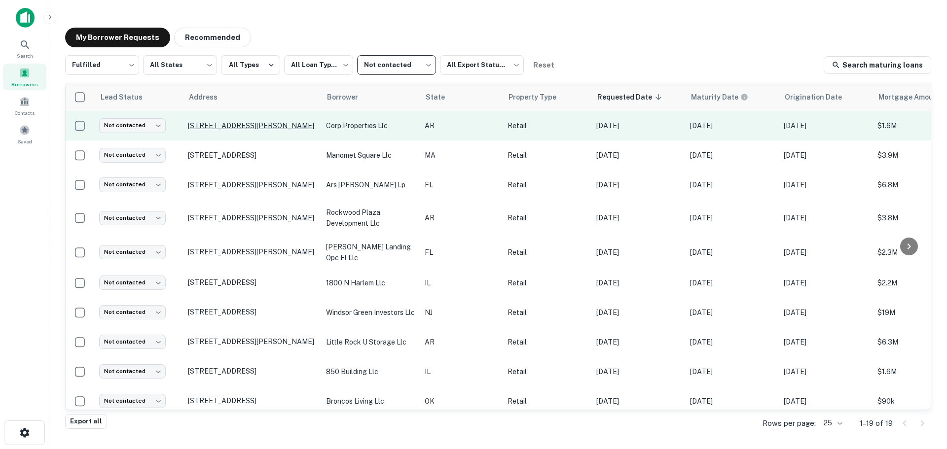
click at [251, 128] on p "[STREET_ADDRESS][PERSON_NAME]" at bounding box center [252, 125] width 128 height 9
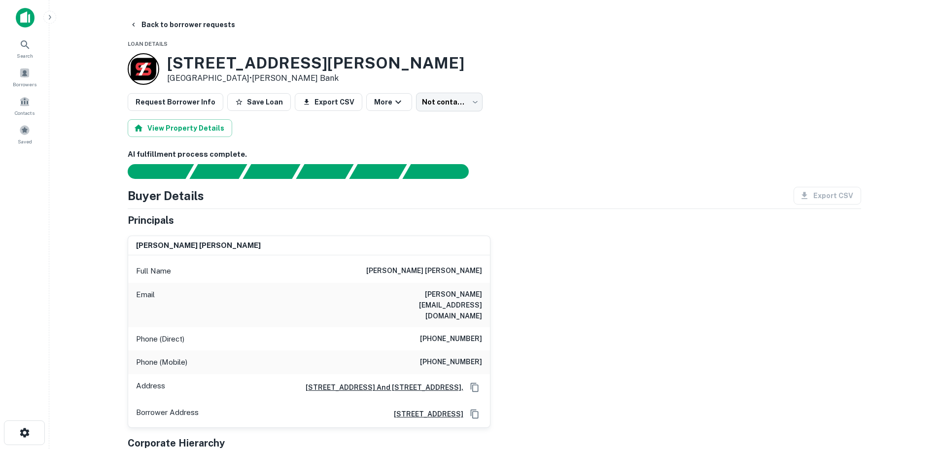
click at [449, 333] on h6 "[PHONE_NUMBER]" at bounding box center [451, 339] width 62 height 12
copy h6 "[PHONE_NUMBER]"
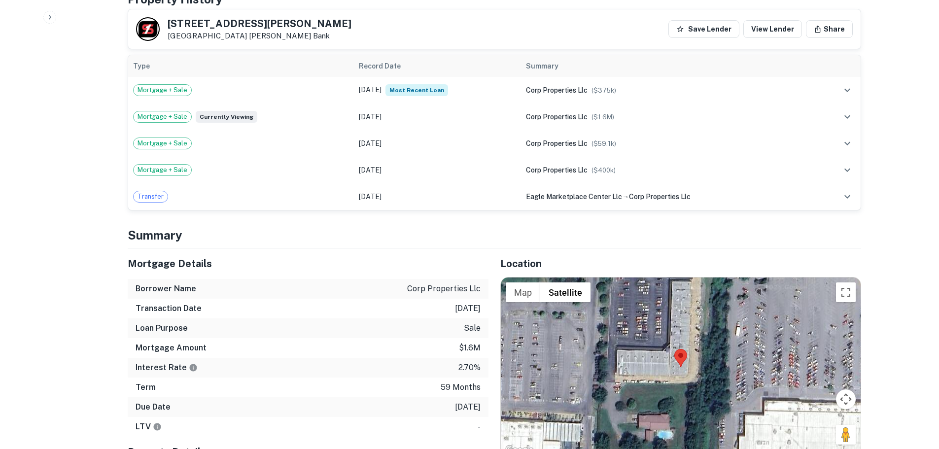
scroll to position [592, 0]
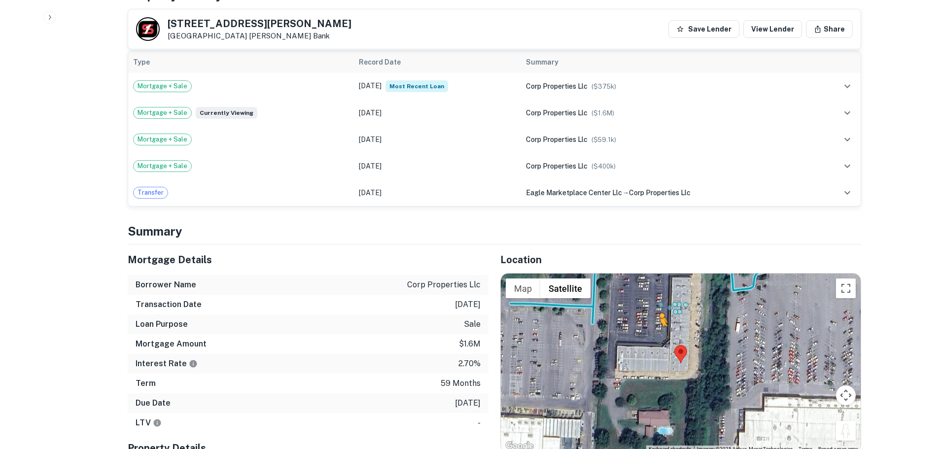
drag, startPoint x: 845, startPoint y: 416, endPoint x: 650, endPoint y: 302, distance: 225.8
click at [650, 302] on div "To activate drag with keyboard, press Alt + Enter. Once in keyboard drag state,…" at bounding box center [681, 363] width 360 height 178
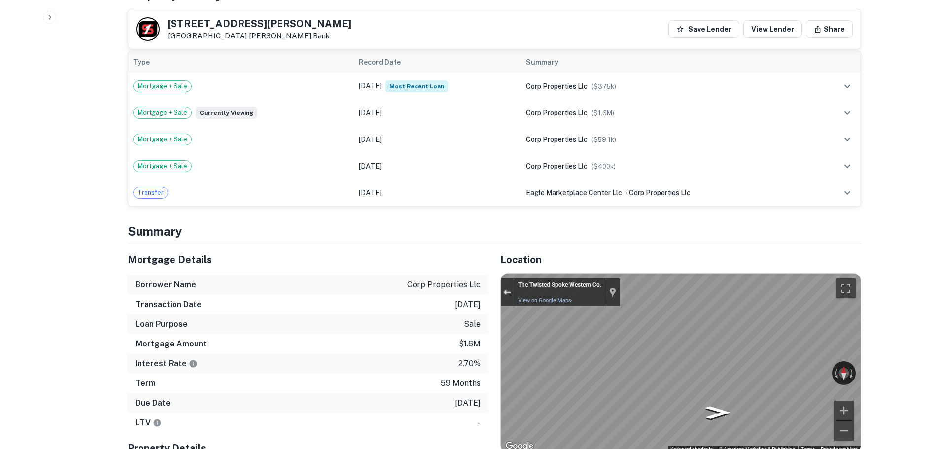
click at [507, 289] on div "Exit the Street View" at bounding box center [506, 292] width 7 height 6
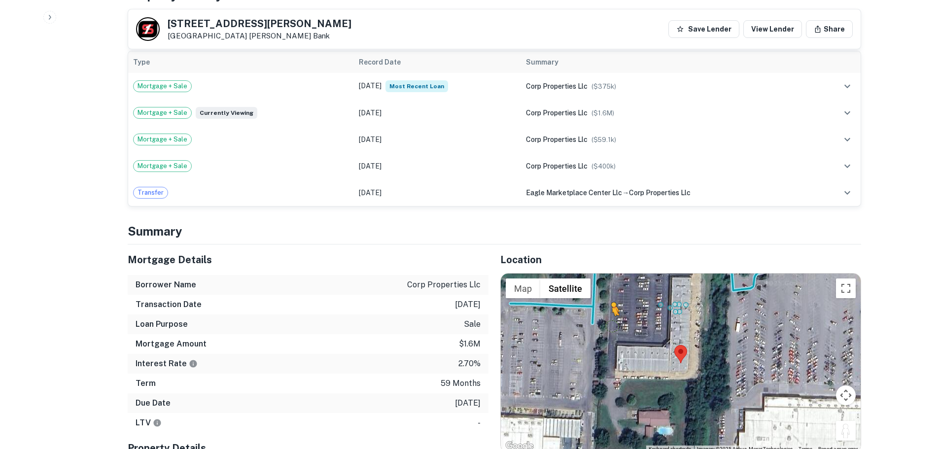
drag, startPoint x: 851, startPoint y: 409, endPoint x: 611, endPoint y: 304, distance: 261.4
click at [611, 304] on div "To activate drag with keyboard, press Alt + Enter. Once in keyboard drag state,…" at bounding box center [681, 363] width 360 height 178
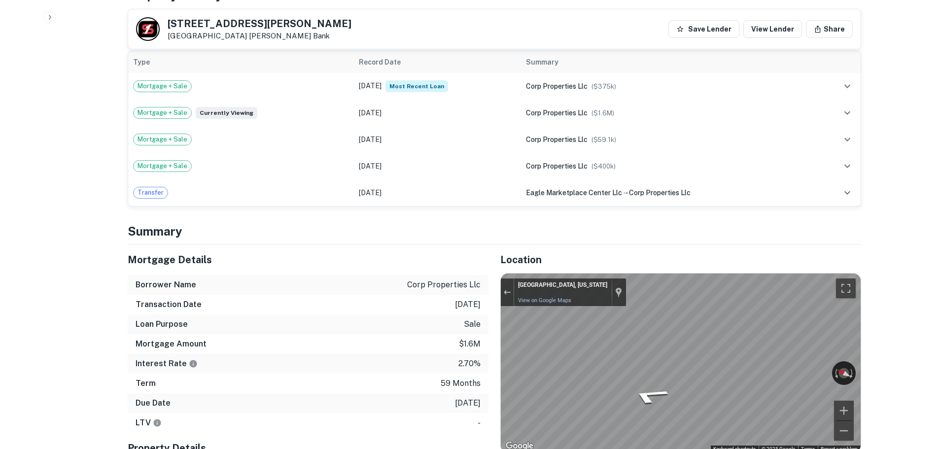
click at [463, 344] on div "Mortgage Details Borrower Name corp properties llc Transaction Date [DATE] Loan…" at bounding box center [488, 384] width 745 height 278
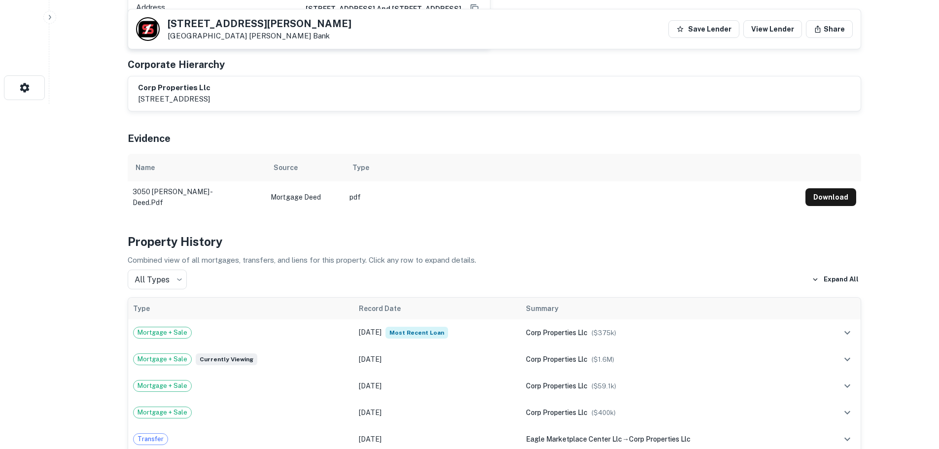
scroll to position [148, 0]
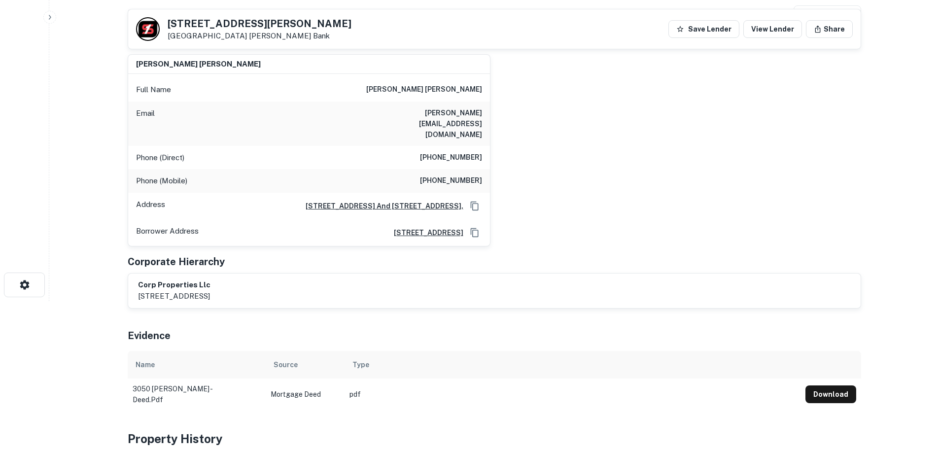
click at [453, 175] on h6 "[PHONE_NUMBER]" at bounding box center [451, 181] width 62 height 12
copy h6 "[PHONE_NUMBER]"
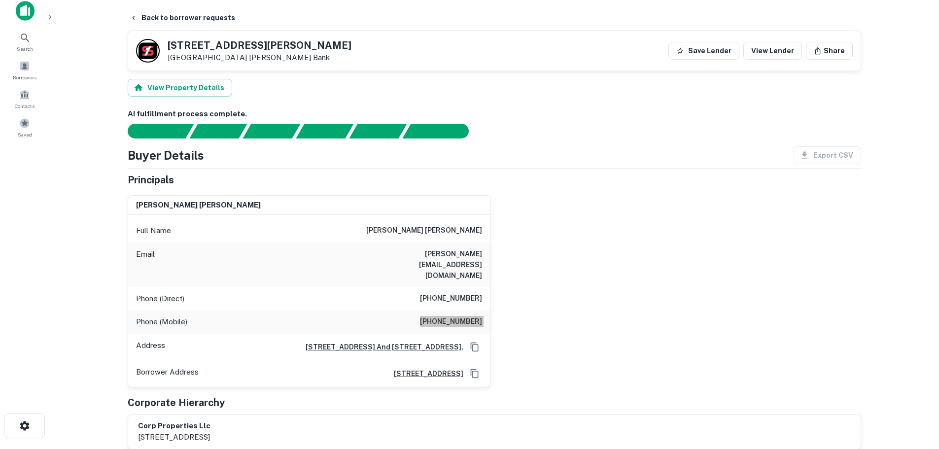
scroll to position [0, 0]
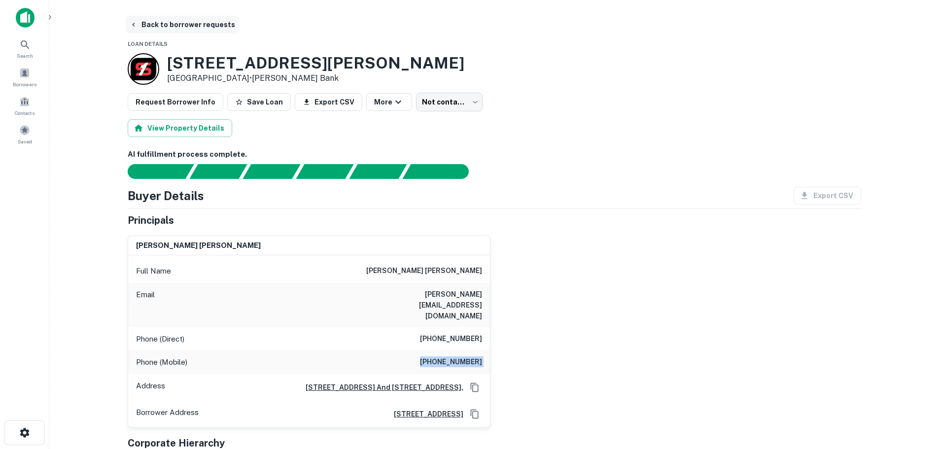
click at [217, 29] on button "Back to borrower requests" at bounding box center [182, 25] width 113 height 18
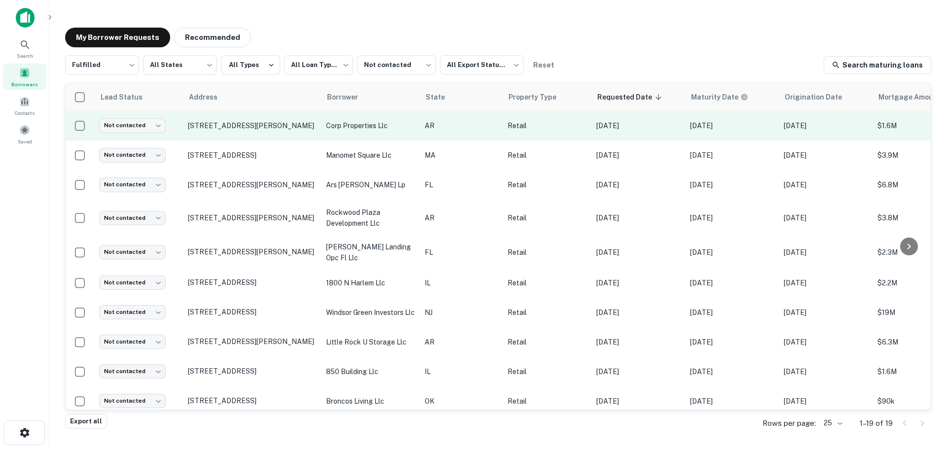
click at [159, 133] on td "Not contacted **** ​" at bounding box center [138, 126] width 89 height 30
click at [157, 122] on body "**********" at bounding box center [473, 224] width 947 height 449
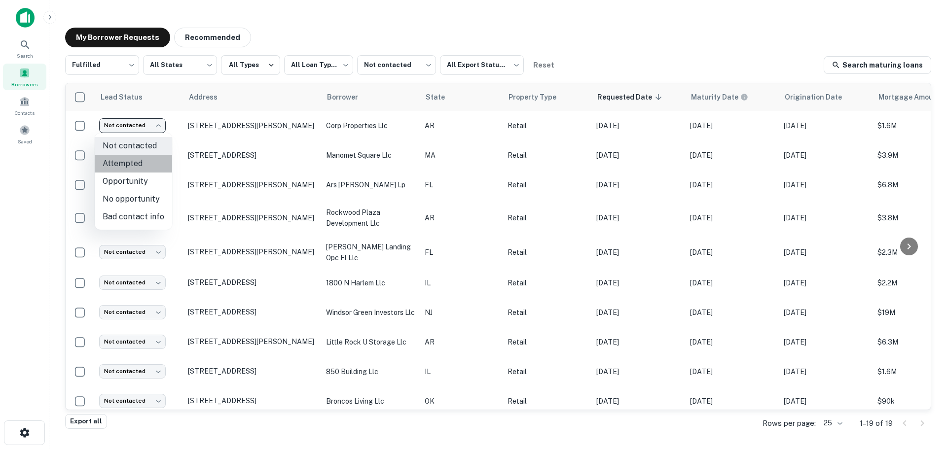
click at [154, 166] on li "Attempted" at bounding box center [133, 164] width 77 height 18
type input "*********"
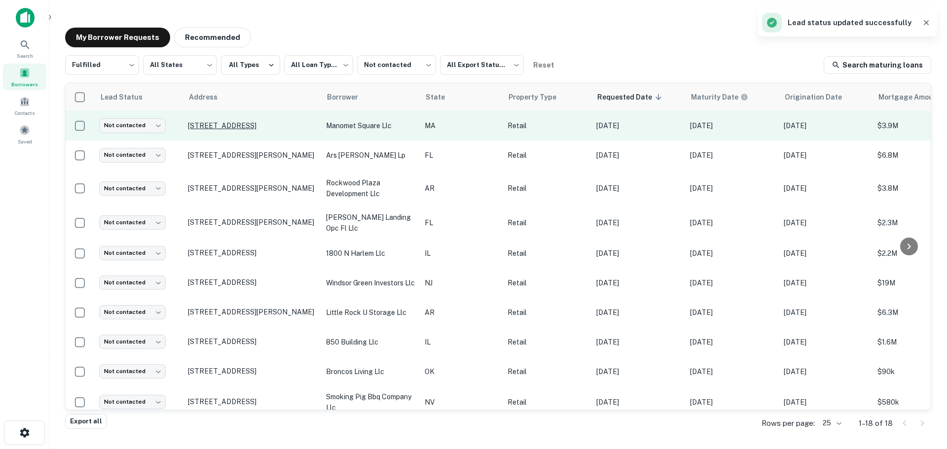
click at [268, 121] on p "[STREET_ADDRESS]" at bounding box center [252, 125] width 128 height 9
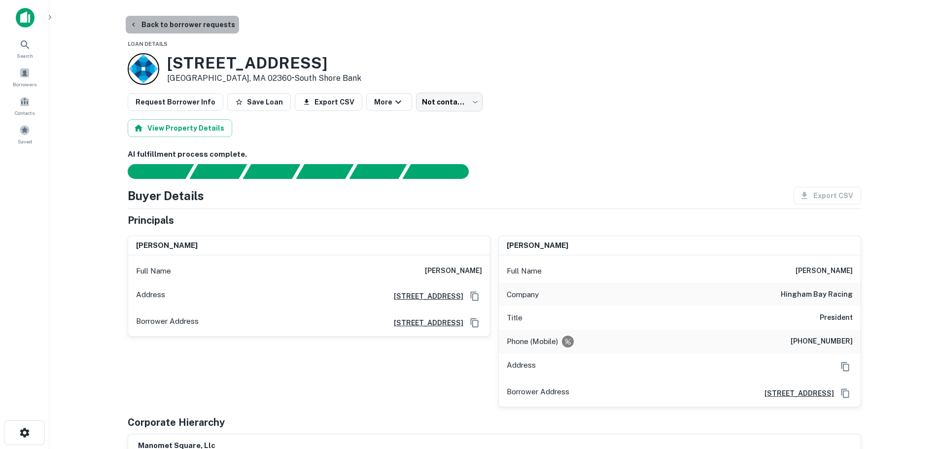
click at [198, 26] on button "Back to borrower requests" at bounding box center [182, 25] width 113 height 18
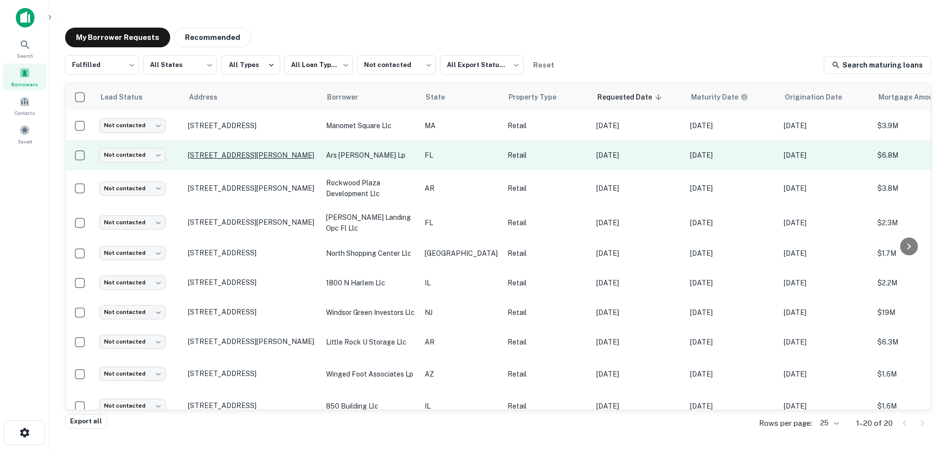
click at [227, 151] on p "[STREET_ADDRESS][PERSON_NAME]" at bounding box center [252, 155] width 128 height 9
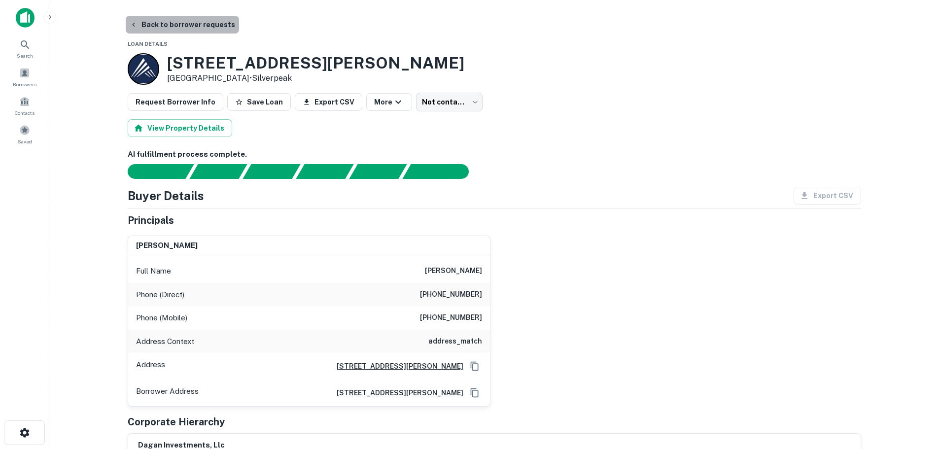
click at [204, 28] on button "Back to borrower requests" at bounding box center [182, 25] width 113 height 18
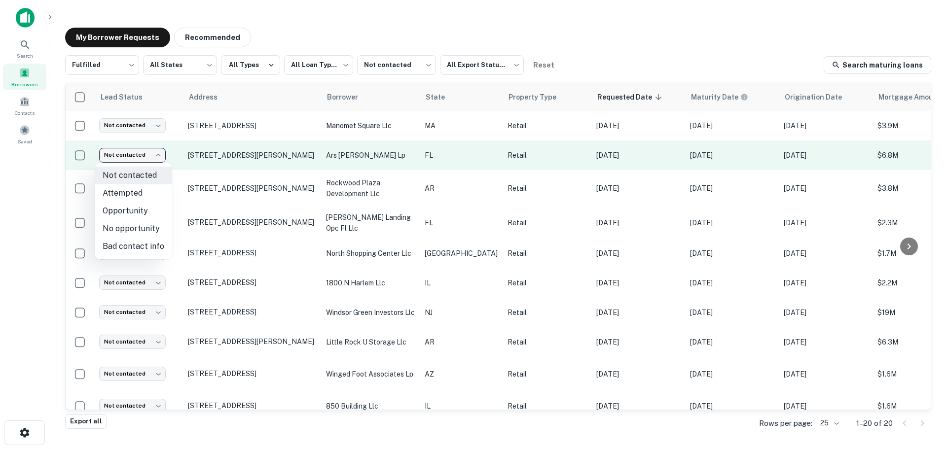
click at [147, 154] on body "**********" at bounding box center [473, 224] width 947 height 449
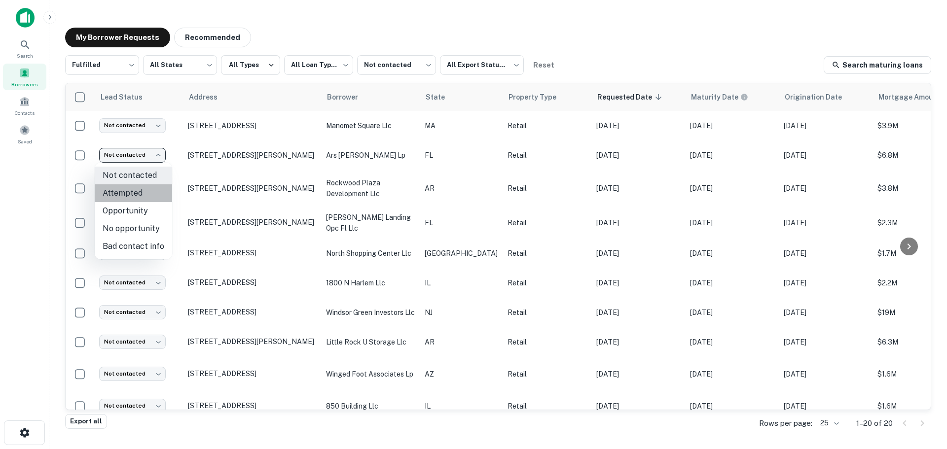
click at [141, 190] on li "Attempted" at bounding box center [133, 193] width 77 height 18
type input "*********"
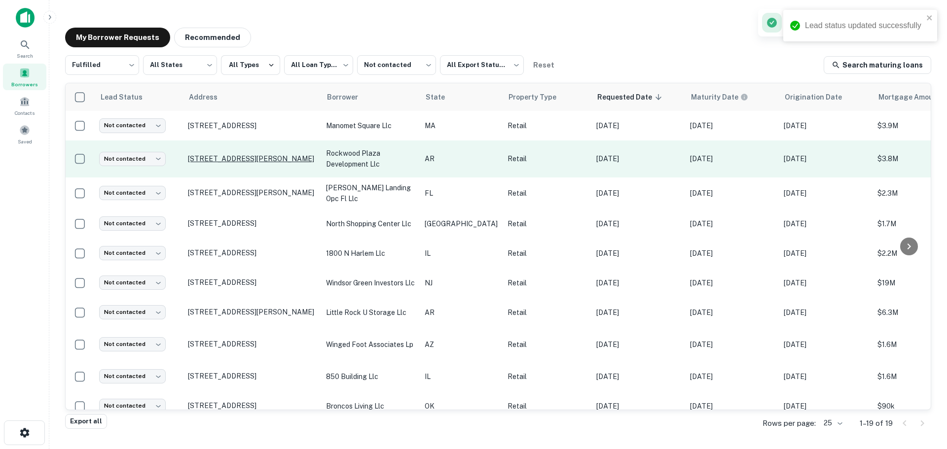
click at [280, 154] on p "[STREET_ADDRESS][PERSON_NAME]" at bounding box center [252, 158] width 128 height 9
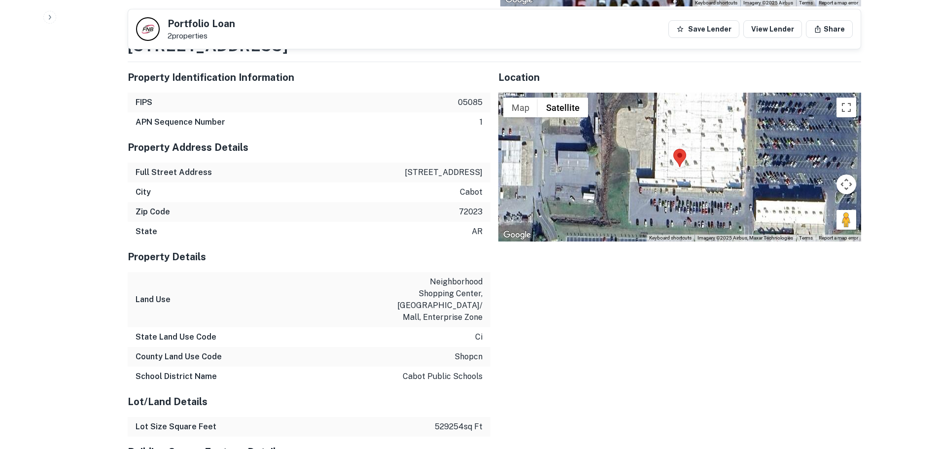
scroll to position [1134, 0]
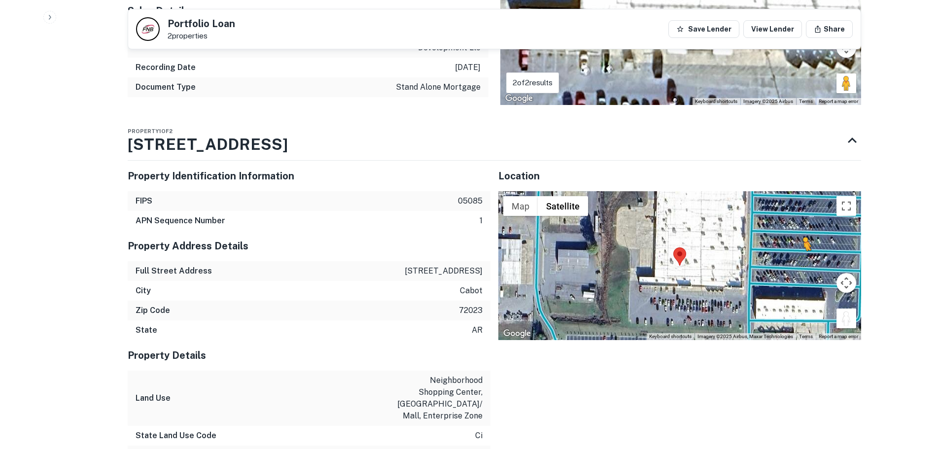
drag, startPoint x: 844, startPoint y: 305, endPoint x: 804, endPoint y: 238, distance: 77.9
click at [804, 238] on div "To activate drag with keyboard, press Alt + Enter. Once in keyboard drag state,…" at bounding box center [679, 265] width 363 height 149
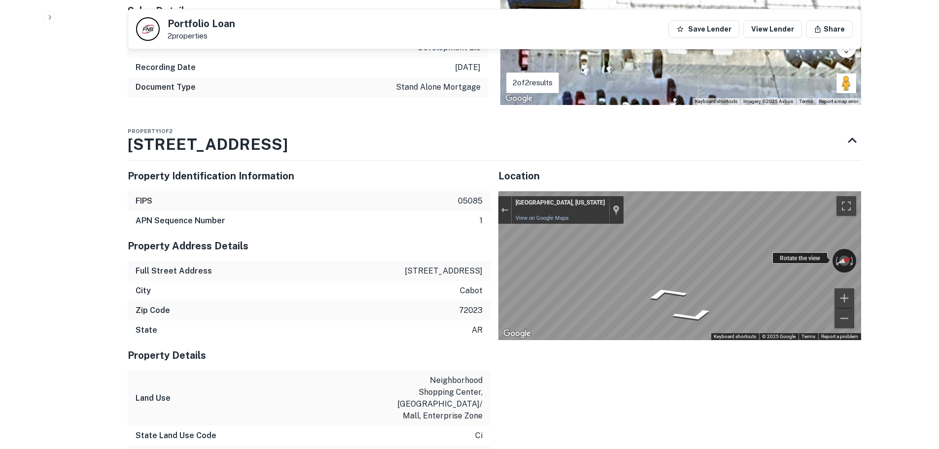
click at [816, 240] on div "← Move left → Move right ↑ Move up ↓ Move down + Zoom in - Zoom out Cabot, Arka…" at bounding box center [679, 265] width 363 height 149
click at [872, 246] on div "Back to borrower requests Portfolio Loan 2 properties Save Lender View Lender S…" at bounding box center [494, 34] width 757 height 2305
click at [846, 248] on div "← Move left → Move right ↑ Move up ↓ Move down + Zoom in - Zoom out Cabot, Arka…" at bounding box center [679, 265] width 363 height 149
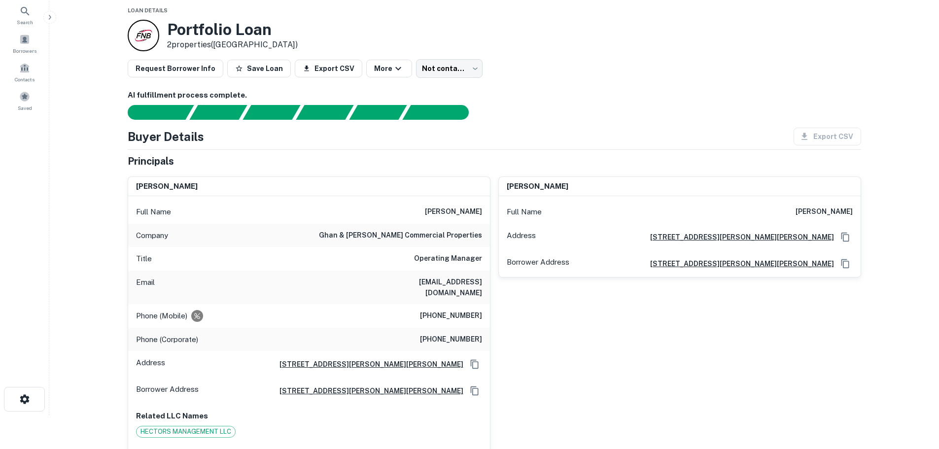
scroll to position [49, 0]
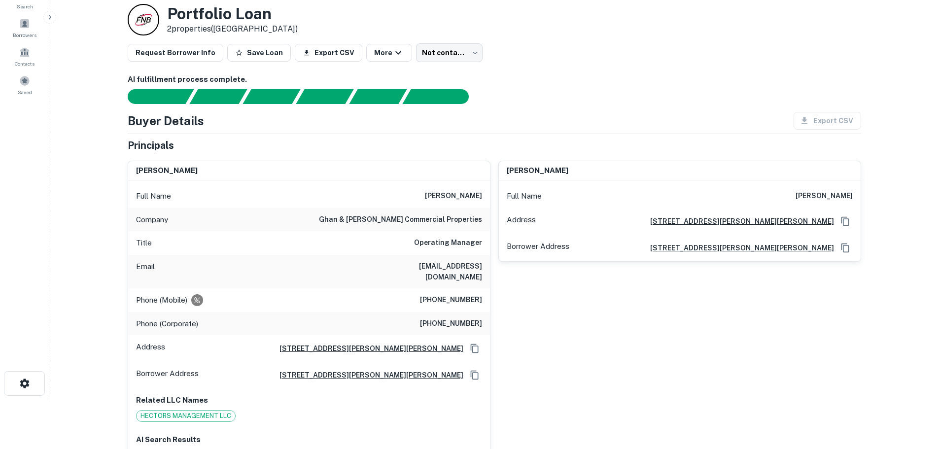
click at [441, 216] on h6 "ghan & cooper commercial properties" at bounding box center [400, 220] width 163 height 12
copy h6 "ghan & cooper commercial properties"
click at [455, 294] on h6 "(479) 226-2600" at bounding box center [451, 300] width 62 height 12
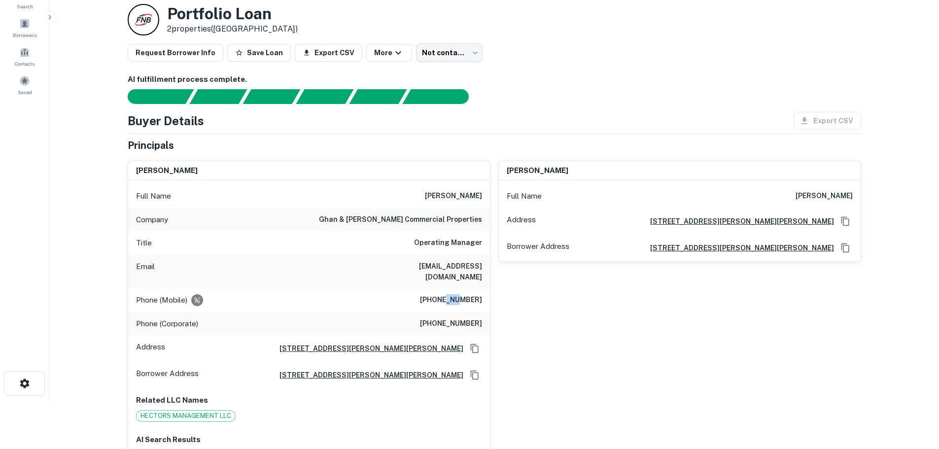
click at [455, 294] on h6 "(479) 226-2600" at bounding box center [451, 300] width 62 height 12
copy h6 "(479) 226-2600"
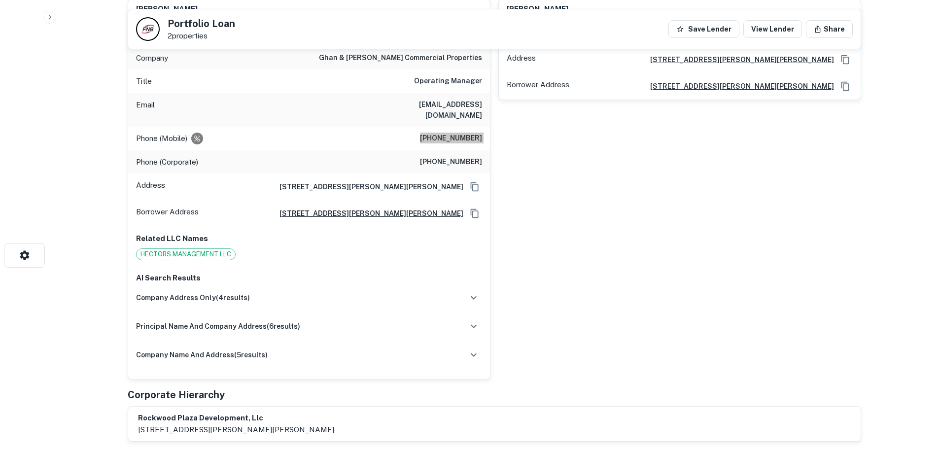
scroll to position [0, 0]
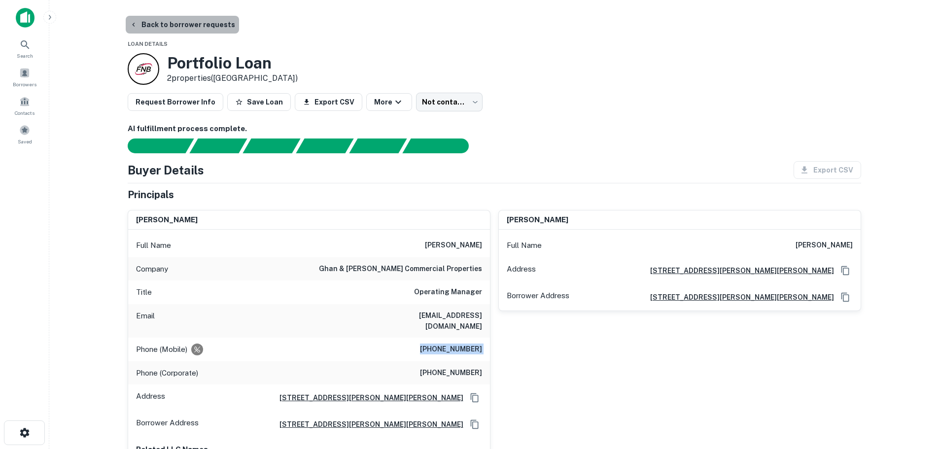
click at [197, 18] on button "Back to borrower requests" at bounding box center [182, 25] width 113 height 18
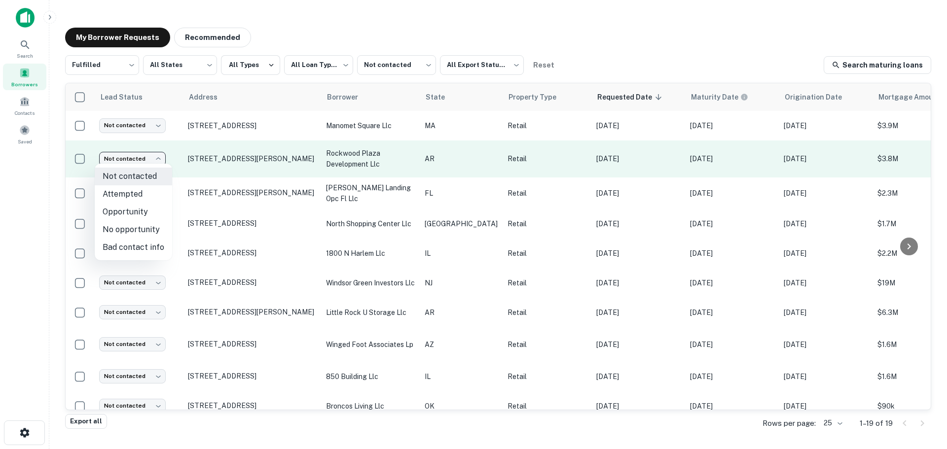
click at [142, 157] on body "**********" at bounding box center [473, 224] width 947 height 449
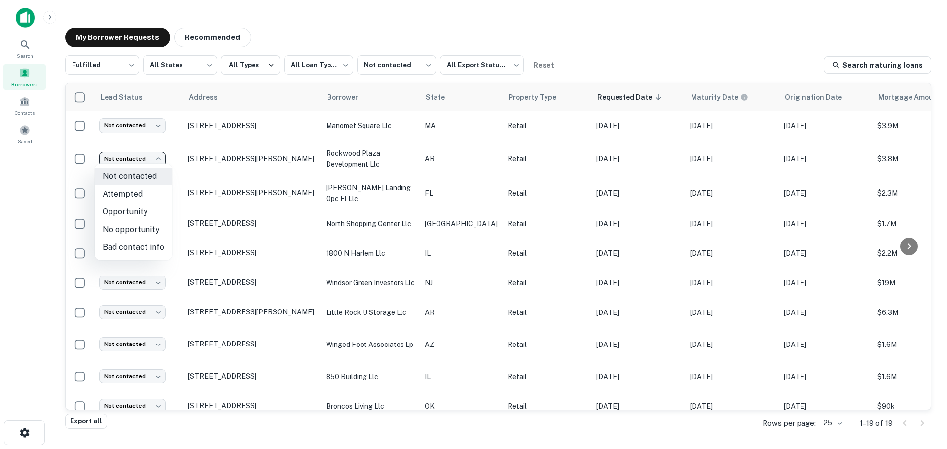
click at [133, 197] on li "Attempted" at bounding box center [133, 194] width 77 height 18
type input "*********"
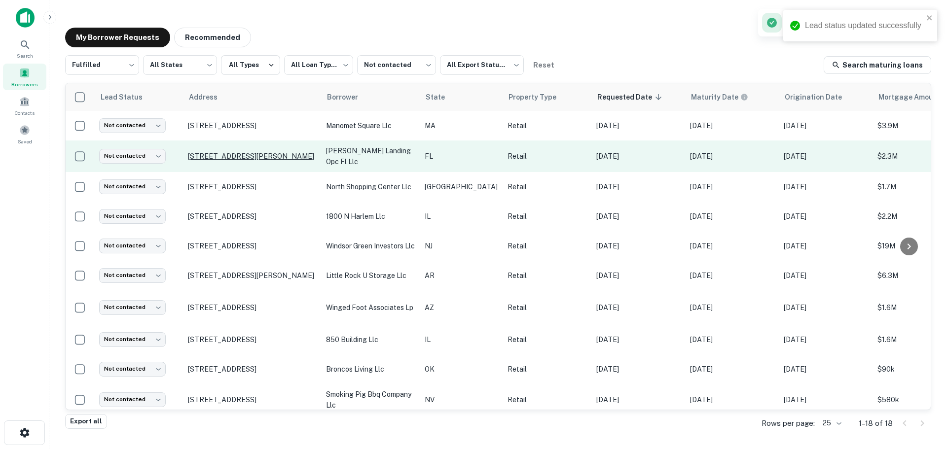
click at [251, 153] on p "2405 S Hopkins Ave Titusville, FL 32780" at bounding box center [252, 156] width 128 height 9
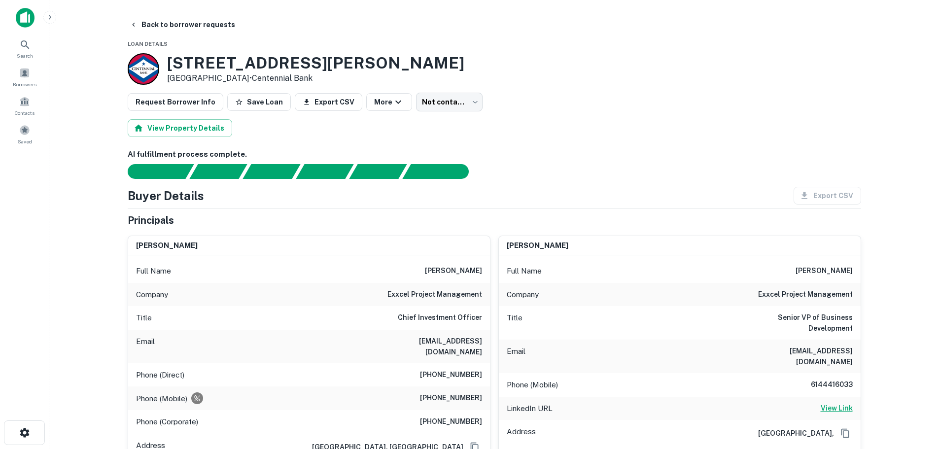
click at [834, 403] on h6 "View Link" at bounding box center [837, 408] width 32 height 11
click at [830, 403] on h6 "View Link" at bounding box center [837, 408] width 32 height 11
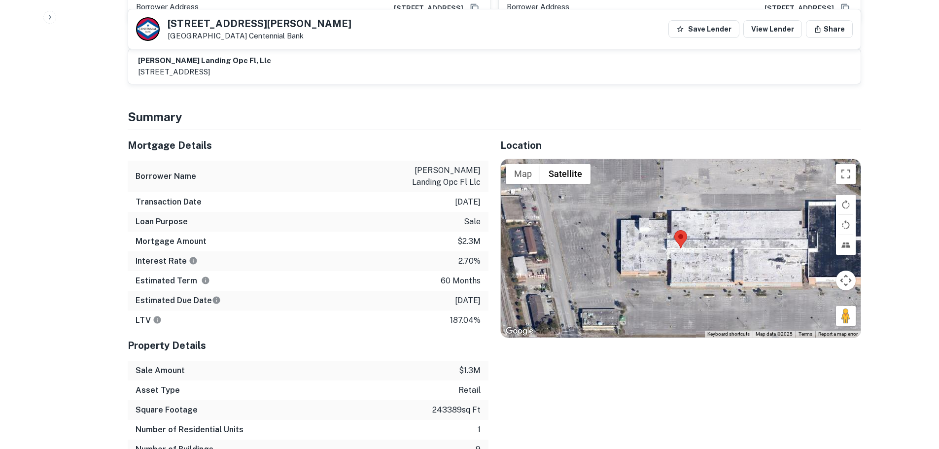
scroll to position [542, 0]
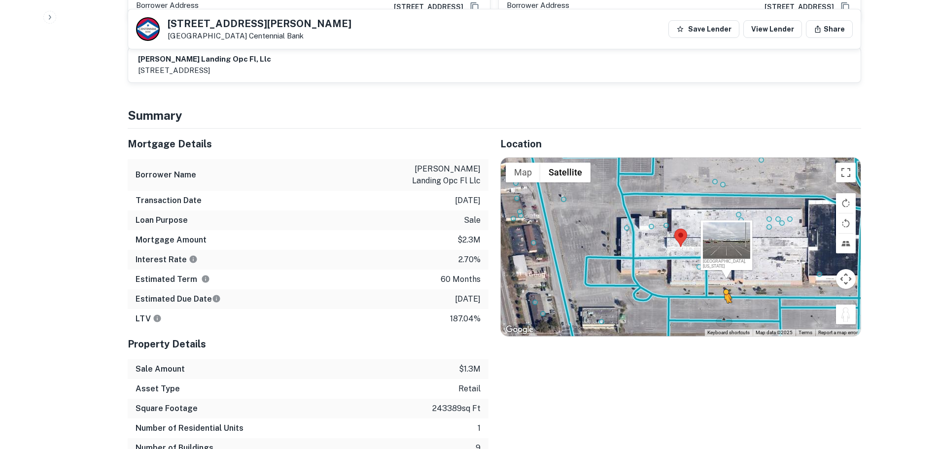
drag, startPoint x: 842, startPoint y: 307, endPoint x: 723, endPoint y: 301, distance: 119.4
click at [723, 301] on div "To activate drag with keyboard, press Alt + Enter. Once in keyboard drag state,…" at bounding box center [681, 247] width 360 height 178
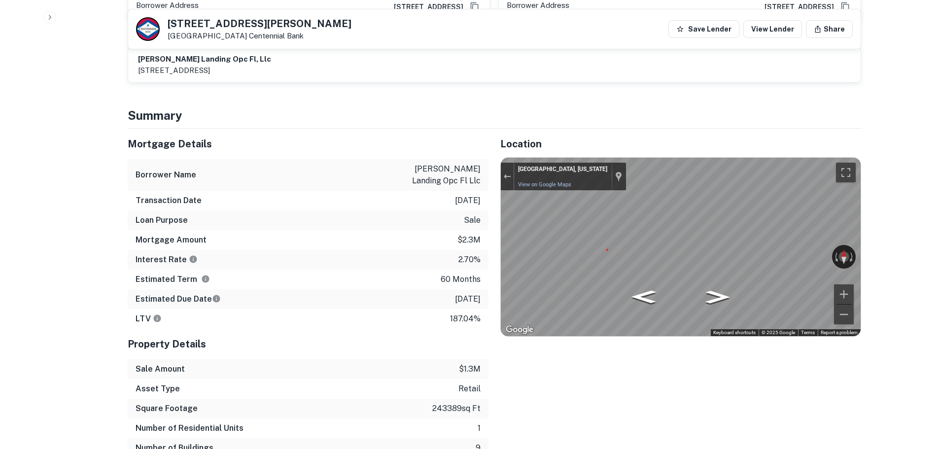
click at [551, 181] on link "View on Google Maps" at bounding box center [544, 184] width 53 height 6
click at [161, 25] on div "2405 S HOPKINS AVE Titusville, FL 32780 Centennial Bank" at bounding box center [243, 29] width 215 height 24
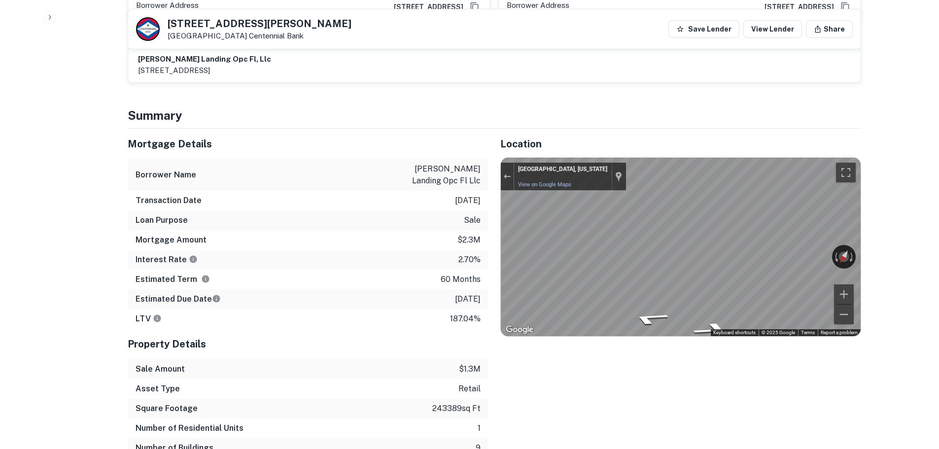
click at [178, 24] on h5 "2405 S HOPKINS AVE" at bounding box center [260, 24] width 184 height 10
copy h5 "2405 S HOPKINS AVE"
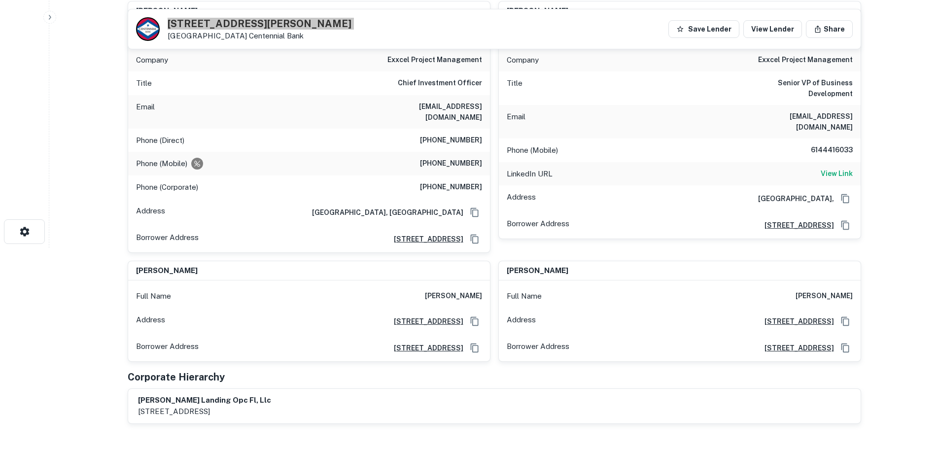
scroll to position [197, 0]
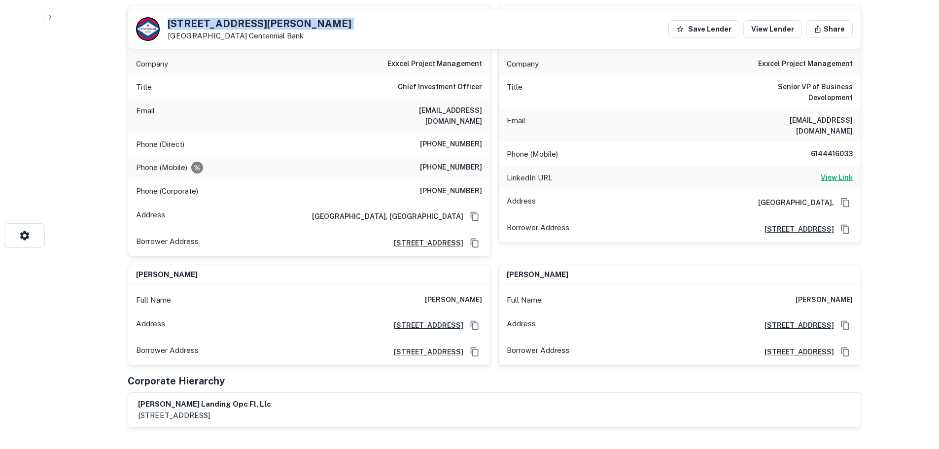
click at [829, 172] on h6 "View Link" at bounding box center [837, 177] width 32 height 11
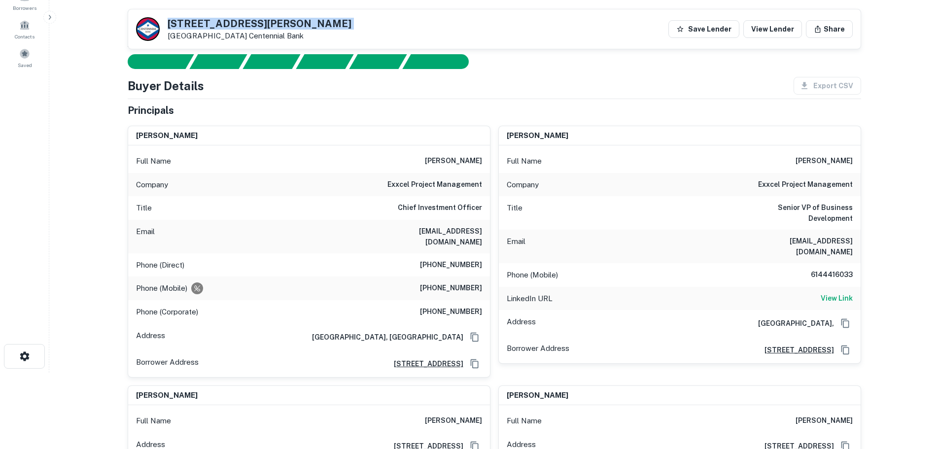
scroll to position [0, 0]
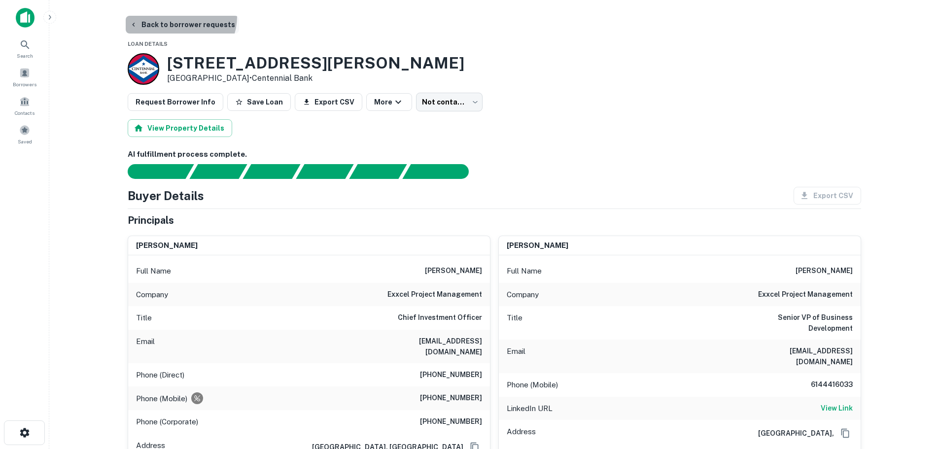
click at [179, 17] on button "Back to borrower requests" at bounding box center [182, 25] width 113 height 18
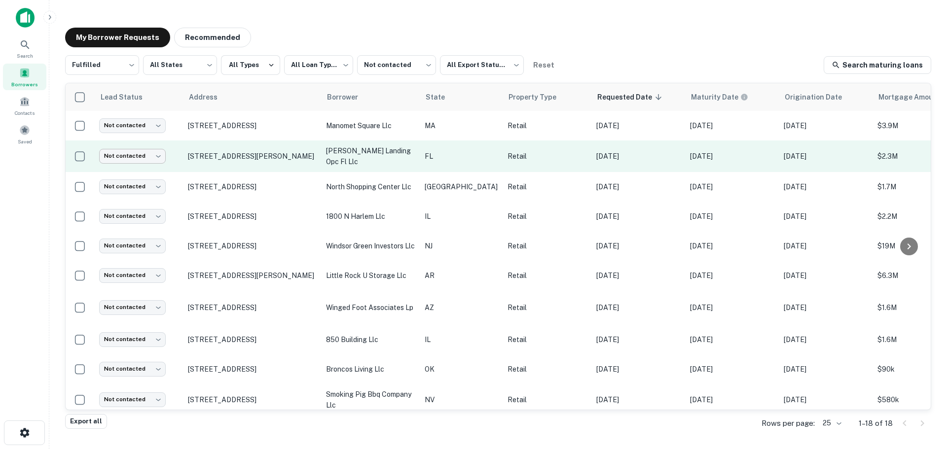
click at [142, 157] on body "**********" at bounding box center [473, 224] width 947 height 449
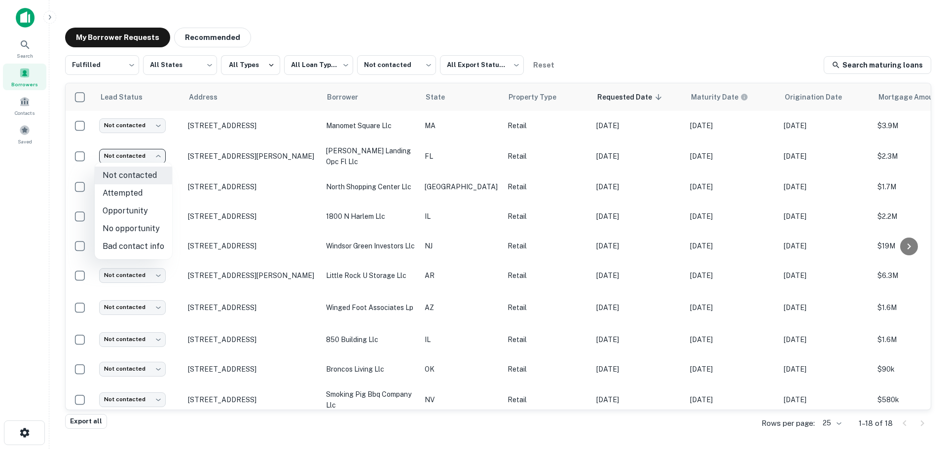
click at [138, 236] on li "No opportunity" at bounding box center [133, 229] width 77 height 18
type input "**********"
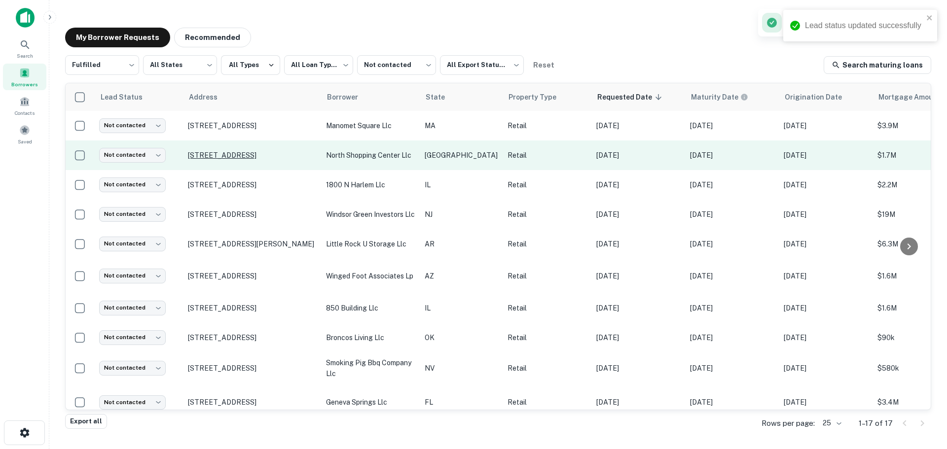
click at [274, 152] on p "5639 Treaschwig Rd Spring, TX 77373" at bounding box center [252, 155] width 128 height 9
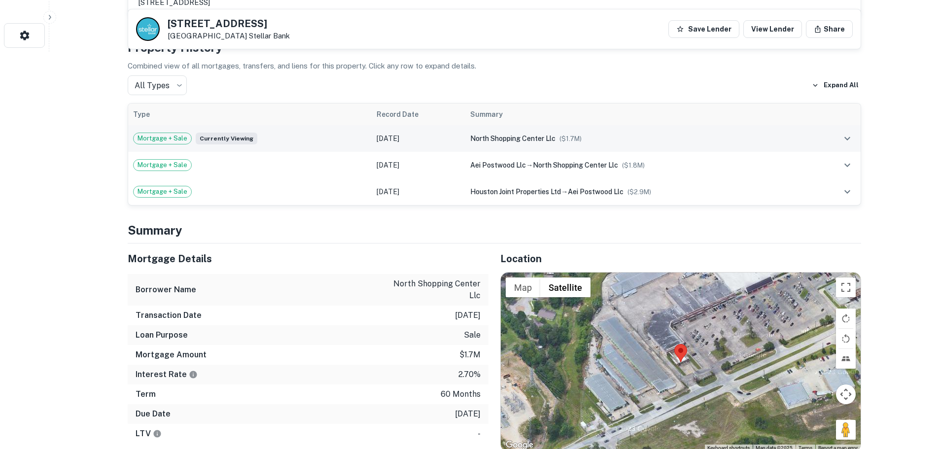
scroll to position [444, 0]
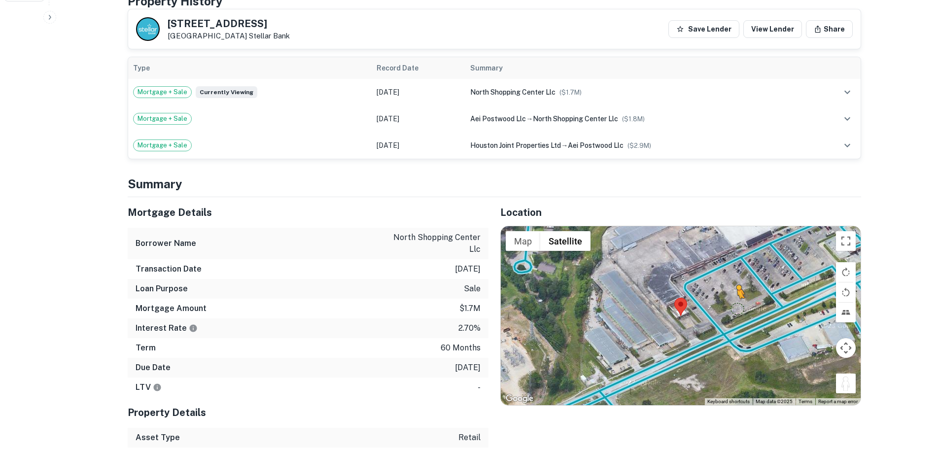
drag, startPoint x: 850, startPoint y: 389, endPoint x: 737, endPoint y: 306, distance: 140.4
click at [738, 306] on div "To activate drag with keyboard, press Alt + Enter. Once in keyboard drag state,…" at bounding box center [681, 315] width 360 height 178
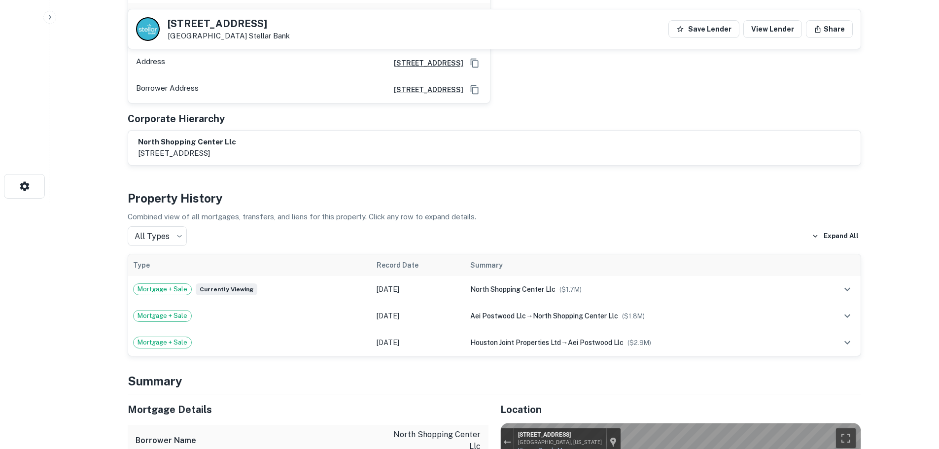
scroll to position [49, 0]
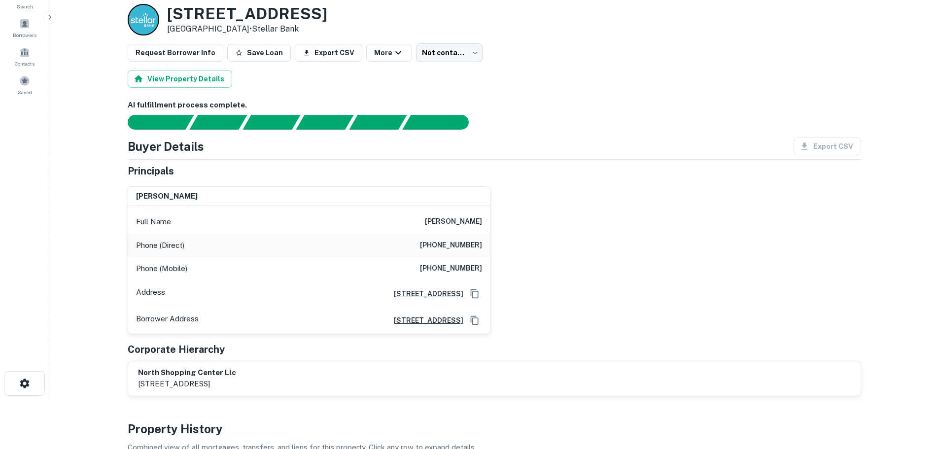
click at [453, 248] on h6 "(281) 255-5517" at bounding box center [451, 246] width 62 height 12
click at [453, 247] on h6 "(281) 255-5517" at bounding box center [451, 246] width 62 height 12
copy h6 "(281) 255-5517"
click at [465, 273] on h6 "(281) 250-6698" at bounding box center [451, 269] width 62 height 12
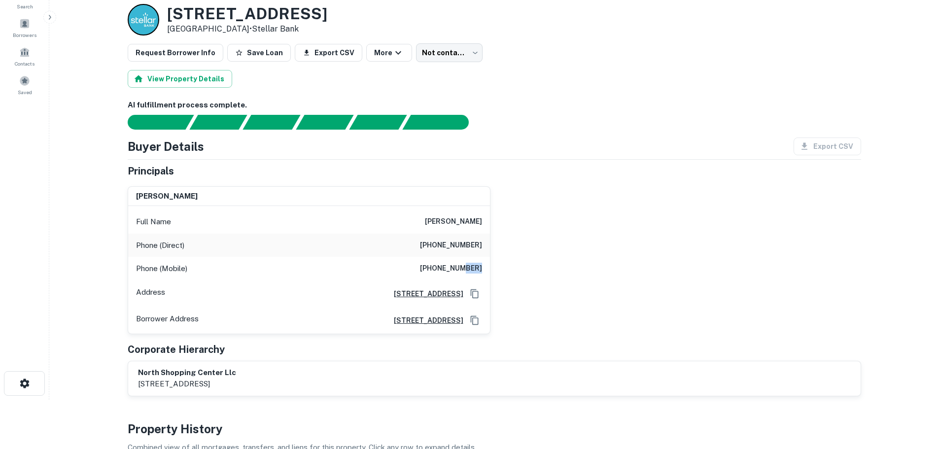
click at [465, 273] on h6 "(281) 250-6698" at bounding box center [451, 269] width 62 height 12
copy h6 "(281) 250-6698"
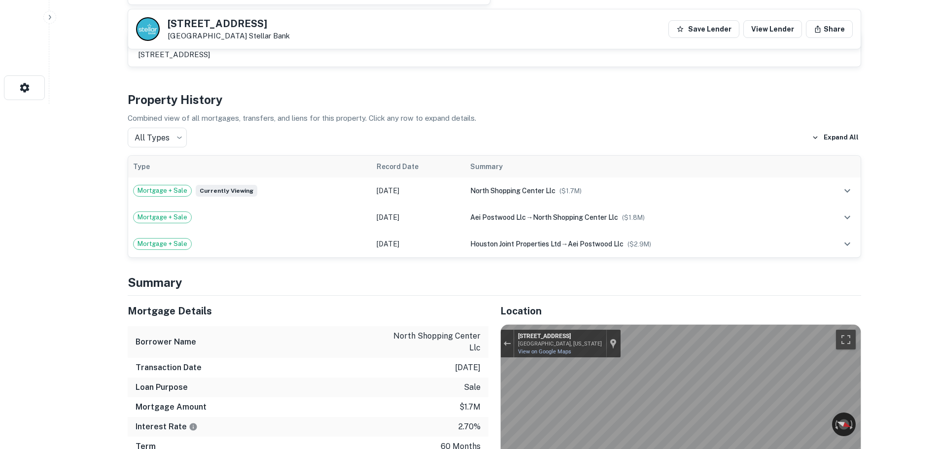
scroll to position [592, 0]
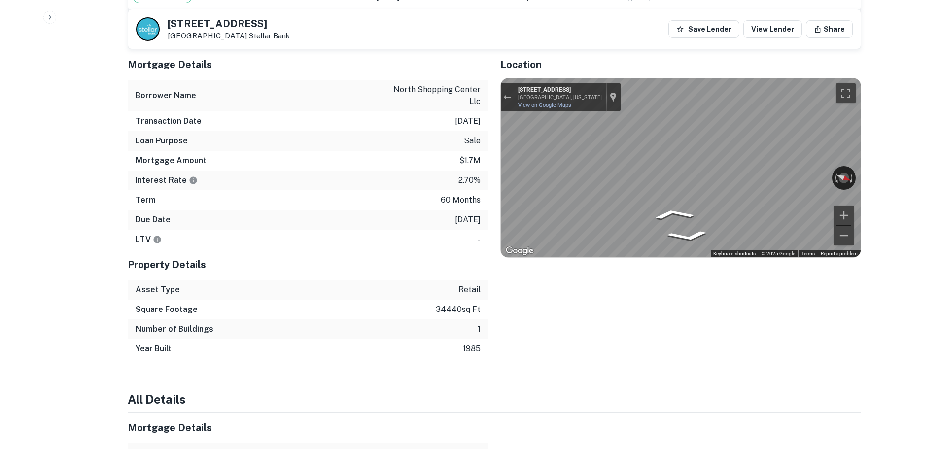
click at [232, 24] on h5 "5639 Treaschwig Rd" at bounding box center [229, 24] width 122 height 10
copy h5 "5639 Treaschwig Rd"
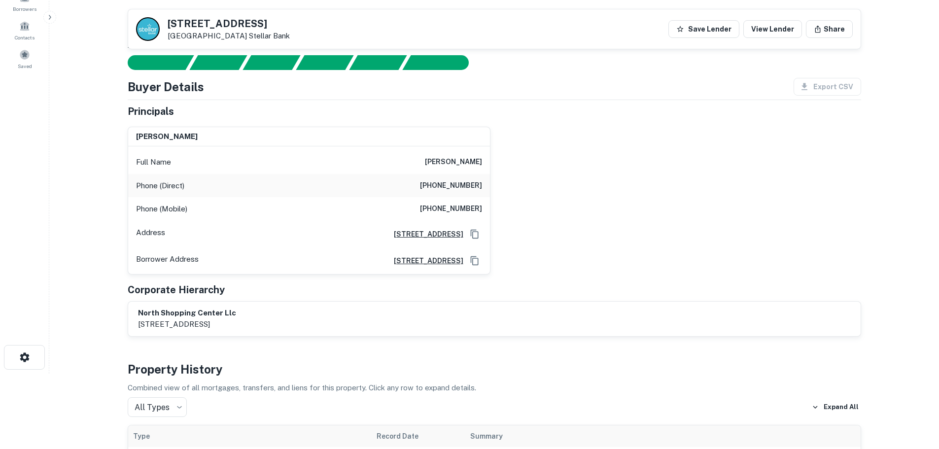
scroll to position [0, 0]
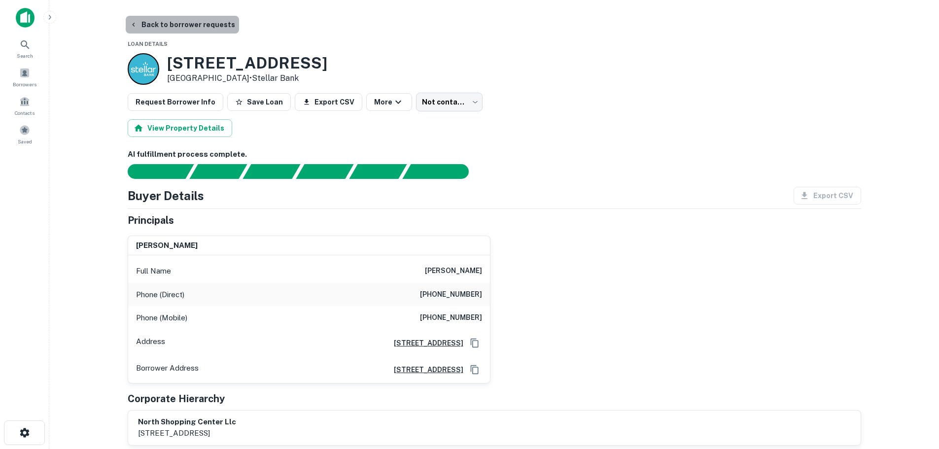
click at [188, 26] on button "Back to borrower requests" at bounding box center [182, 25] width 113 height 18
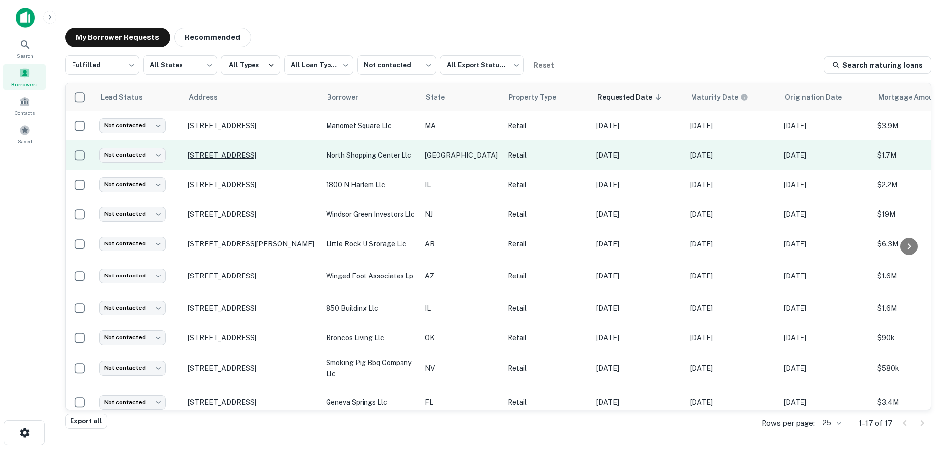
click at [256, 152] on p "5639 Treaschwig Rd Spring, TX 77373" at bounding box center [252, 155] width 128 height 9
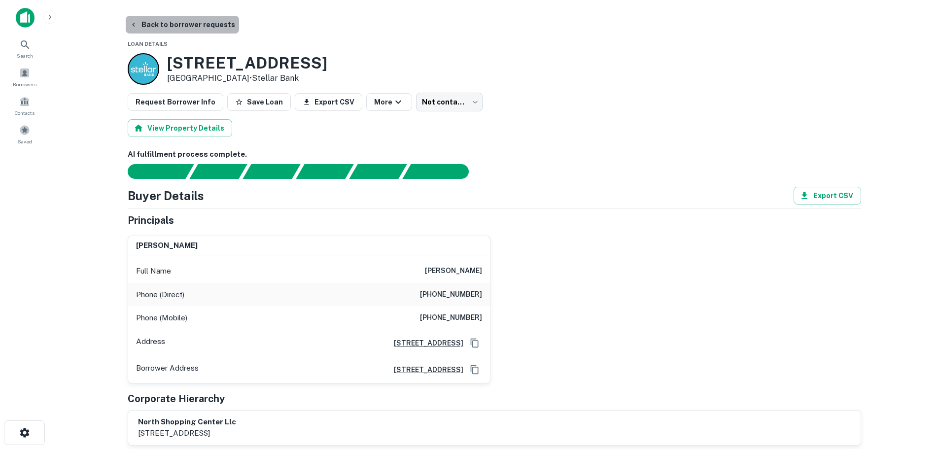
click at [181, 29] on button "Back to borrower requests" at bounding box center [182, 25] width 113 height 18
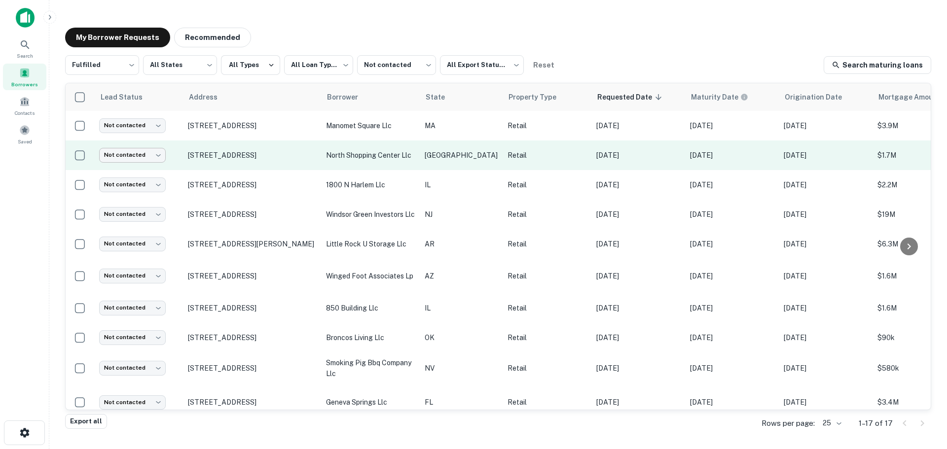
click at [123, 158] on body "**********" at bounding box center [473, 224] width 947 height 449
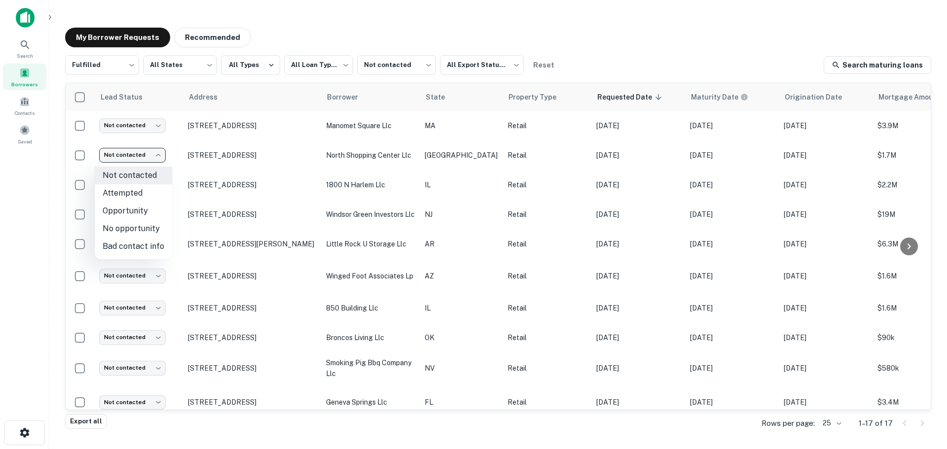
click at [137, 216] on li "Opportunity" at bounding box center [133, 211] width 77 height 18
type input "**********"
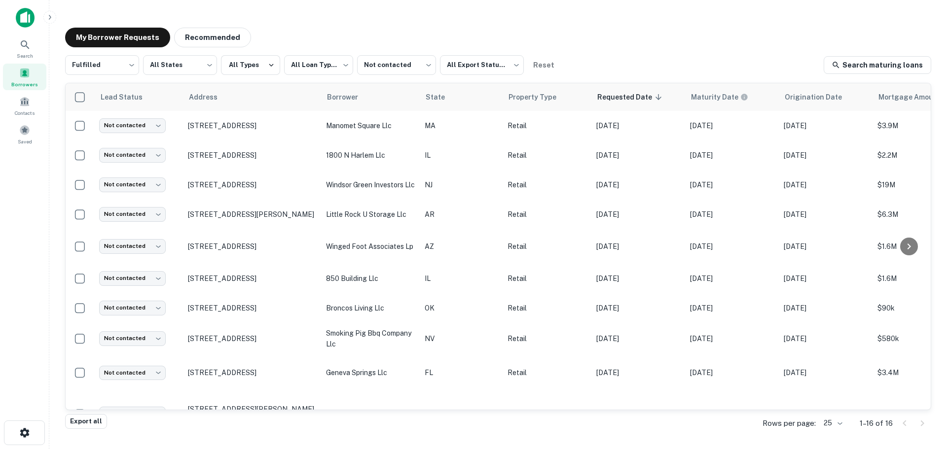
click at [51, 19] on icon "button" at bounding box center [50, 17] width 8 height 8
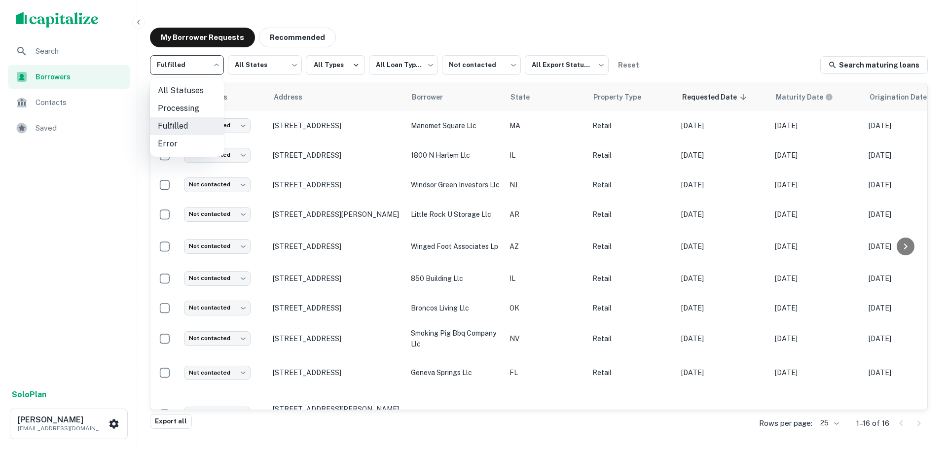
click at [176, 70] on body "**********" at bounding box center [473, 224] width 947 height 449
click at [423, 66] on div at bounding box center [473, 224] width 947 height 449
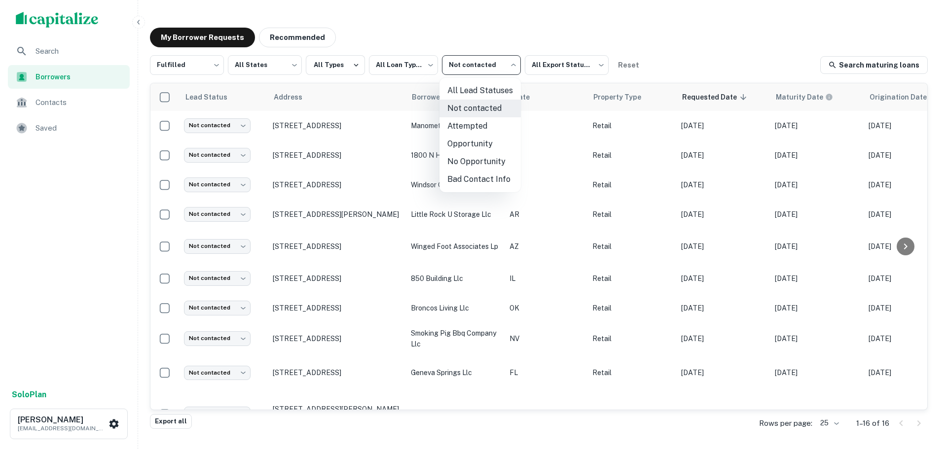
click at [483, 66] on body "**********" at bounding box center [473, 224] width 947 height 449
click at [480, 150] on li "Opportunity" at bounding box center [479, 144] width 81 height 18
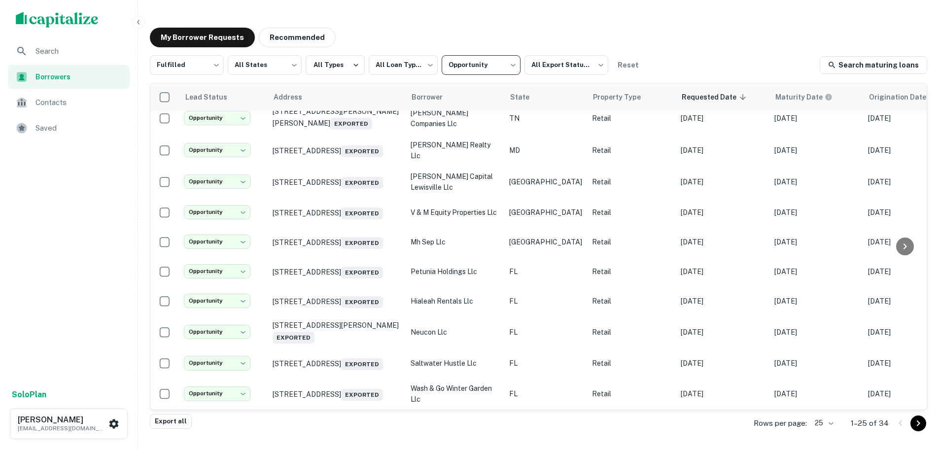
scroll to position [537, 0]
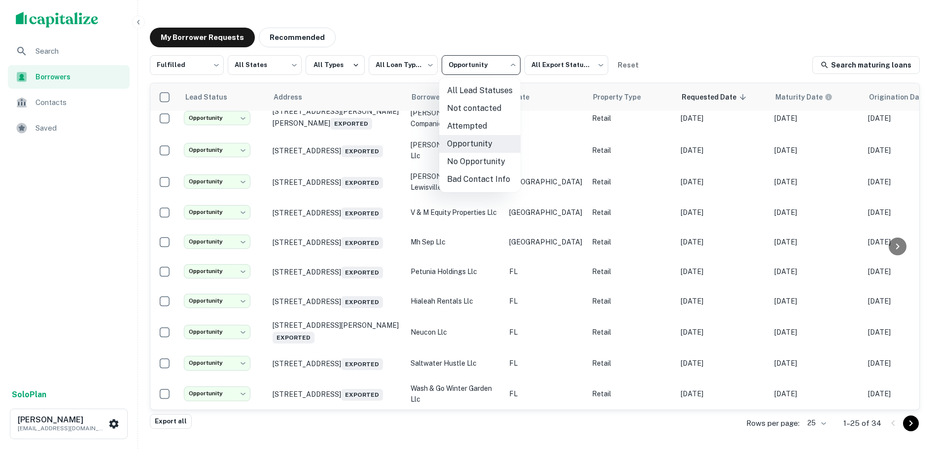
click at [479, 70] on body "**********" at bounding box center [469, 224] width 939 height 449
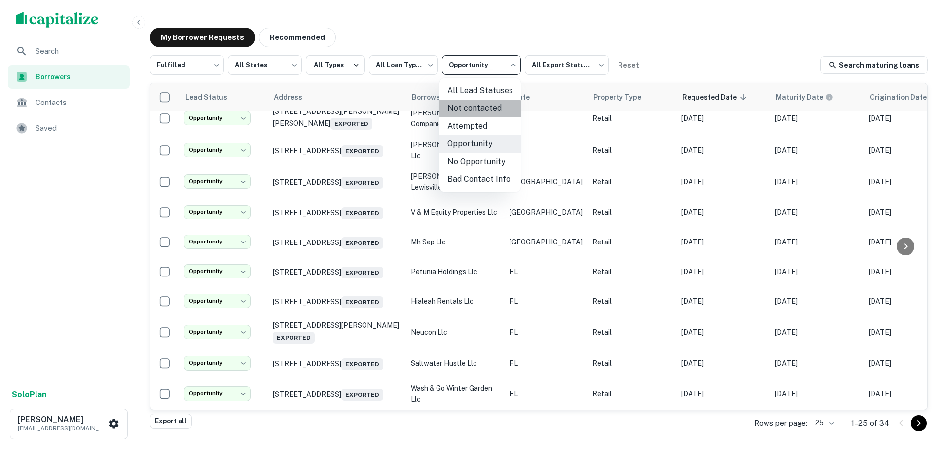
click at [477, 114] on li "Not contacted" at bounding box center [479, 109] width 81 height 18
type input "****"
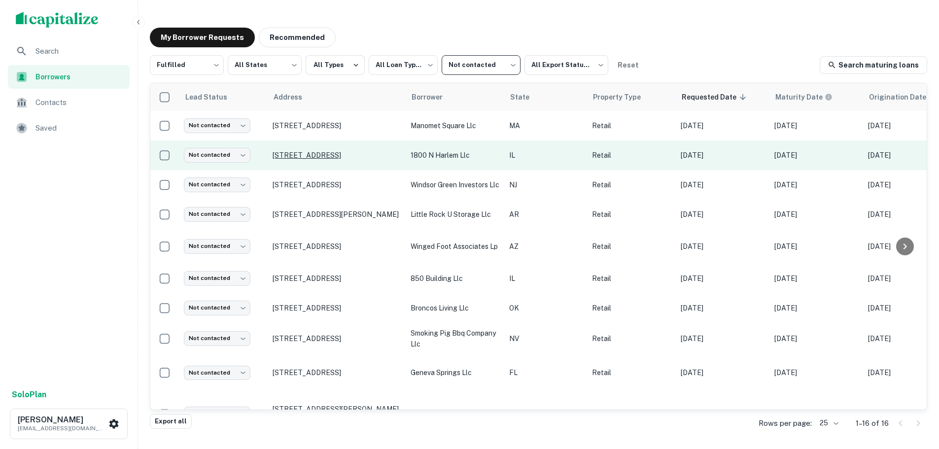
click at [357, 153] on p "1800 N Harlem Ave Elmwood Park, IL 60707" at bounding box center [337, 155] width 128 height 9
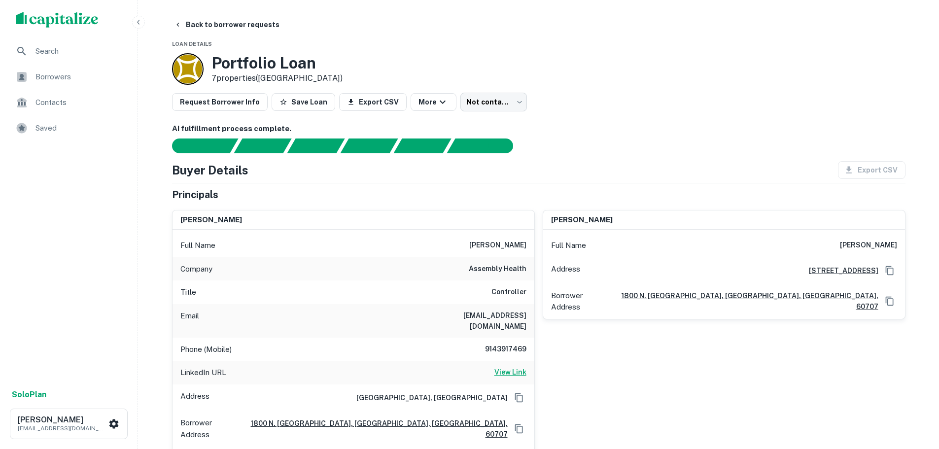
click at [508, 367] on h6 "View Link" at bounding box center [510, 372] width 32 height 11
click at [239, 23] on button "Back to borrower requests" at bounding box center [226, 25] width 113 height 18
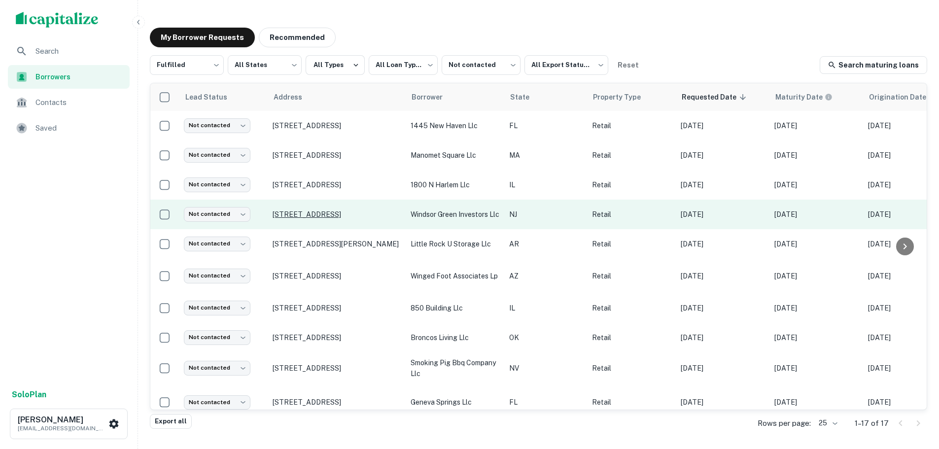
click at [348, 218] on p "3477 Us Highway 1 Princeton, NJ 08540" at bounding box center [337, 214] width 128 height 9
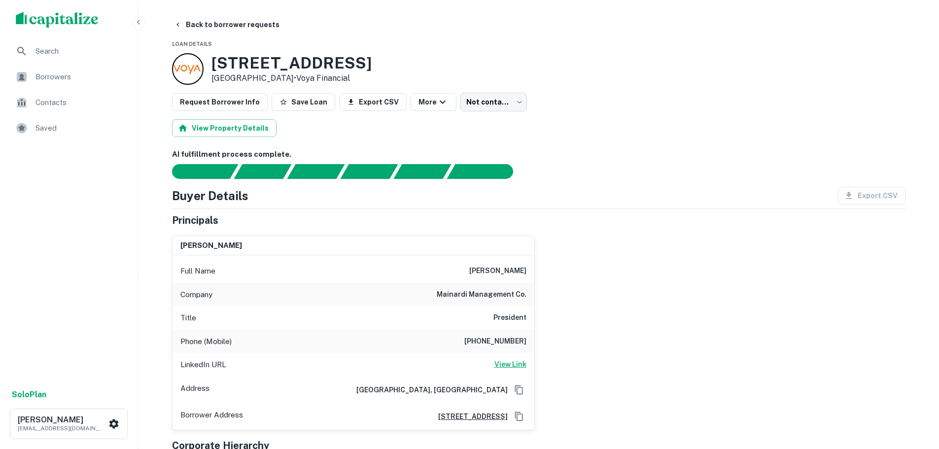
click at [504, 361] on h6 "View Link" at bounding box center [510, 364] width 32 height 11
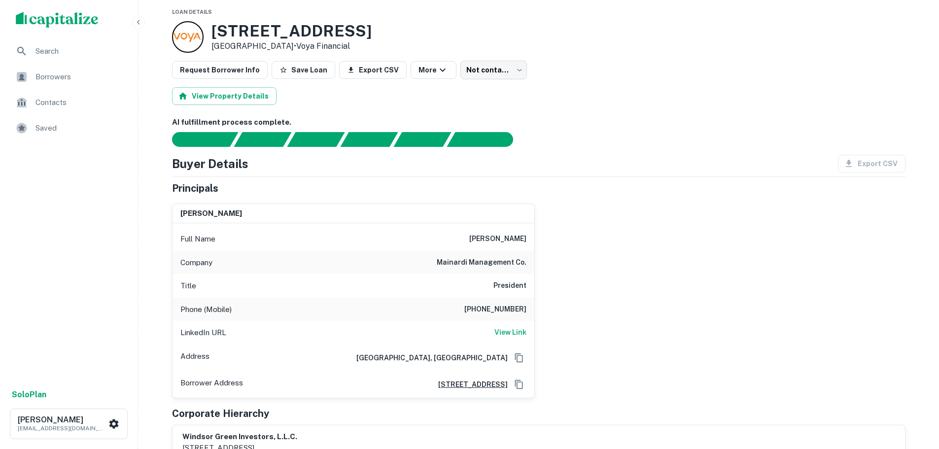
scroll to position [49, 0]
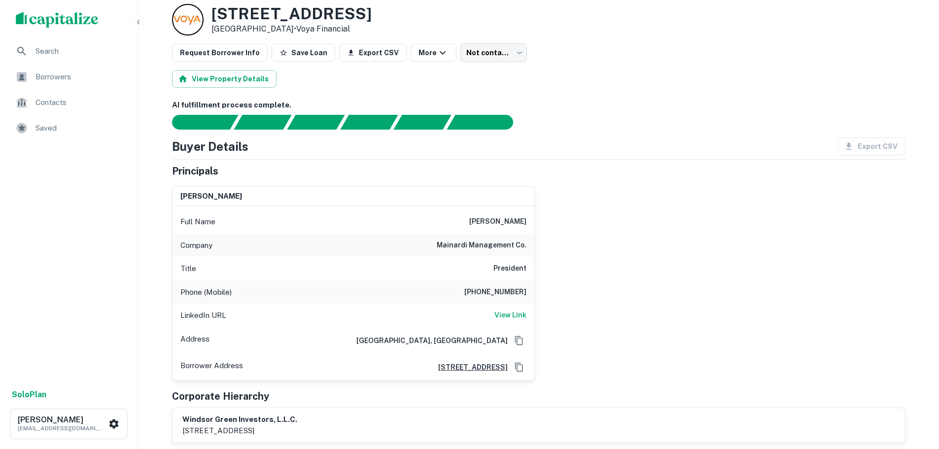
click at [510, 292] on h6 "201-665-3514" at bounding box center [495, 292] width 62 height 12
click at [528, 290] on div "Phone (Mobile) 201-665-3514" at bounding box center [354, 293] width 362 height 24
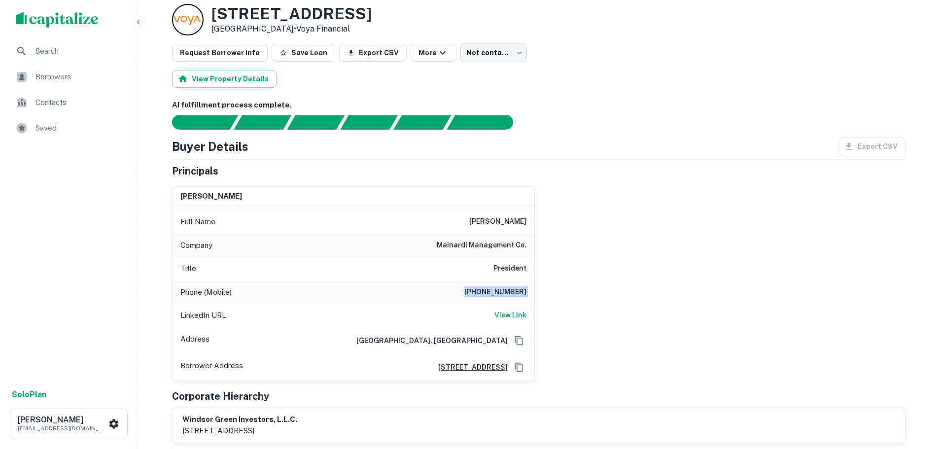
click at [528, 290] on div "Phone (Mobile) 201-665-3514" at bounding box center [354, 293] width 362 height 24
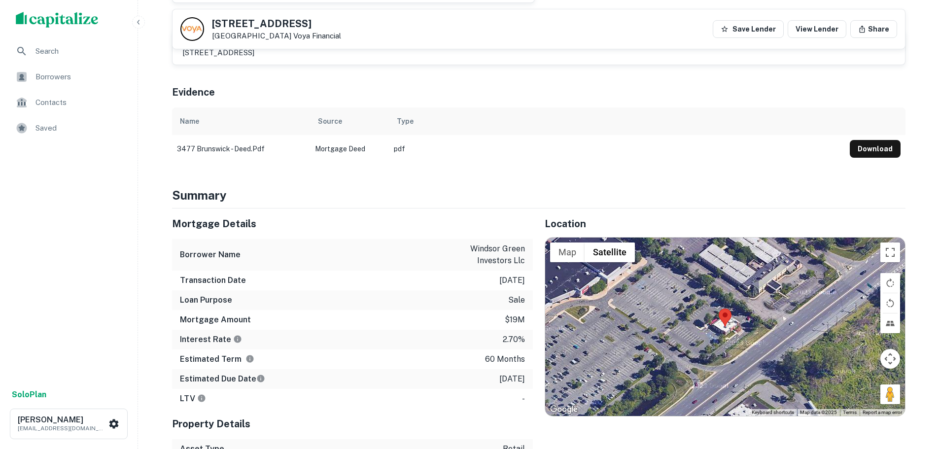
scroll to position [394, 0]
click at [895, 248] on button "Toggle fullscreen view" at bounding box center [890, 252] width 20 height 20
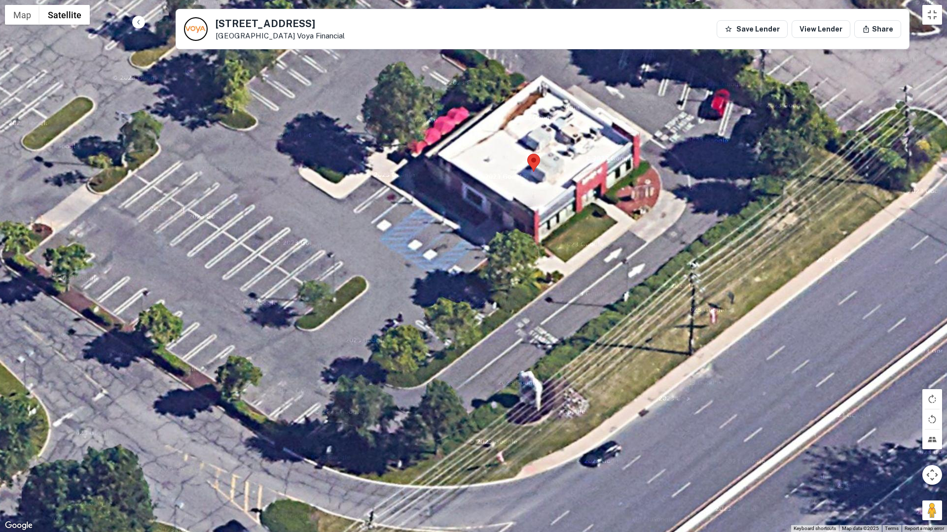
drag, startPoint x: 515, startPoint y: 267, endPoint x: 508, endPoint y: 279, distance: 13.9
click at [508, 279] on div at bounding box center [473, 266] width 947 height 532
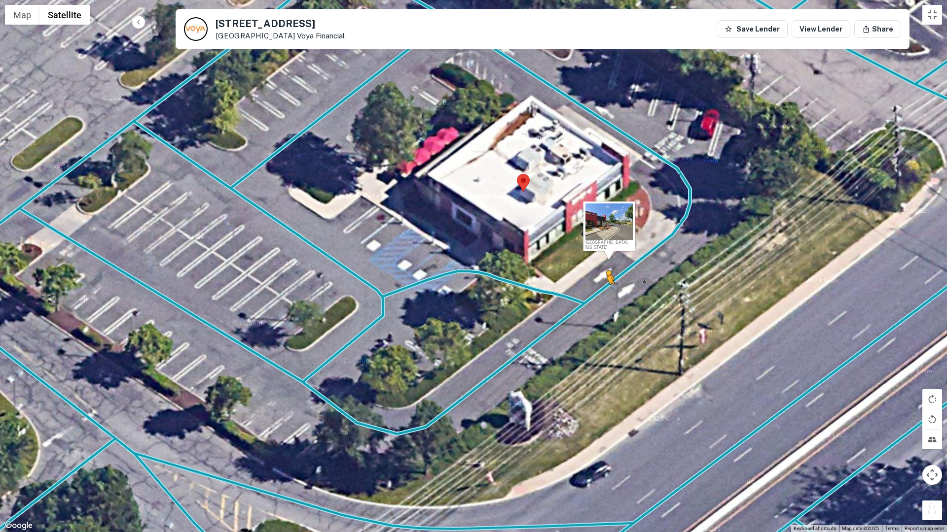
drag, startPoint x: 933, startPoint y: 515, endPoint x: 607, endPoint y: 294, distance: 393.2
click at [607, 294] on div "To activate drag with keyboard, press Alt + Enter. Once in keyboard drag state,…" at bounding box center [473, 266] width 947 height 532
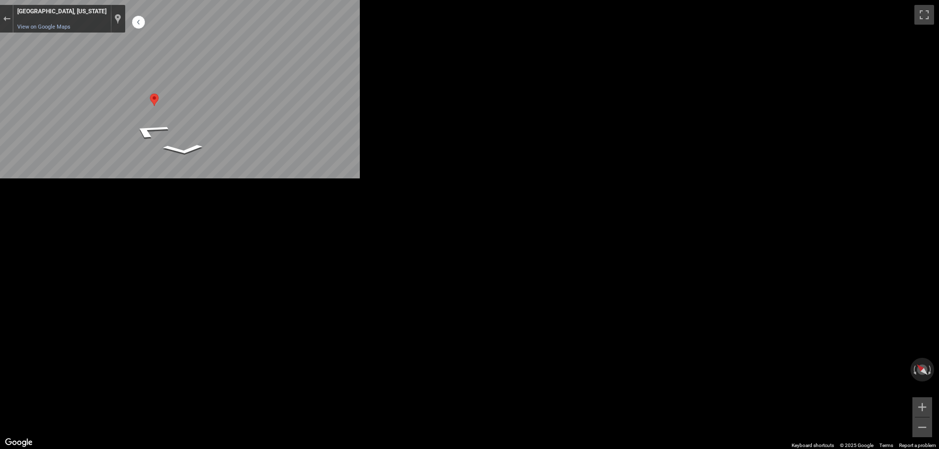
scroll to position [0, 0]
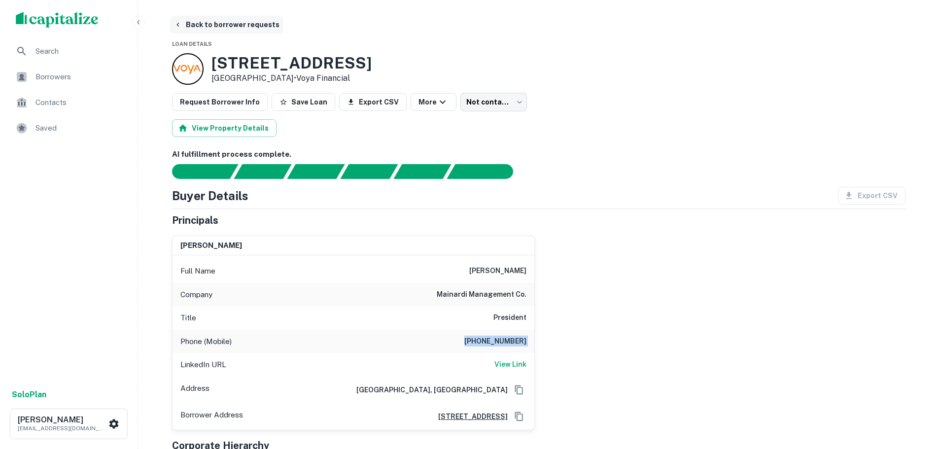
click at [226, 24] on button "Back to borrower requests" at bounding box center [226, 25] width 113 height 18
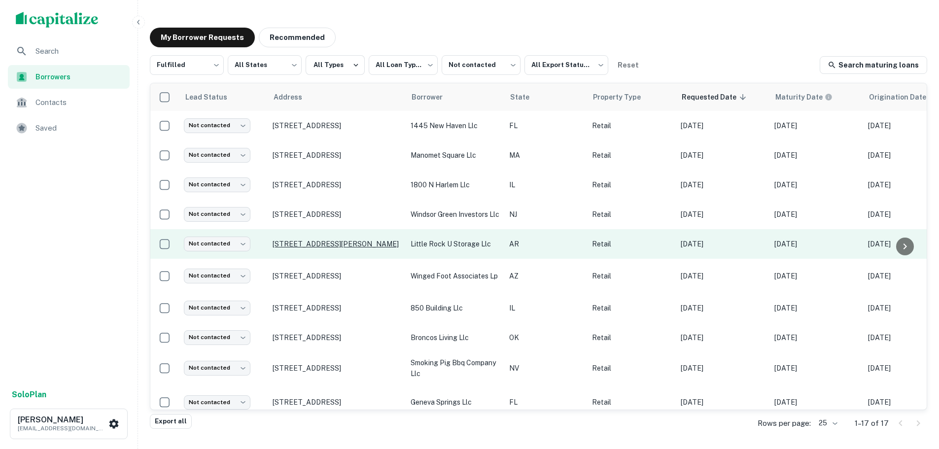
click at [326, 245] on p "1200 John Barrow Rd Little Rock, AR 72205" at bounding box center [337, 244] width 128 height 9
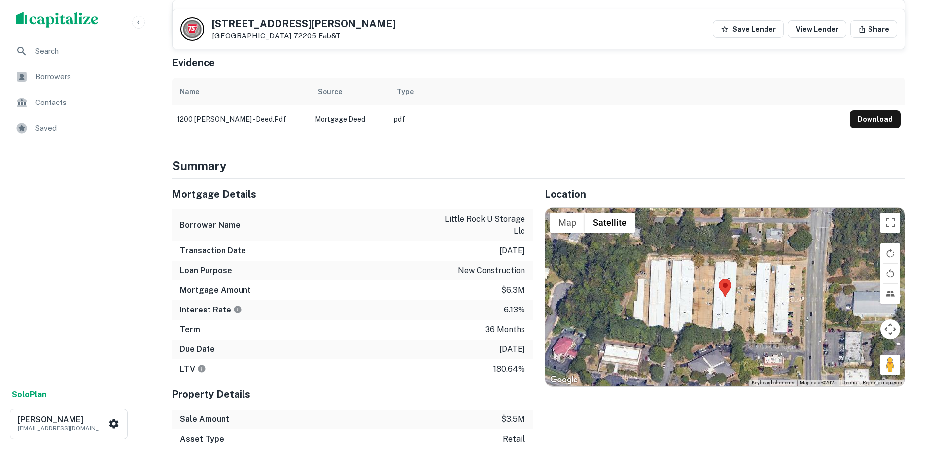
scroll to position [493, 0]
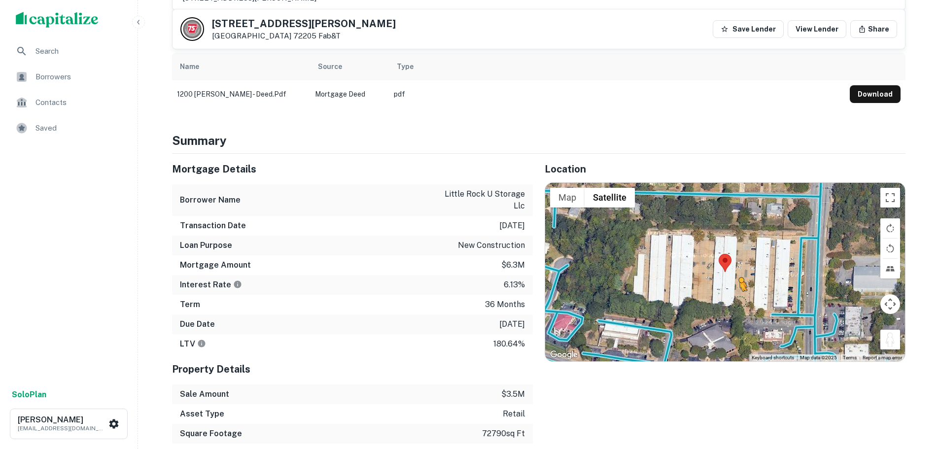
drag, startPoint x: 896, startPoint y: 323, endPoint x: 736, endPoint y: 278, distance: 166.4
click at [736, 278] on div "To activate drag with keyboard, press Alt + Enter. Once in keyboard drag state,…" at bounding box center [725, 272] width 360 height 178
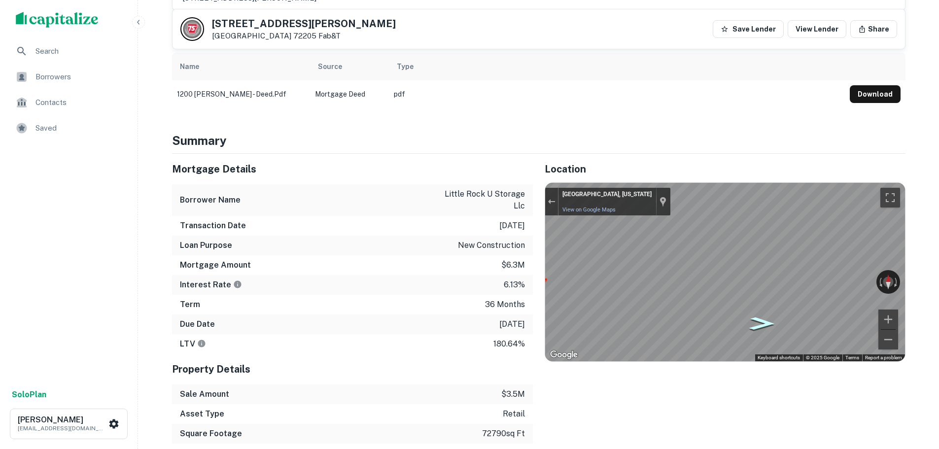
click at [763, 314] on icon "Go East" at bounding box center [761, 323] width 47 height 19
click at [763, 314] on icon "Go East" at bounding box center [762, 323] width 46 height 19
click at [871, 262] on div "← Move left → Move right ↑ Move up ↓ Move down + Zoom in - Zoom out 1201 John B…" at bounding box center [725, 272] width 360 height 178
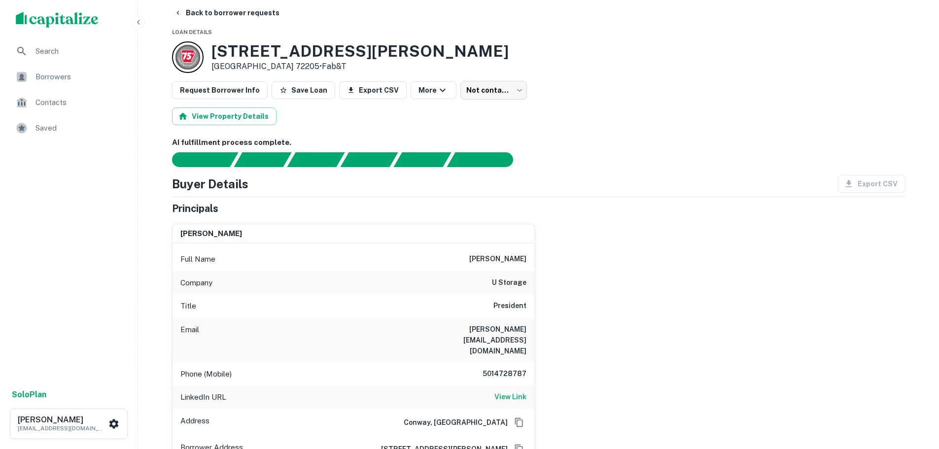
scroll to position [0, 0]
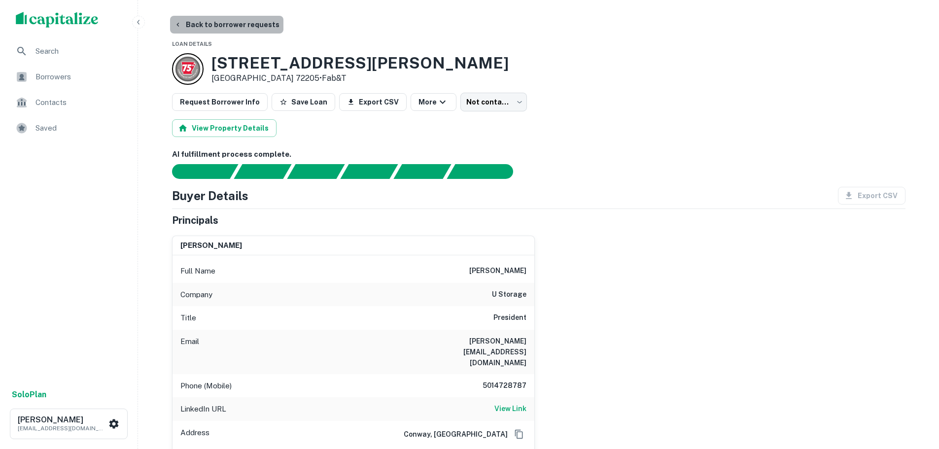
click at [244, 31] on button "Back to borrower requests" at bounding box center [226, 25] width 113 height 18
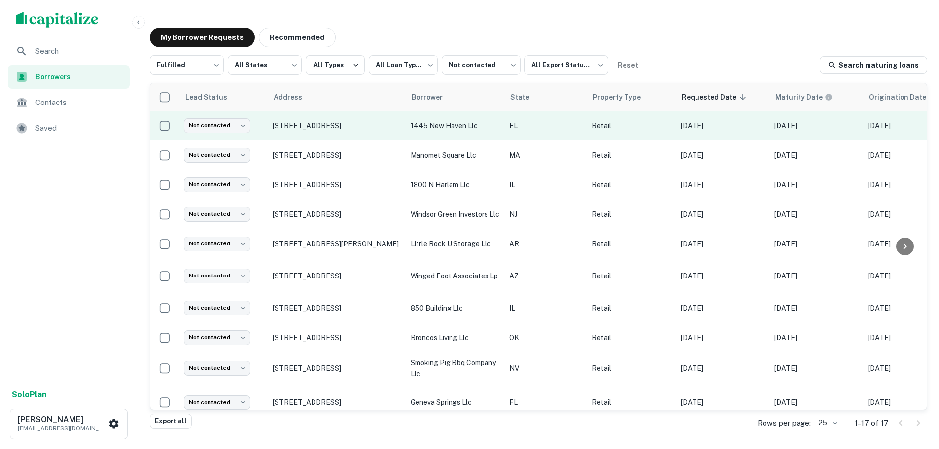
click at [318, 121] on p "4036 Lagniappe Way Tallahassee, FL 32317" at bounding box center [337, 125] width 128 height 9
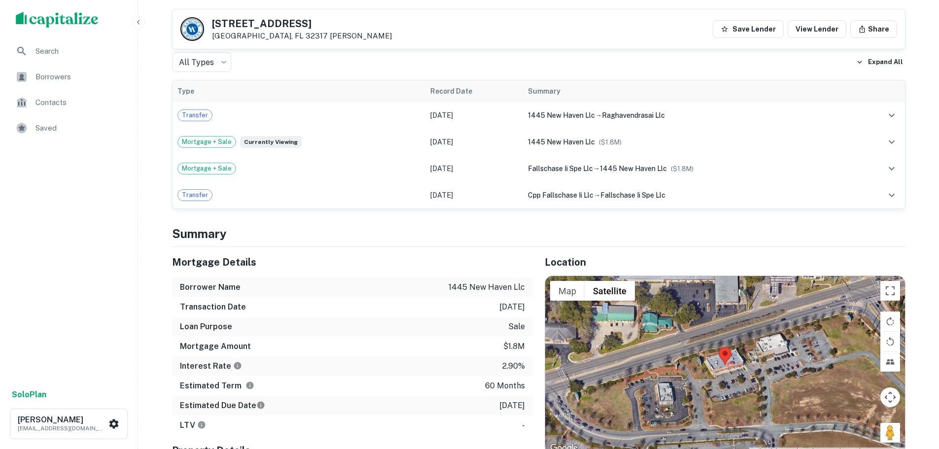
scroll to position [542, 0]
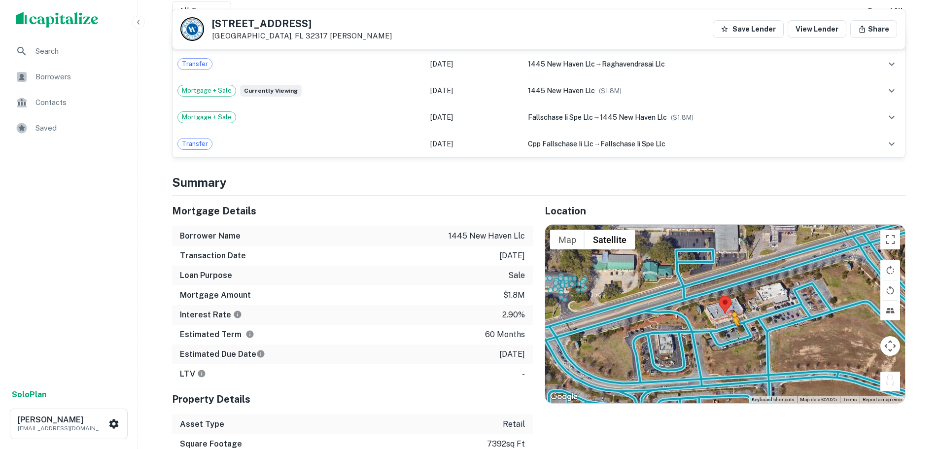
drag, startPoint x: 886, startPoint y: 380, endPoint x: 730, endPoint y: 334, distance: 162.7
click at [730, 334] on div "To activate drag with keyboard, press Alt + Enter. Once in keyboard drag state,…" at bounding box center [725, 314] width 360 height 178
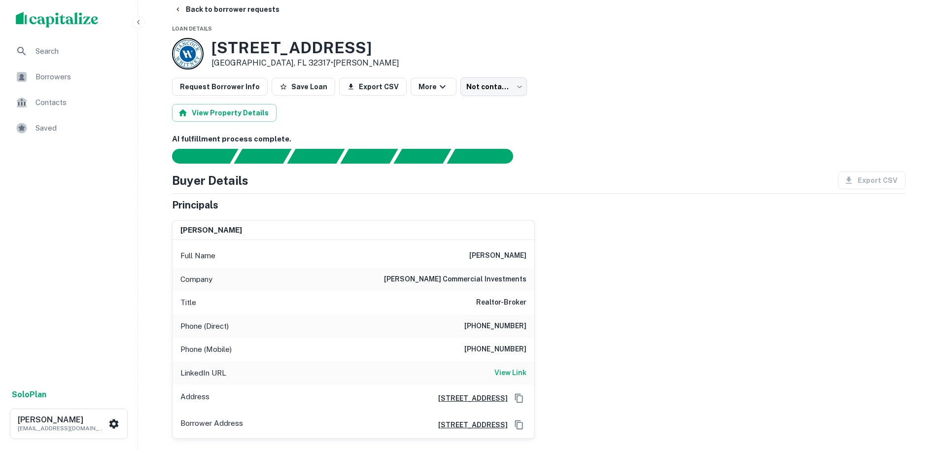
scroll to position [0, 0]
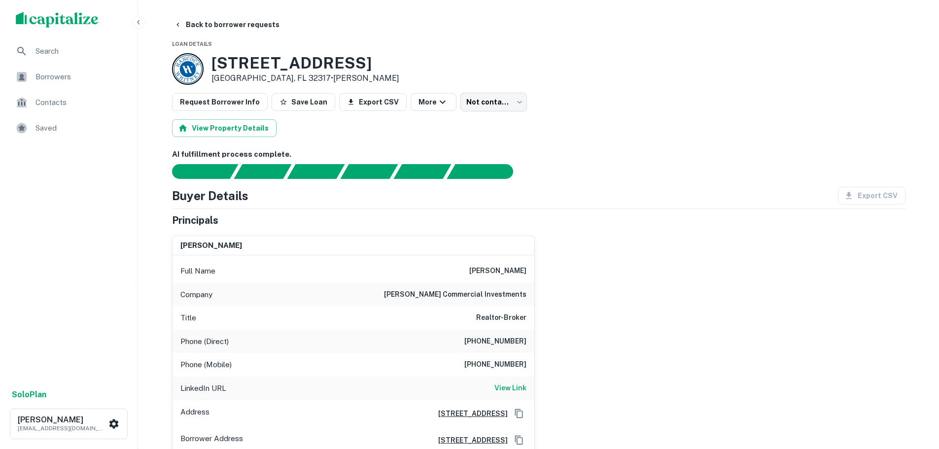
click at [319, 65] on h3 "4036 Lagniappe Way" at bounding box center [305, 63] width 188 height 19
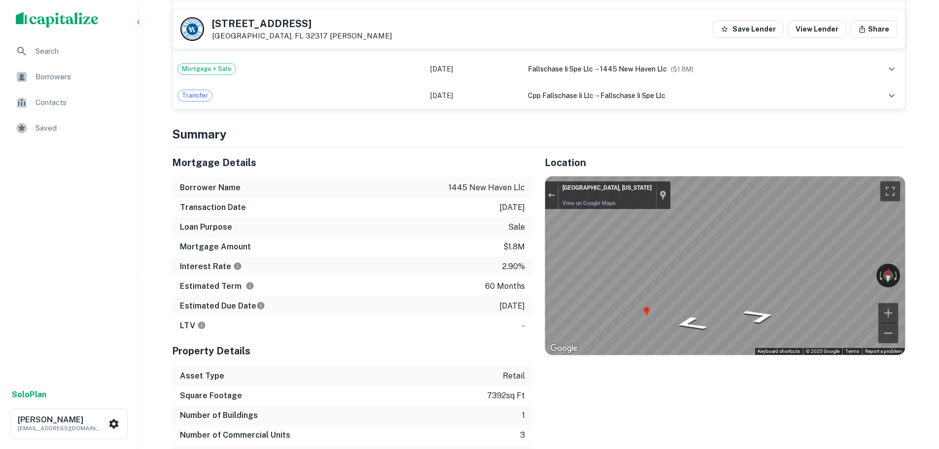
scroll to position [592, 0]
click at [890, 185] on button "Toggle fullscreen view" at bounding box center [890, 190] width 20 height 20
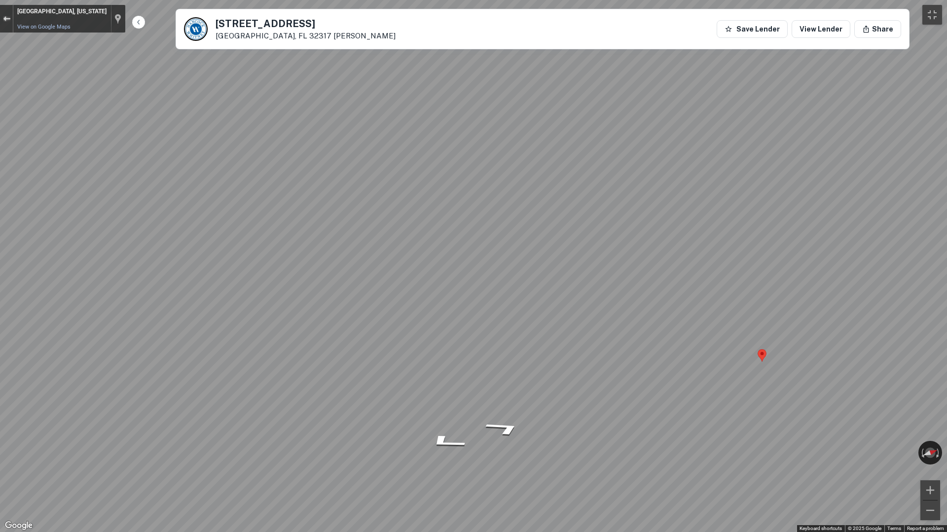
click at [6, 22] on button "Exit the Street View" at bounding box center [6, 18] width 13 height 13
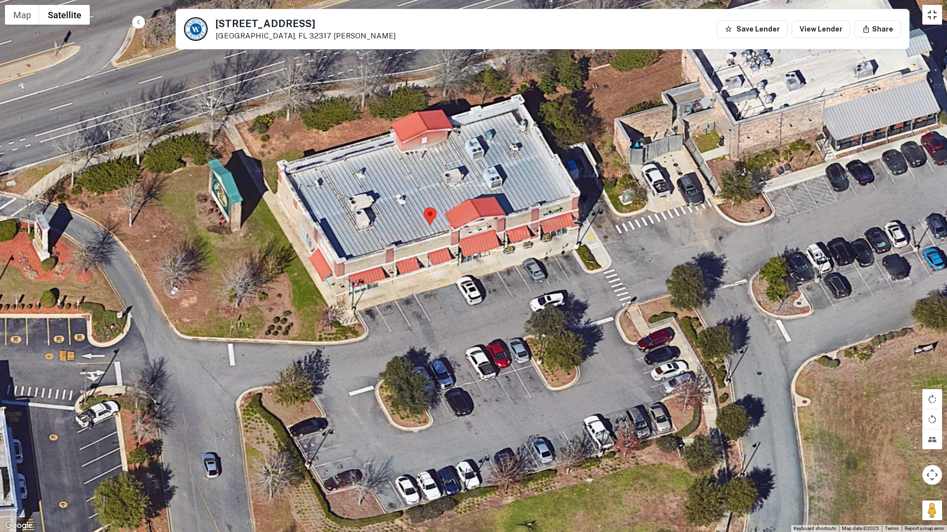
click at [927, 23] on button "Toggle fullscreen view" at bounding box center [932, 15] width 20 height 20
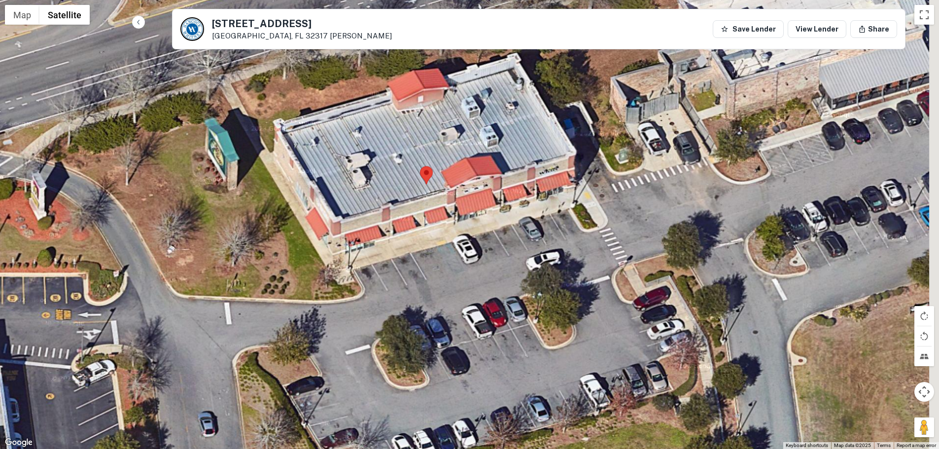
scroll to position [0, 0]
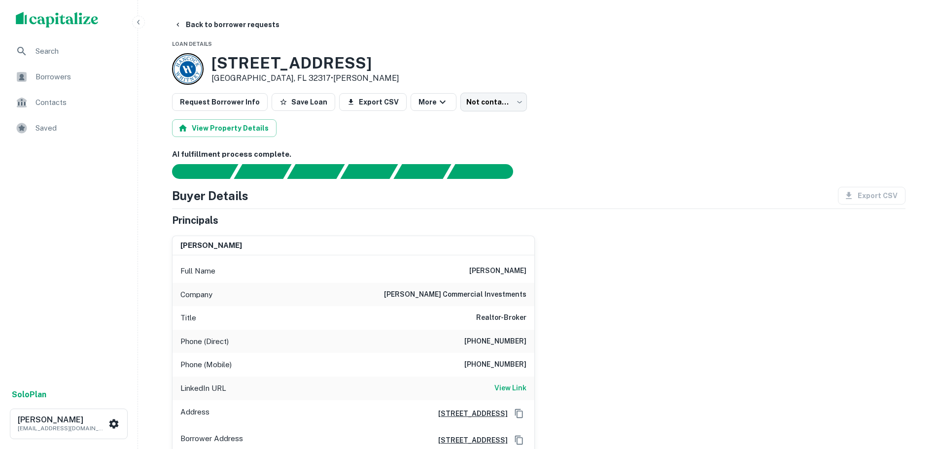
click at [227, 25] on button "Back to borrower requests" at bounding box center [226, 25] width 113 height 18
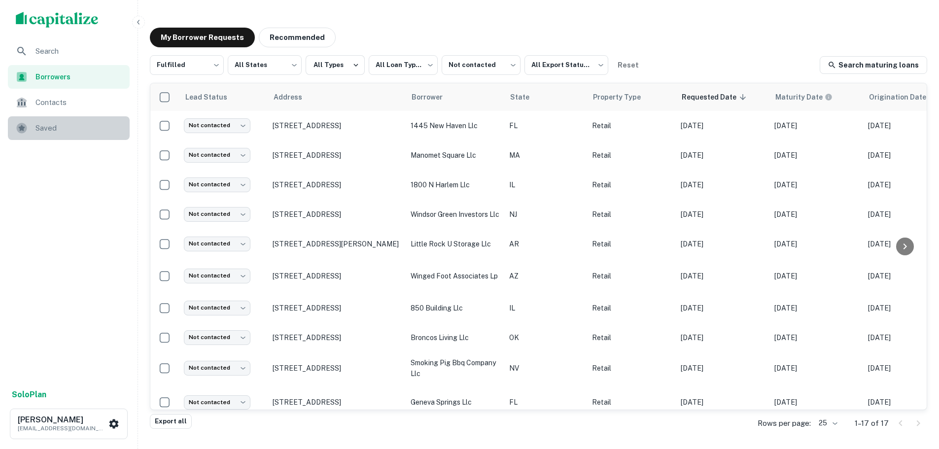
click at [63, 121] on div "Saved" at bounding box center [69, 128] width 122 height 24
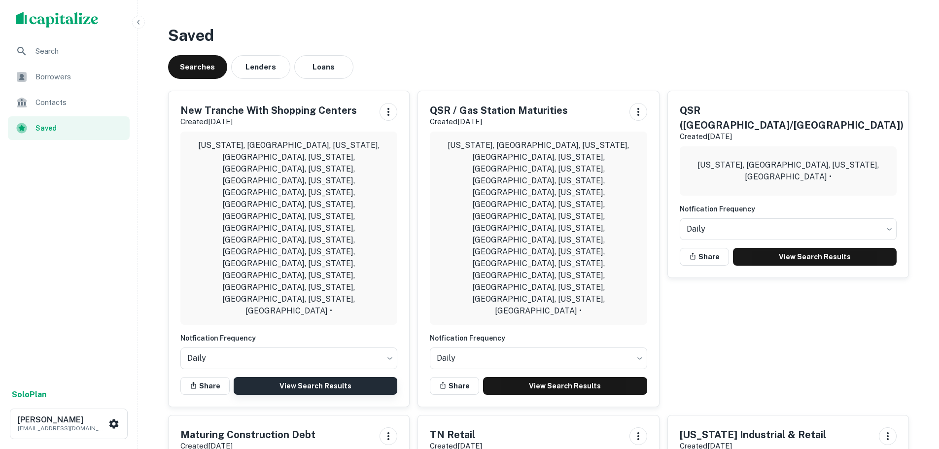
click at [334, 377] on link "View Search Results" at bounding box center [316, 386] width 164 height 18
